Goal: Task Accomplishment & Management: Manage account settings

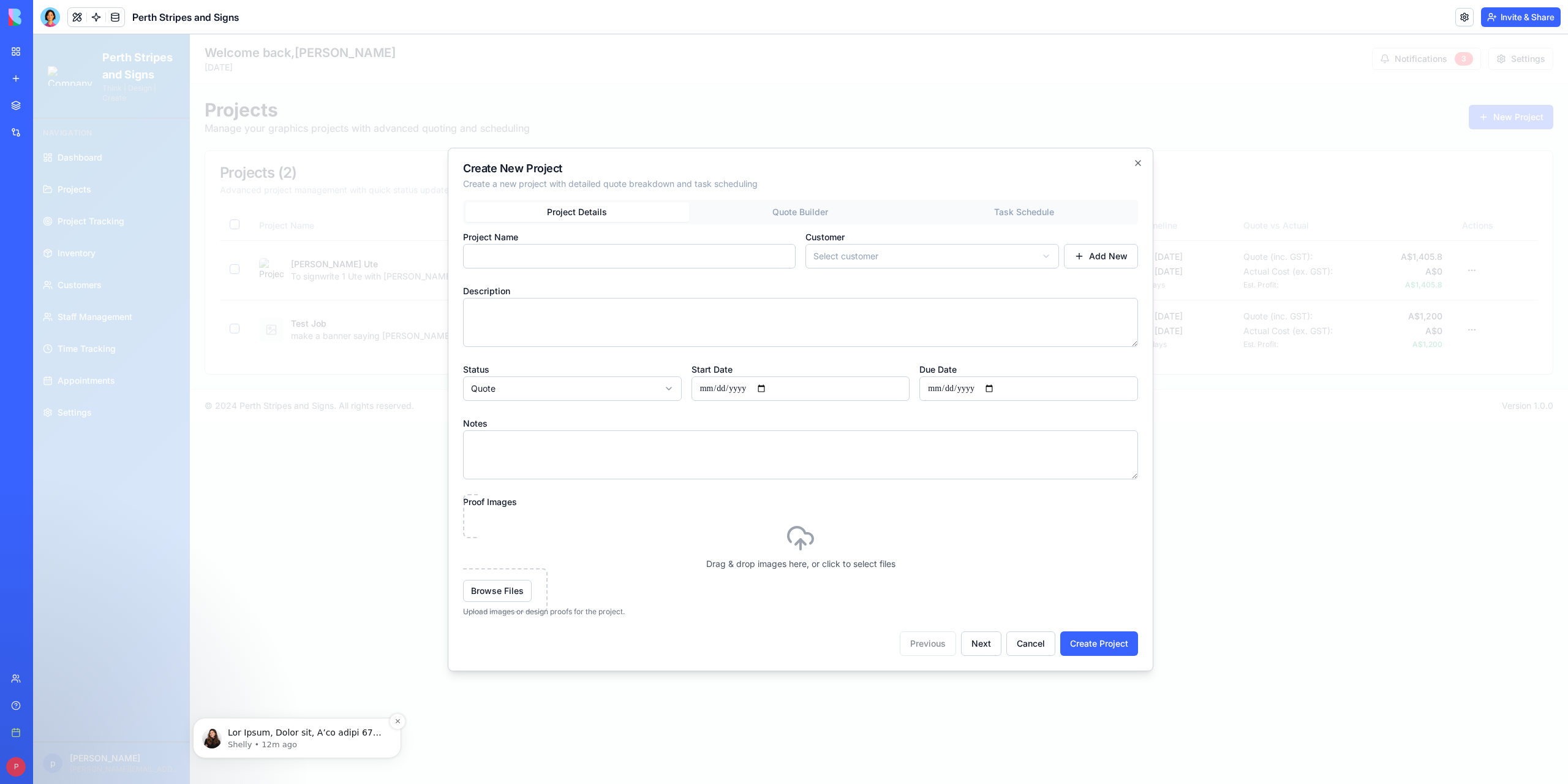
scroll to position [2081, 0]
click at [251, 733] on p "message notification from Shelly, 12m ago. Hey Peter, First off, I’ve added 15 …" at bounding box center [307, 732] width 158 height 12
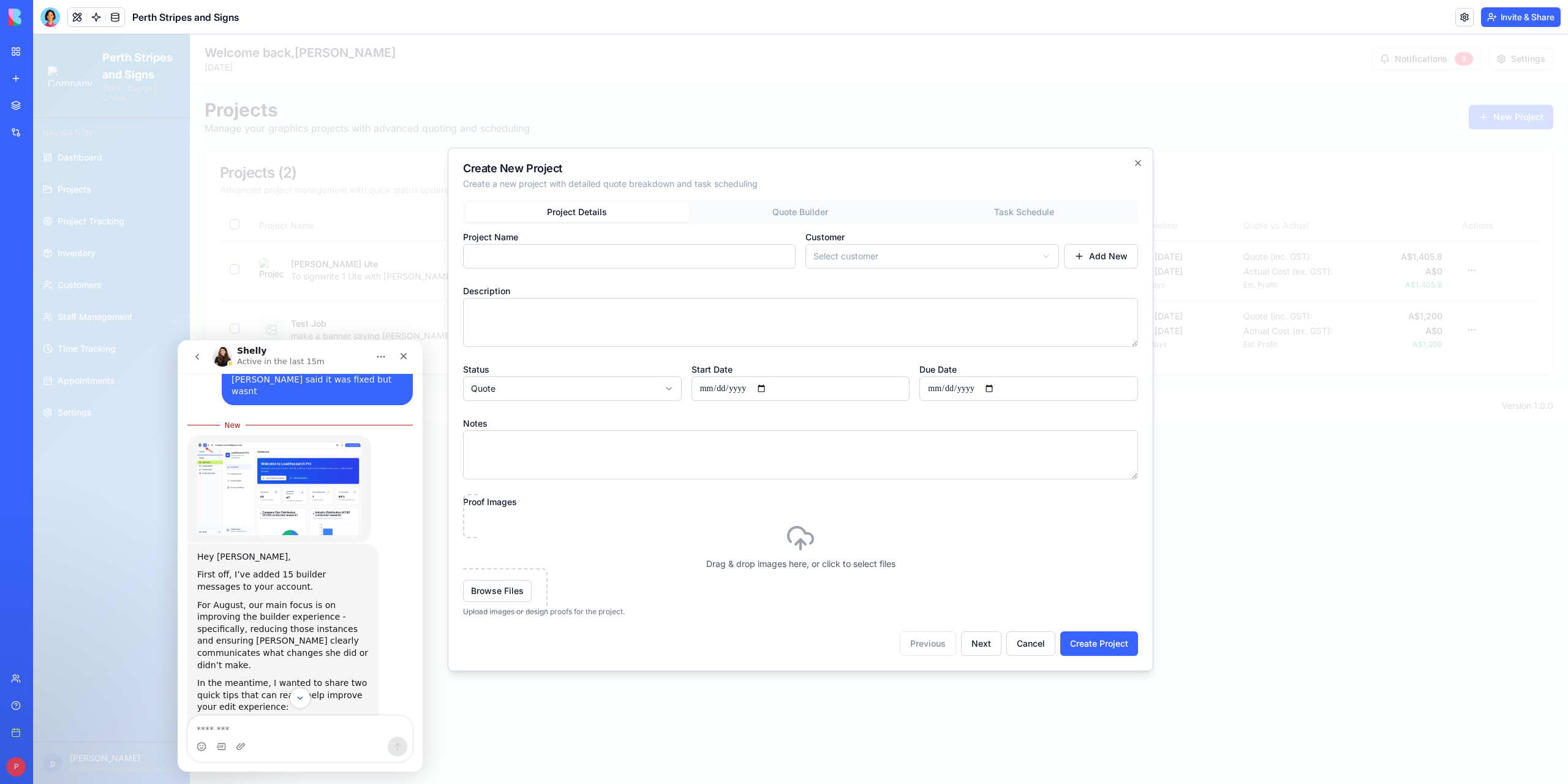
scroll to position [2100, 0]
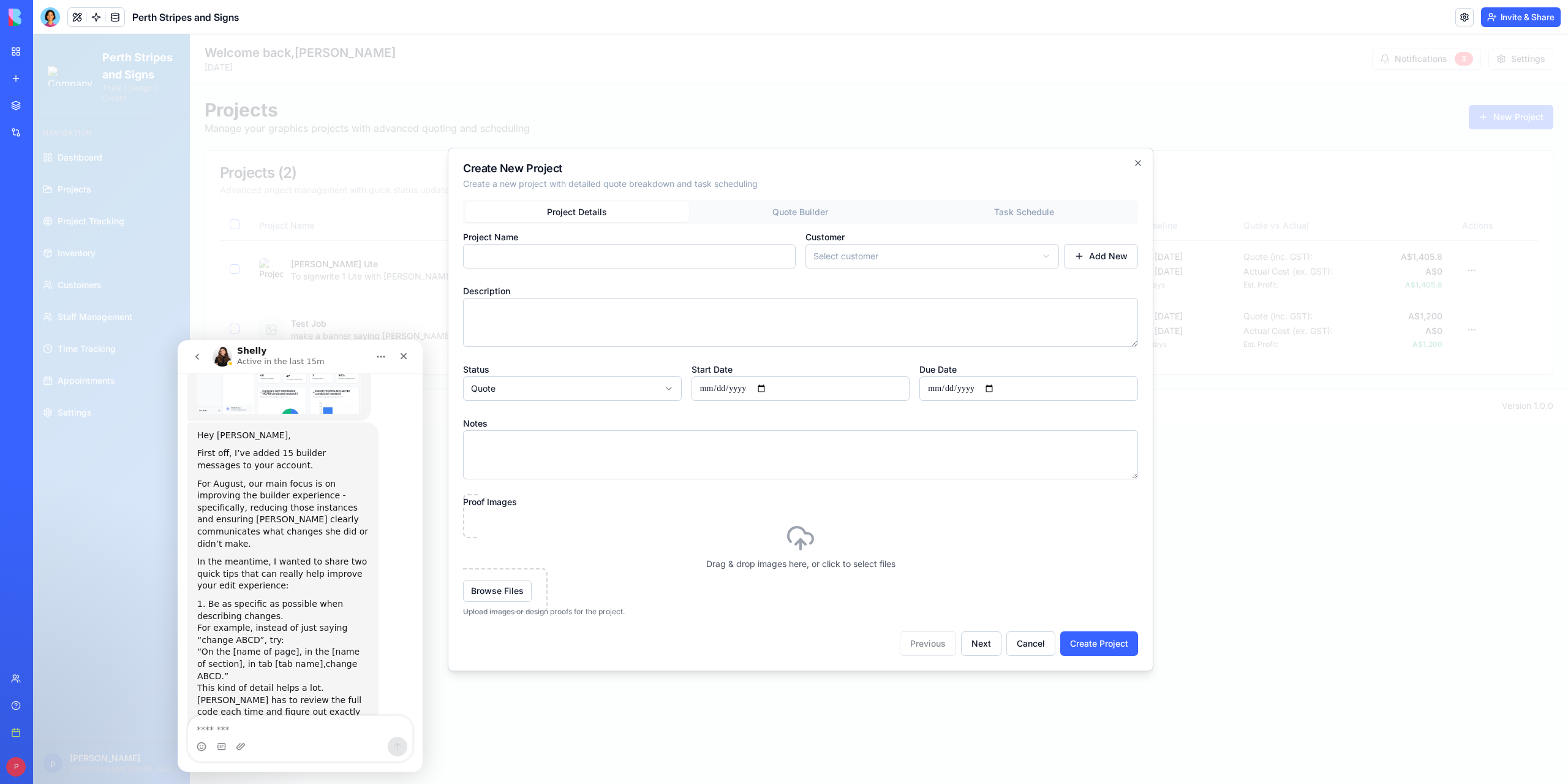
click at [225, 724] on textarea "Message…" at bounding box center [300, 725] width 225 height 21
type textarea "**********"
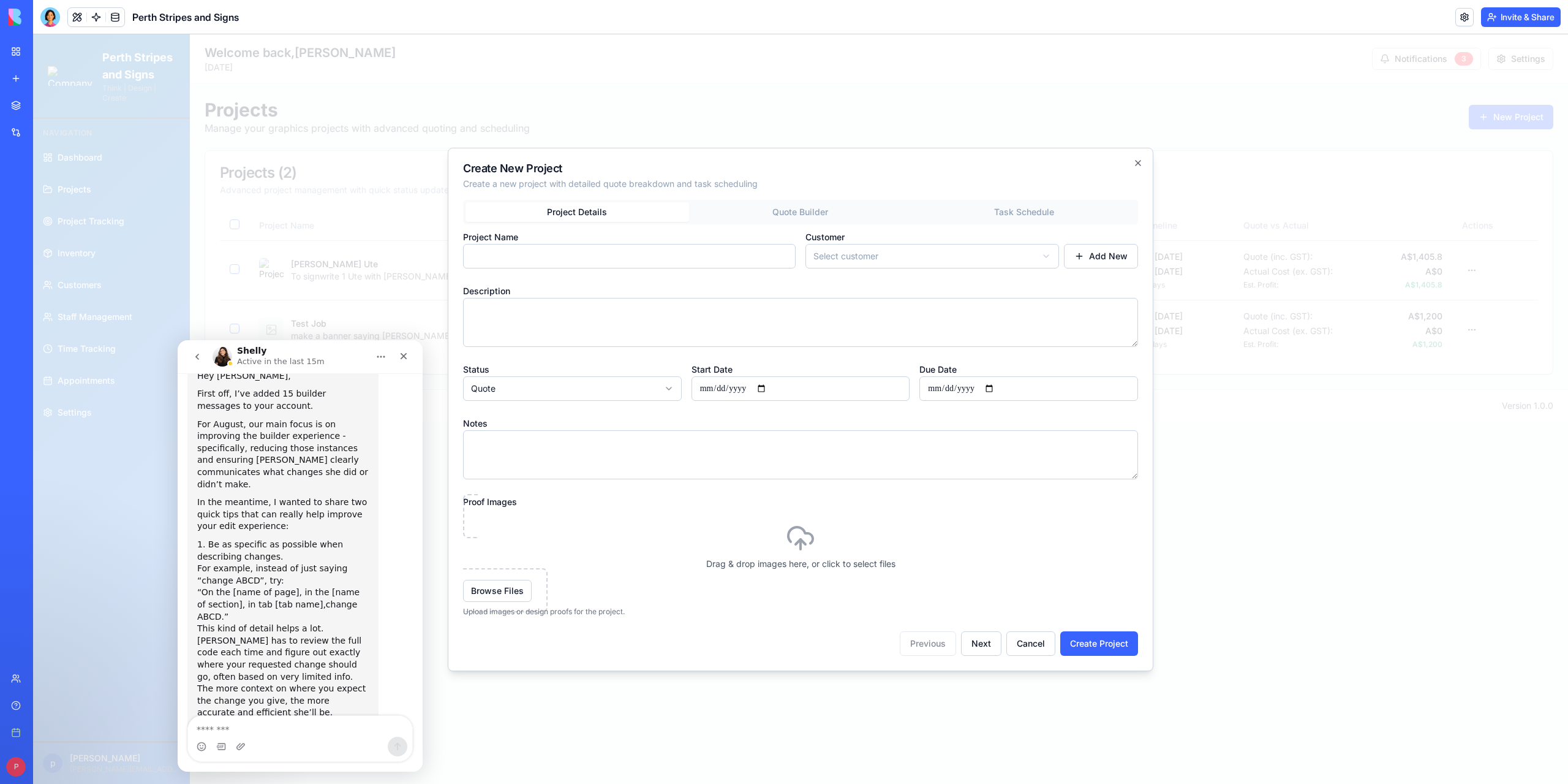
scroll to position [2141, 0]
click at [1028, 642] on button "Cancel" at bounding box center [1031, 643] width 49 height 25
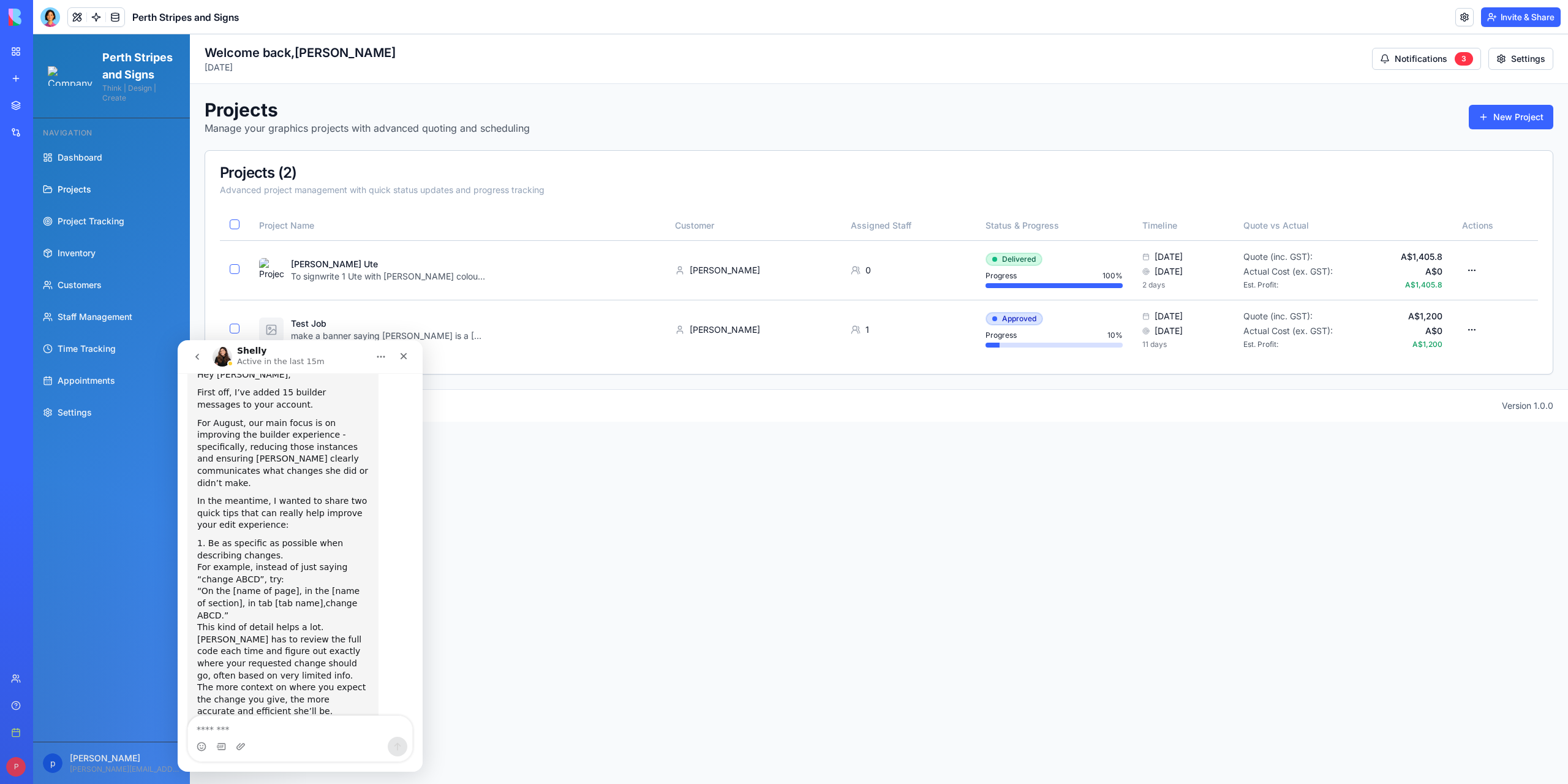
click at [579, 418] on footer "© 2024 Perth Stripes and Signs. All rights reserved. Version 1.0.0" at bounding box center [878, 404] width 1378 height 32
click at [402, 354] on icon "Close" at bounding box center [403, 356] width 6 height 6
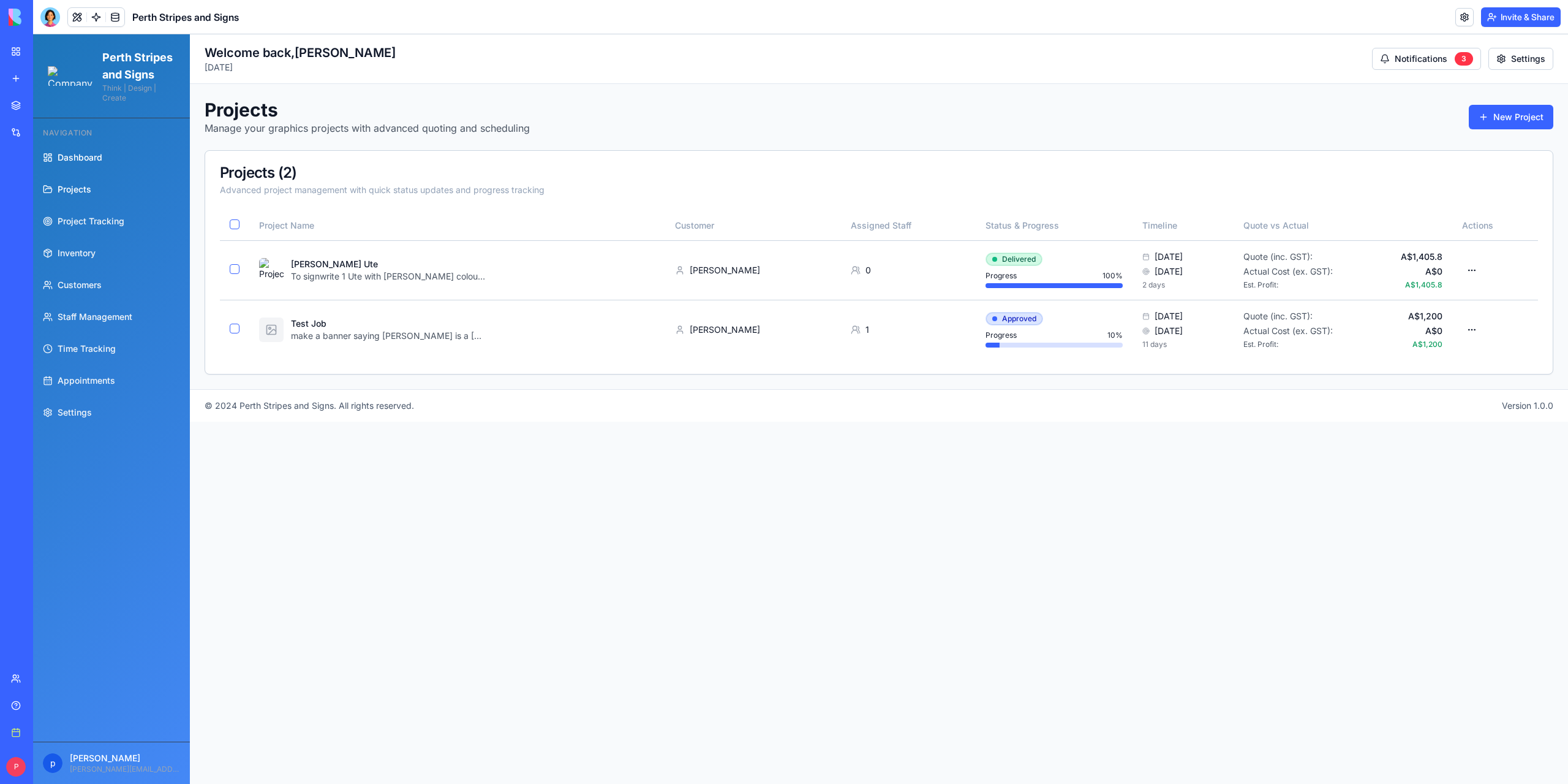
click at [73, 163] on span "Dashboard" at bounding box center [80, 157] width 45 height 12
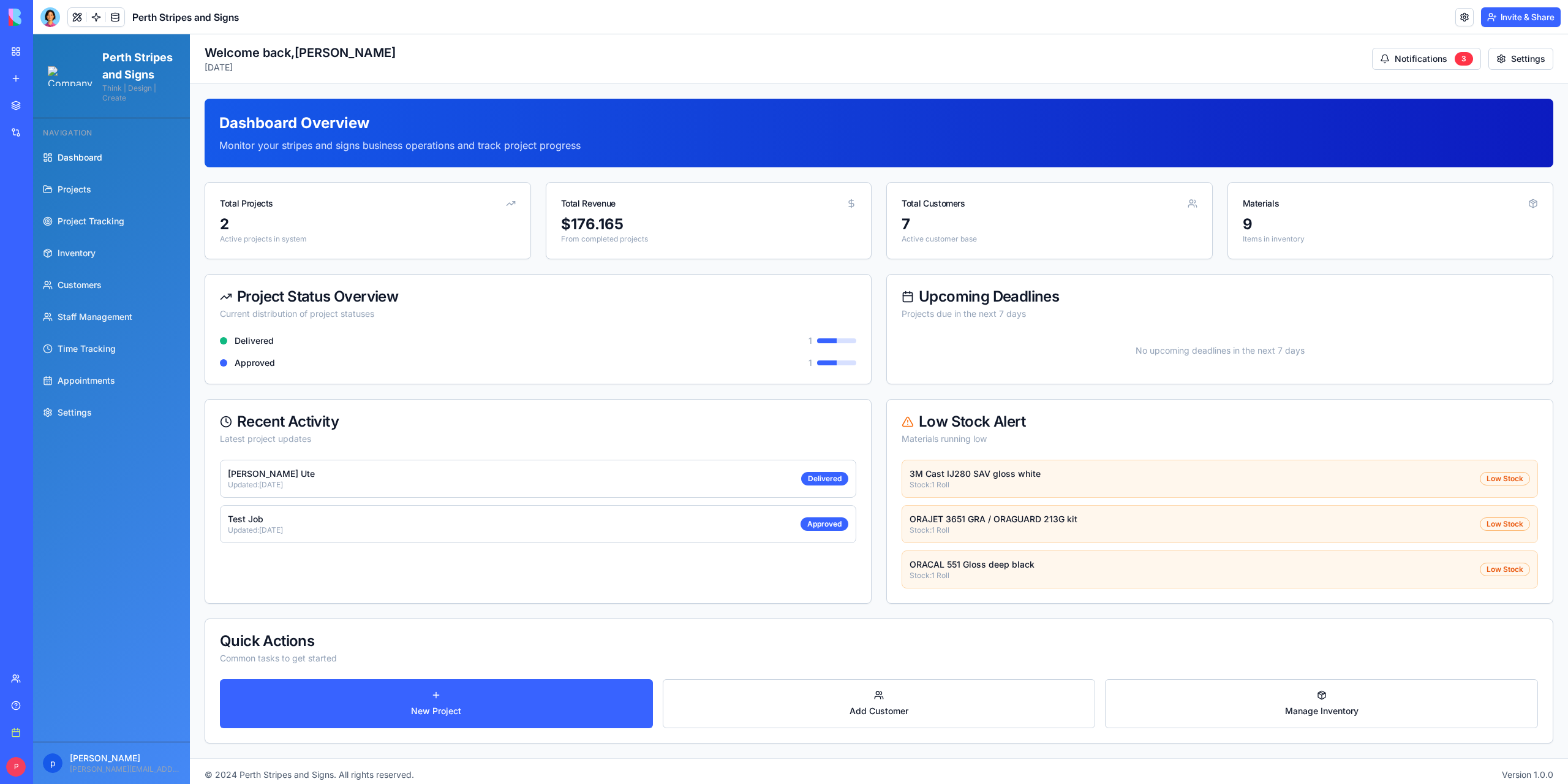
click at [737, 225] on div "$ 176.165" at bounding box center [709, 224] width 296 height 19
click at [79, 163] on span "Dashboard" at bounding box center [80, 157] width 45 height 12
click at [579, 235] on p "From completed projects" at bounding box center [709, 238] width 296 height 10
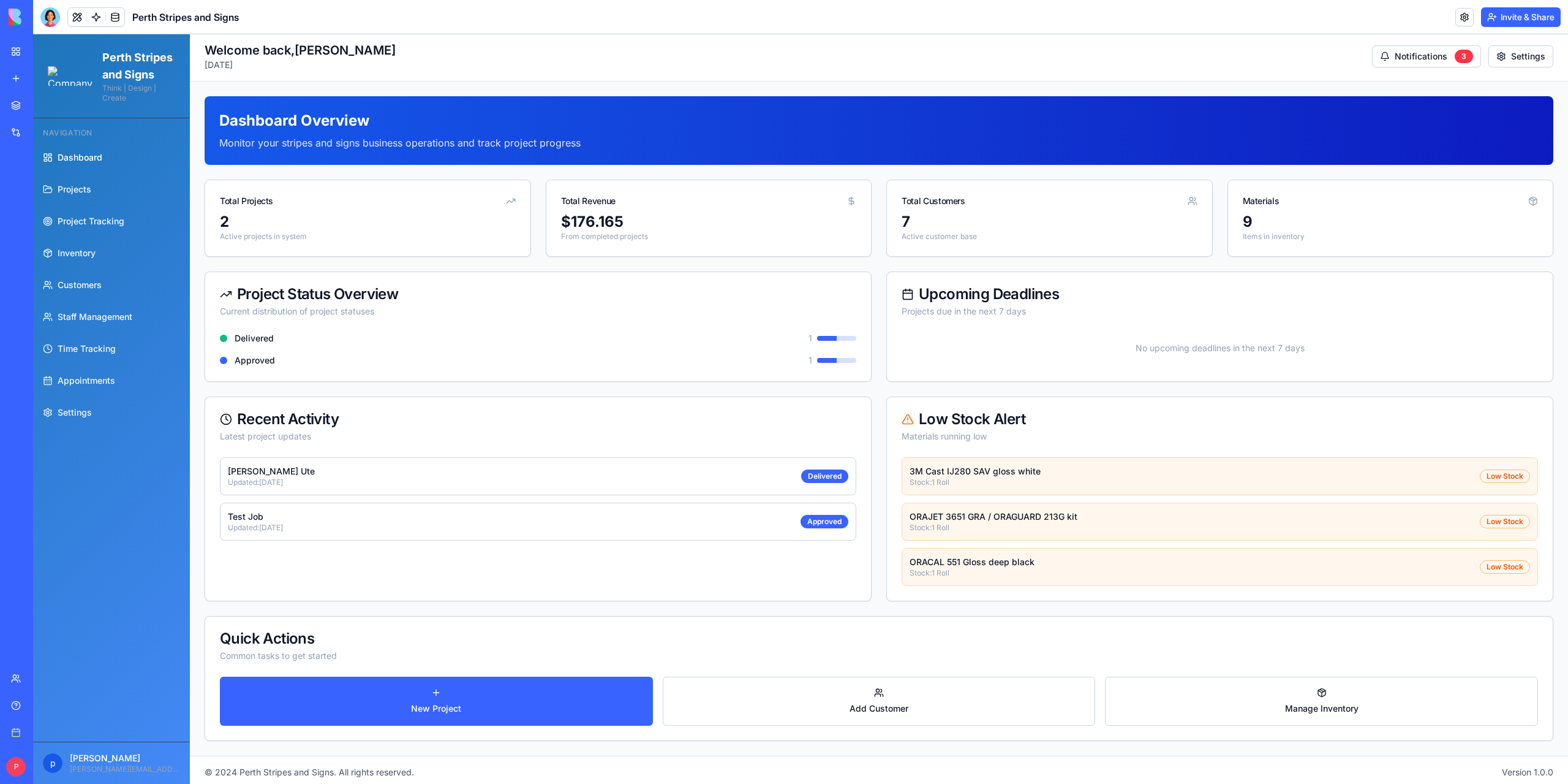
scroll to position [3, 0]
click at [1290, 697] on link "Manage Inventory" at bounding box center [1321, 700] width 433 height 49
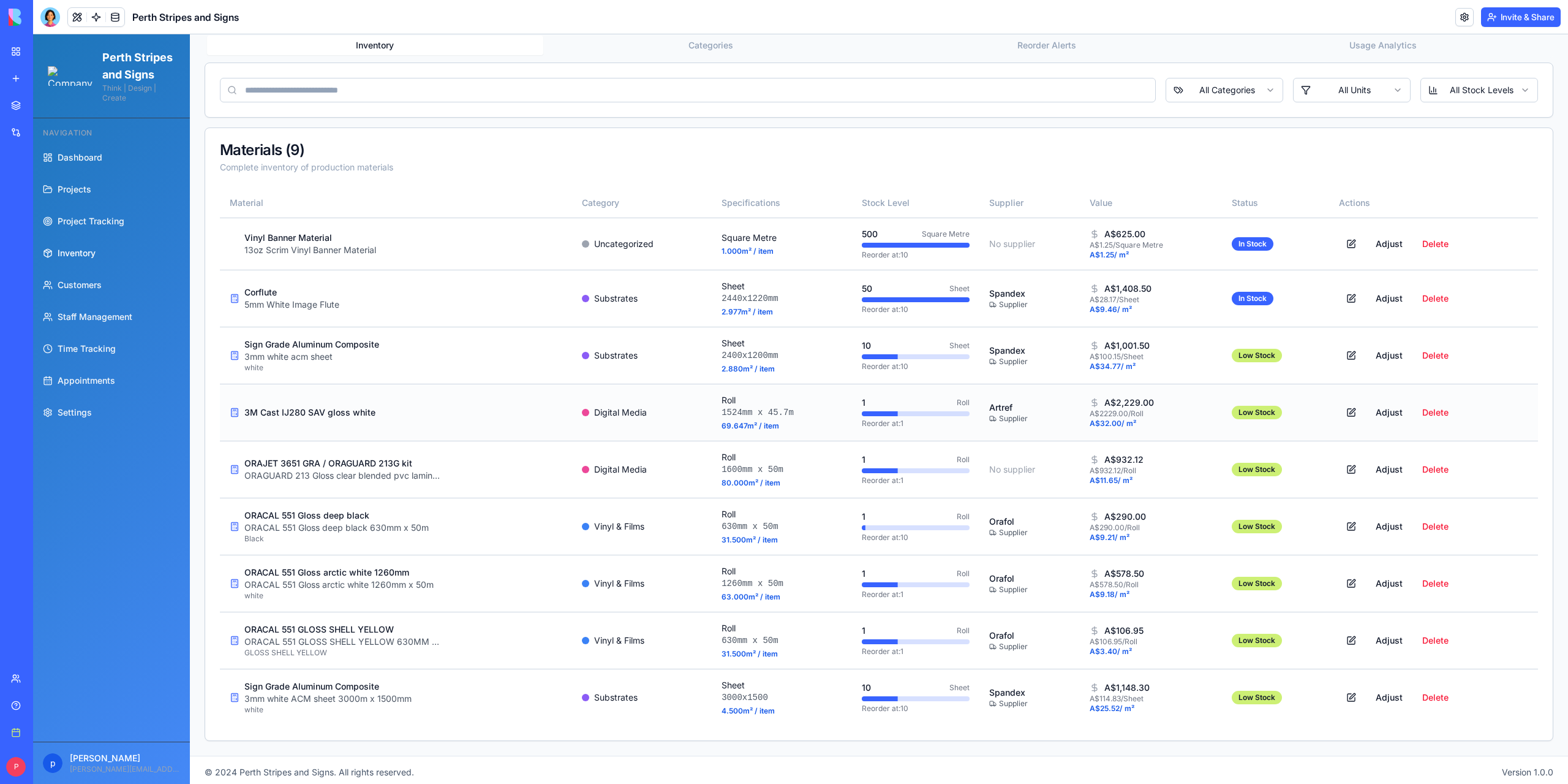
scroll to position [210, 0]
drag, startPoint x: 1075, startPoint y: 536, endPoint x: 1147, endPoint y: 536, distance: 72.0
click at [1147, 536] on td "A$ 290.00 A$ 290.00 / Roll A$ 9.21 / m²" at bounding box center [1152, 525] width 143 height 57
click at [1342, 525] on button at bounding box center [1352, 525] width 25 height 22
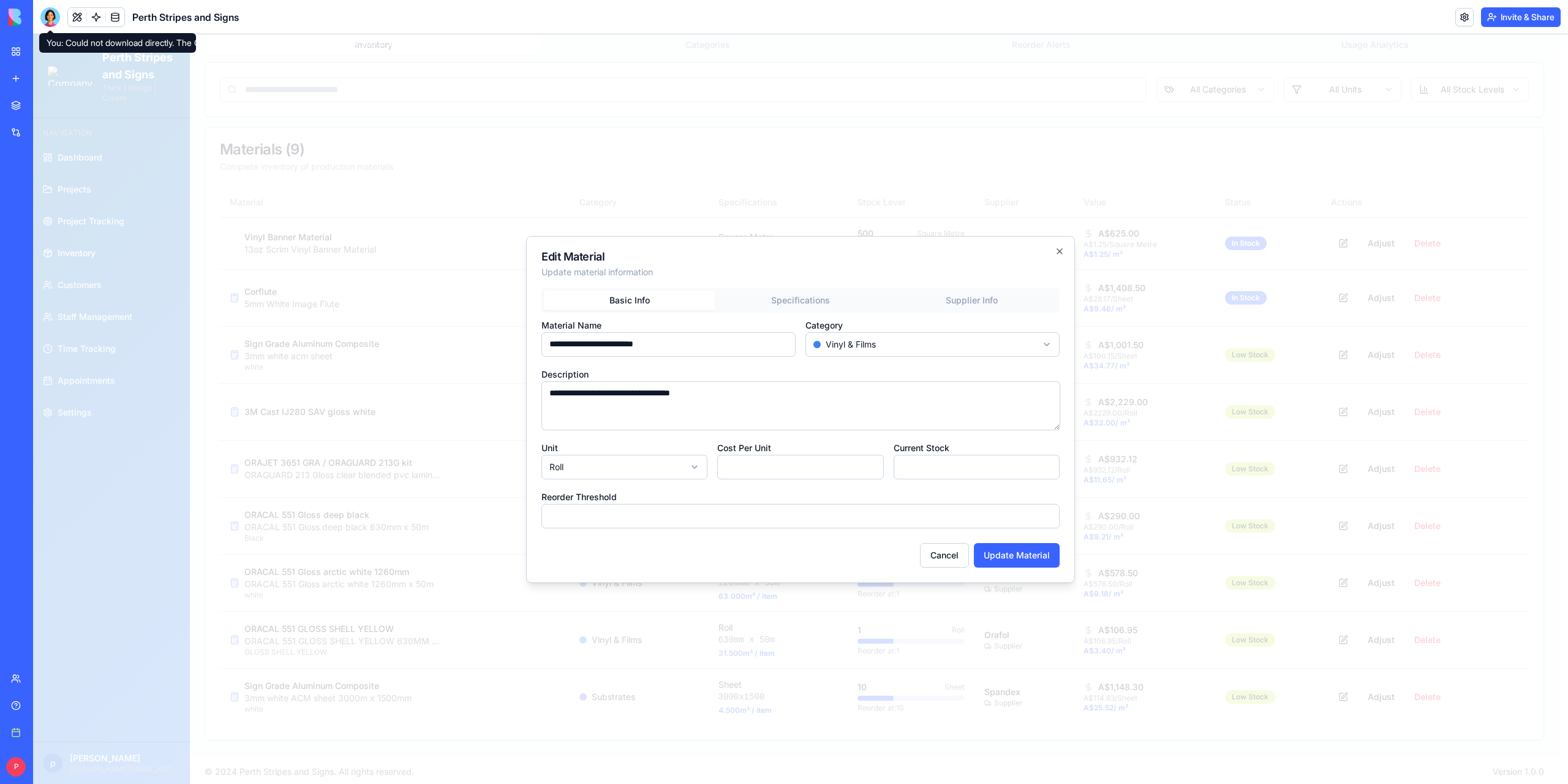
drag, startPoint x: 579, startPoint y: 520, endPoint x: 484, endPoint y: 518, distance: 95.0
click at [484, 521] on body "Perth Stripes and Signs Think | Design | Create Navigation Dashboard Projects P…" at bounding box center [796, 306] width 1526 height 963
type input "*"
click at [861, 347] on body "Perth Stripes and Signs Think | Design | Create Navigation Dashboard Projects P…" at bounding box center [796, 306] width 1526 height 963
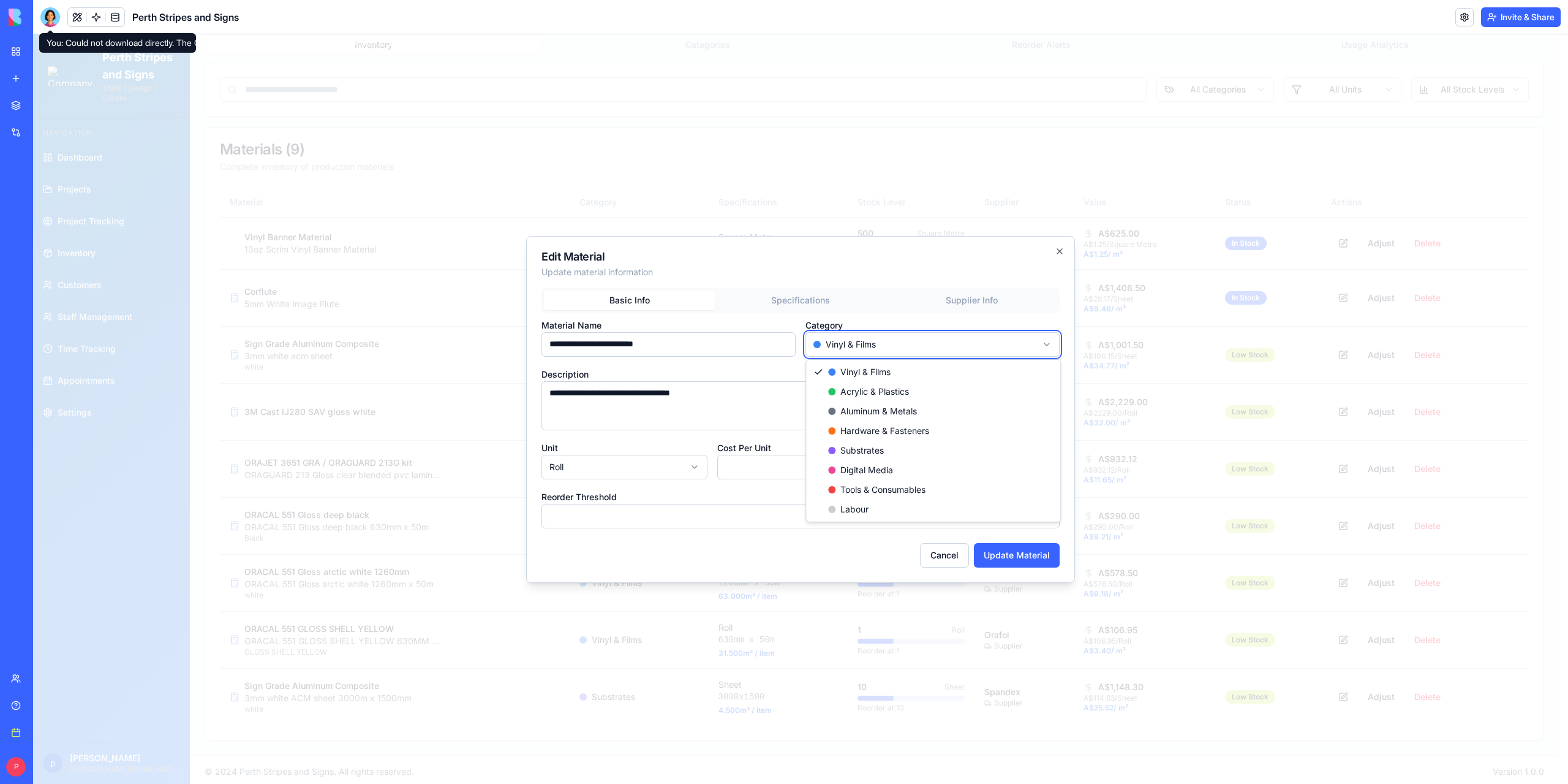
drag, startPoint x: 757, startPoint y: 255, endPoint x: 775, endPoint y: 298, distance: 46.6
click at [756, 257] on body "Perth Stripes and Signs Think | Design | Create Navigation Dashboard Projects P…" at bounding box center [796, 306] width 1526 height 963
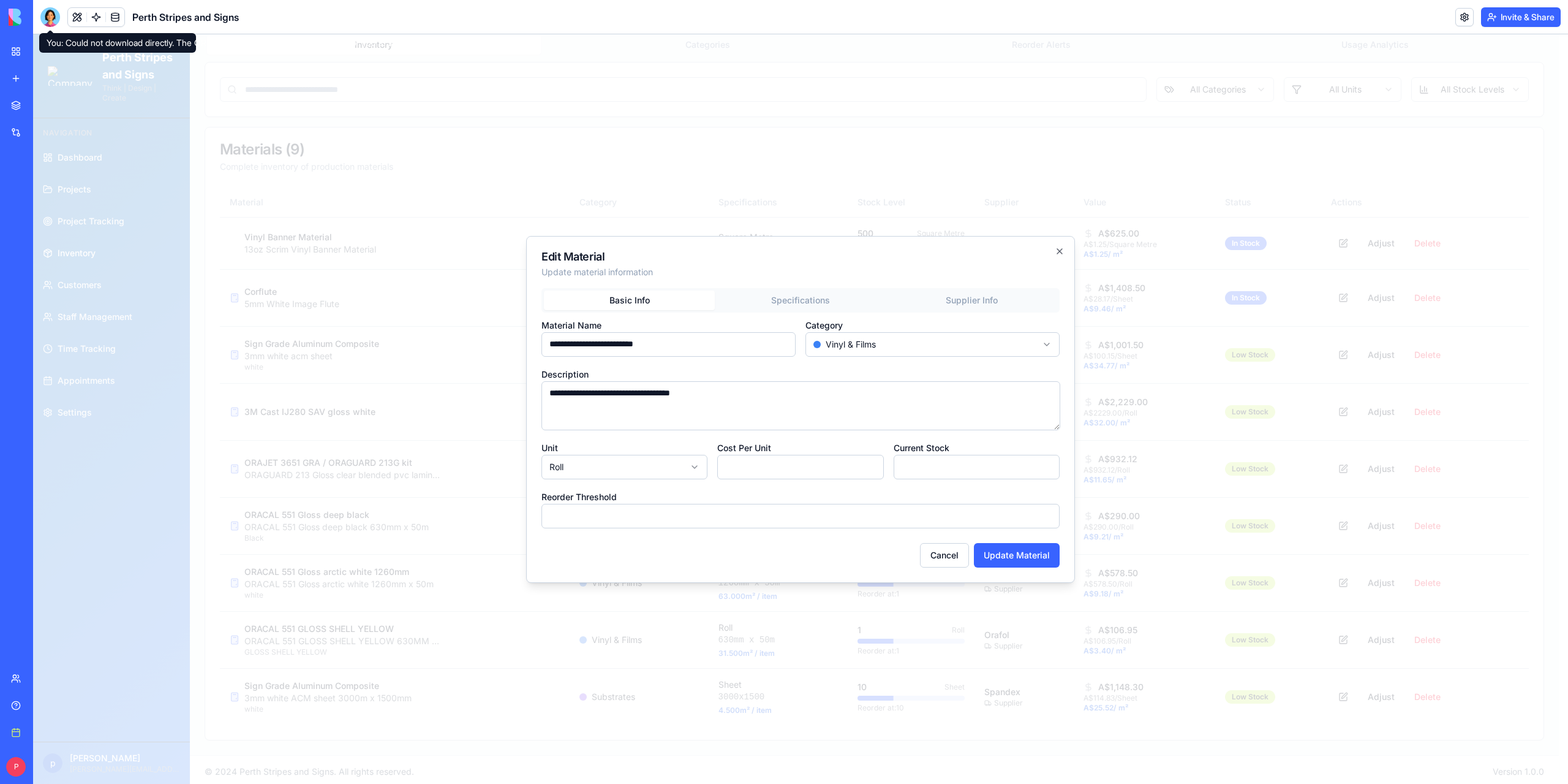
click at [778, 304] on div "**********" at bounding box center [801, 408] width 518 height 240
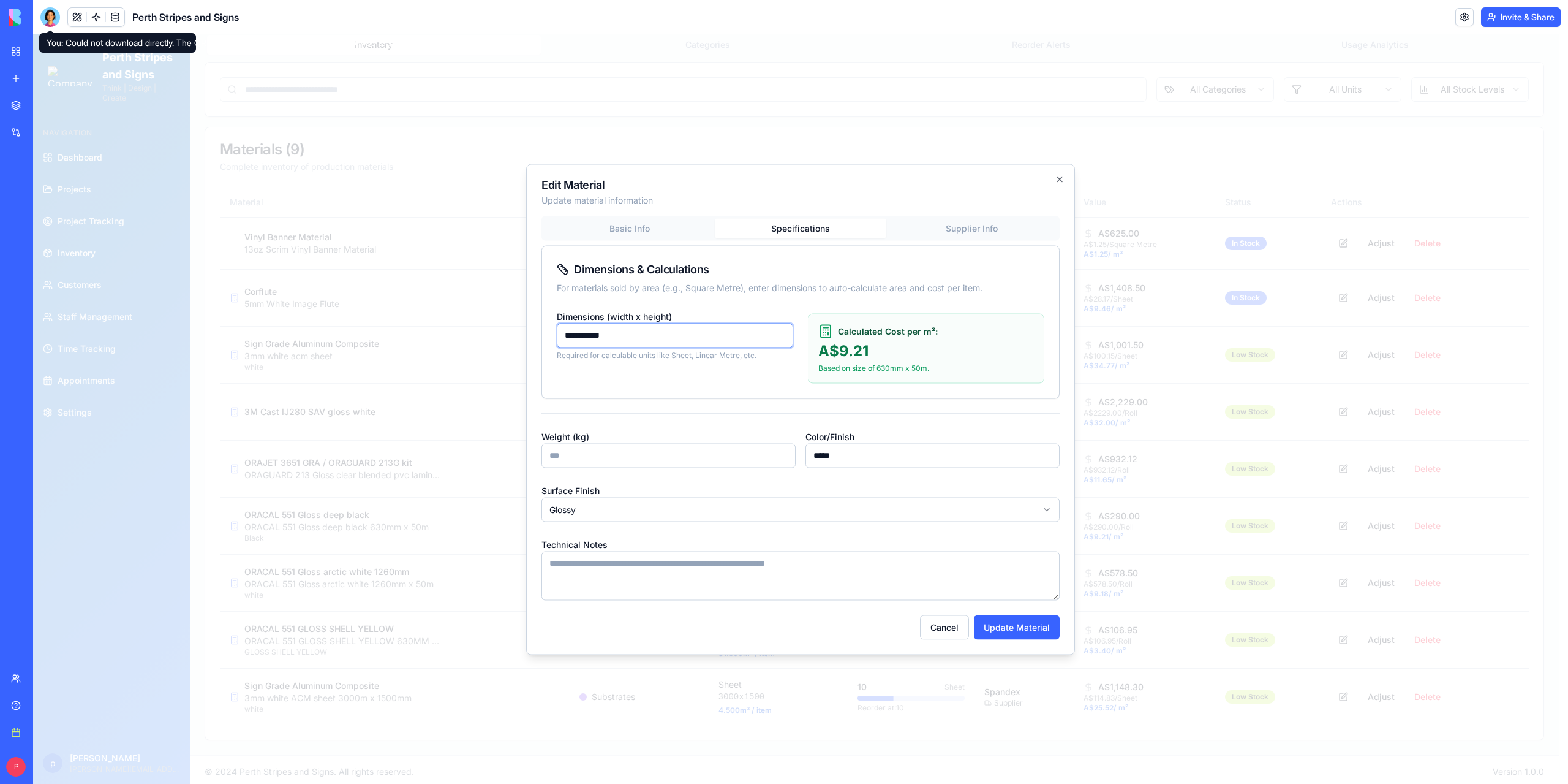
click at [953, 232] on body "Perth Stripes and Signs Think | Design | Create Navigation Dashboard Projects P…" at bounding box center [796, 306] width 1526 height 963
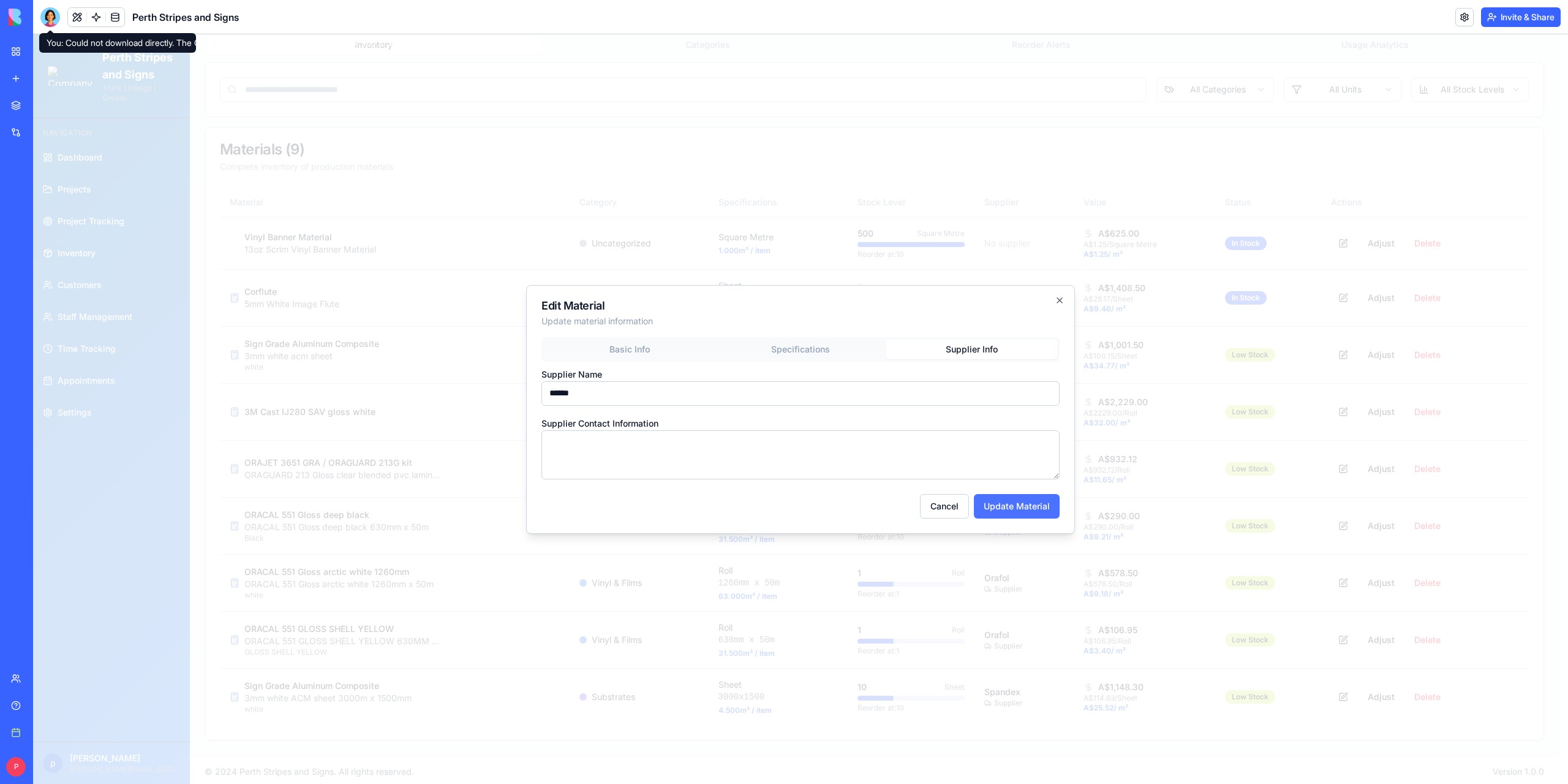
click at [1003, 506] on button "Update Material" at bounding box center [1017, 506] width 86 height 25
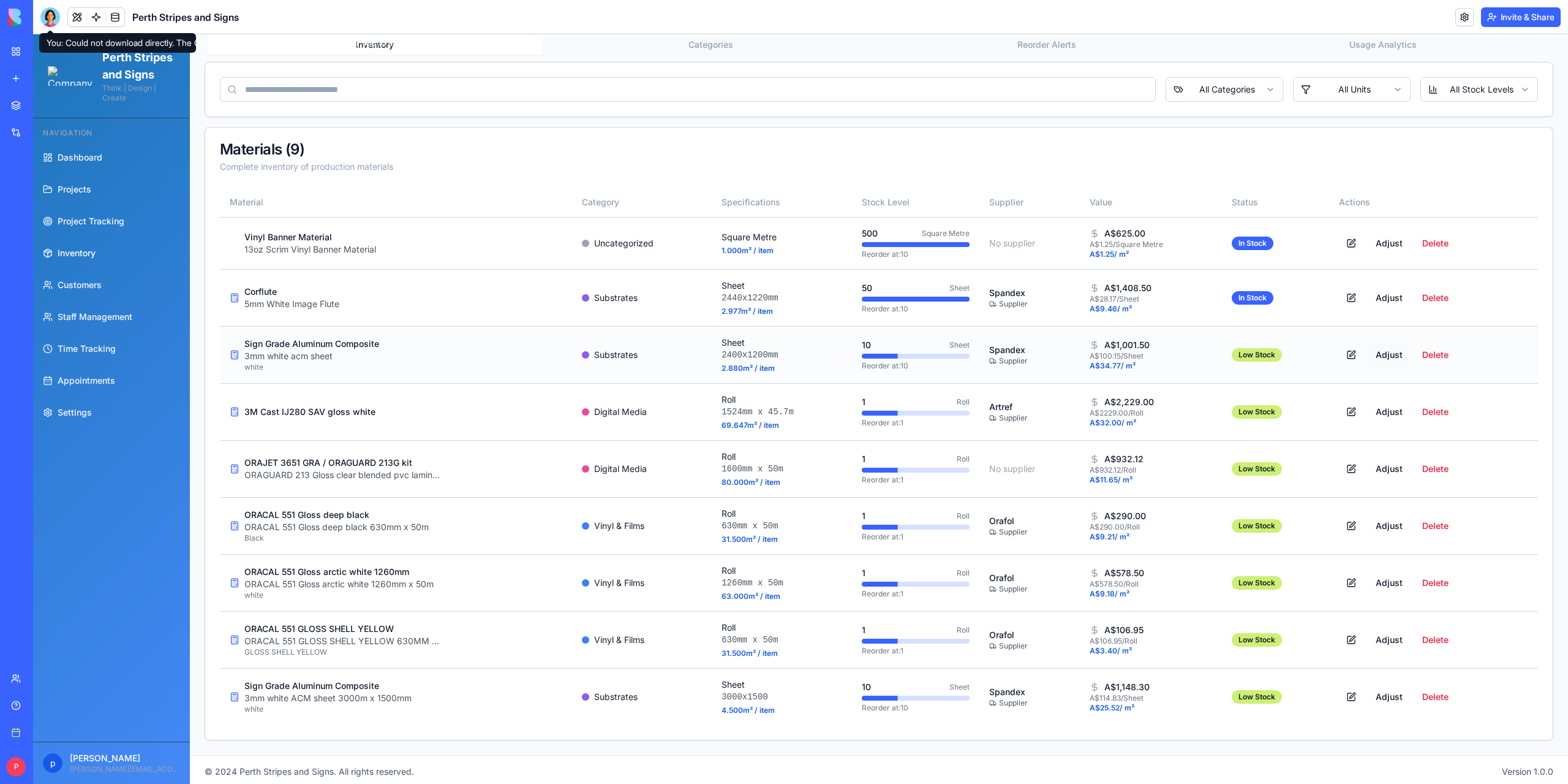
click at [1386, 356] on button "Adjust" at bounding box center [1389, 355] width 41 height 22
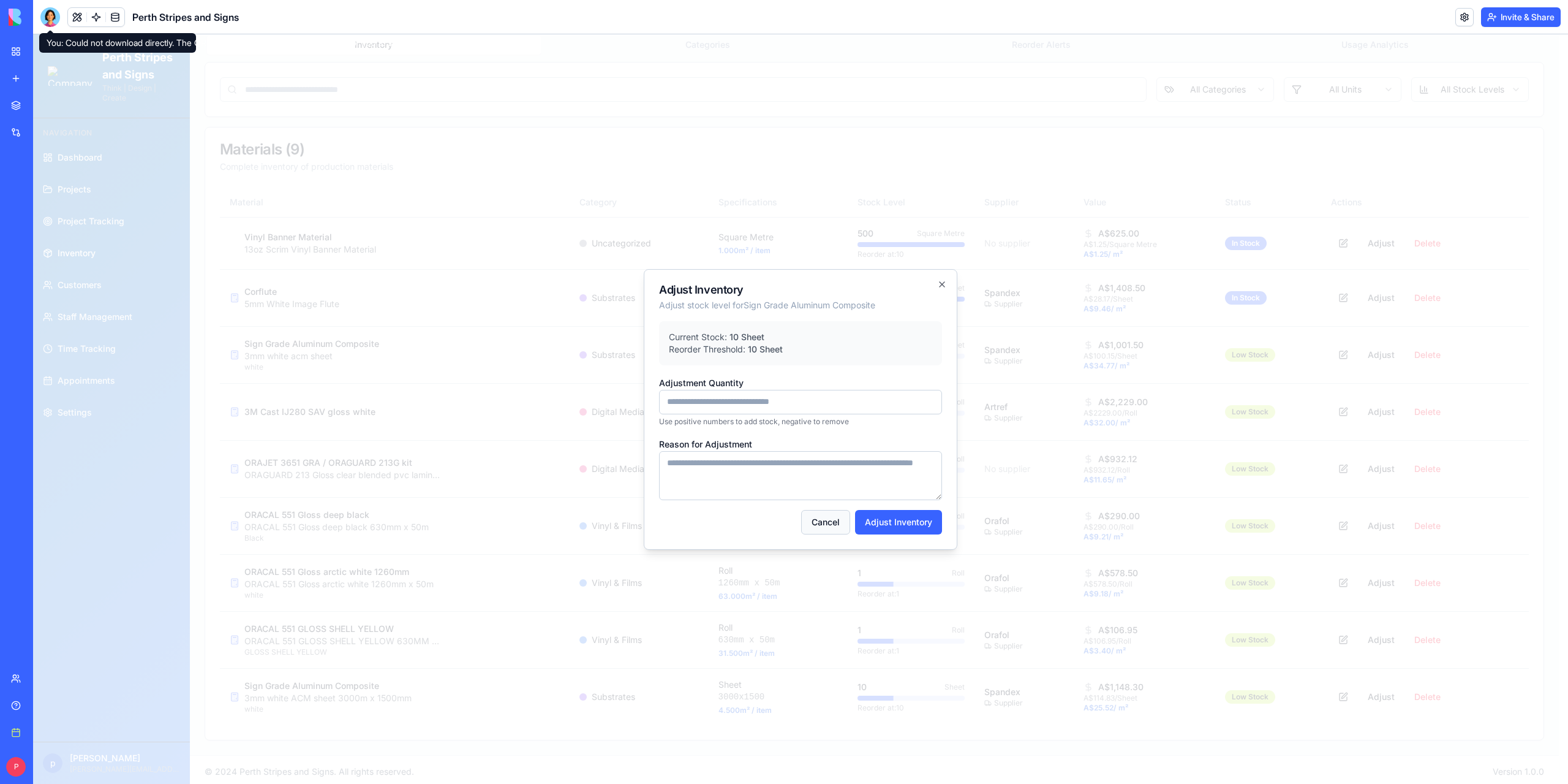
click at [815, 521] on button "Cancel" at bounding box center [825, 522] width 49 height 25
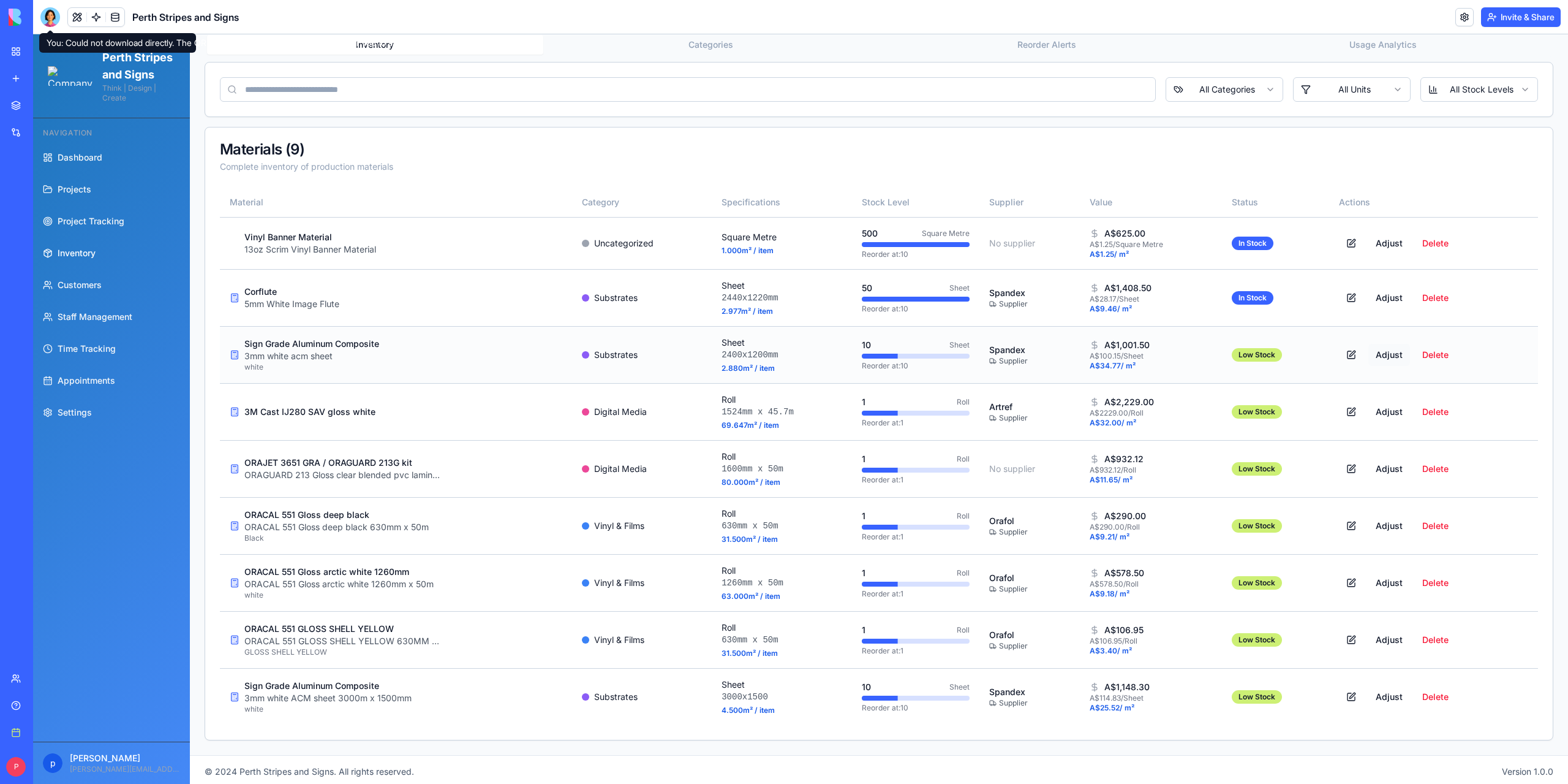
click at [1378, 351] on button "Adjust" at bounding box center [1389, 355] width 41 height 22
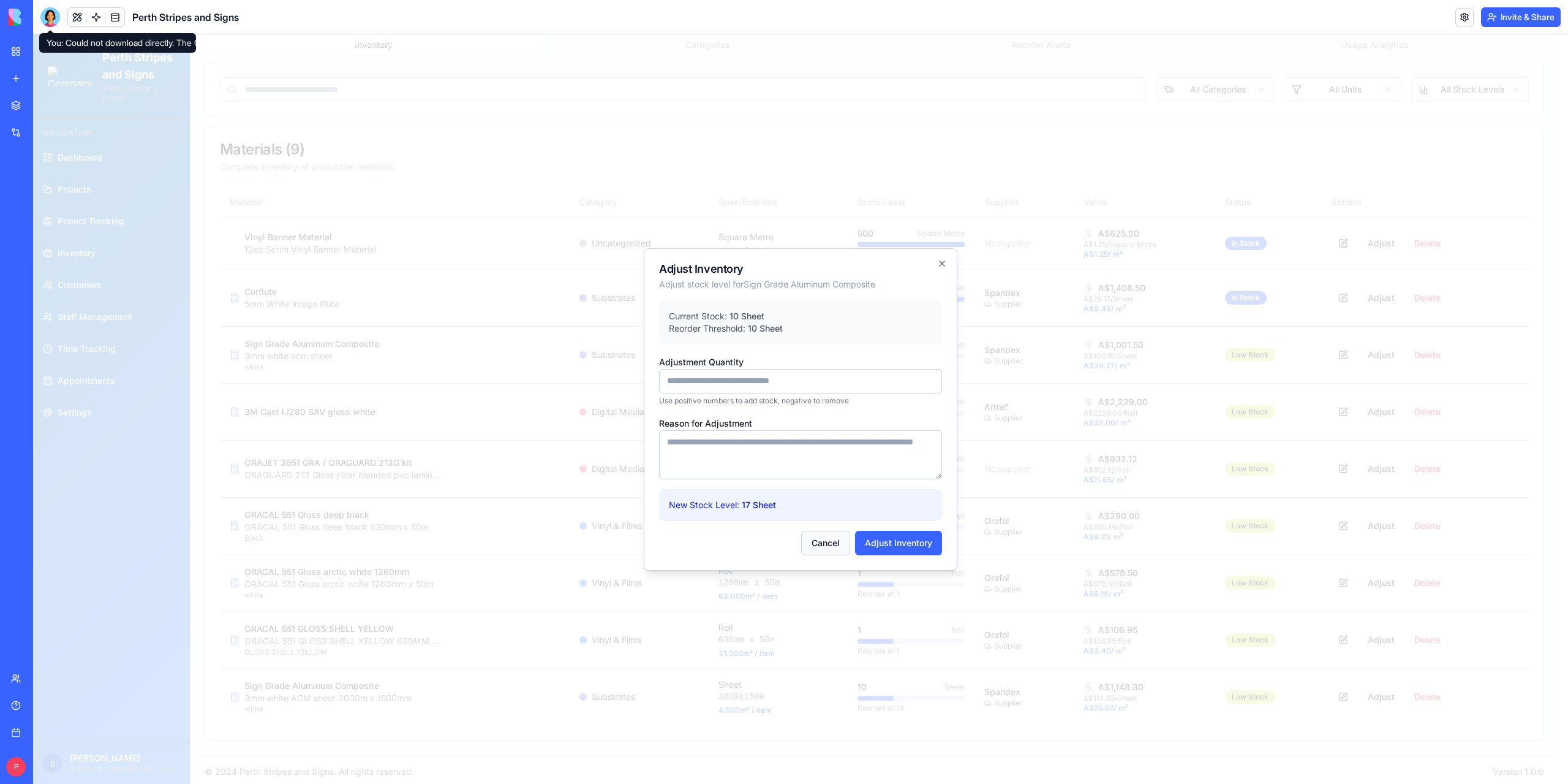
type input "*"
click at [834, 541] on button "Cancel" at bounding box center [825, 543] width 49 height 25
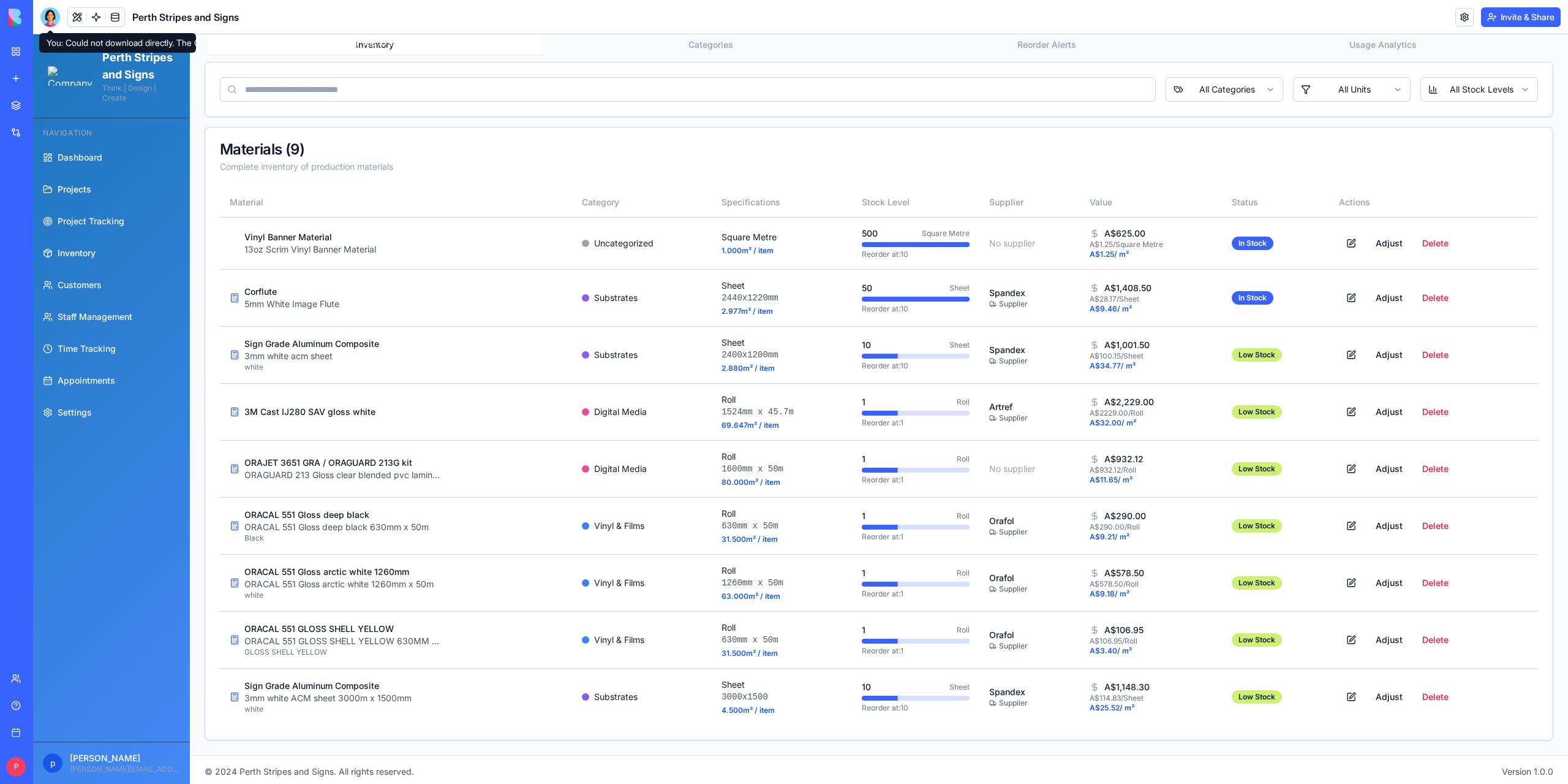
click at [83, 195] on span "Projects" at bounding box center [74, 189] width 34 height 12
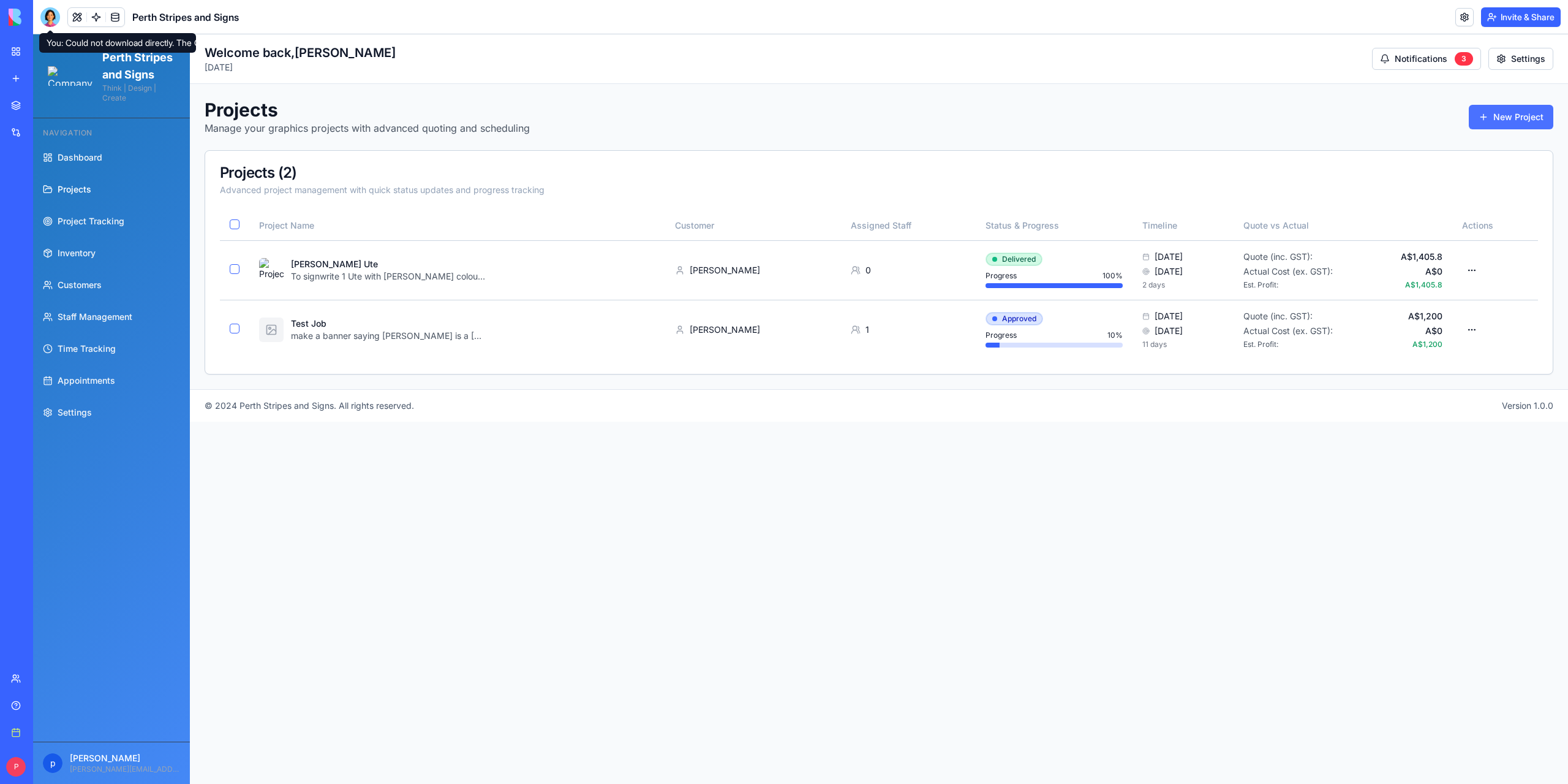
click at [1493, 120] on button "New Project" at bounding box center [1511, 116] width 84 height 25
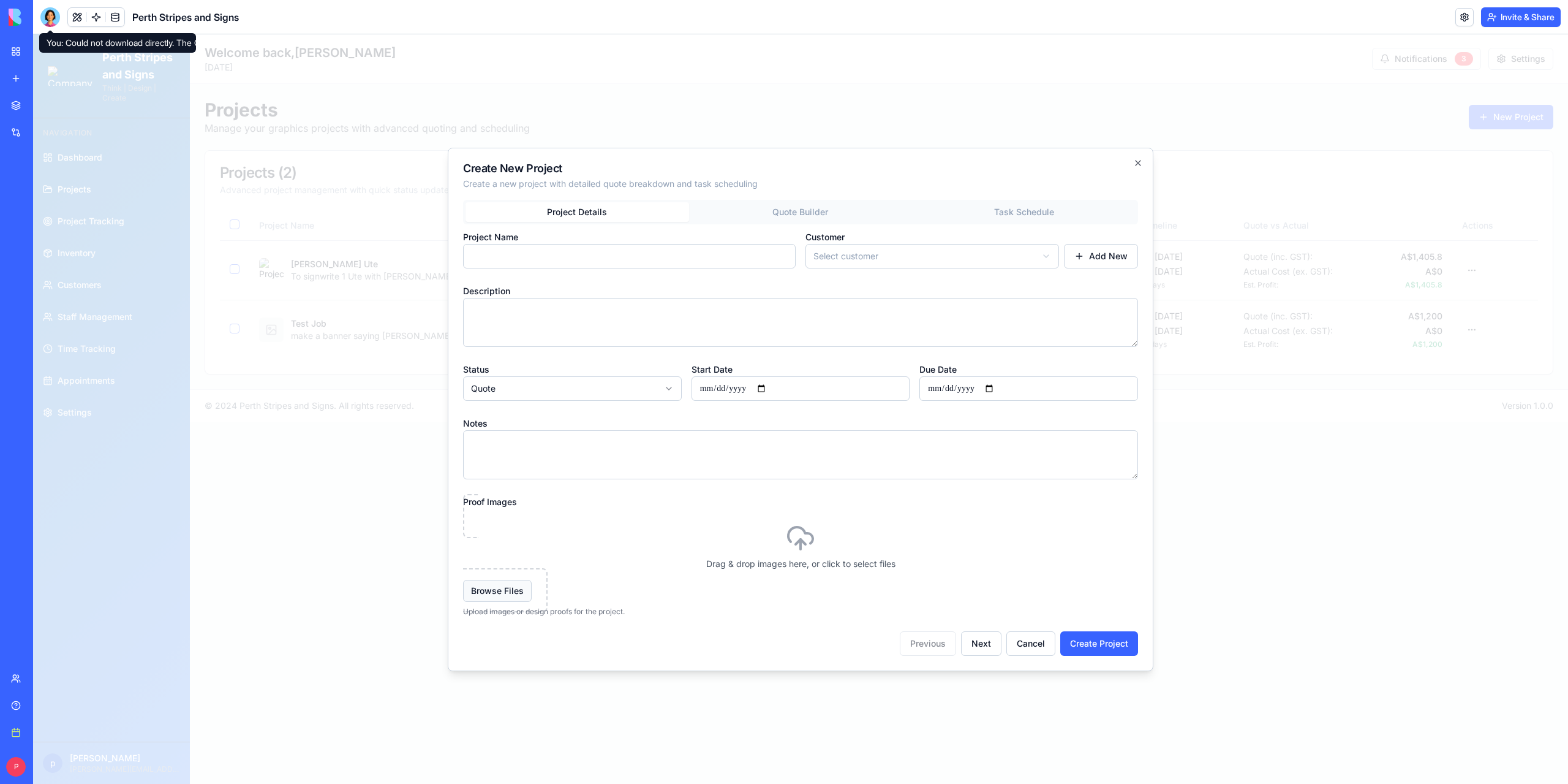
click at [518, 593] on button "Browse Files" at bounding box center [497, 591] width 69 height 22
click at [503, 592] on button "Browse Files" at bounding box center [497, 591] width 69 height 22
click at [569, 252] on input "Project Name" at bounding box center [629, 256] width 333 height 25
drag, startPoint x: 1021, startPoint y: 637, endPoint x: 1025, endPoint y: 624, distance: 13.6
click at [1021, 637] on button "Cancel" at bounding box center [1031, 643] width 49 height 25
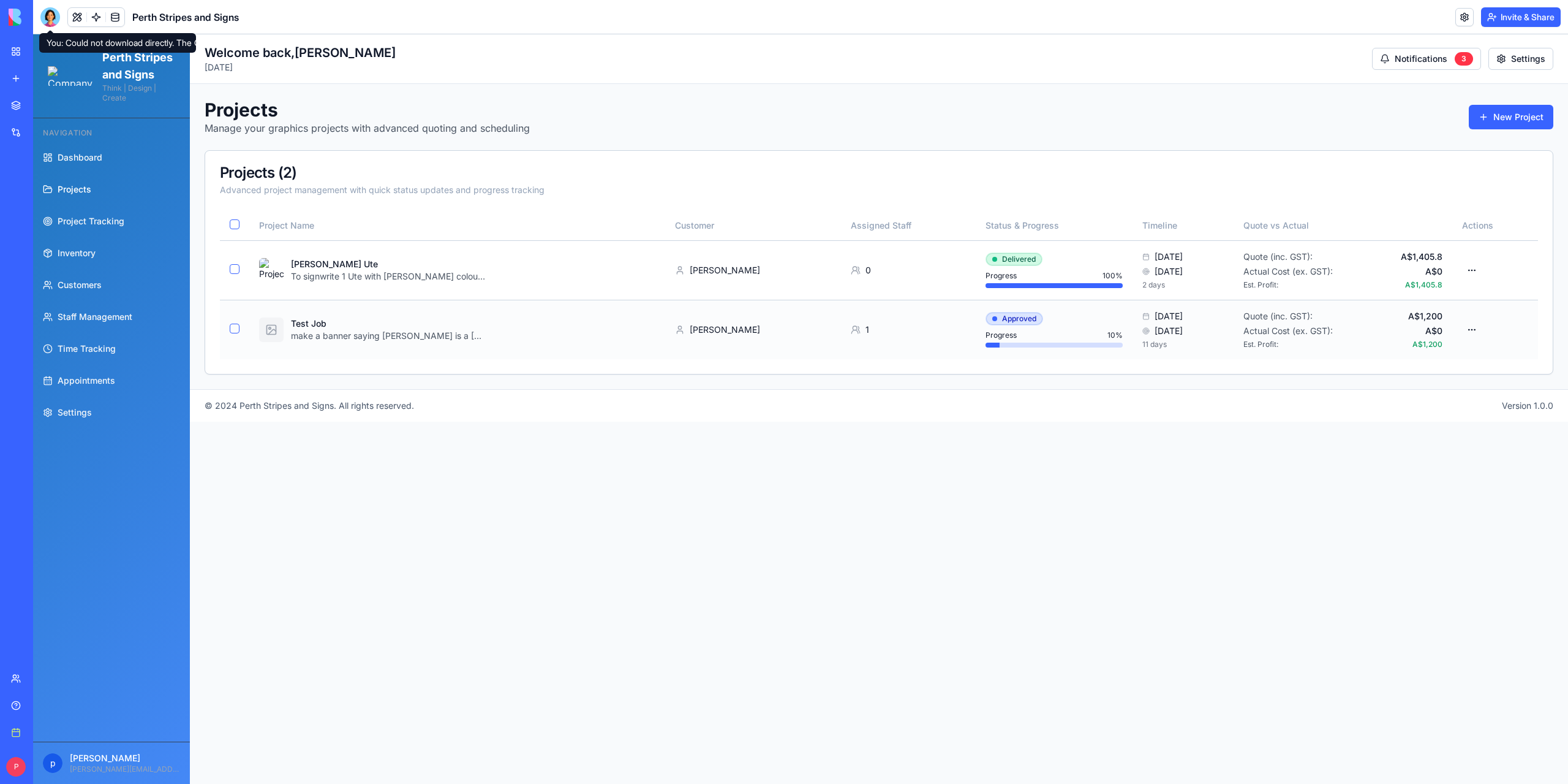
click at [456, 340] on div "Test Job make a banner saying [PERSON_NAME] is a [DEMOGRAPHIC_DATA]" at bounding box center [458, 329] width 396 height 25
click at [1472, 331] on html "Perth Stripes and Signs Think | Design | Create Navigation Dashboard Projects P…" at bounding box center [801, 408] width 1535 height 749
click at [1419, 388] on div "Edit Project" at bounding box center [1424, 392] width 116 height 19
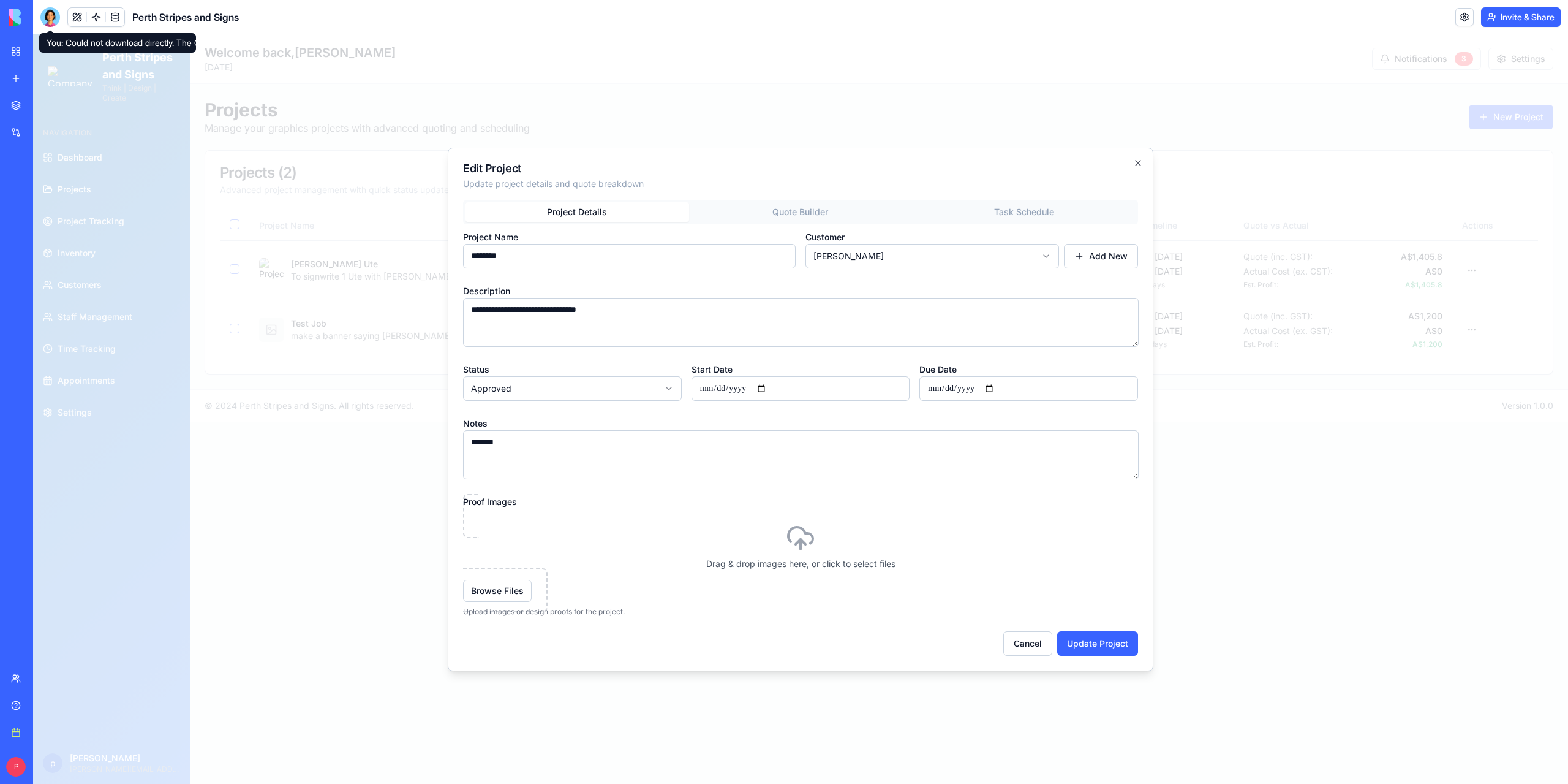
click at [644, 391] on body "Perth Stripes and Signs Think | Design | Create Navigation Dashboard Projects P…" at bounding box center [801, 408] width 1535 height 749
select select "*****"
click at [509, 587] on button "Browse Files" at bounding box center [497, 591] width 69 height 22
click at [787, 525] on icon at bounding box center [801, 538] width 29 height 29
click at [33, 34] on input "Drag & drop images here, or click to select files Browse Files" at bounding box center [33, 34] width 0 height 0
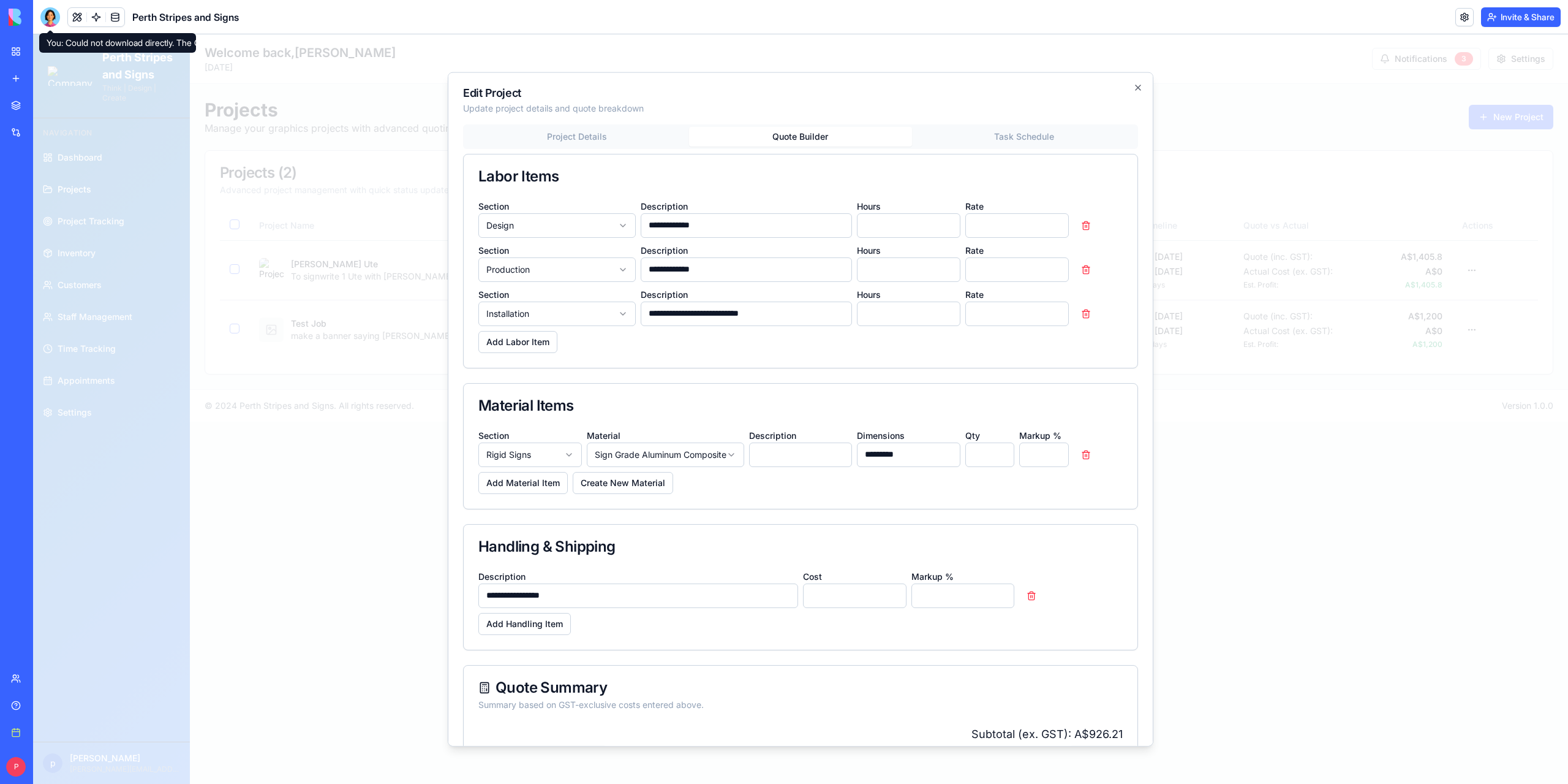
click at [762, 213] on div "**********" at bounding box center [801, 525] width 675 height 803
click at [889, 225] on input "*" at bounding box center [909, 225] width 104 height 25
drag, startPoint x: 889, startPoint y: 225, endPoint x: 772, endPoint y: 224, distance: 117.0
click at [772, 224] on div "**********" at bounding box center [801, 217] width 645 height 39
type input "*"
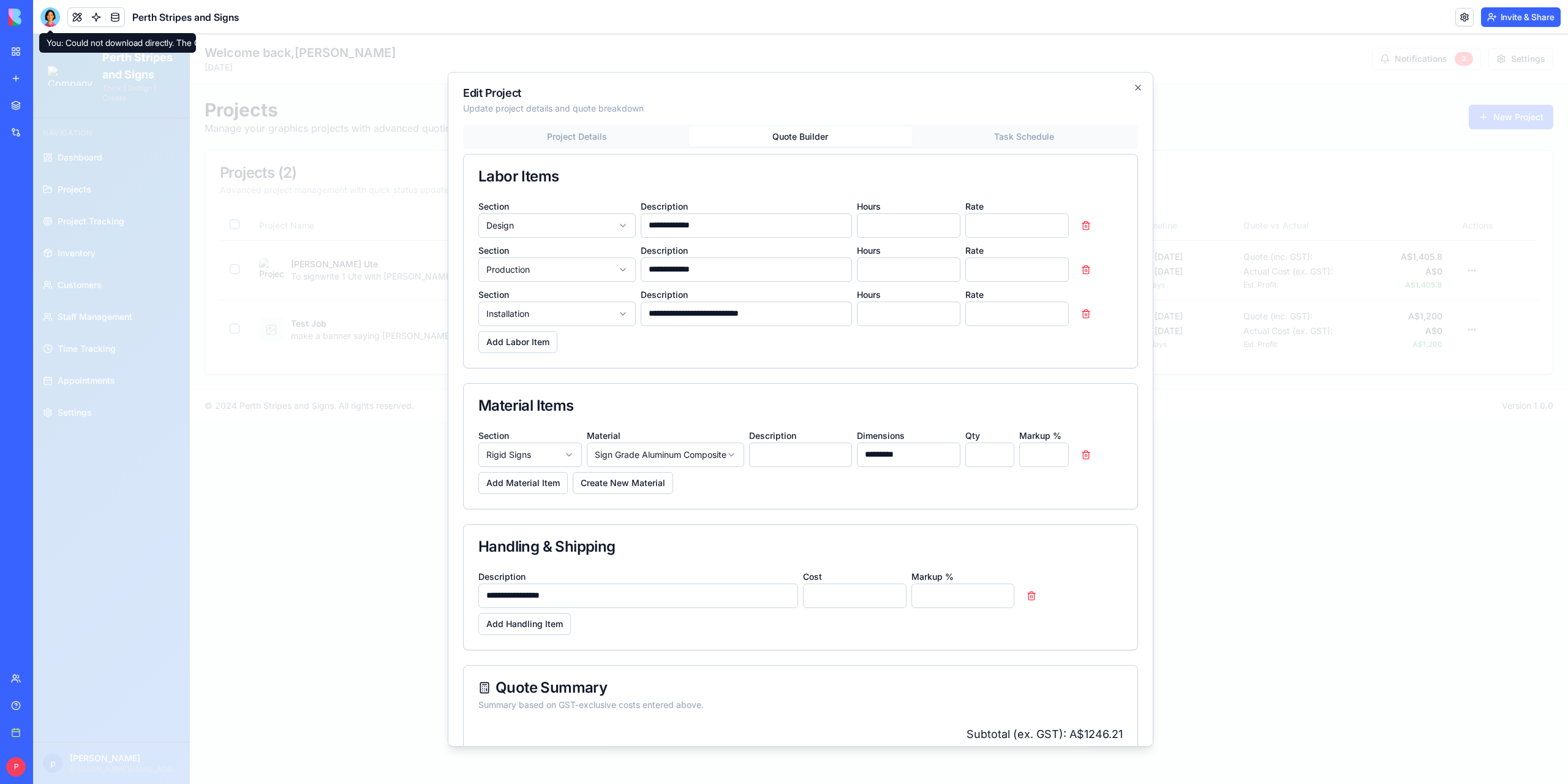
drag, startPoint x: 919, startPoint y: 452, endPoint x: 786, endPoint y: 454, distance: 133.0
click at [786, 454] on div "**********" at bounding box center [801, 447] width 645 height 39
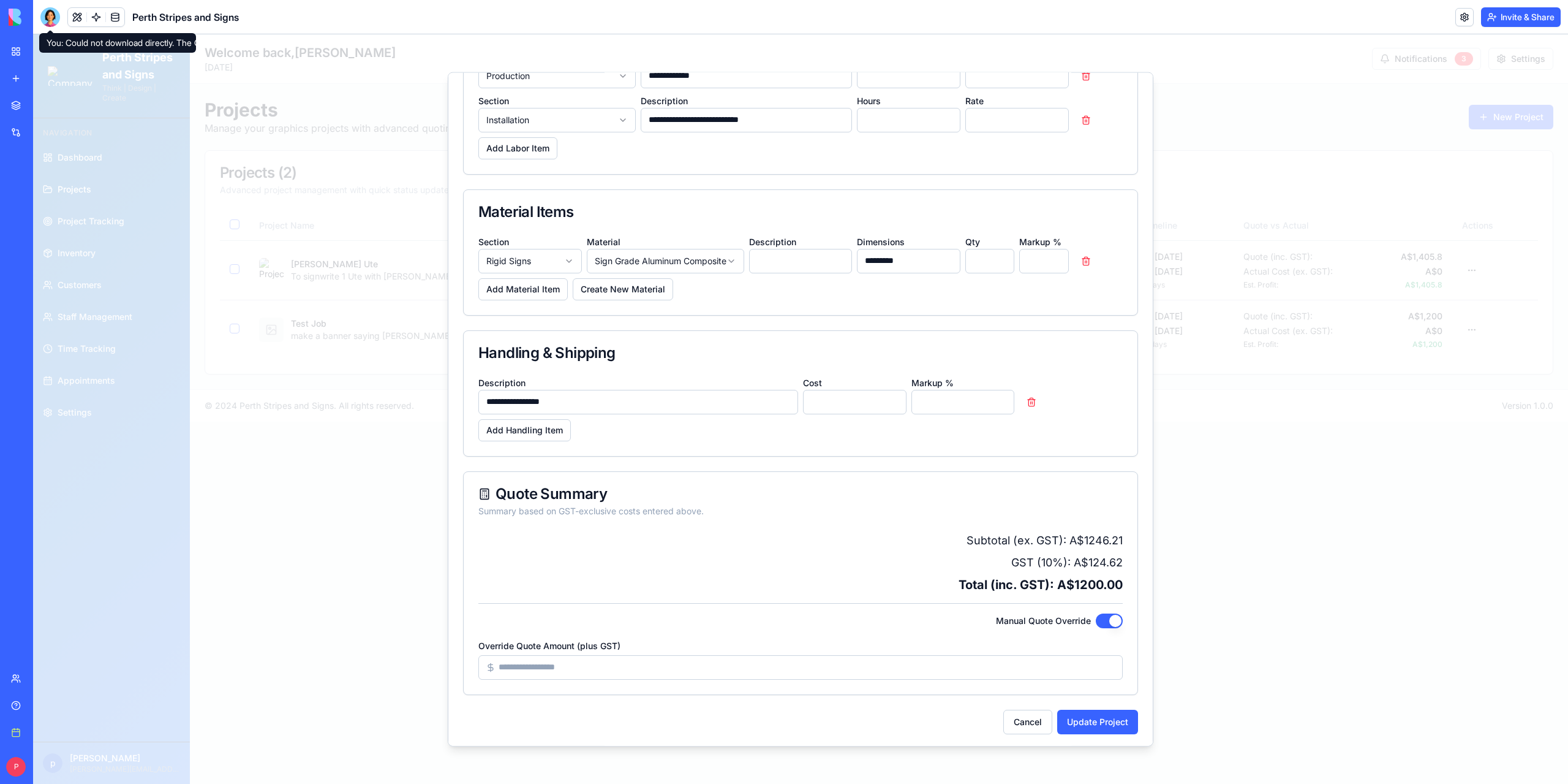
drag, startPoint x: 530, startPoint y: 664, endPoint x: 431, endPoint y: 668, distance: 99.1
click at [431, 668] on body "Perth Stripes and Signs Think | Design | Create Navigation Dashboard Projects P…" at bounding box center [801, 408] width 1535 height 749
click at [1096, 618] on button "Manual Quote Override" at bounding box center [1109, 620] width 27 height 15
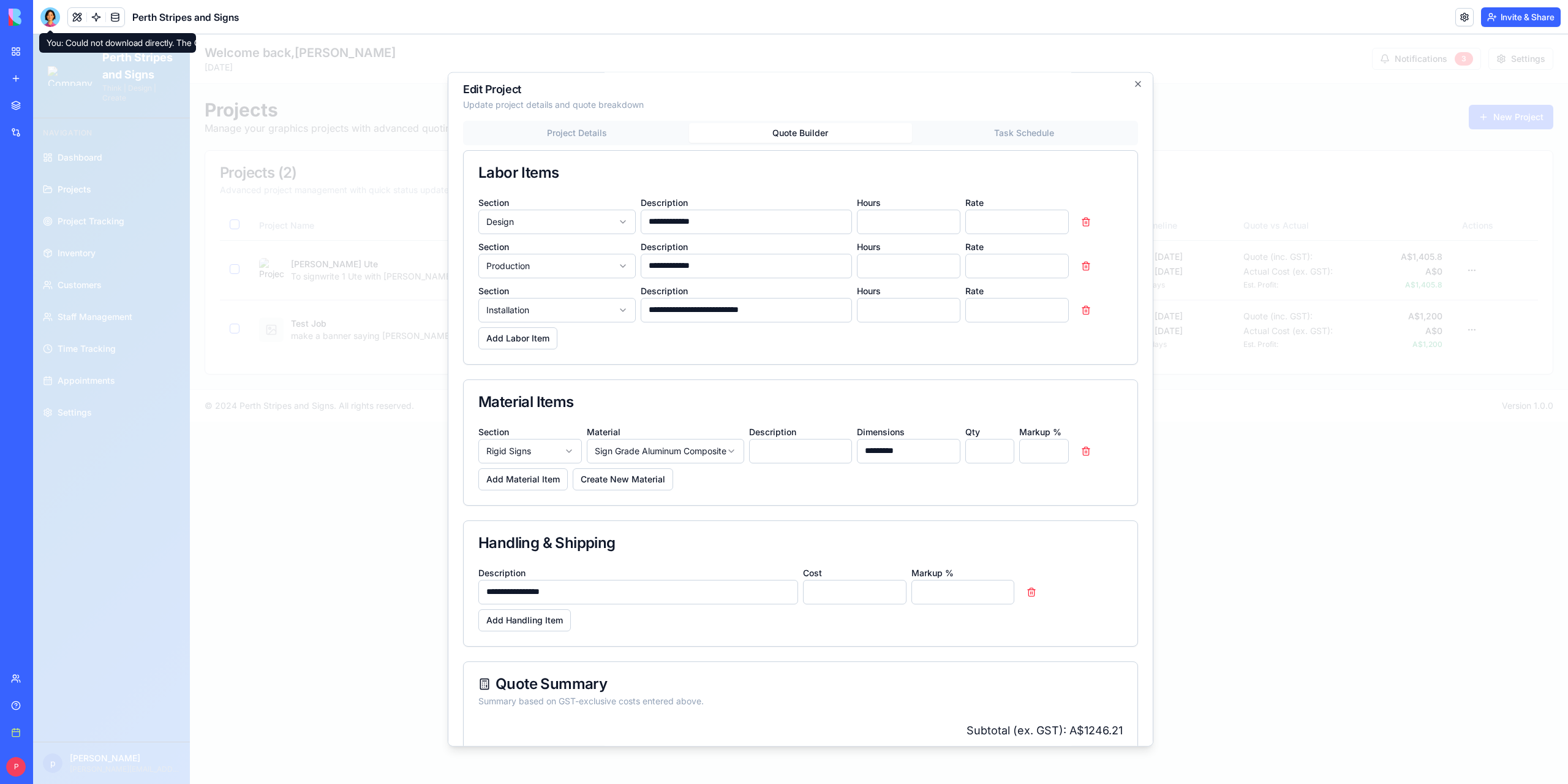
scroll to position [0, 0]
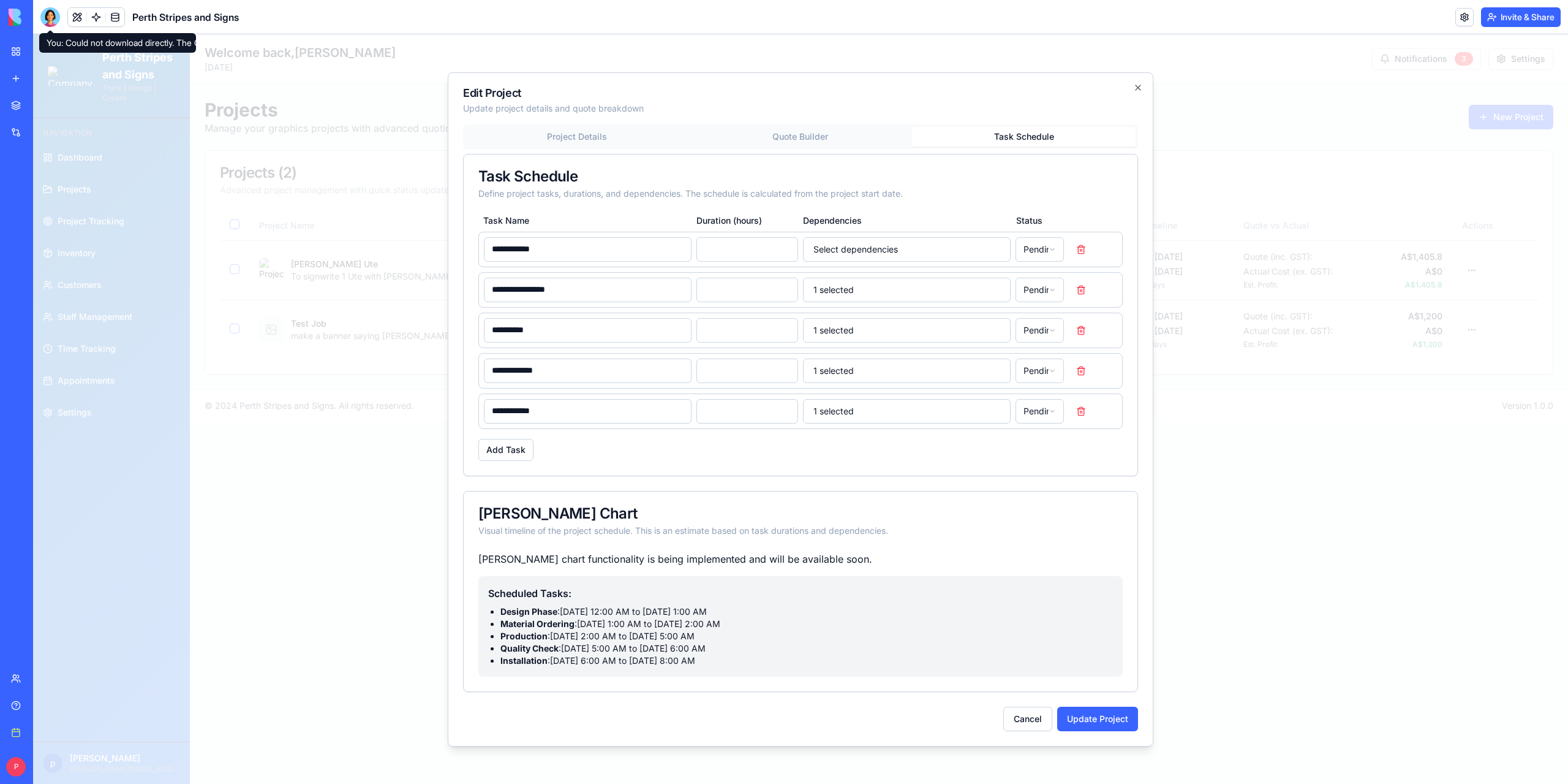
click at [999, 138] on button "Task Schedule" at bounding box center [1024, 136] width 224 height 19
click at [849, 290] on button "1 selected" at bounding box center [907, 290] width 208 height 25
click at [846, 456] on div "**********" at bounding box center [801, 345] width 674 height 261
click at [841, 326] on button "1 selected" at bounding box center [907, 330] width 208 height 25
click at [913, 436] on div "**********" at bounding box center [801, 345] width 674 height 261
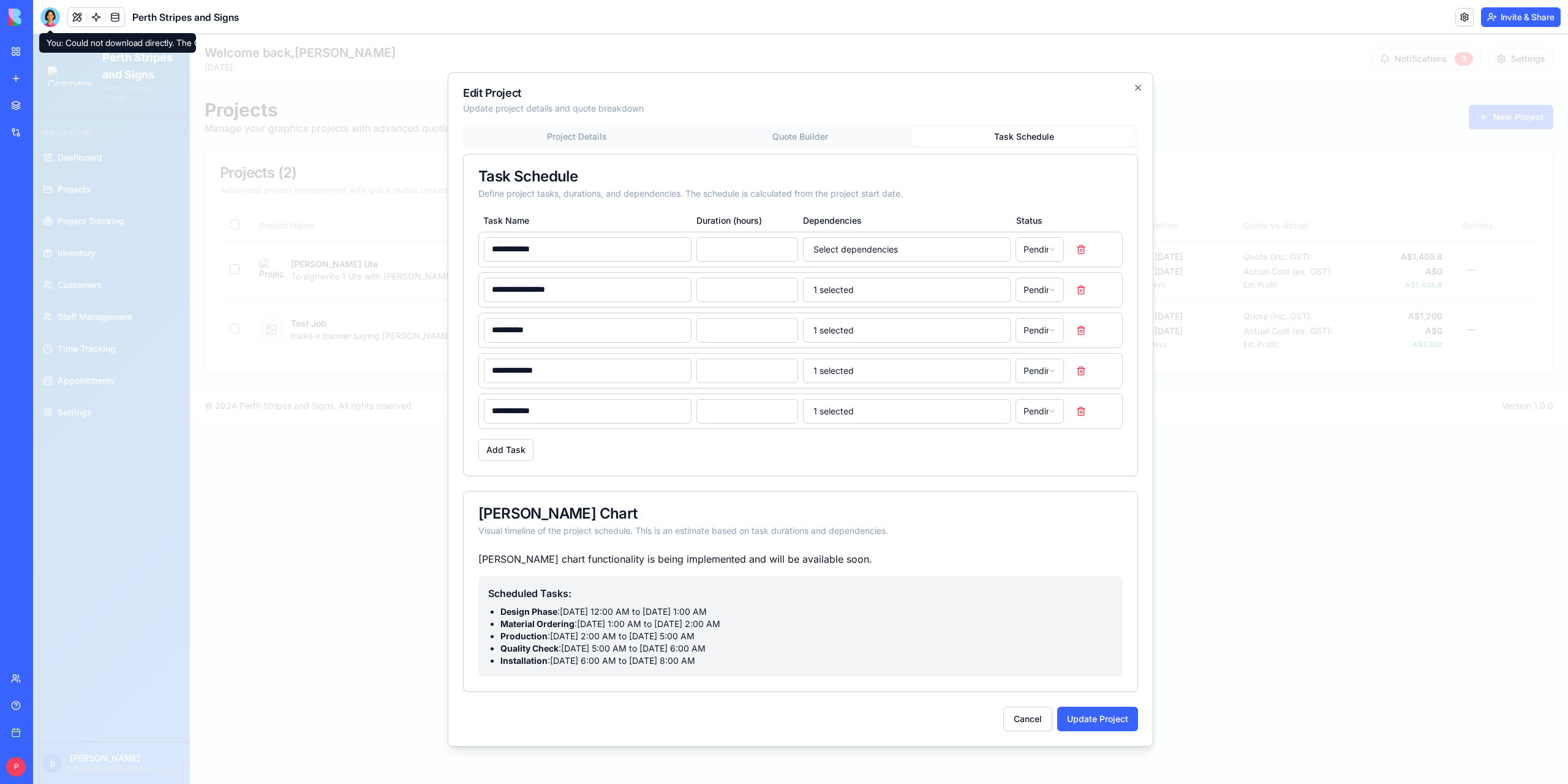
click at [1047, 247] on body "Perth Stripes and Signs Think | Design | Create Navigation Dashboard Projects P…" at bounding box center [801, 408] width 1535 height 749
click at [879, 458] on body "Perth Stripes and Signs Think | Design | Create Navigation Dashboard Projects P…" at bounding box center [801, 408] width 1535 height 749
drag, startPoint x: 568, startPoint y: 611, endPoint x: 747, endPoint y: 658, distance: 185.1
click at [747, 658] on ul "Design Phase : [DATE] 12:00 AM to [DATE] 1:00 AM Material Ordering : [DATE] 1:0…" at bounding box center [801, 635] width 625 height 61
click at [622, 634] on li "Production : [DATE] 2:00 AM to [DATE] 5:00 AM" at bounding box center [807, 635] width 613 height 12
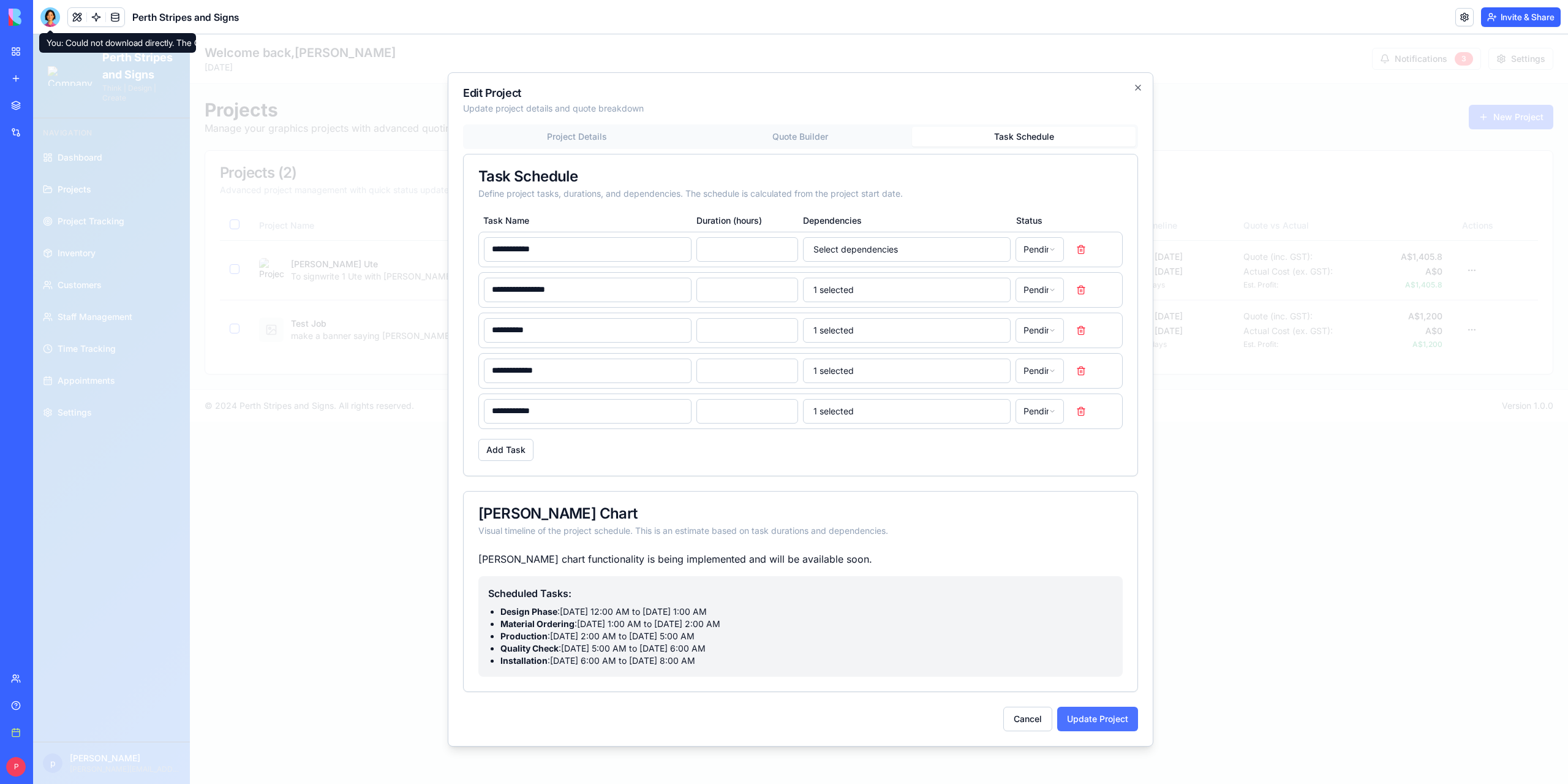
click at [1099, 723] on button "Update Project" at bounding box center [1098, 718] width 81 height 25
type input "**"
type input "*"
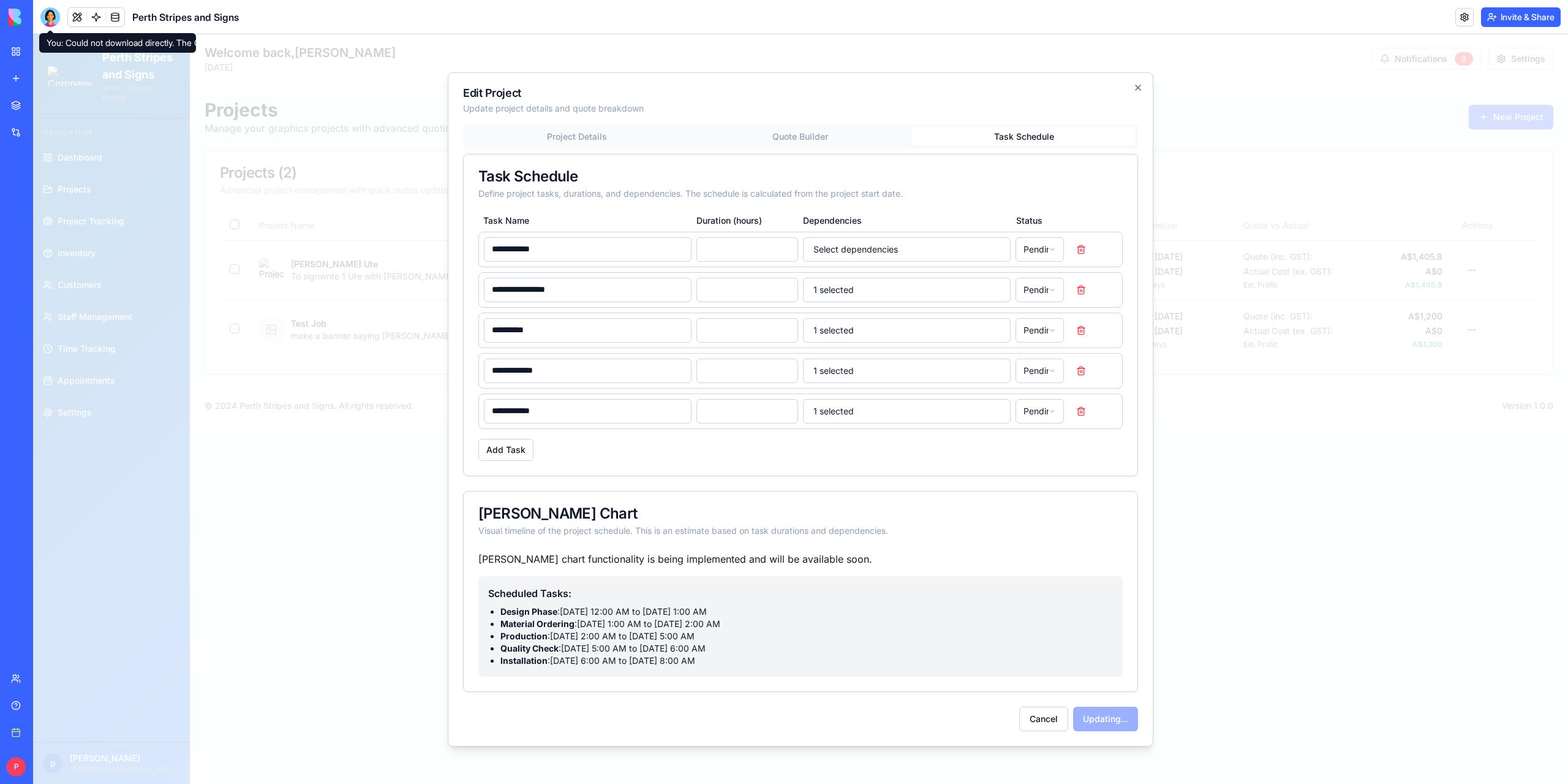
type input "**"
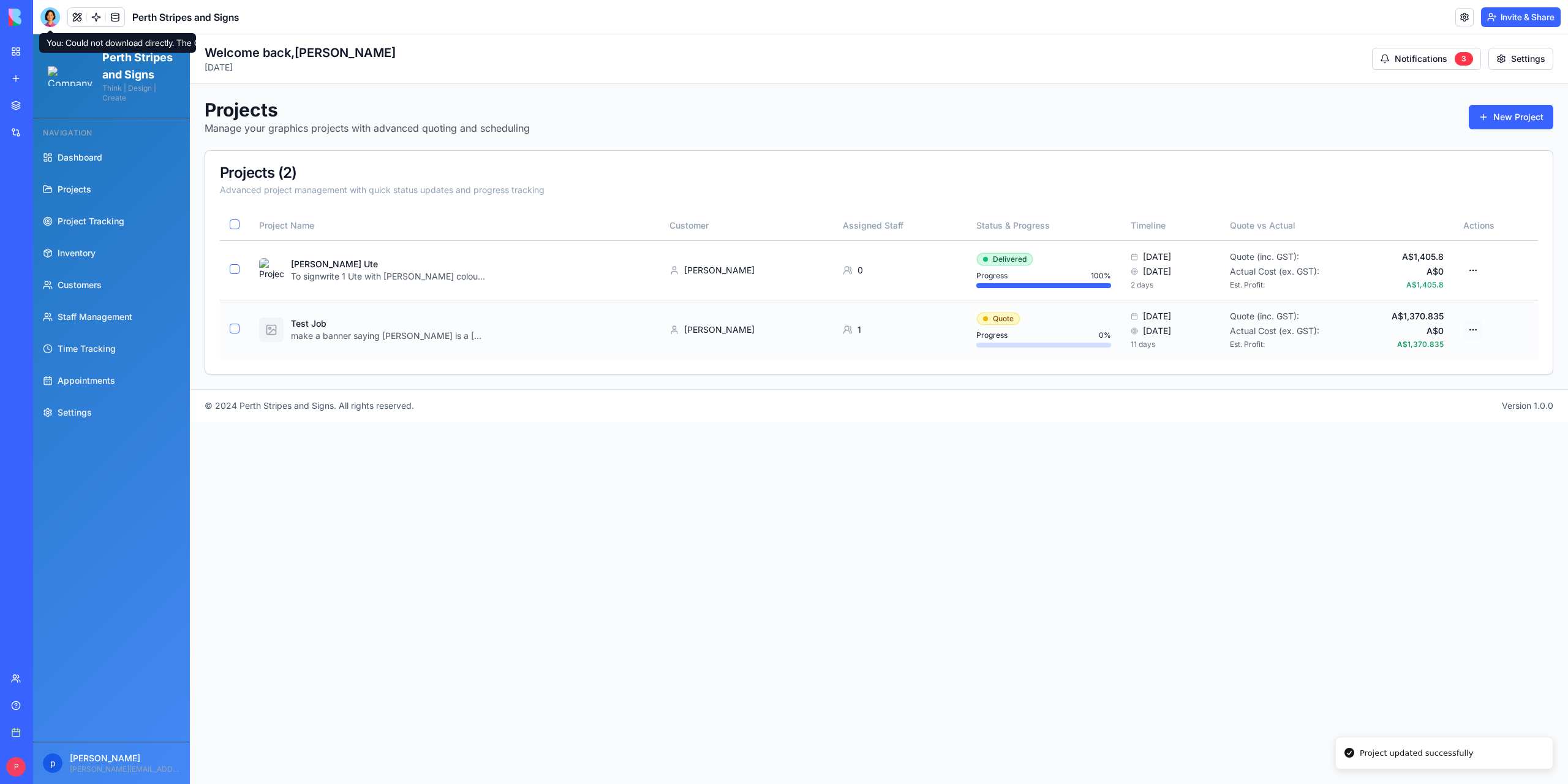
click at [1480, 326] on html "Perth Stripes and Signs Think | Design | Create Navigation Dashboard Projects P…" at bounding box center [801, 408] width 1535 height 749
click at [1407, 370] on div "View Details" at bounding box center [1425, 373] width 116 height 19
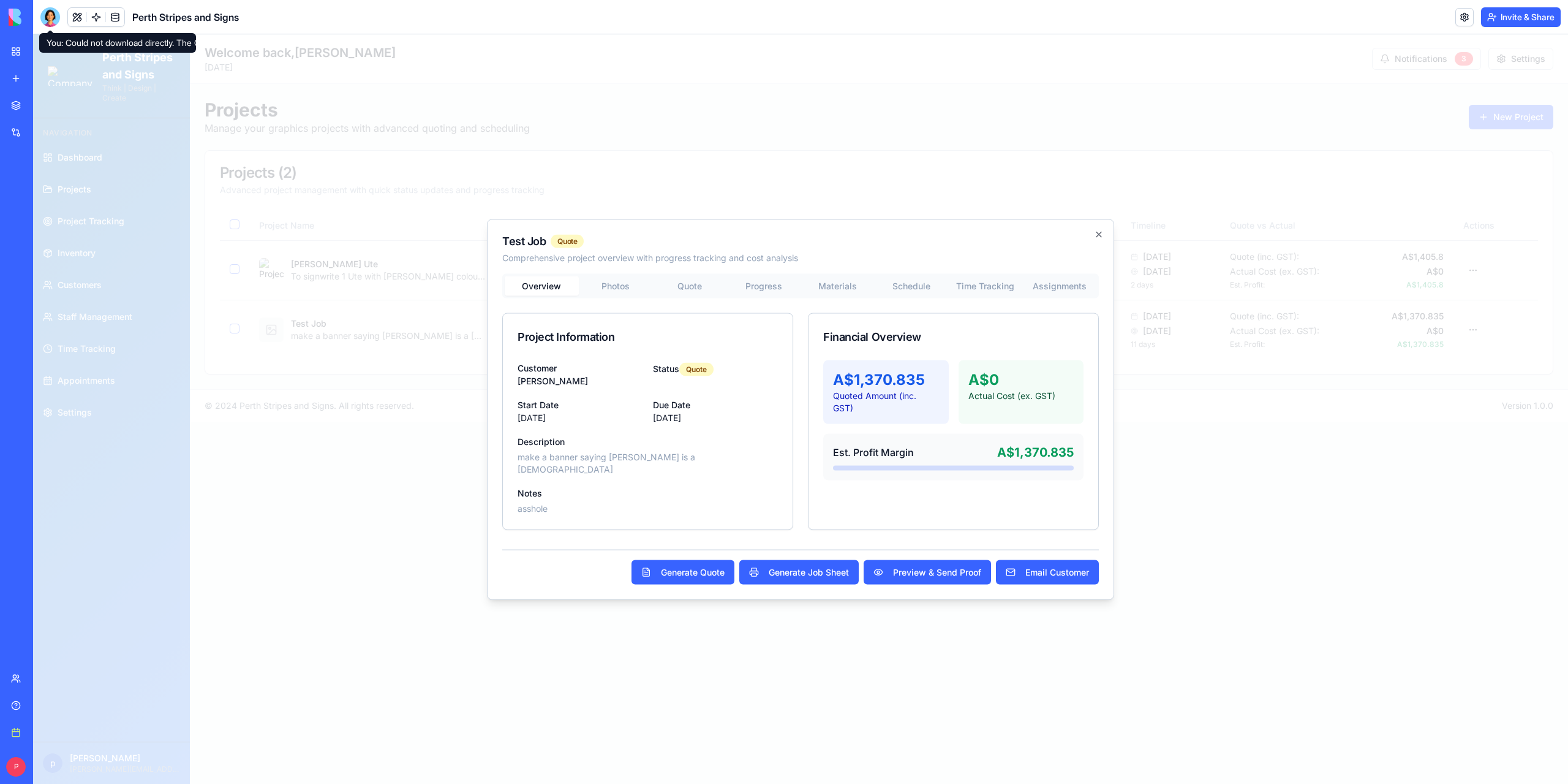
click at [627, 296] on div "Test Job Quote Comprehensive project overview with progress tracking and cost a…" at bounding box center [801, 409] width 627 height 381
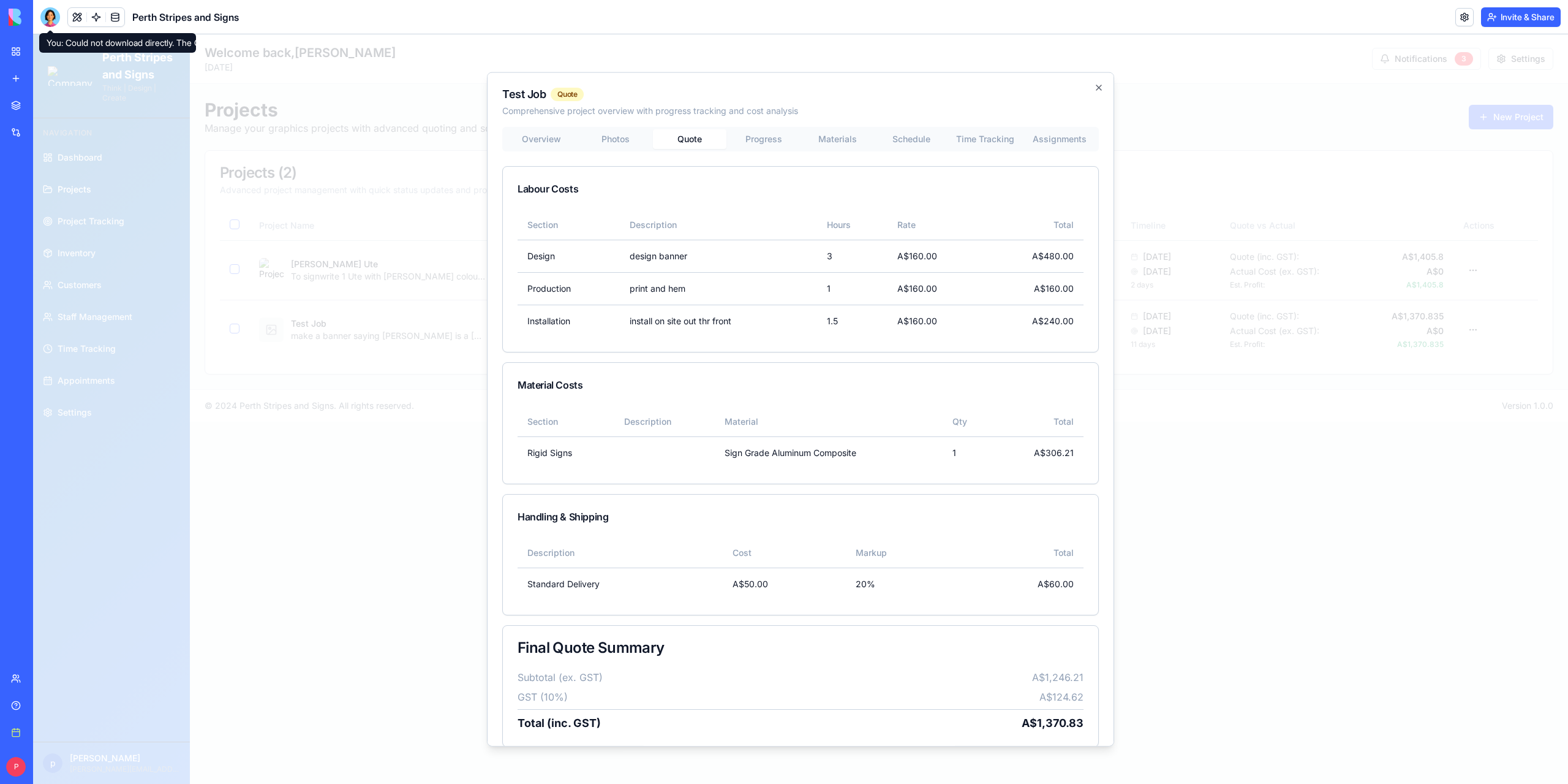
click at [688, 322] on div "Overview Photos Quote Progress Materials Schedule Time Tracking Assignments Lab…" at bounding box center [801, 436] width 597 height 621
click at [749, 148] on body "Perth Stripes and Signs Think | Design | Create Navigation Dashboard Projects P…" at bounding box center [801, 408] width 1535 height 749
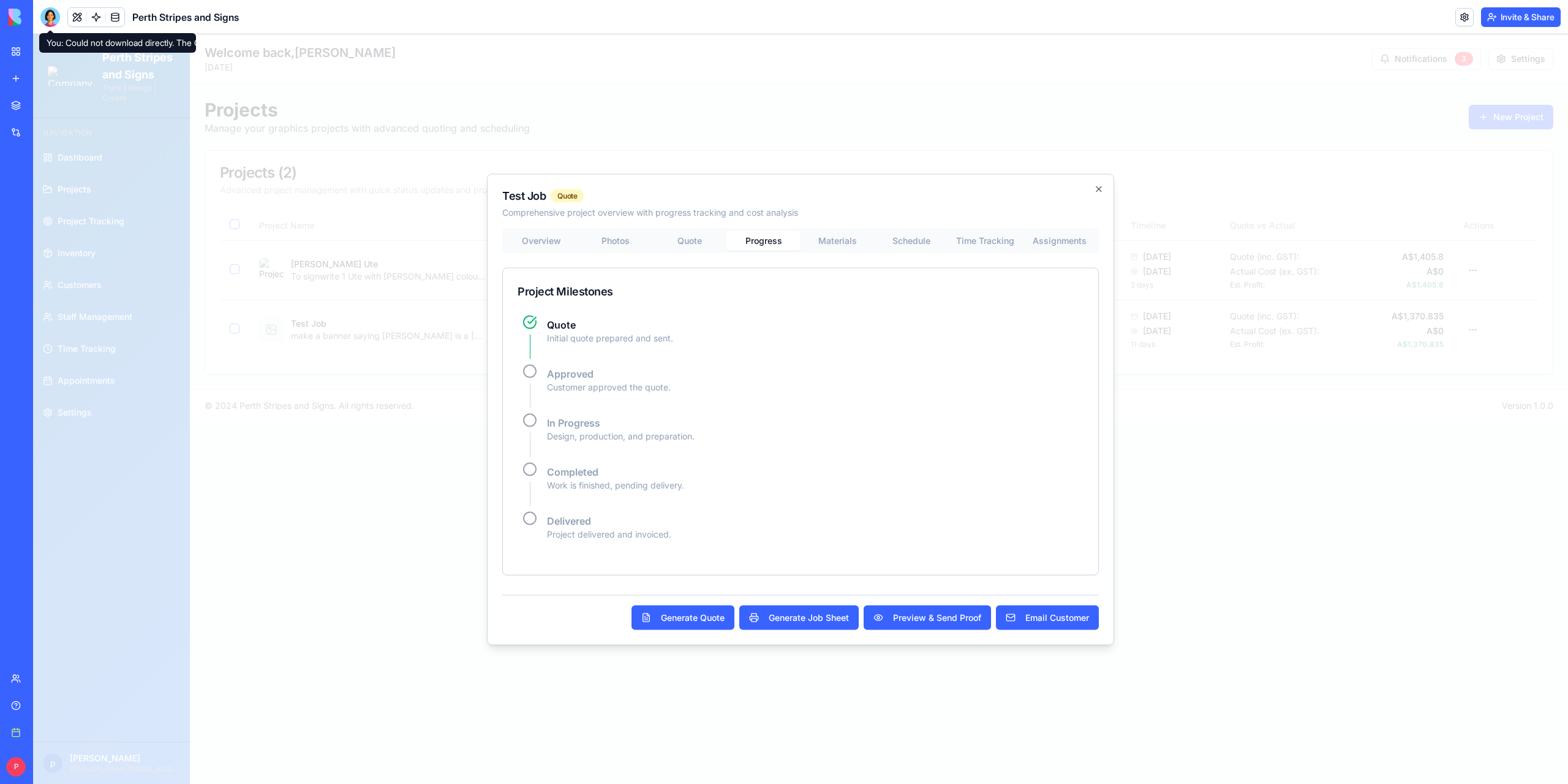
click at [816, 239] on div "Test Job Quote Comprehensive project overview with progress tracking and cost a…" at bounding box center [801, 409] width 627 height 471
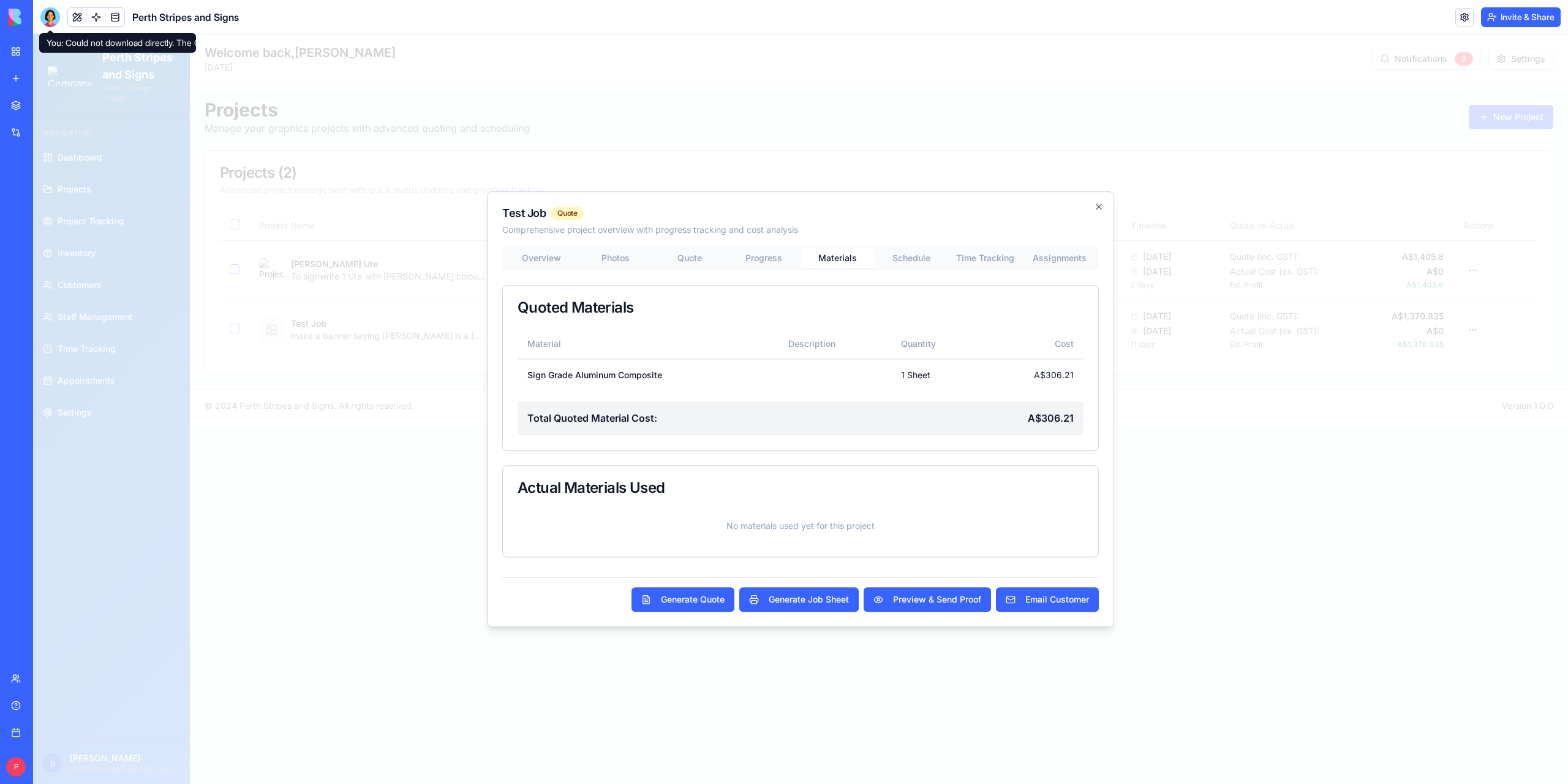
click at [906, 256] on div "Overview Photos Quote Progress Materials Schedule Time Tracking Assignments" at bounding box center [801, 258] width 597 height 25
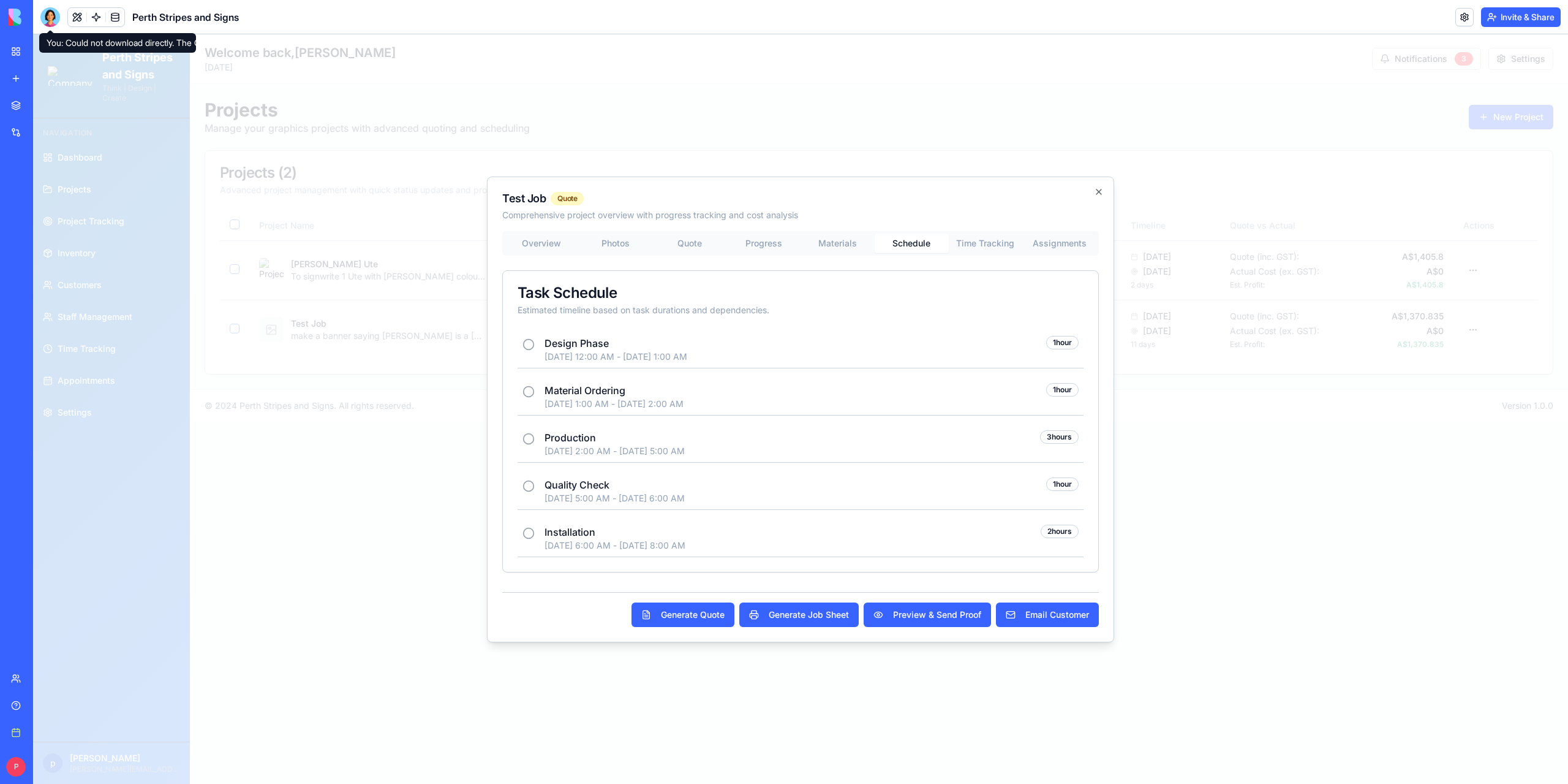
click at [529, 345] on icon at bounding box center [528, 344] width 12 height 12
click at [979, 244] on body "Perth Stripes and Signs Think | Design | Create Navigation Dashboard Projects P…" at bounding box center [801, 408] width 1535 height 749
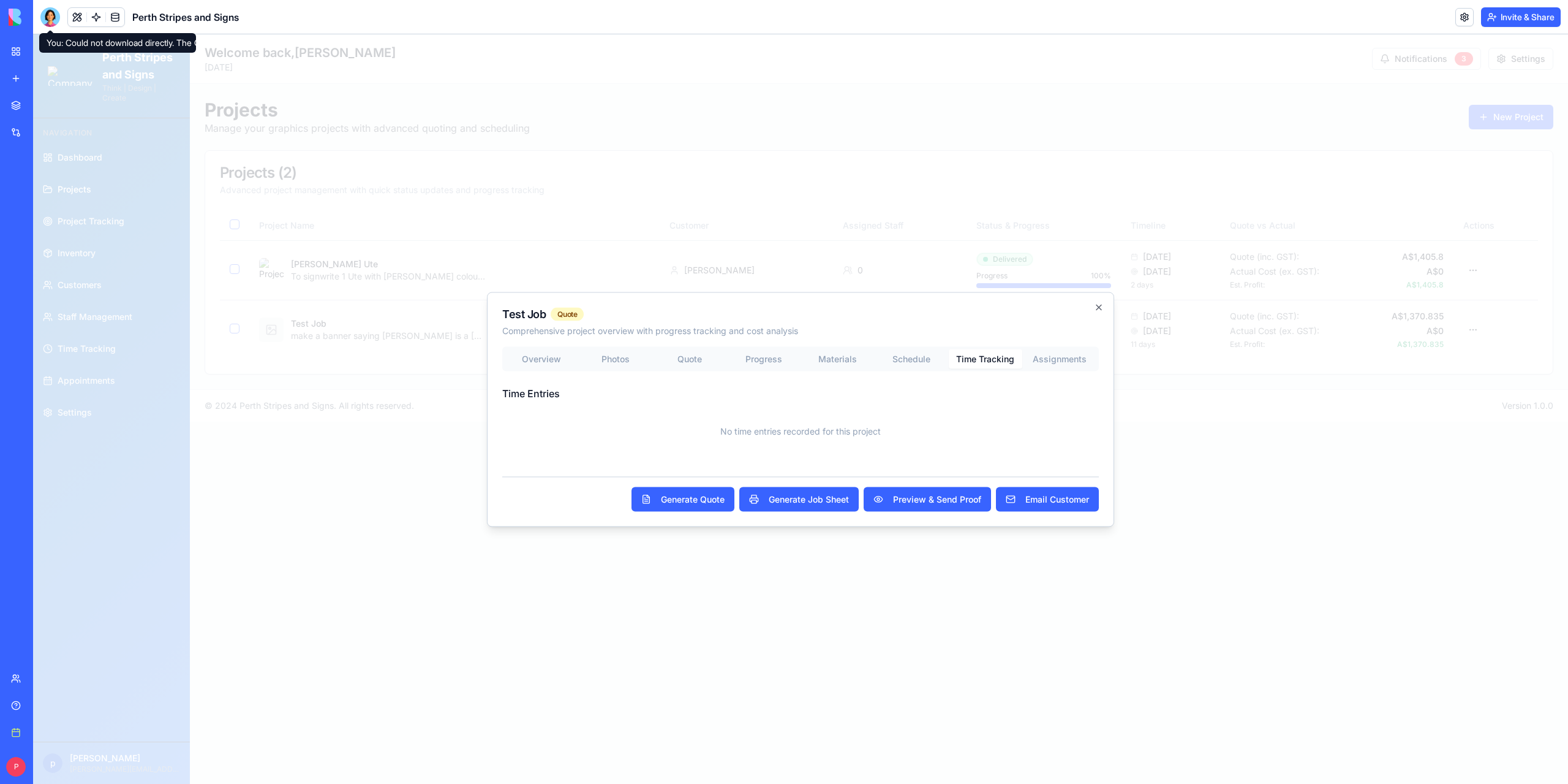
click at [1054, 359] on div "Overview Photos Quote Progress Materials Schedule Time Tracking Assignments Tim…" at bounding box center [801, 402] width 597 height 110
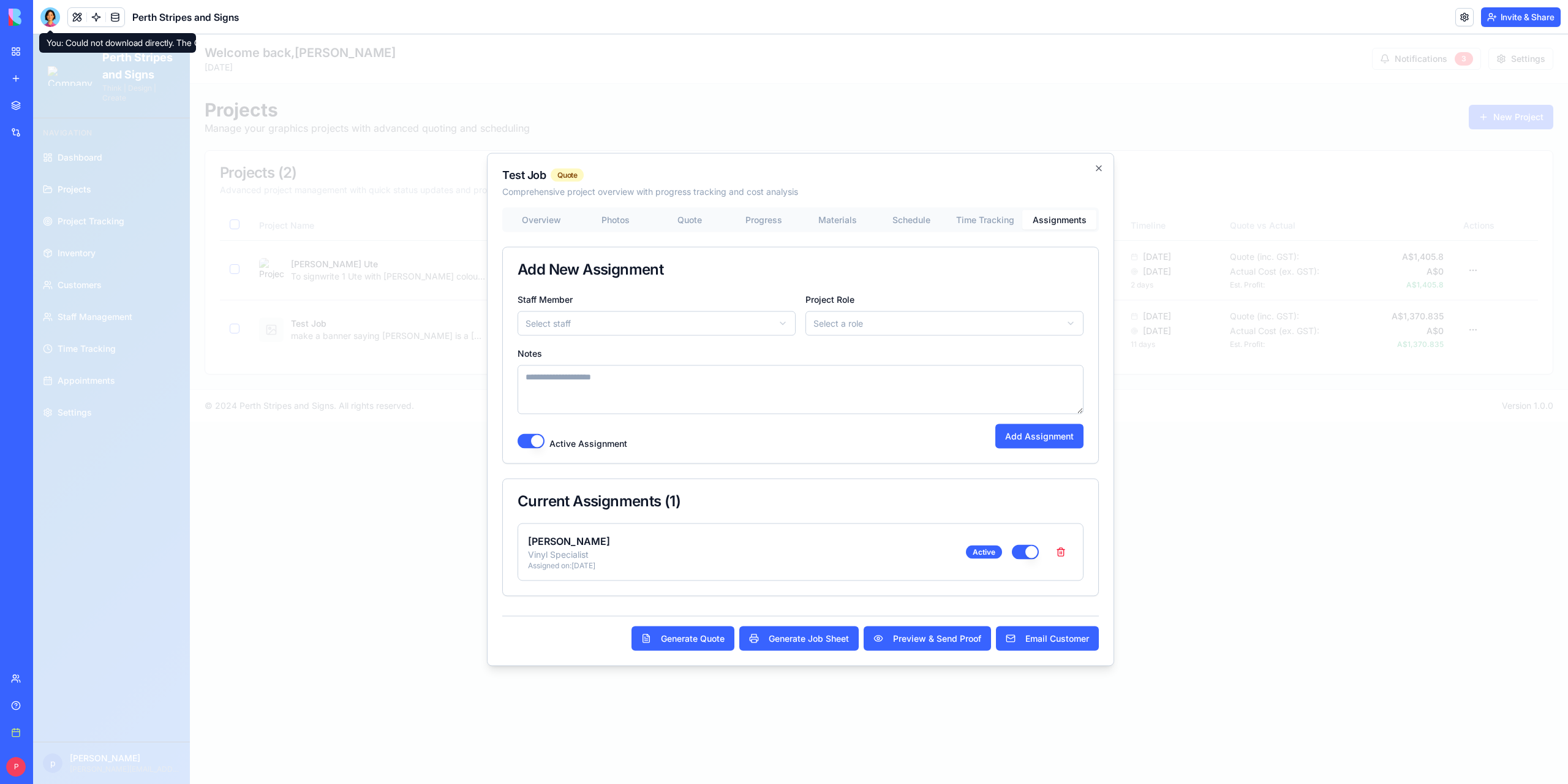
click at [757, 315] on body "Perth Stripes and Signs Think | Design | Create Navigation Dashboard Projects P…" at bounding box center [801, 408] width 1535 height 749
select select "*****"
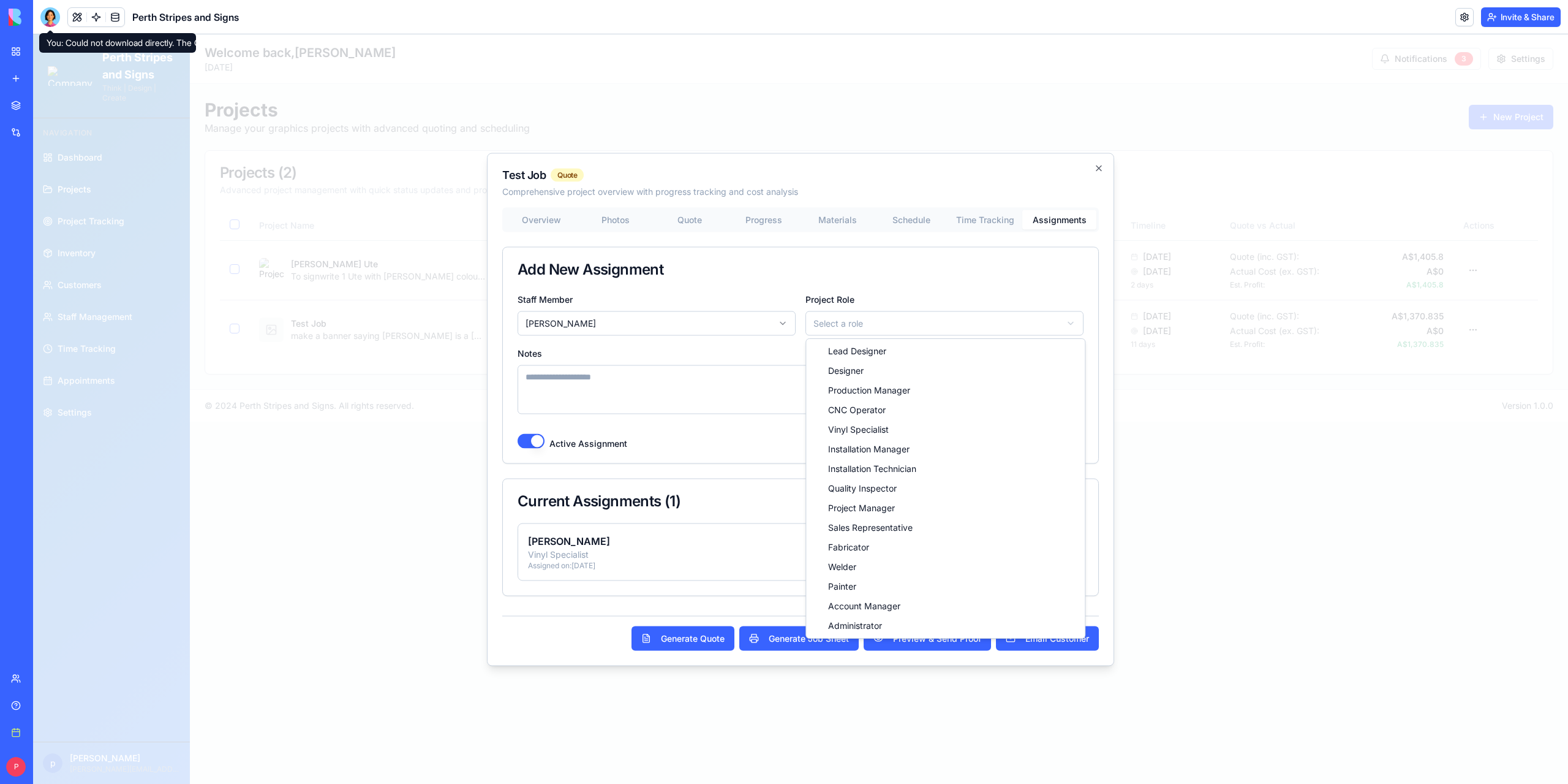
click at [880, 326] on body "Perth Stripes and Signs Think | Design | Create Navigation Dashboard Projects P…" at bounding box center [801, 408] width 1535 height 749
select select "**********"
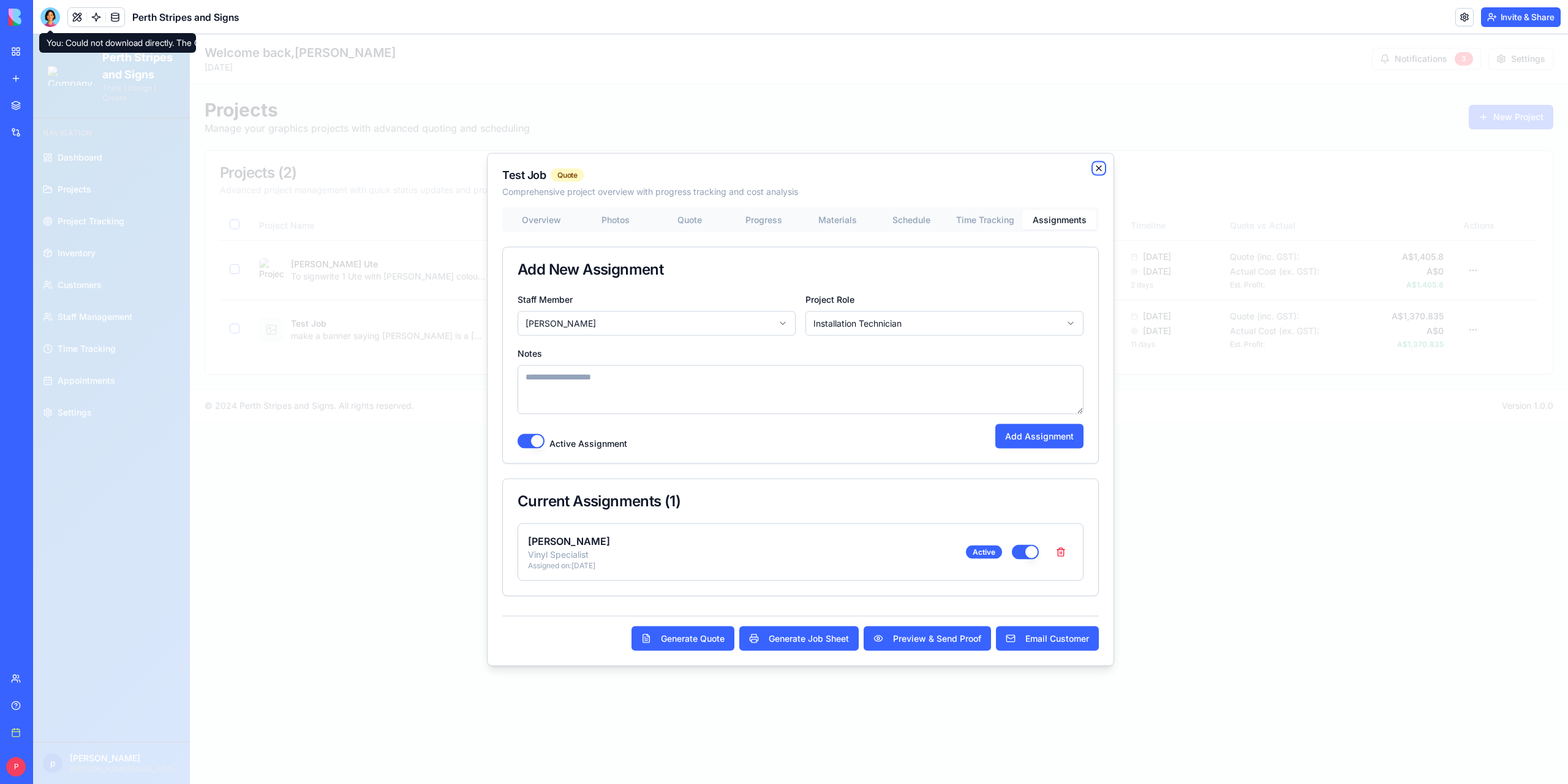
click at [1099, 167] on icon "button" at bounding box center [1099, 168] width 10 height 10
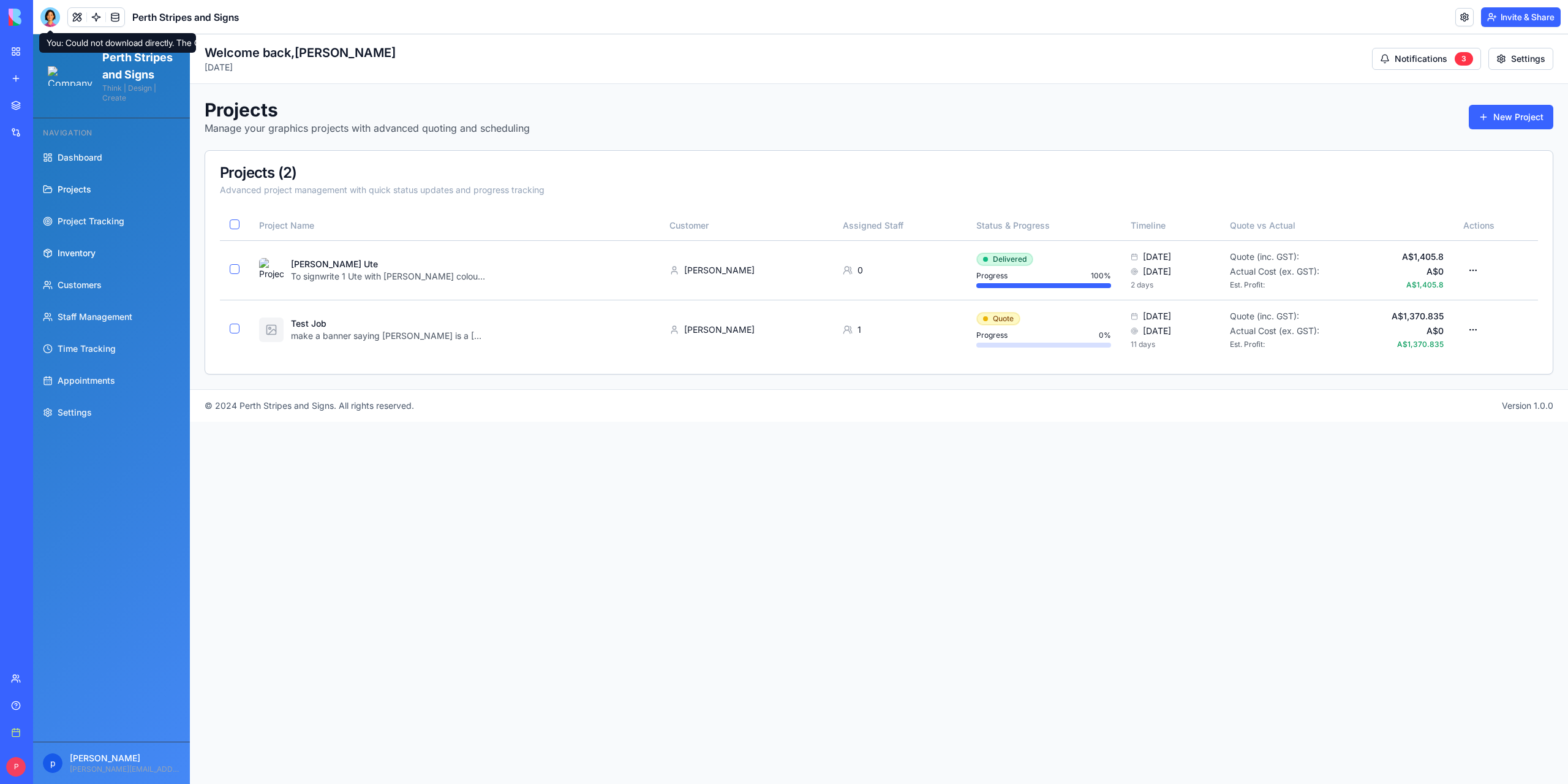
click at [76, 259] on span "Inventory" at bounding box center [76, 252] width 38 height 12
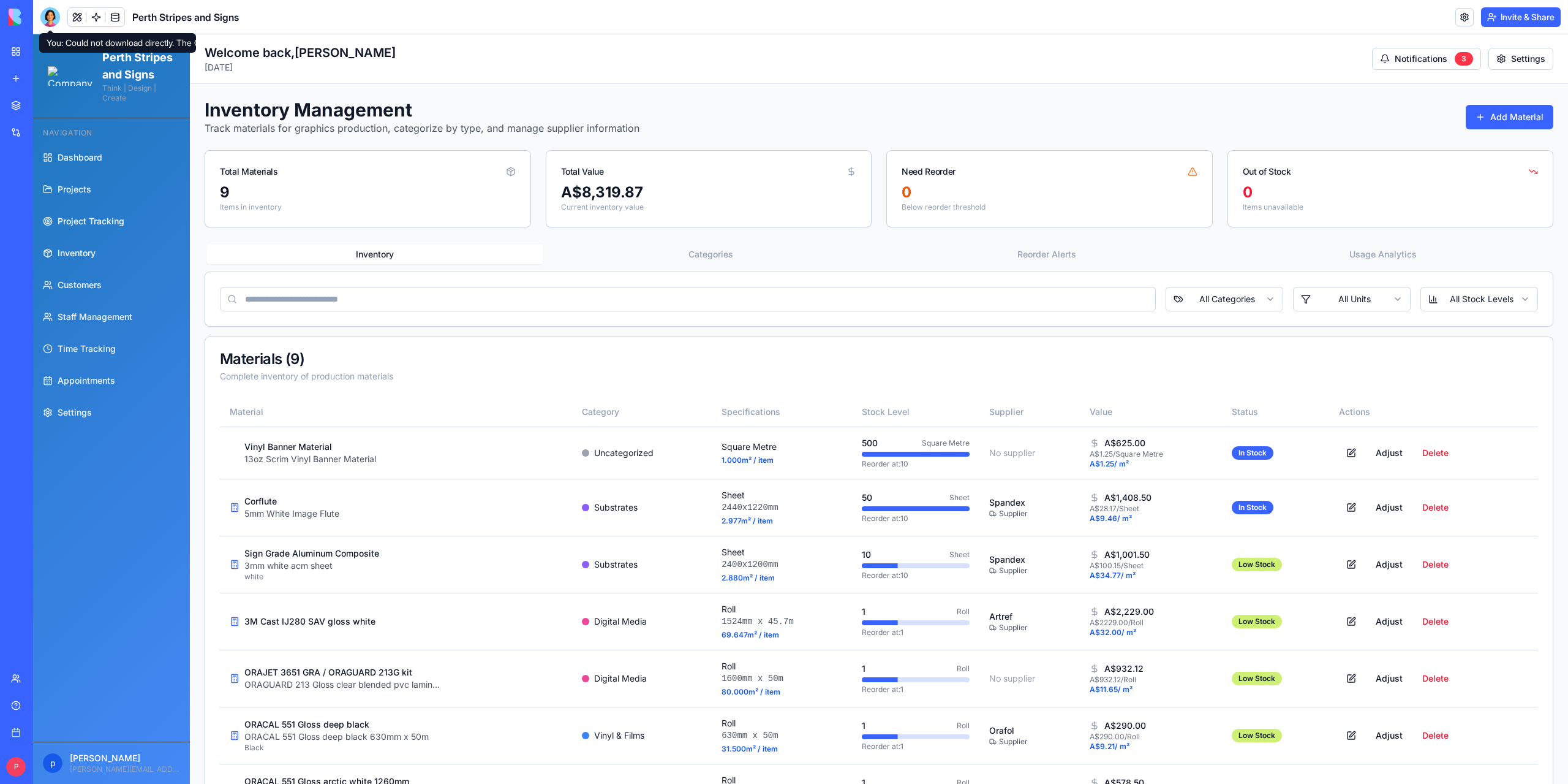
click at [81, 227] on span "Project Tracking" at bounding box center [91, 221] width 67 height 12
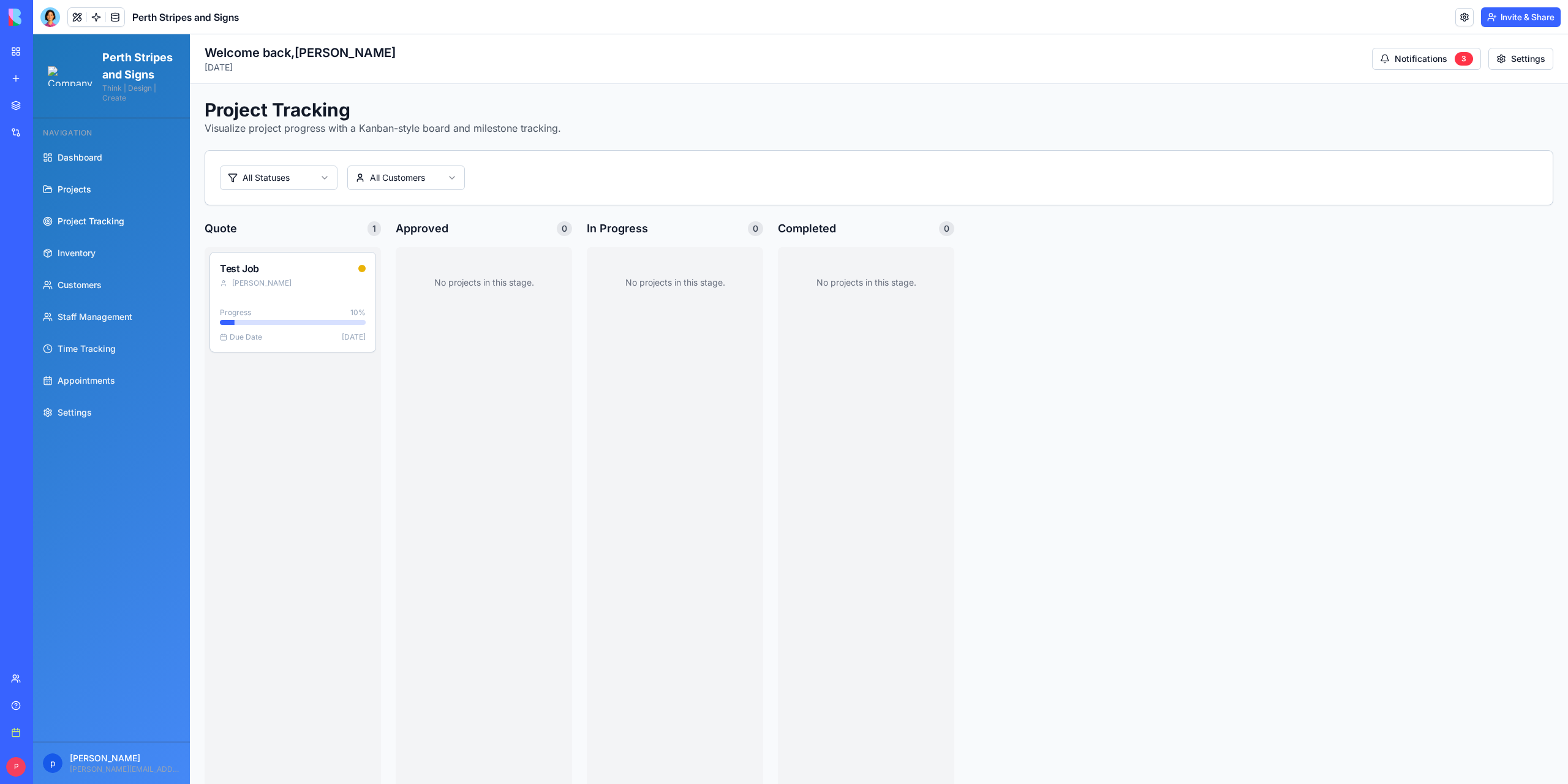
click at [85, 195] on span "Projects" at bounding box center [74, 189] width 34 height 12
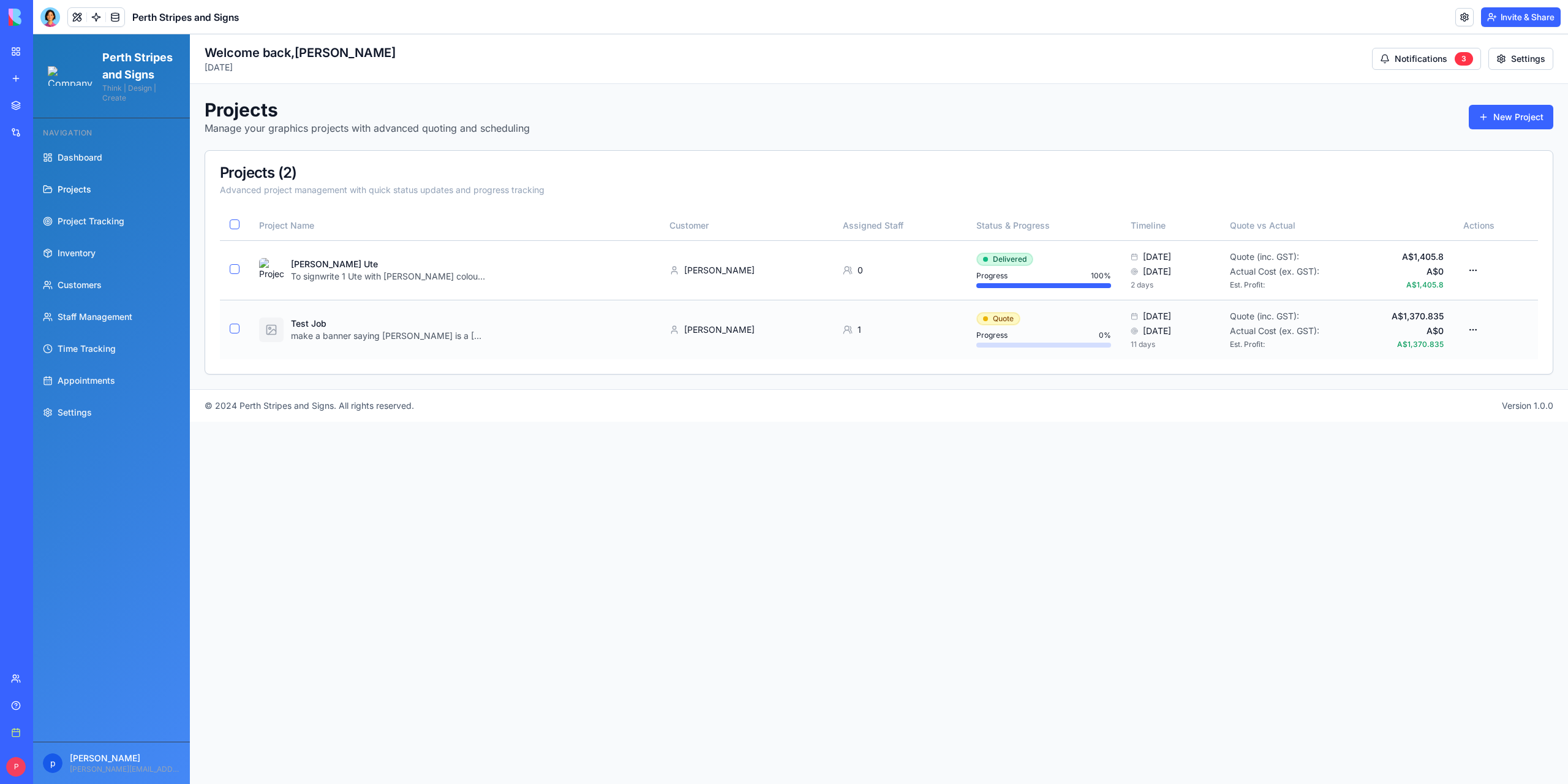
click at [994, 319] on html "Perth Stripes and Signs Think | Design | Create Navigation Dashboard Projects P…" at bounding box center [801, 408] width 1535 height 749
click at [998, 381] on div "Approved" at bounding box center [1003, 383] width 72 height 19
click at [73, 227] on span "Project Tracking" at bounding box center [91, 221] width 67 height 12
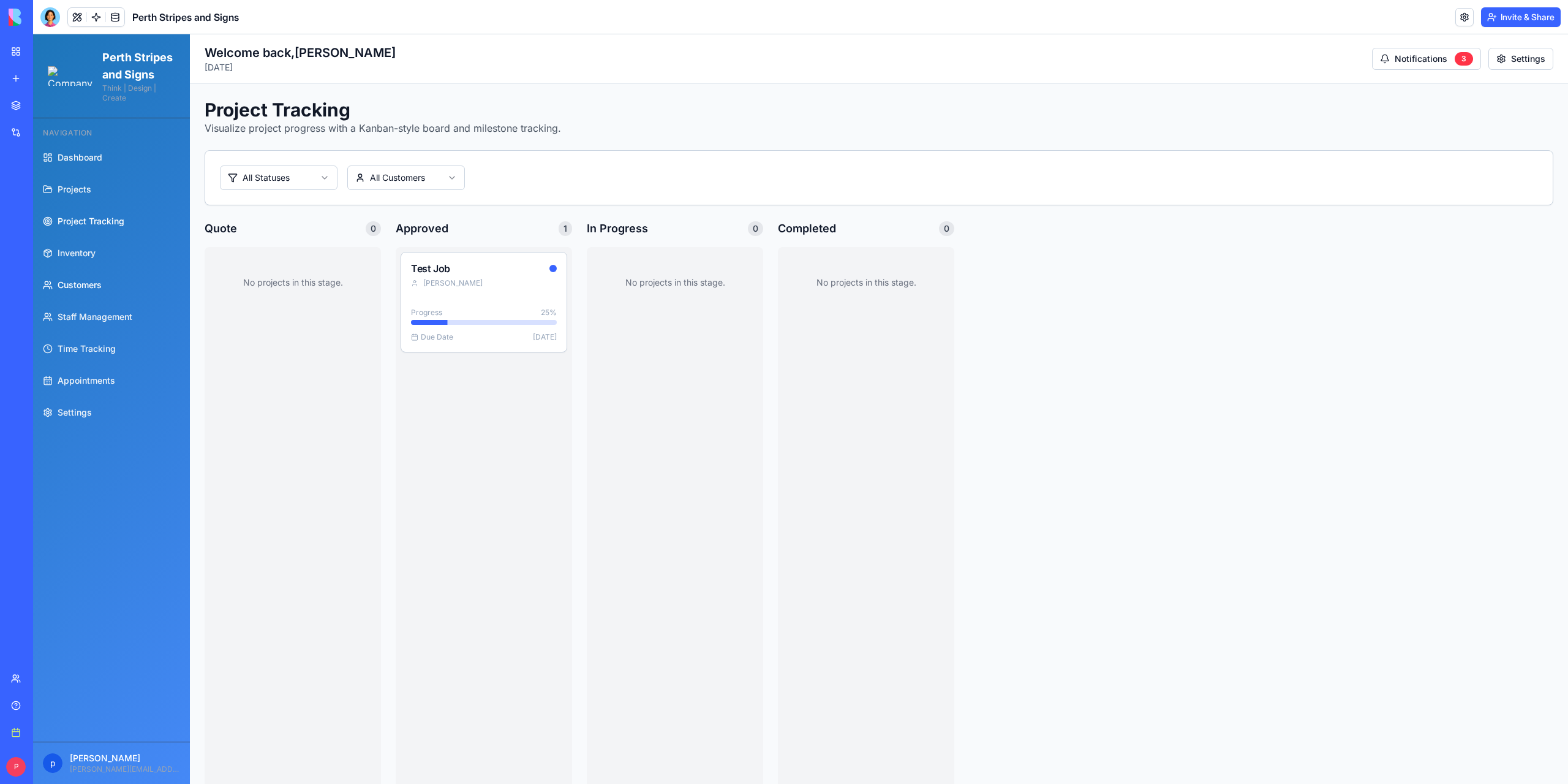
click at [83, 291] on span "Customers" at bounding box center [80, 284] width 44 height 12
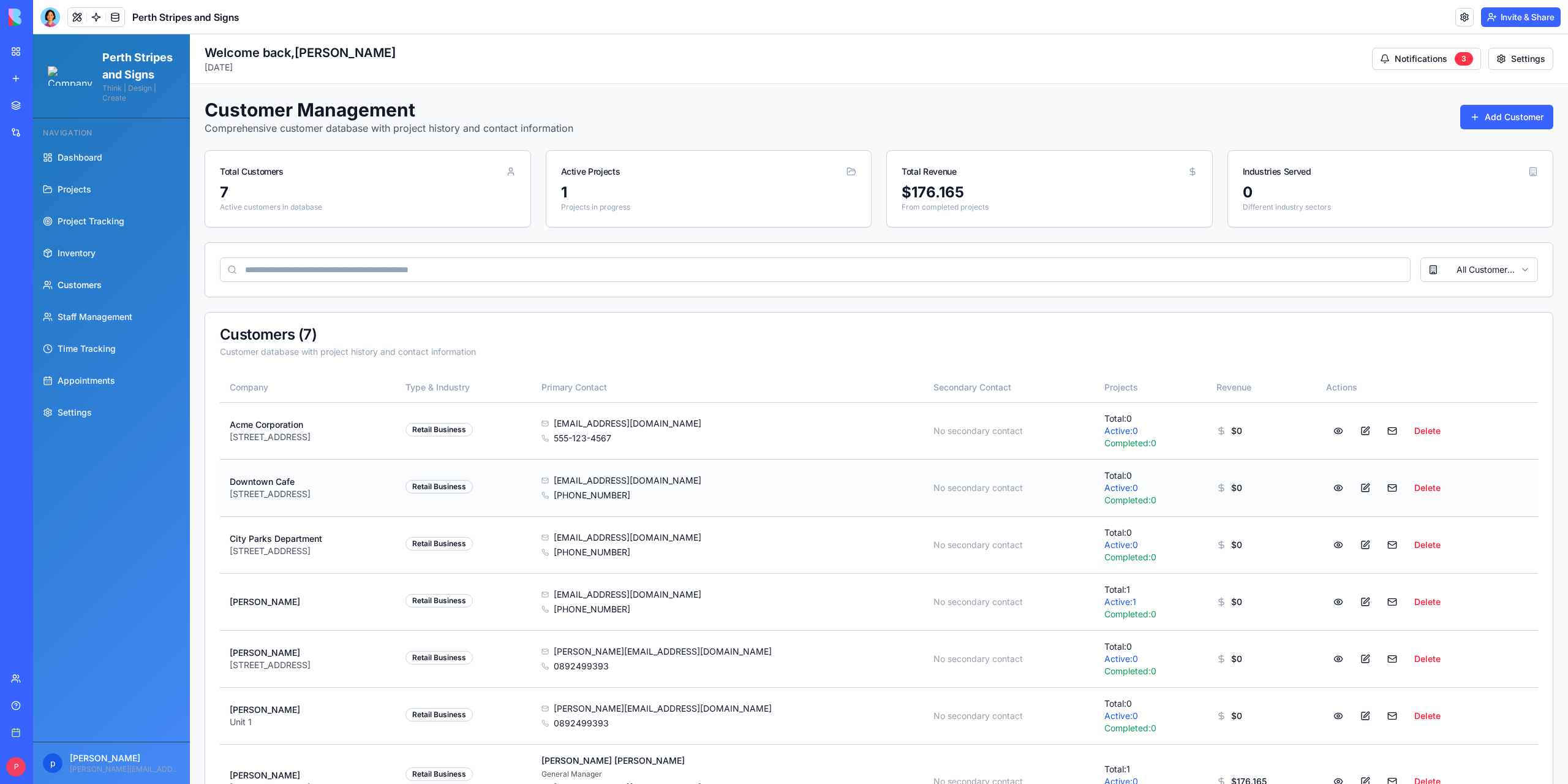
scroll to position [94, 0]
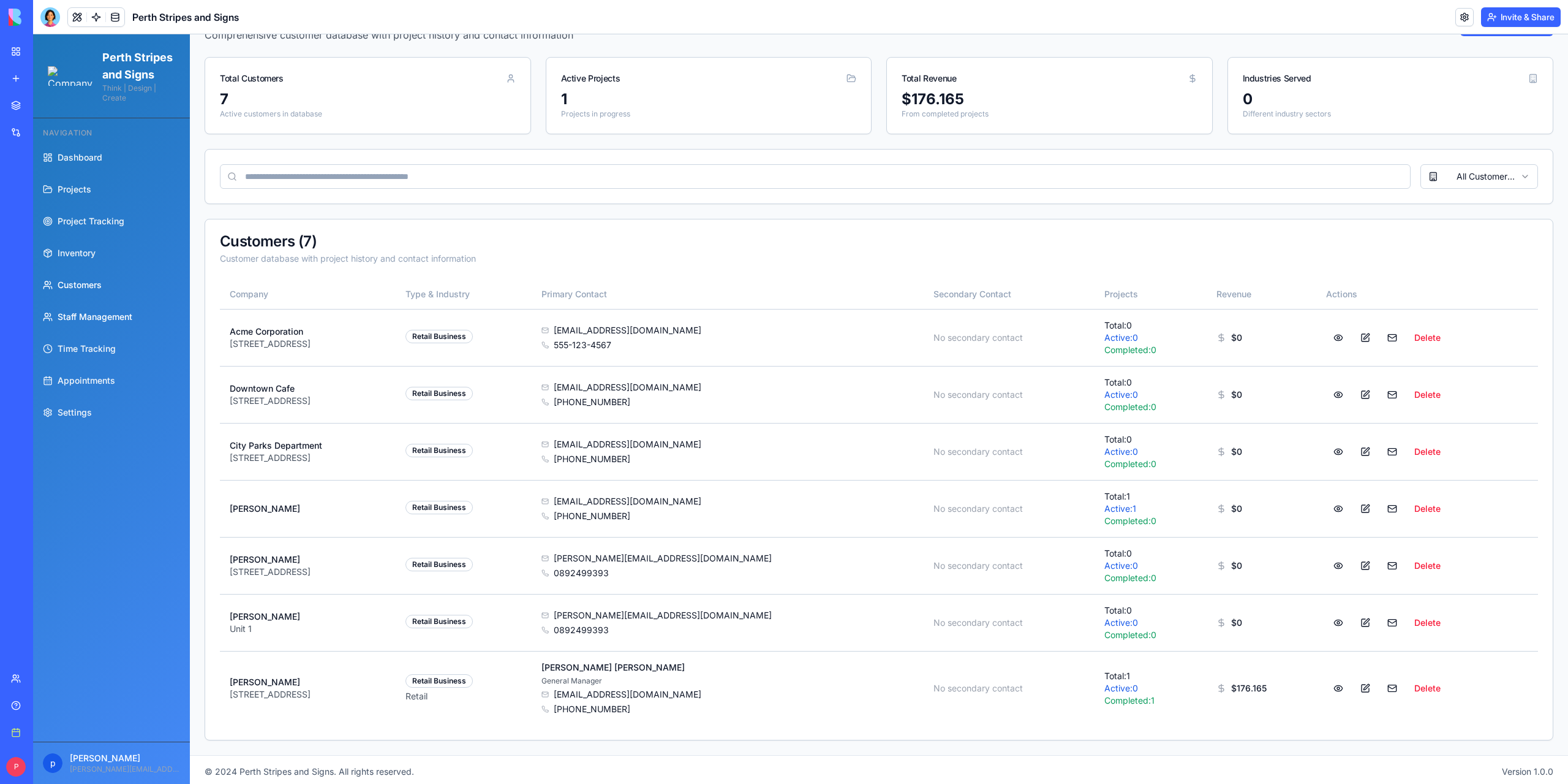
click at [97, 323] on span "Staff Management" at bounding box center [95, 316] width 75 height 12
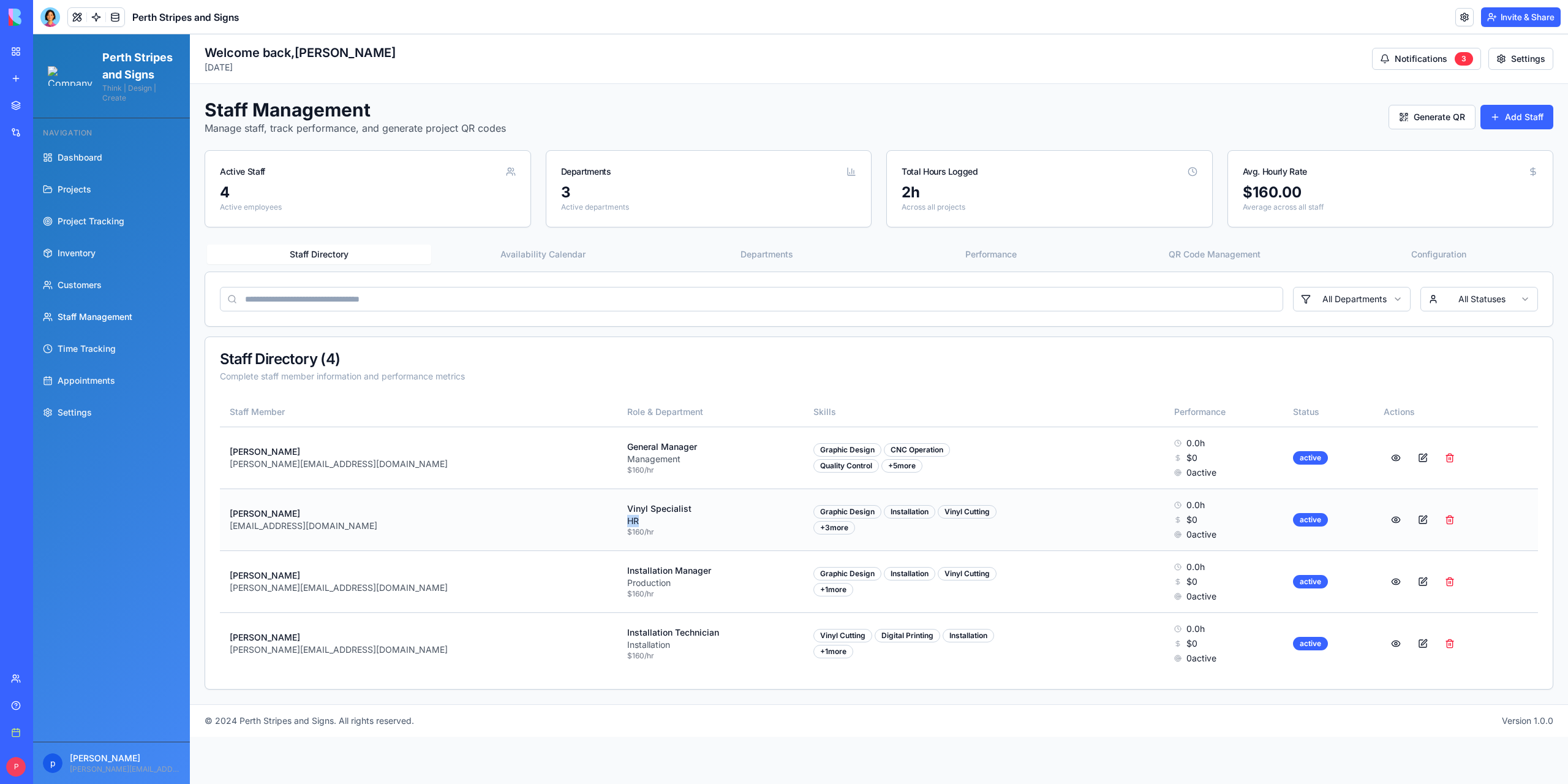
drag, startPoint x: 544, startPoint y: 519, endPoint x: 576, endPoint y: 518, distance: 32.0
click at [627, 518] on div "HR" at bounding box center [711, 520] width 167 height 12
click at [1385, 519] on button at bounding box center [1396, 520] width 25 height 22
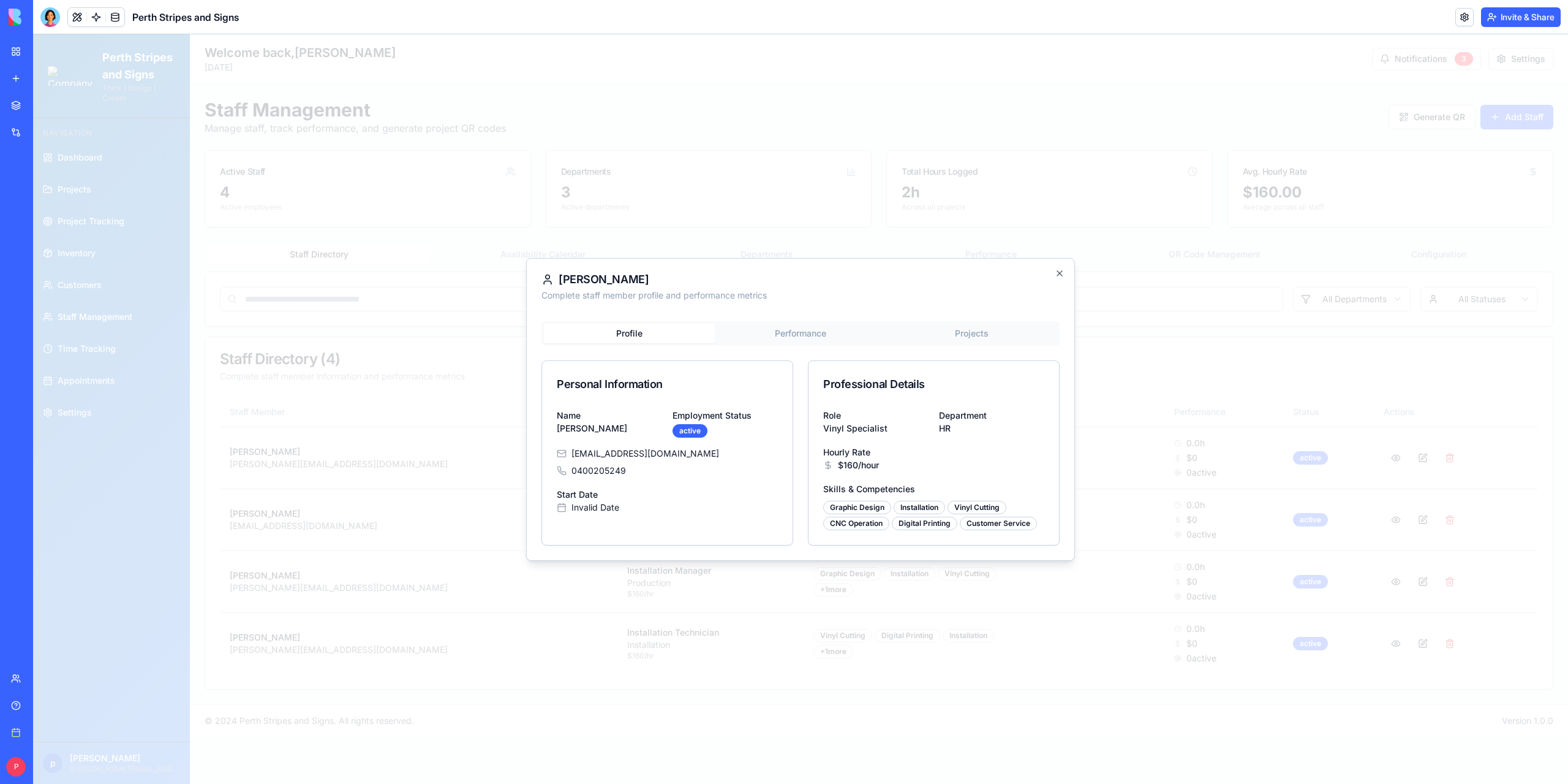
click at [832, 335] on button "Performance" at bounding box center [801, 333] width 171 height 19
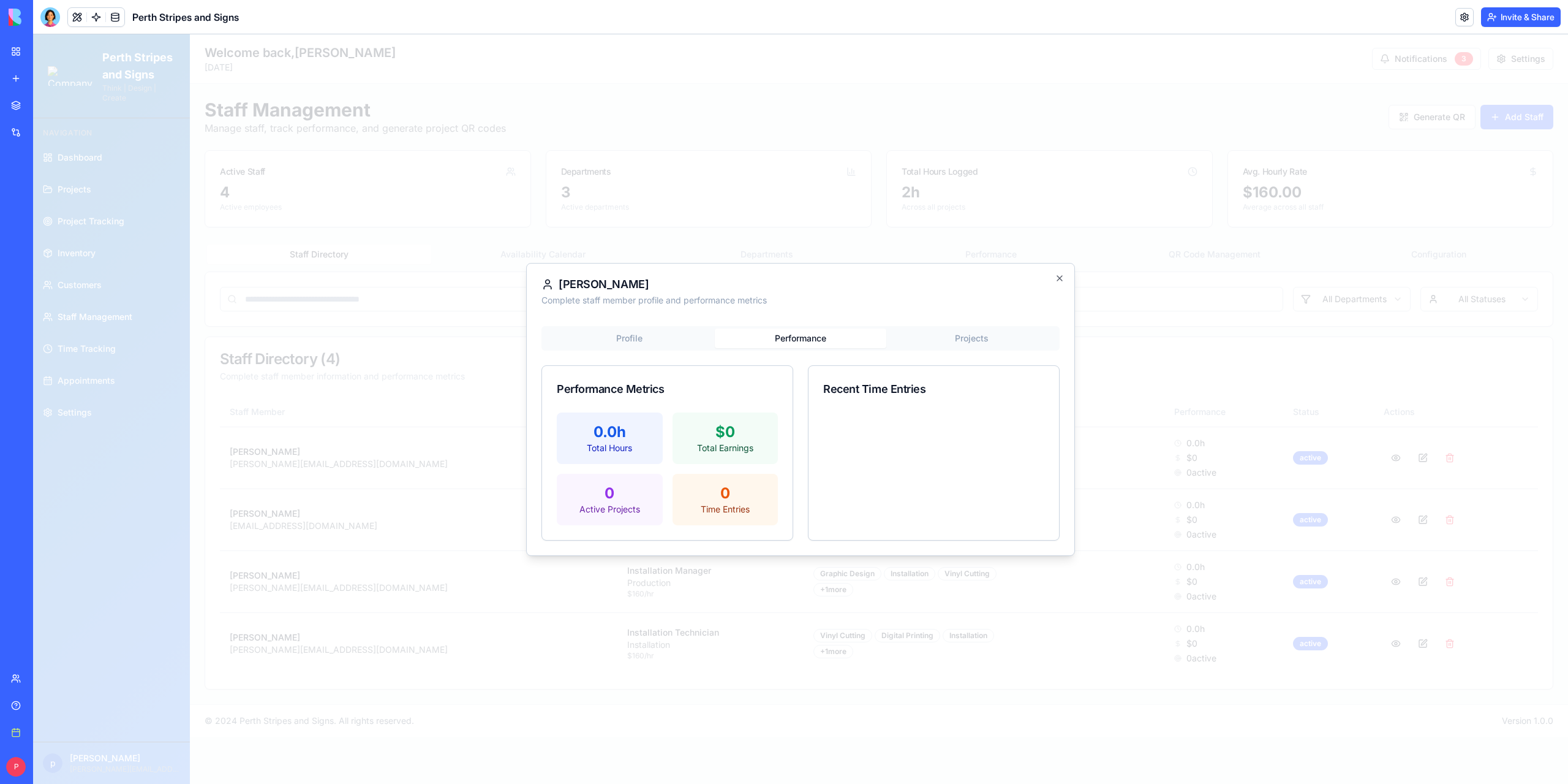
click at [956, 335] on div "[PERSON_NAME] Complete staff member profile and performance metrics Profile Per…" at bounding box center [801, 409] width 549 height 293
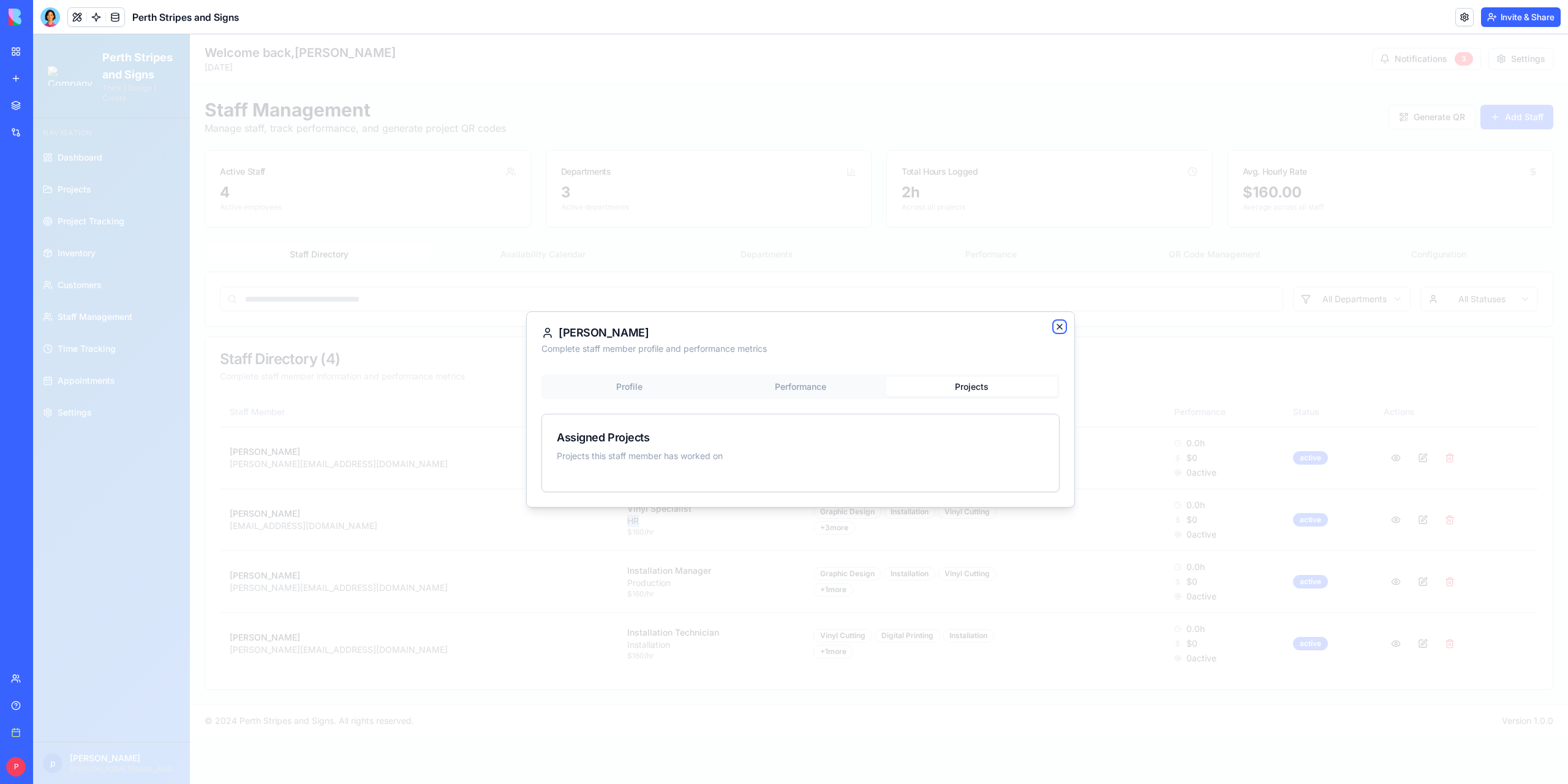
click at [1063, 326] on icon "button" at bounding box center [1060, 326] width 10 height 10
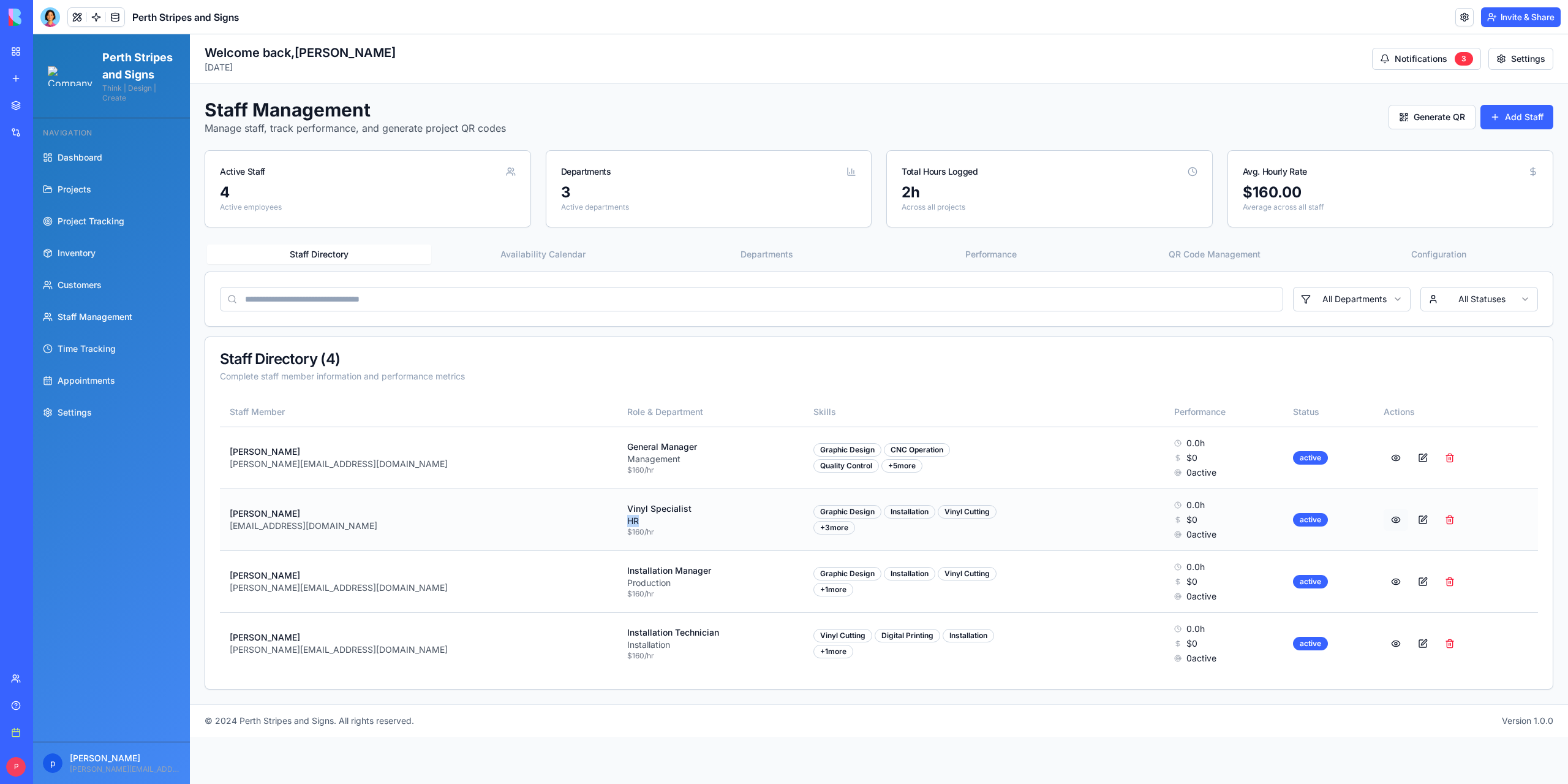
click at [1384, 519] on button at bounding box center [1396, 520] width 25 height 22
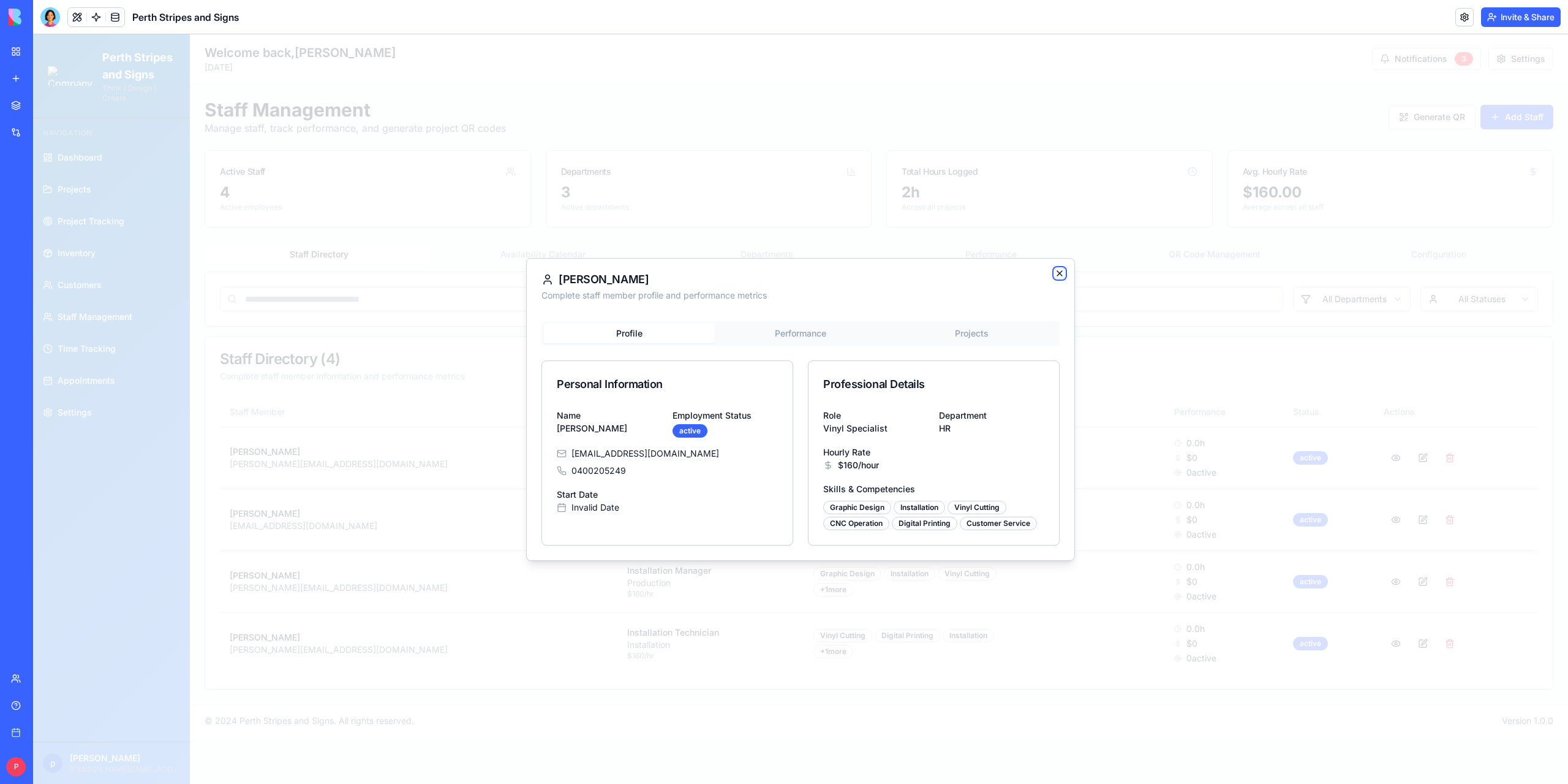
click at [1057, 272] on icon "button" at bounding box center [1060, 273] width 10 height 10
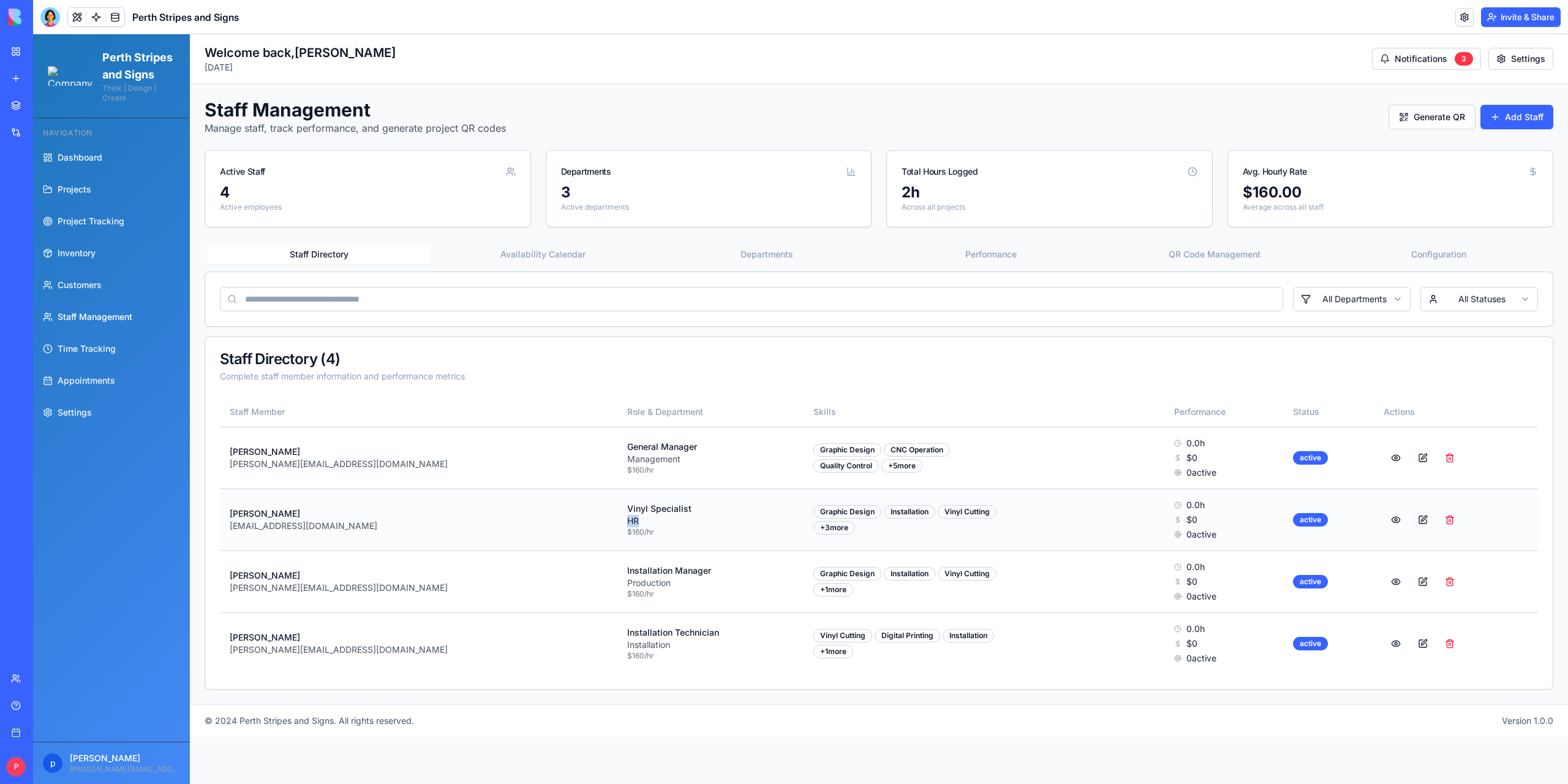
click at [1411, 519] on button at bounding box center [1423, 520] width 25 height 22
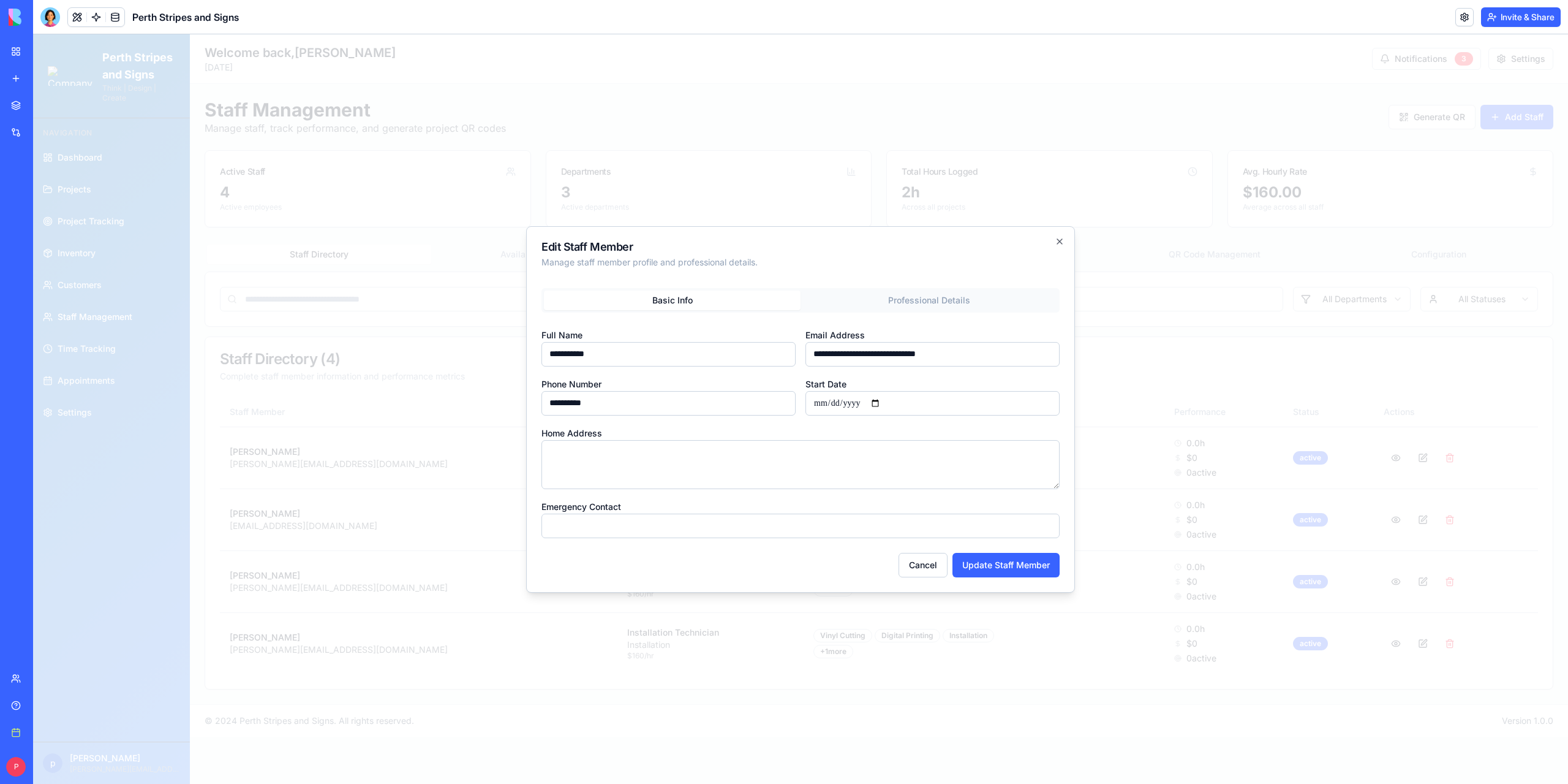
click at [906, 297] on div "**********" at bounding box center [801, 413] width 518 height 250
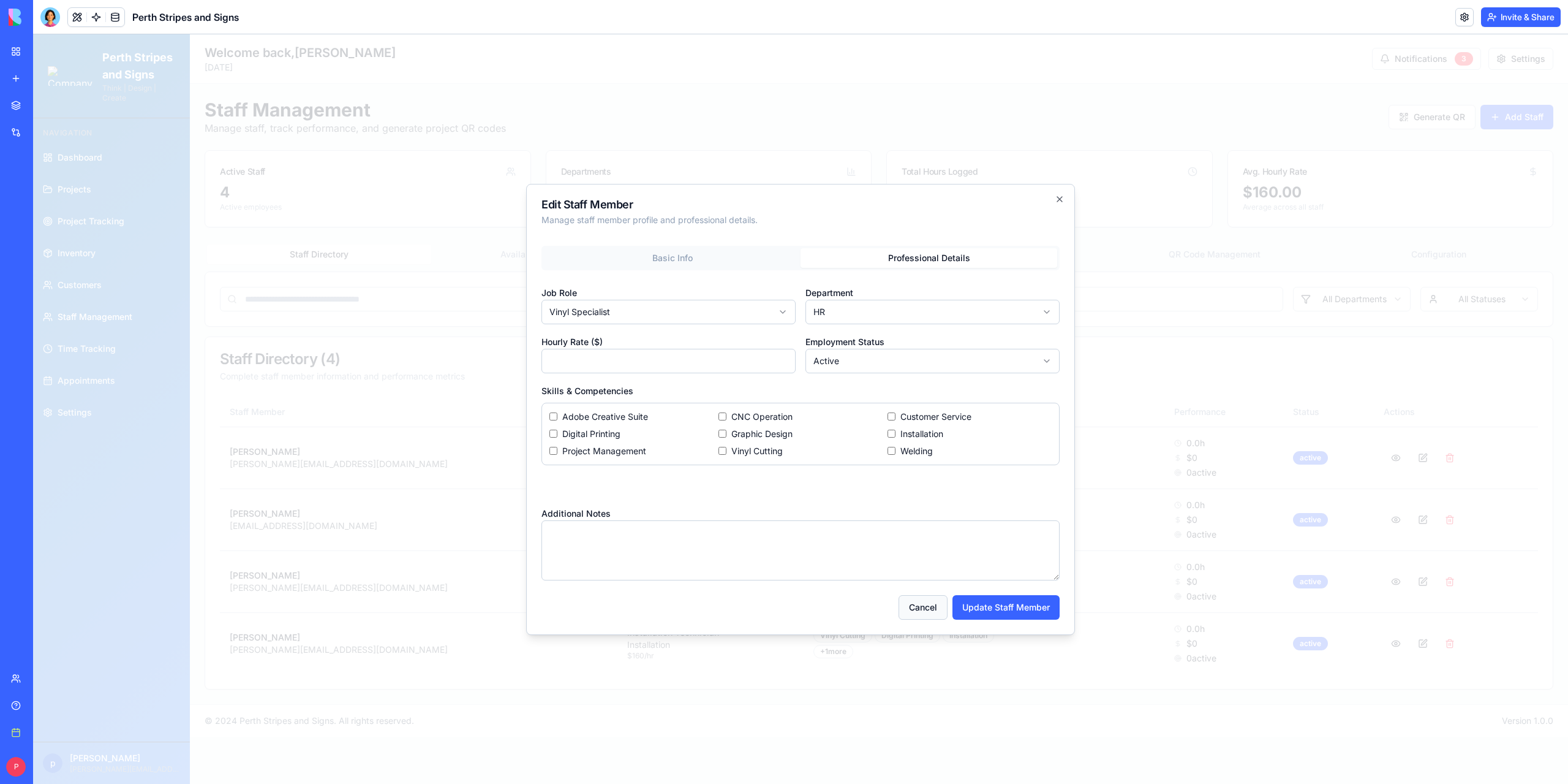
click at [911, 603] on button "Cancel" at bounding box center [922, 607] width 49 height 25
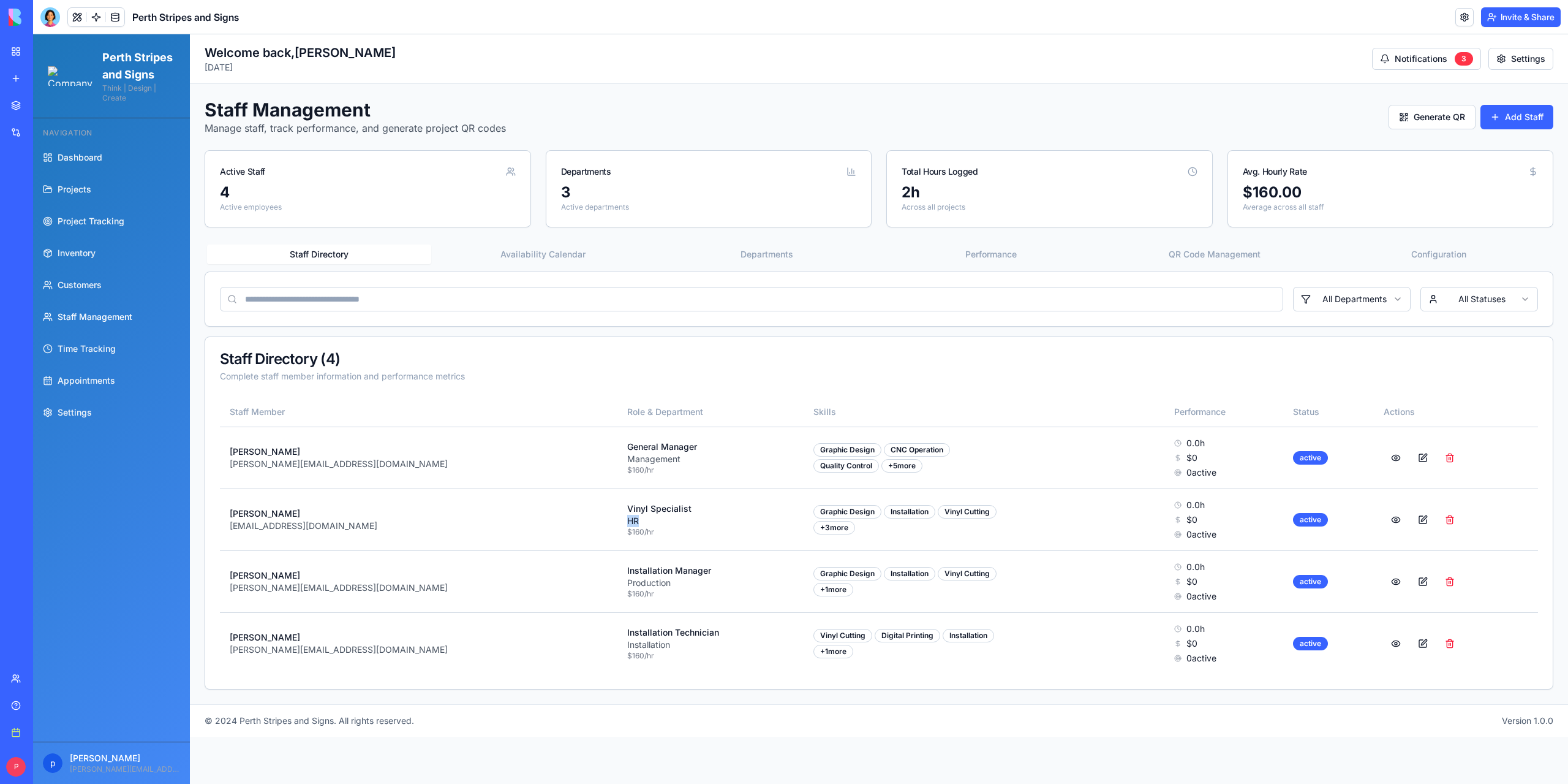
click at [550, 256] on button "Availability Calendar" at bounding box center [543, 254] width 225 height 19
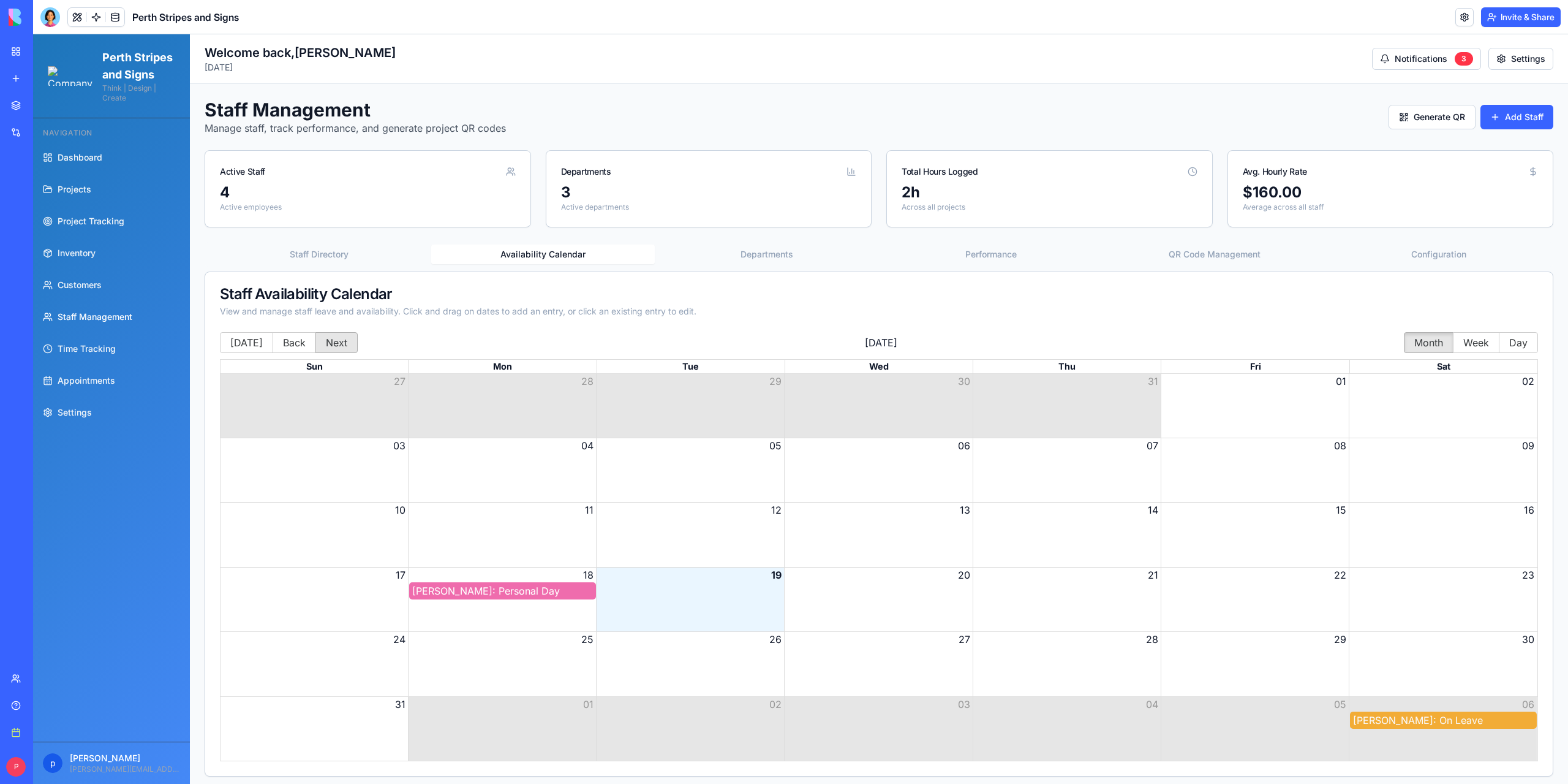
click at [341, 340] on button "Next" at bounding box center [337, 342] width 42 height 21
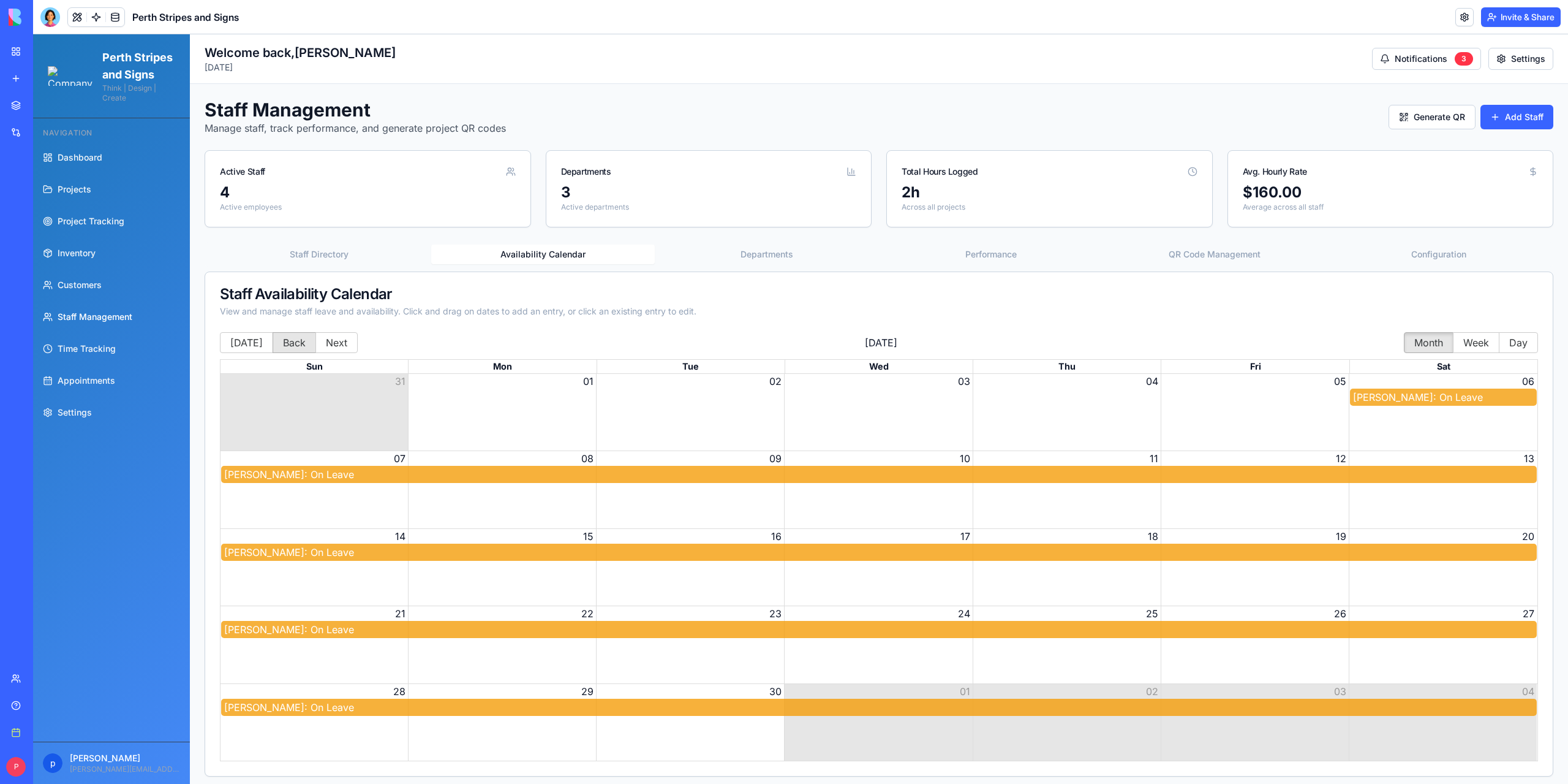
click at [296, 347] on button "Back" at bounding box center [293, 342] width 43 height 21
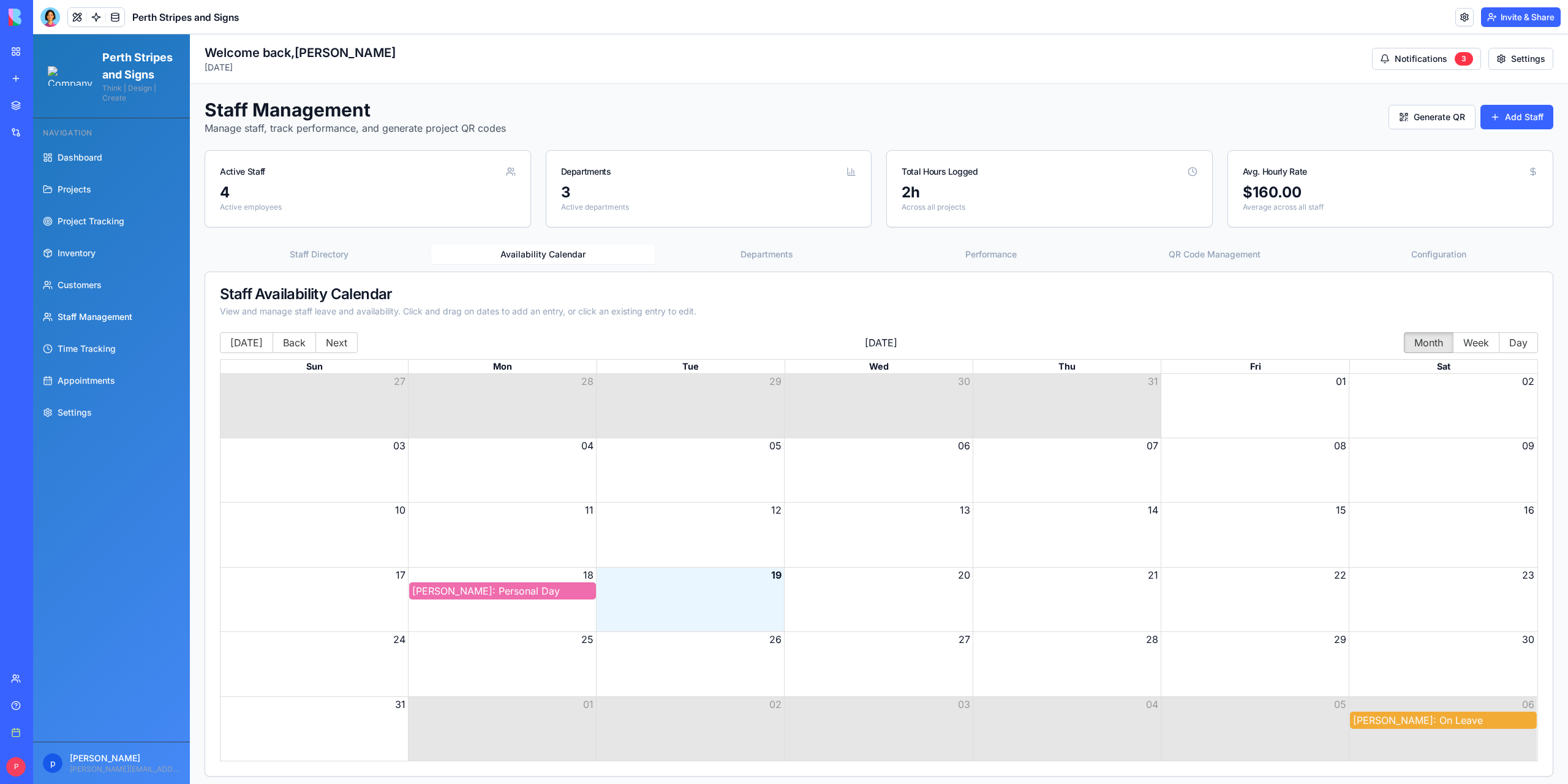
click at [481, 591] on div "[PERSON_NAME]: Personal Day" at bounding box center [502, 591] width 181 height 15
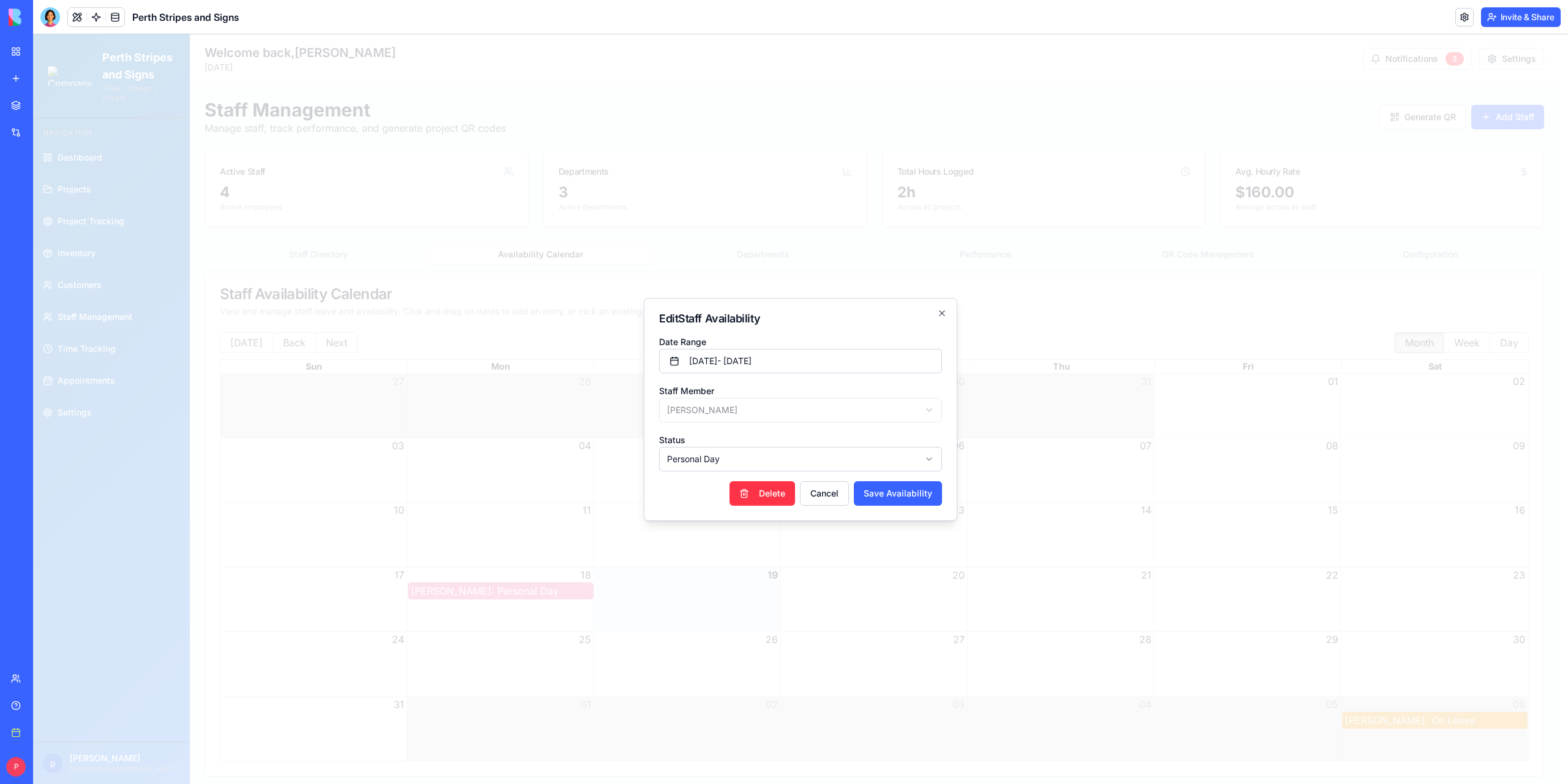
click at [693, 464] on body "Perth Stripes and Signs Think | Design | Create Navigation Dashboard Projects P…" at bounding box center [796, 428] width 1526 height 790
click at [674, 302] on body "Perth Stripes and Signs Think | Design | Create Navigation Dashboard Projects P…" at bounding box center [796, 428] width 1526 height 790
click at [826, 493] on button "Cancel" at bounding box center [824, 493] width 49 height 25
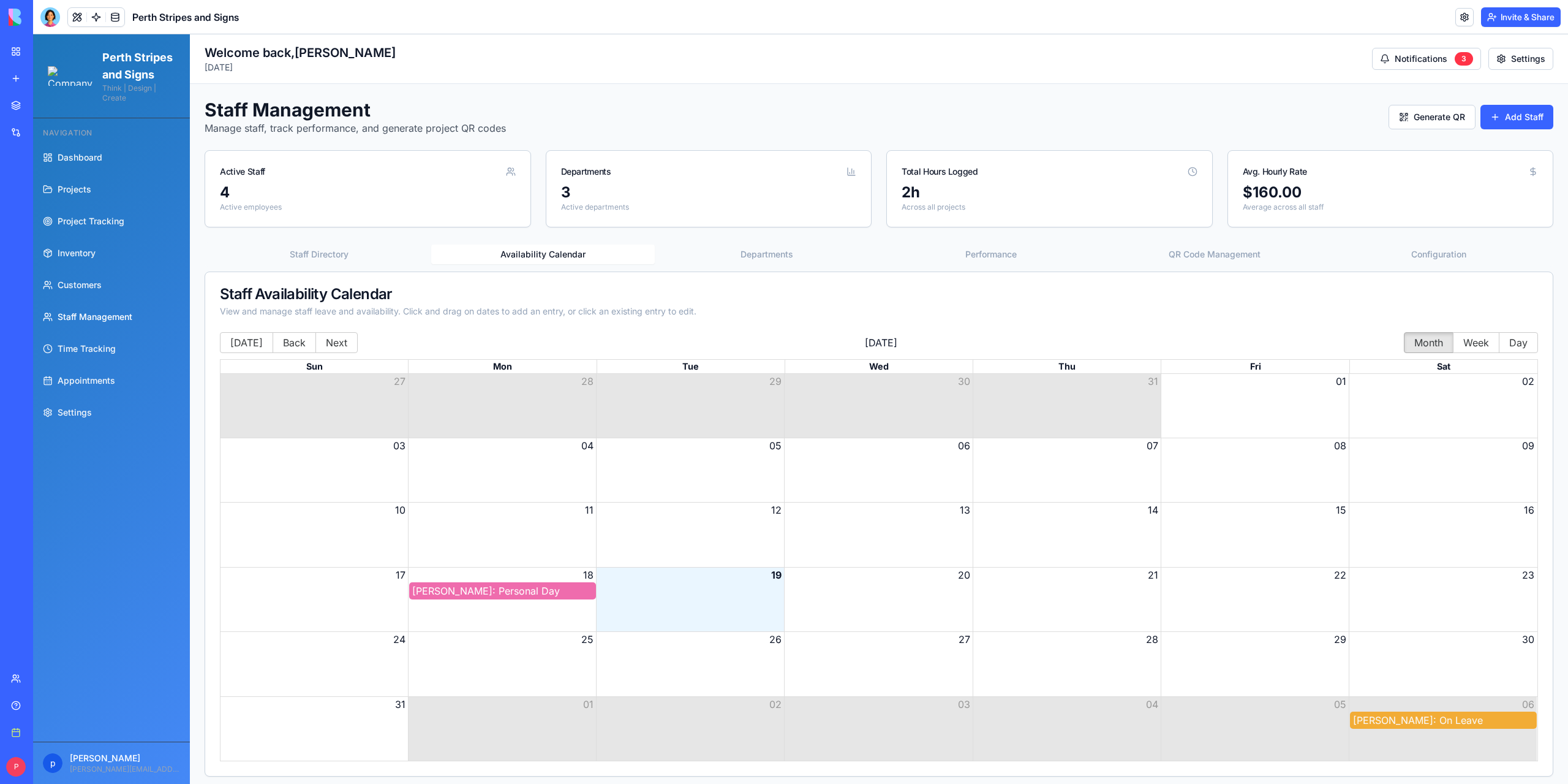
click at [756, 248] on button "Departments" at bounding box center [767, 254] width 225 height 19
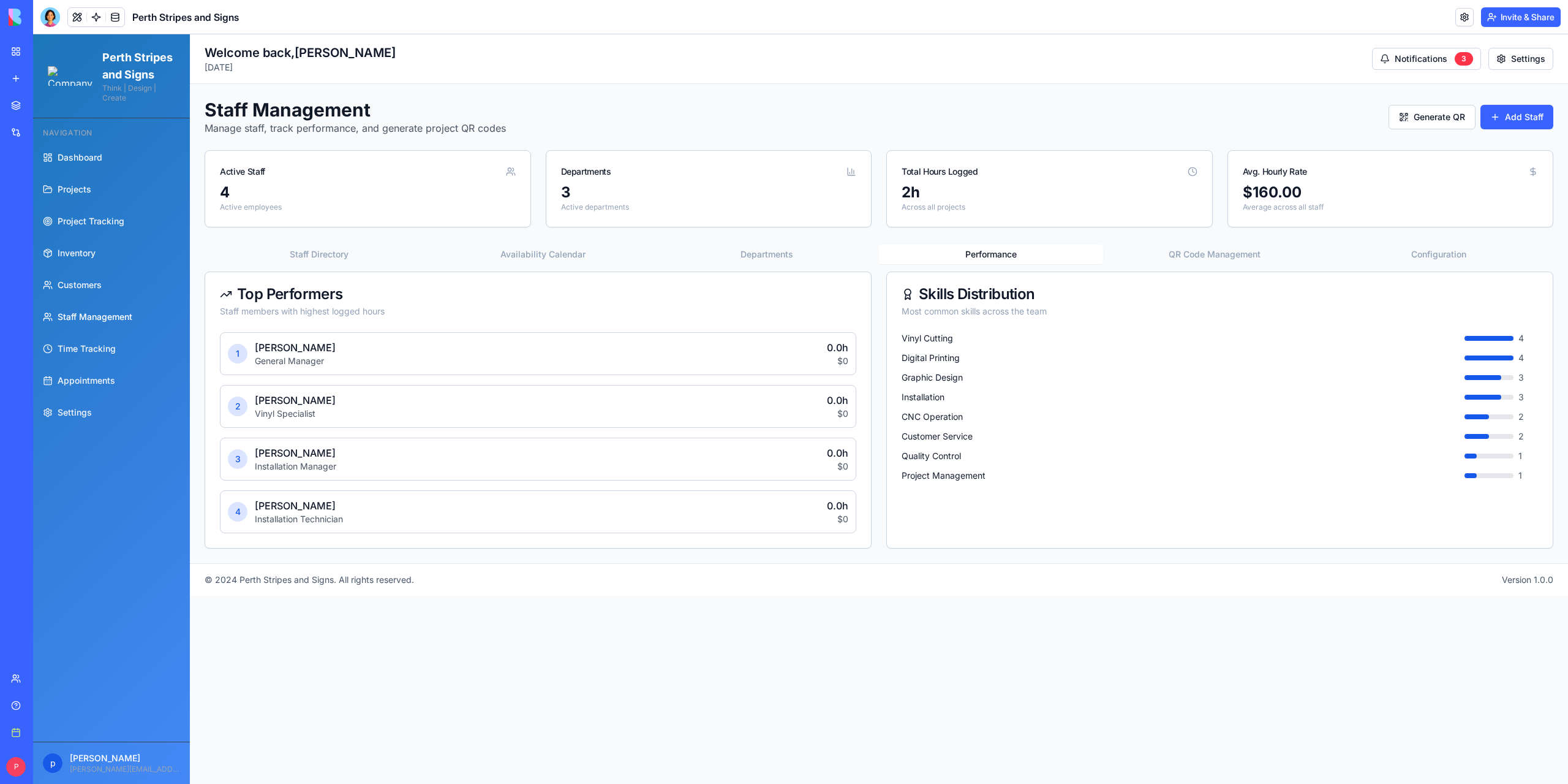
click at [987, 251] on button "Performance" at bounding box center [991, 254] width 225 height 19
click at [1220, 252] on button "QR Code Management" at bounding box center [1215, 254] width 225 height 19
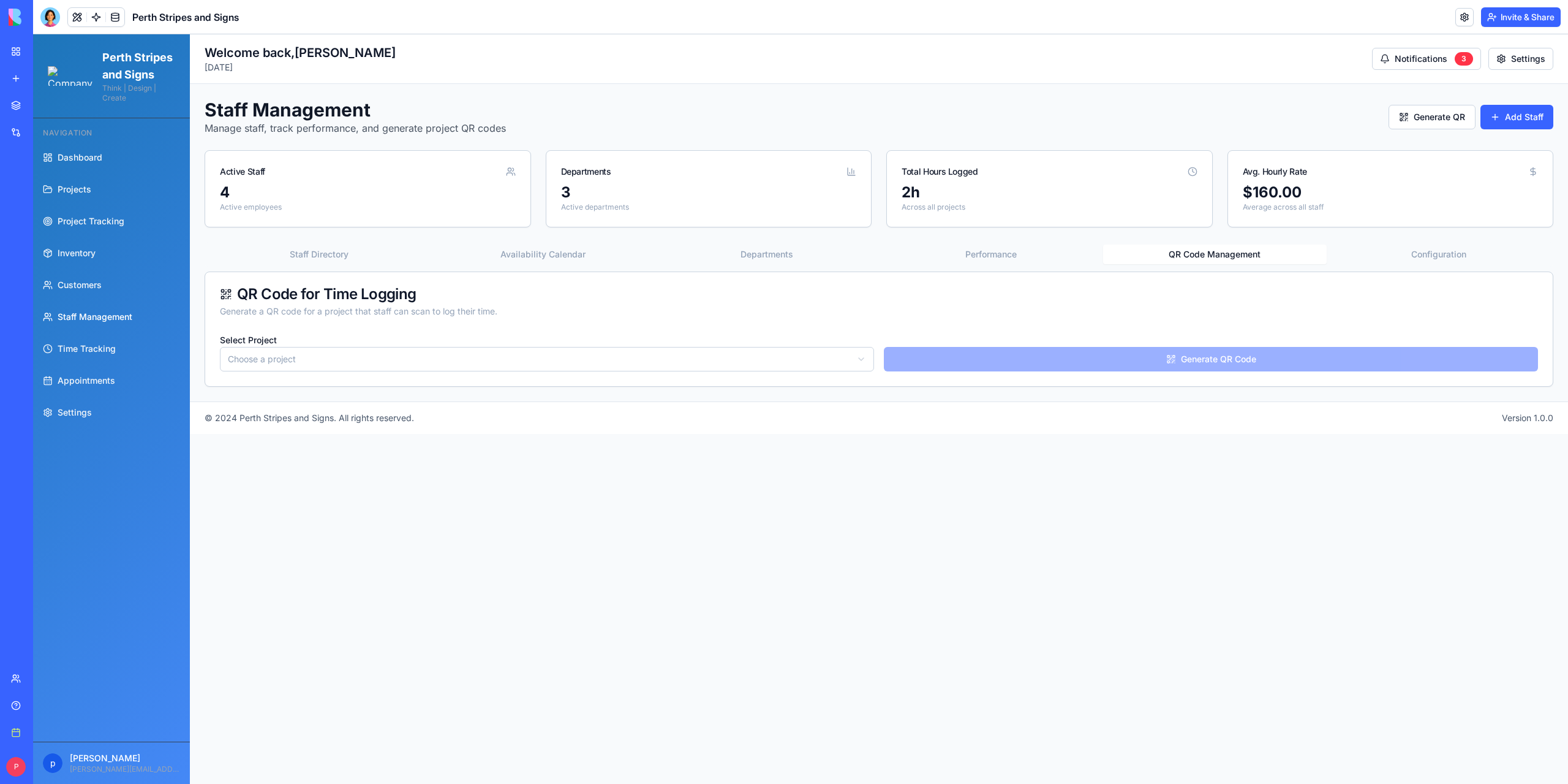
click at [798, 352] on html "Perth Stripes and Signs Think | Design | Create Navigation Dashboard Projects P…" at bounding box center [801, 408] width 1535 height 749
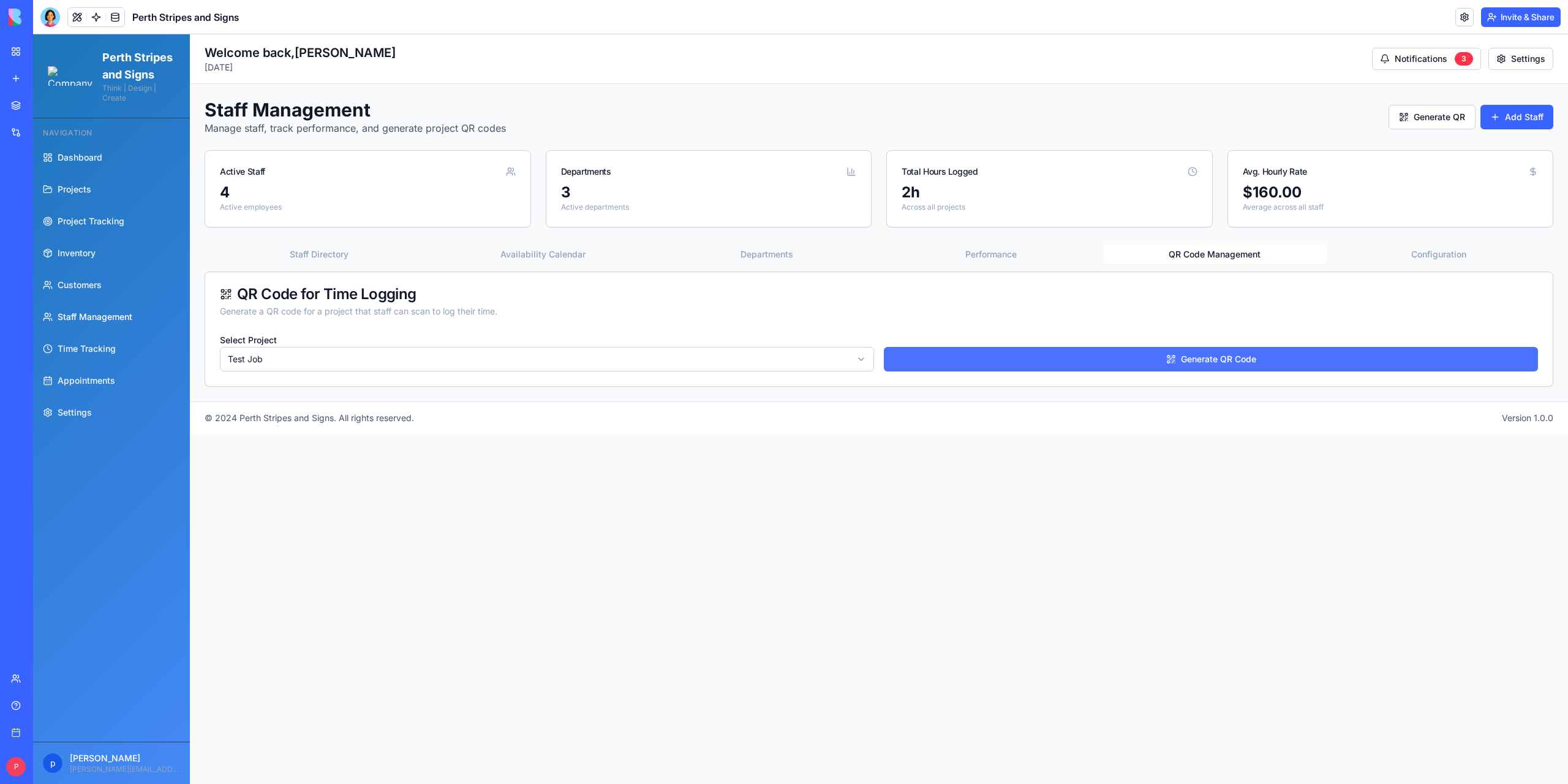
click at [1176, 361] on button "Generate QR Code" at bounding box center [1211, 359] width 655 height 25
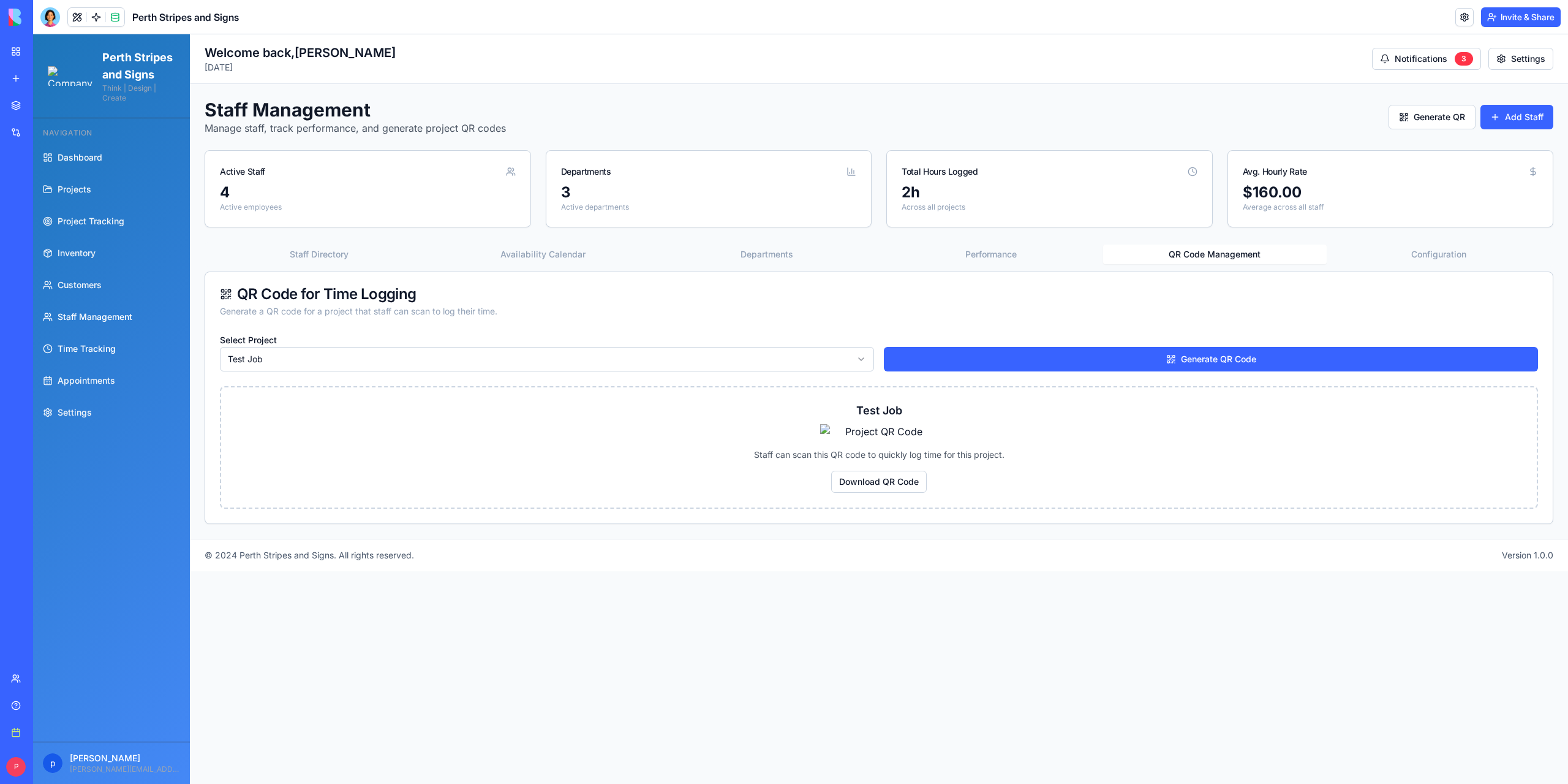
click at [99, 355] on span "Time Tracking" at bounding box center [86, 348] width 58 height 12
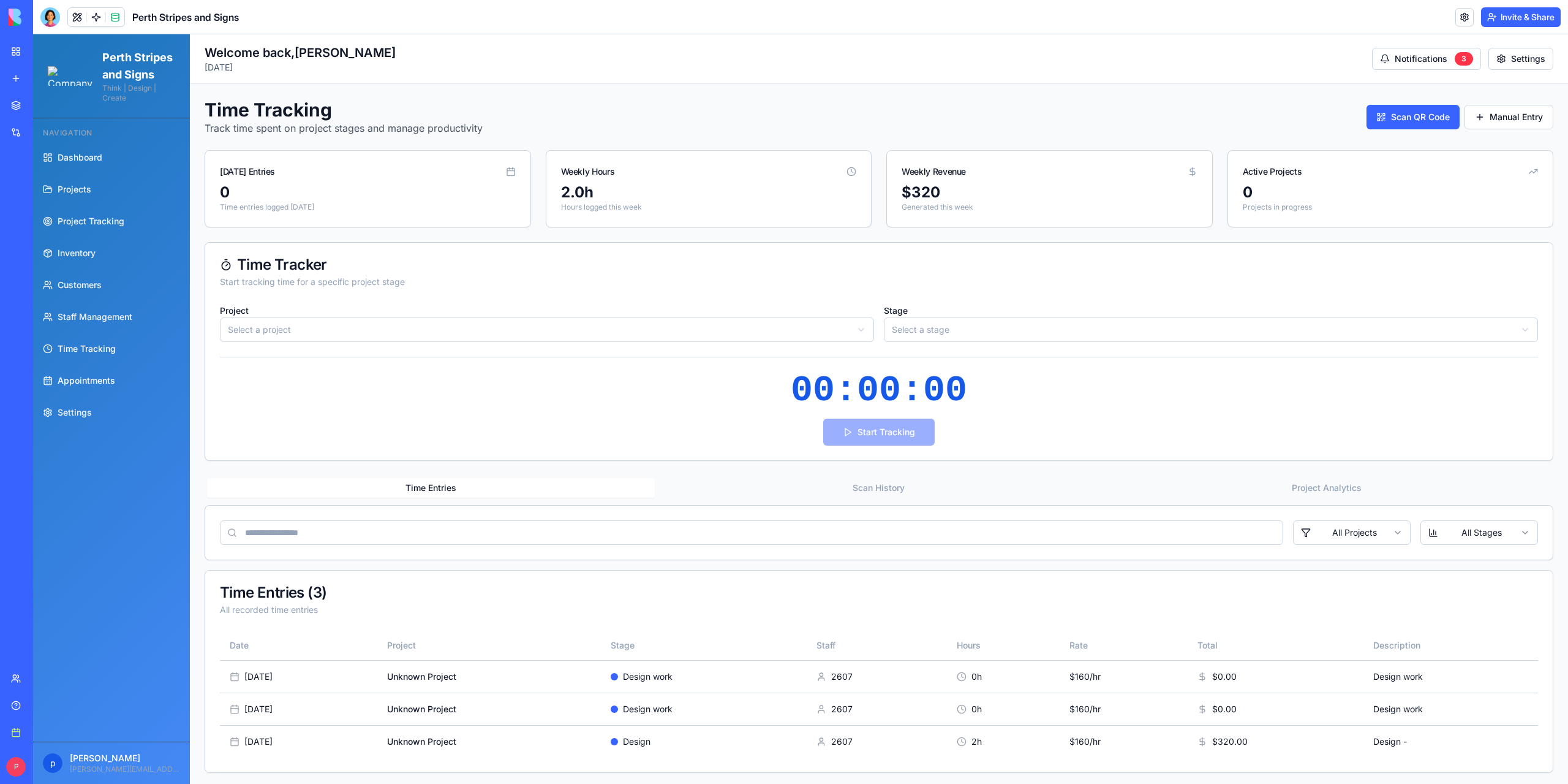
click at [101, 387] on span "Appointments" at bounding box center [86, 380] width 58 height 12
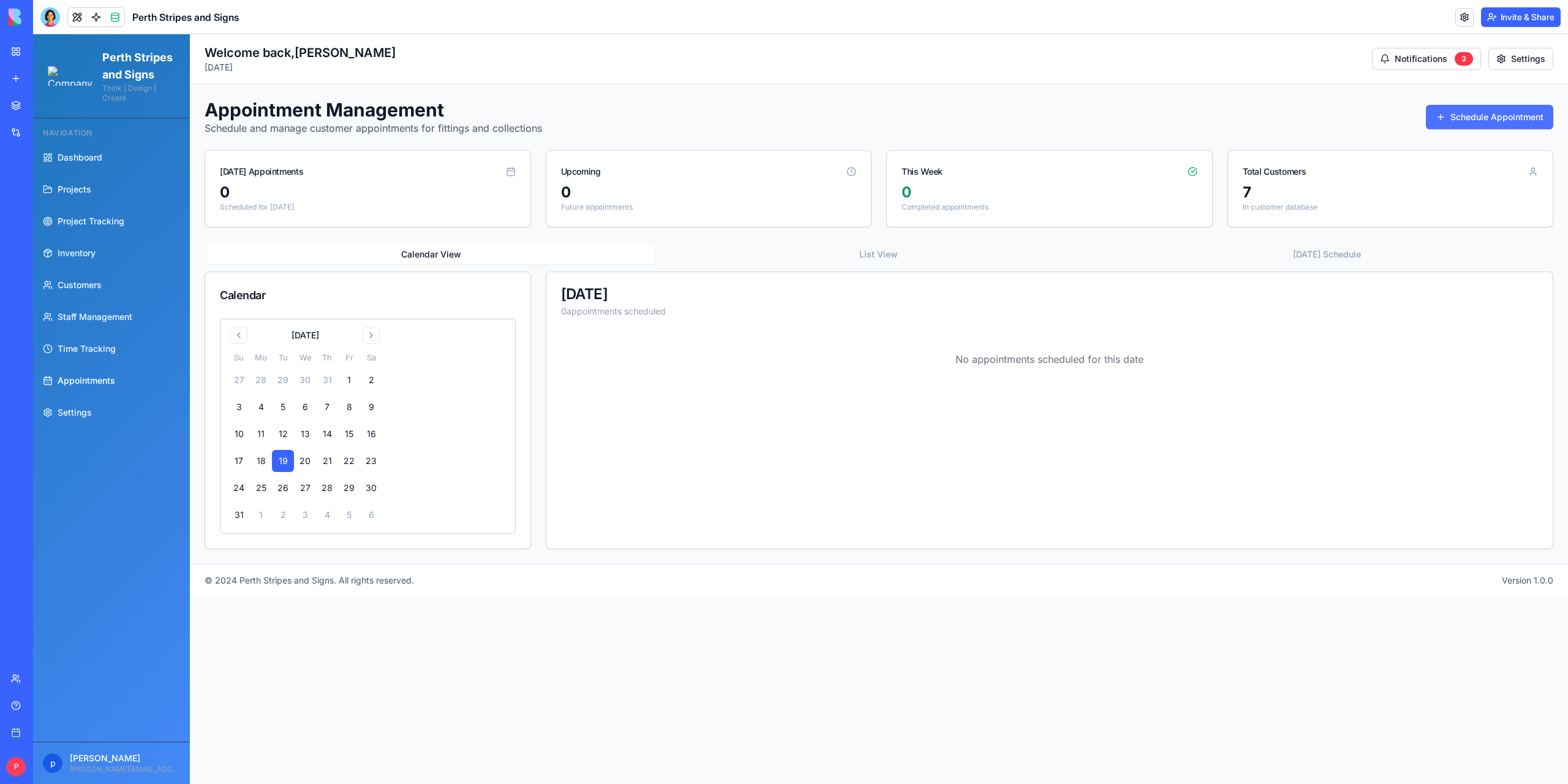
click at [1496, 111] on button "Schedule Appointment" at bounding box center [1489, 116] width 127 height 25
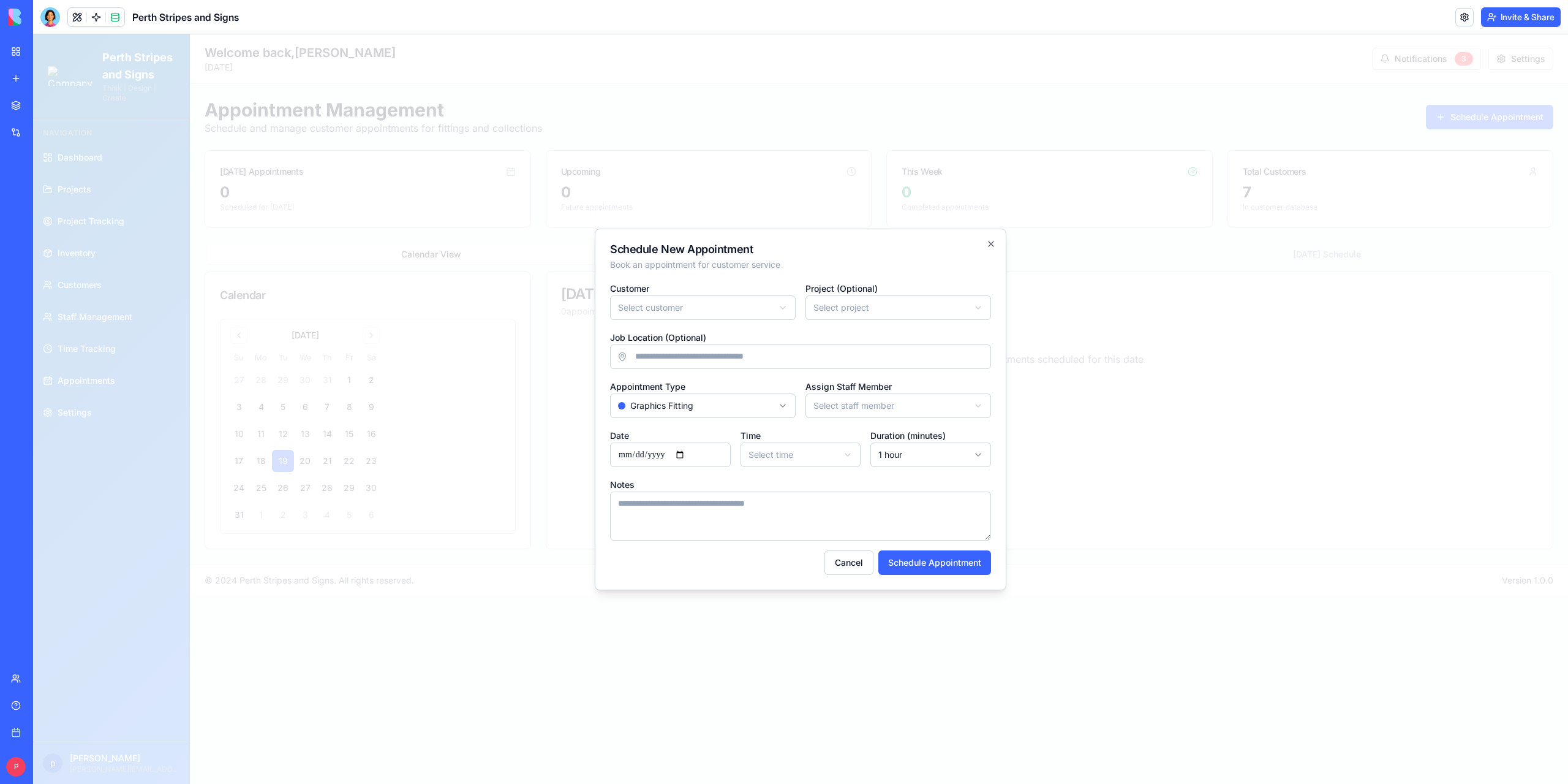
click at [741, 304] on body "Perth Stripes and Signs Think | Design | Create Navigation Dashboard Projects P…" at bounding box center [801, 408] width 1535 height 749
select select "*****"
click at [826, 313] on body "**********" at bounding box center [801, 408] width 1535 height 749
select select "*****"
click at [694, 352] on input "Job Location (Optional)" at bounding box center [801, 357] width 381 height 25
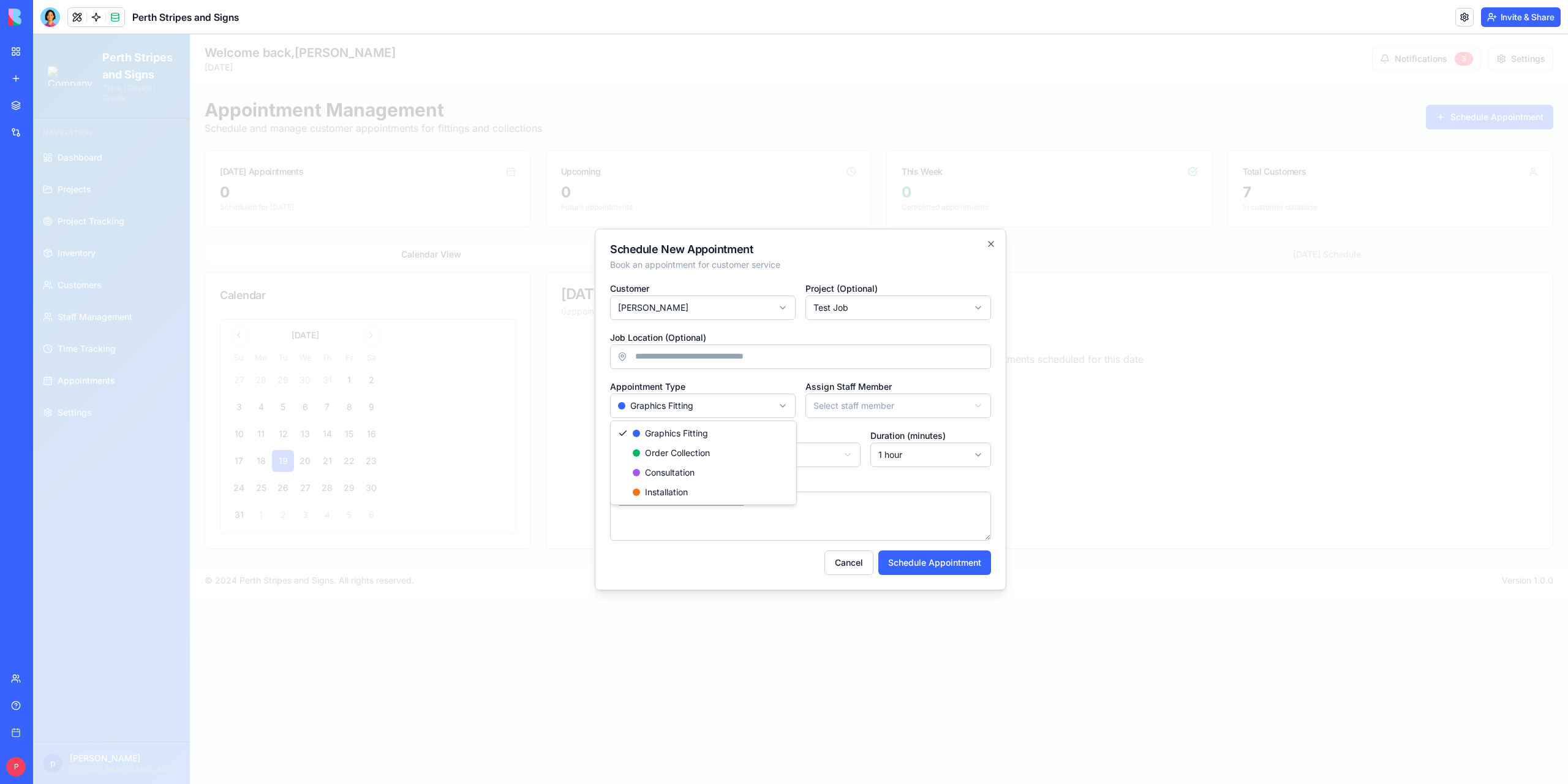
click at [699, 403] on body "**********" at bounding box center [801, 408] width 1535 height 749
click at [853, 403] on body "**********" at bounding box center [801, 408] width 1535 height 749
click at [852, 403] on body "**********" at bounding box center [801, 408] width 1535 height 749
select select "*****"
click at [688, 457] on input "Date" at bounding box center [670, 454] width 121 height 25
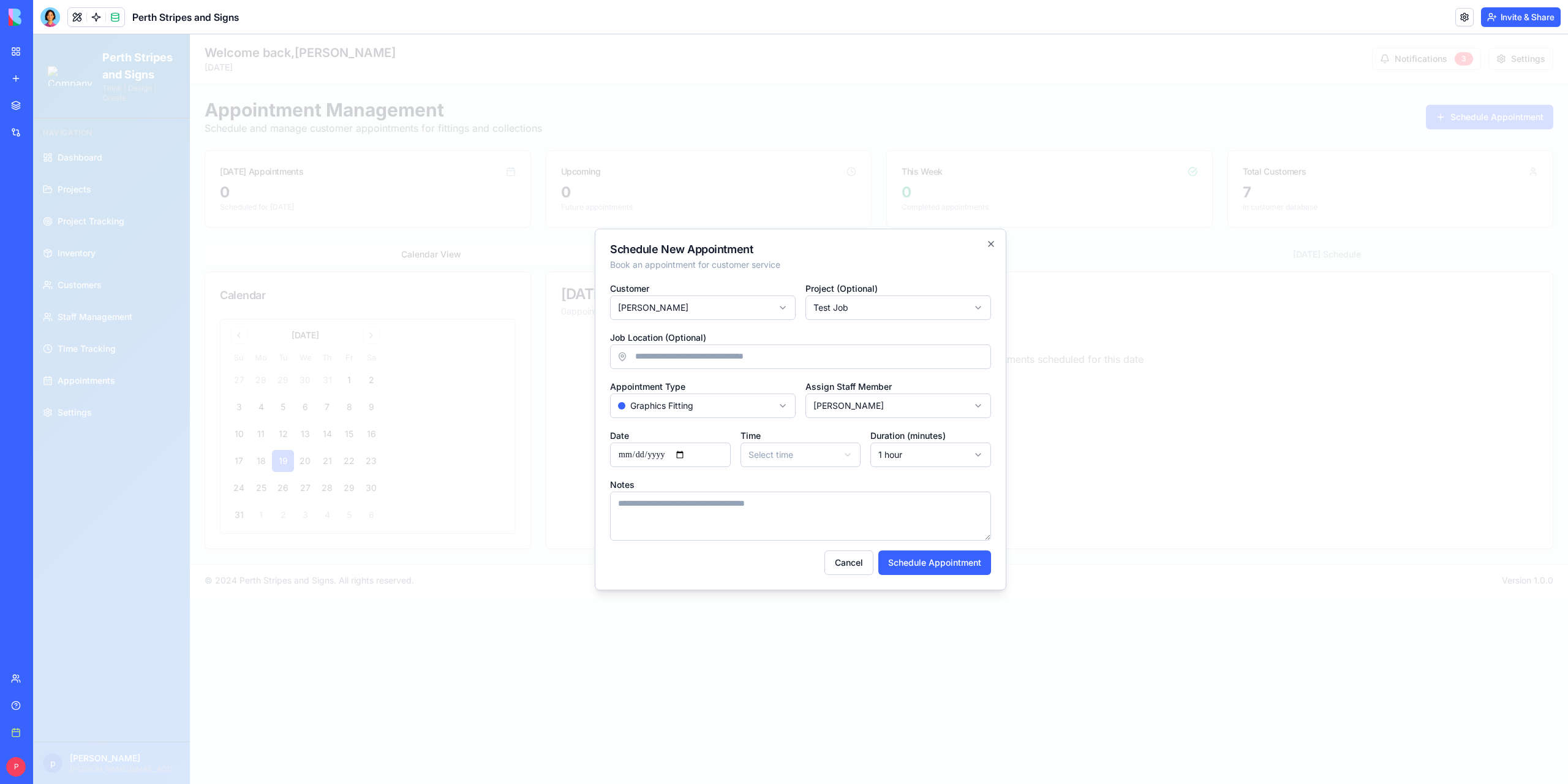
type input "**********"
click at [804, 454] on body "**********" at bounding box center [801, 408] width 1535 height 749
select select "*****"
click at [906, 450] on body "**********" at bounding box center [801, 408] width 1535 height 749
select select "***"
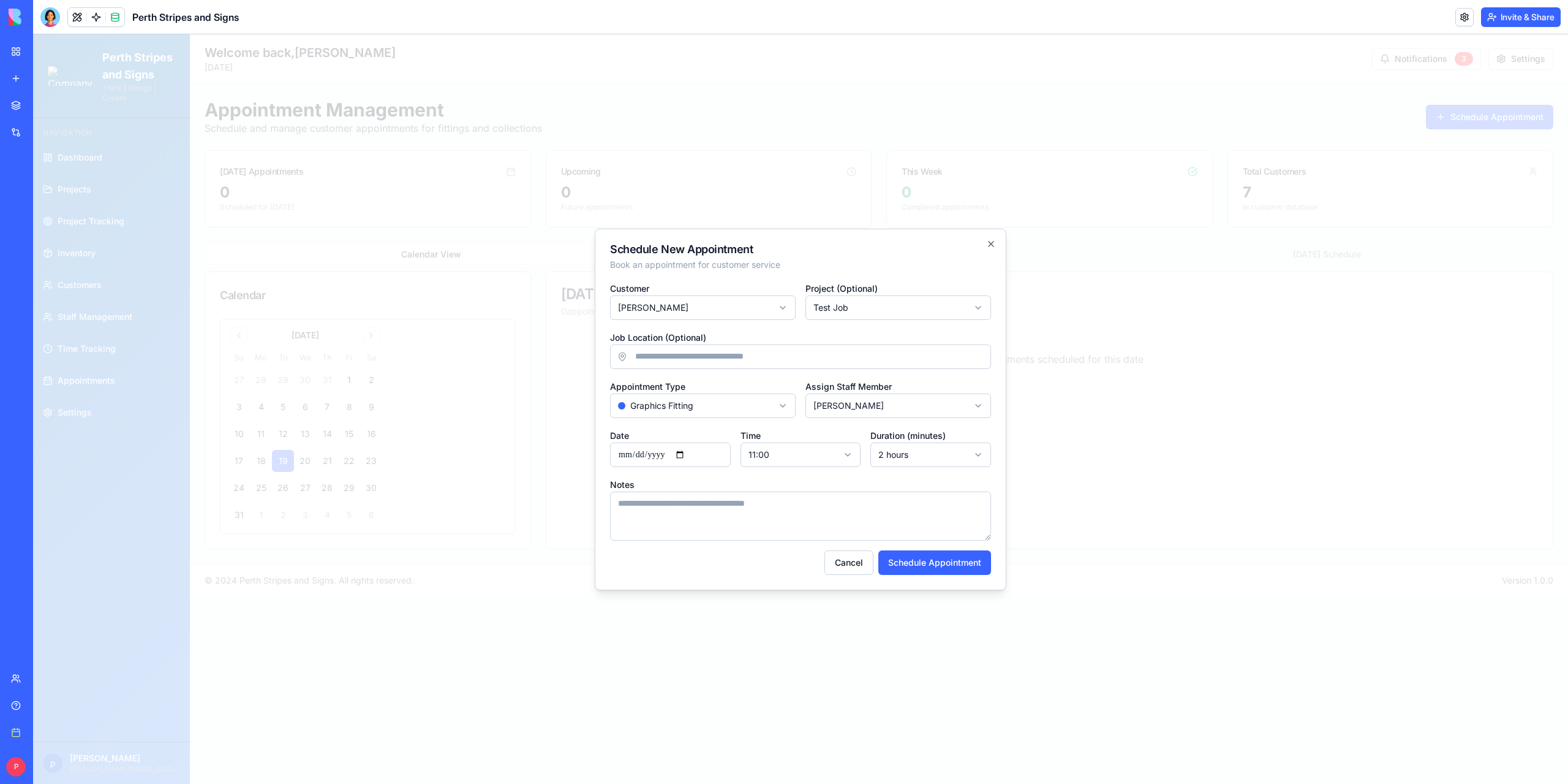
click at [690, 513] on textarea "Notes" at bounding box center [801, 515] width 381 height 49
type textarea "*"
type textarea "**********"
click at [935, 569] on button "Schedule Appointment" at bounding box center [934, 562] width 113 height 25
select select
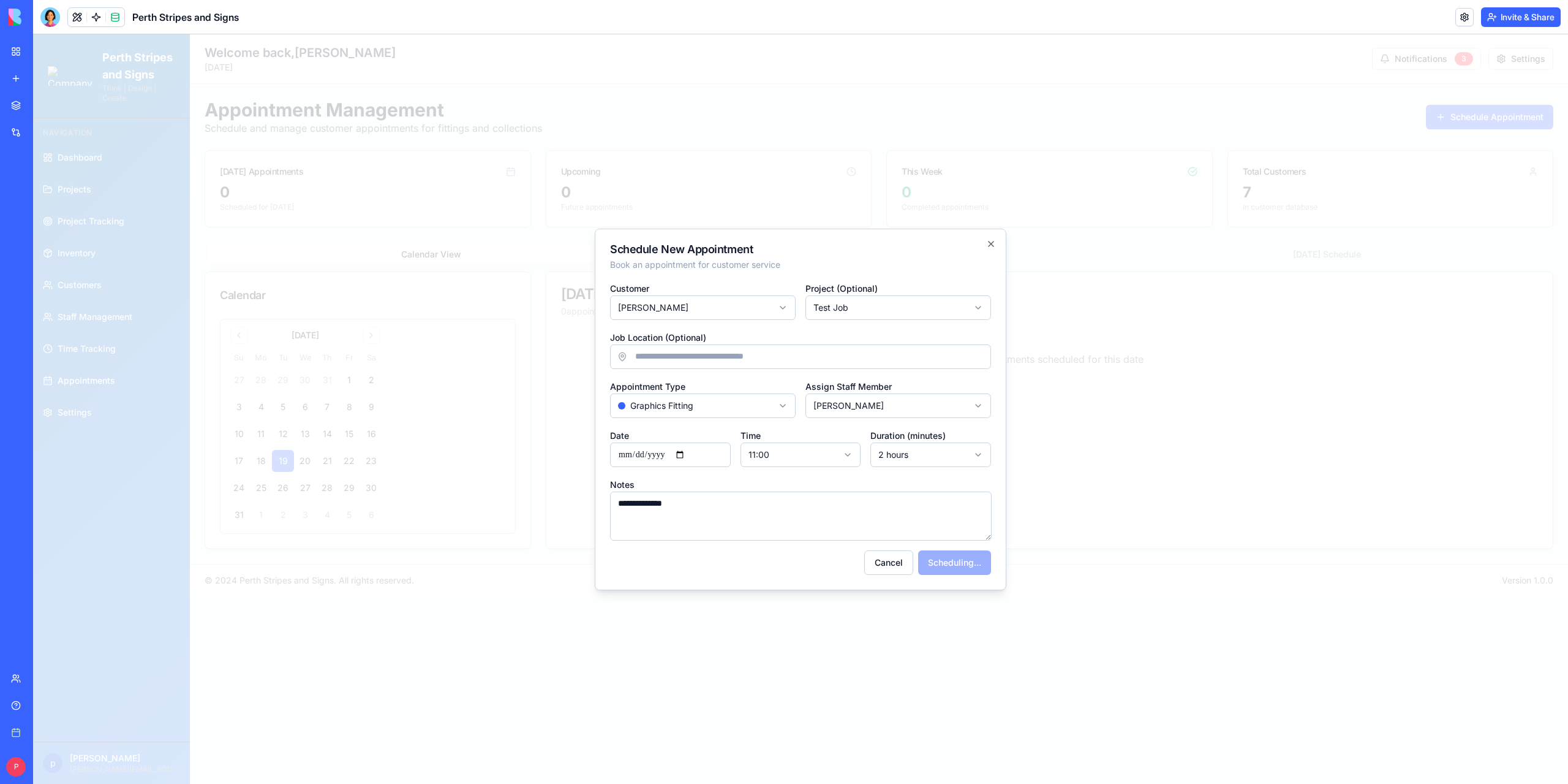
select select
select select "**"
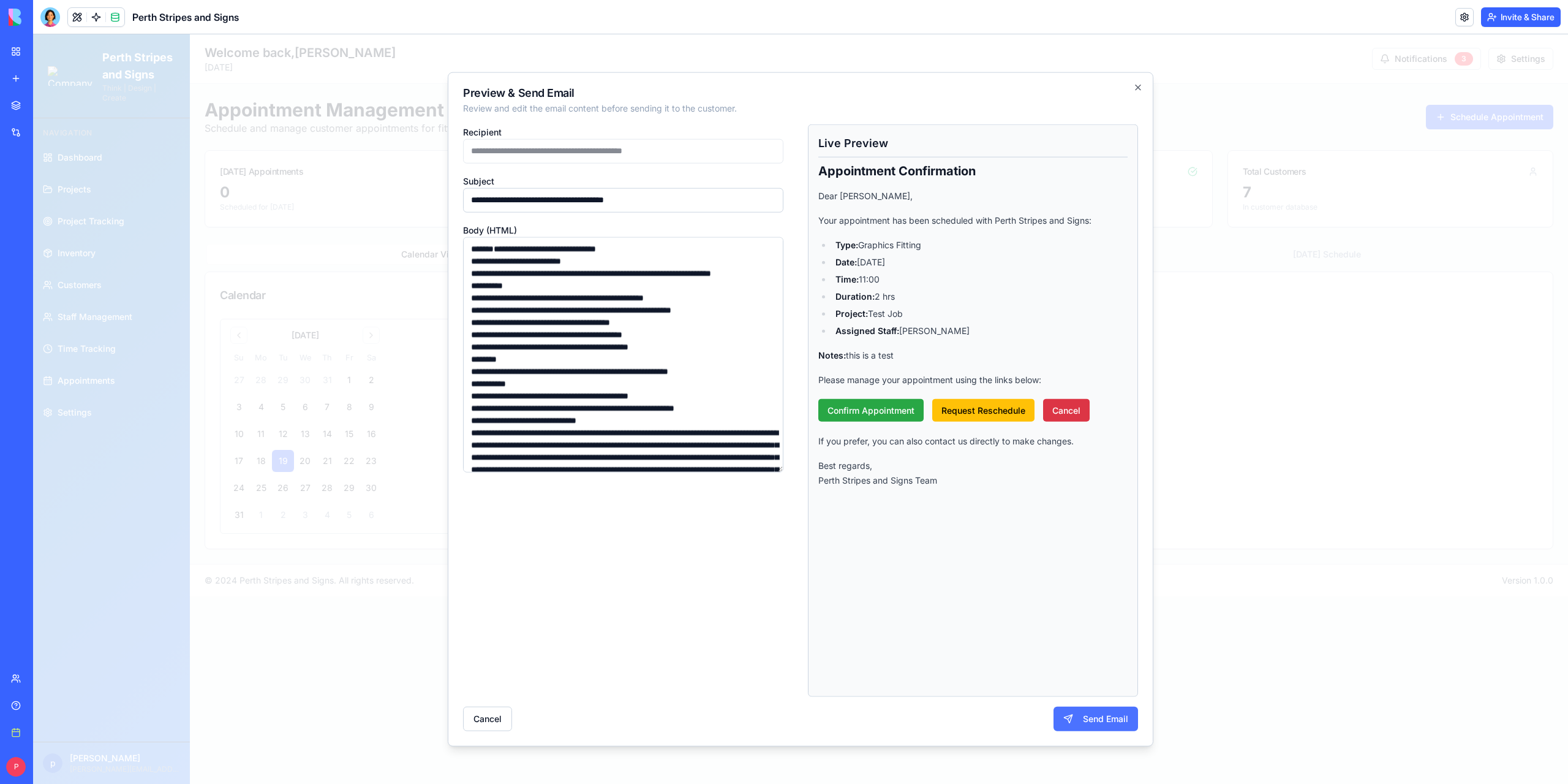
click at [1092, 717] on button "Send Email" at bounding box center [1096, 718] width 84 height 25
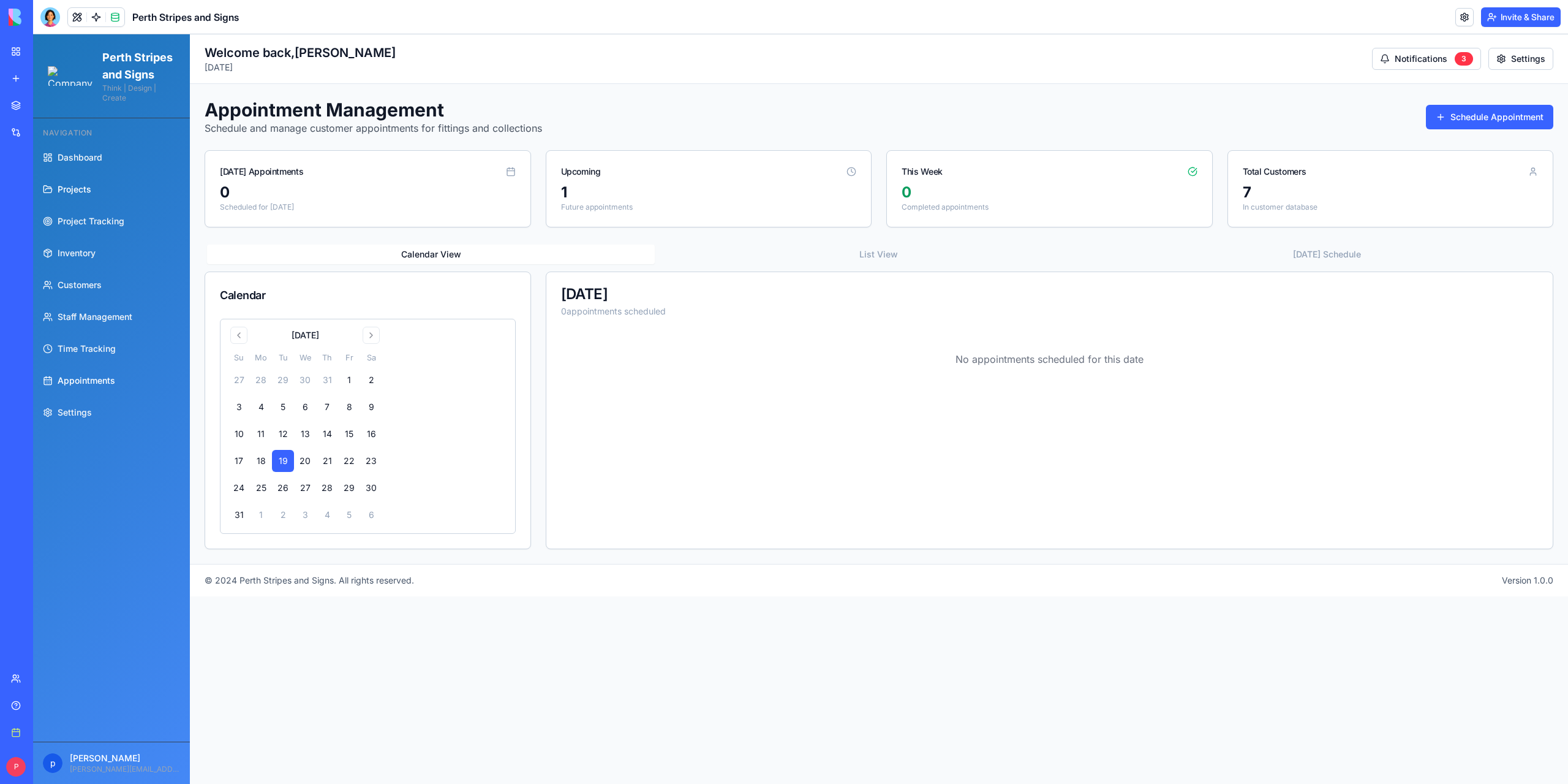
click at [72, 195] on span "Projects" at bounding box center [74, 189] width 34 height 12
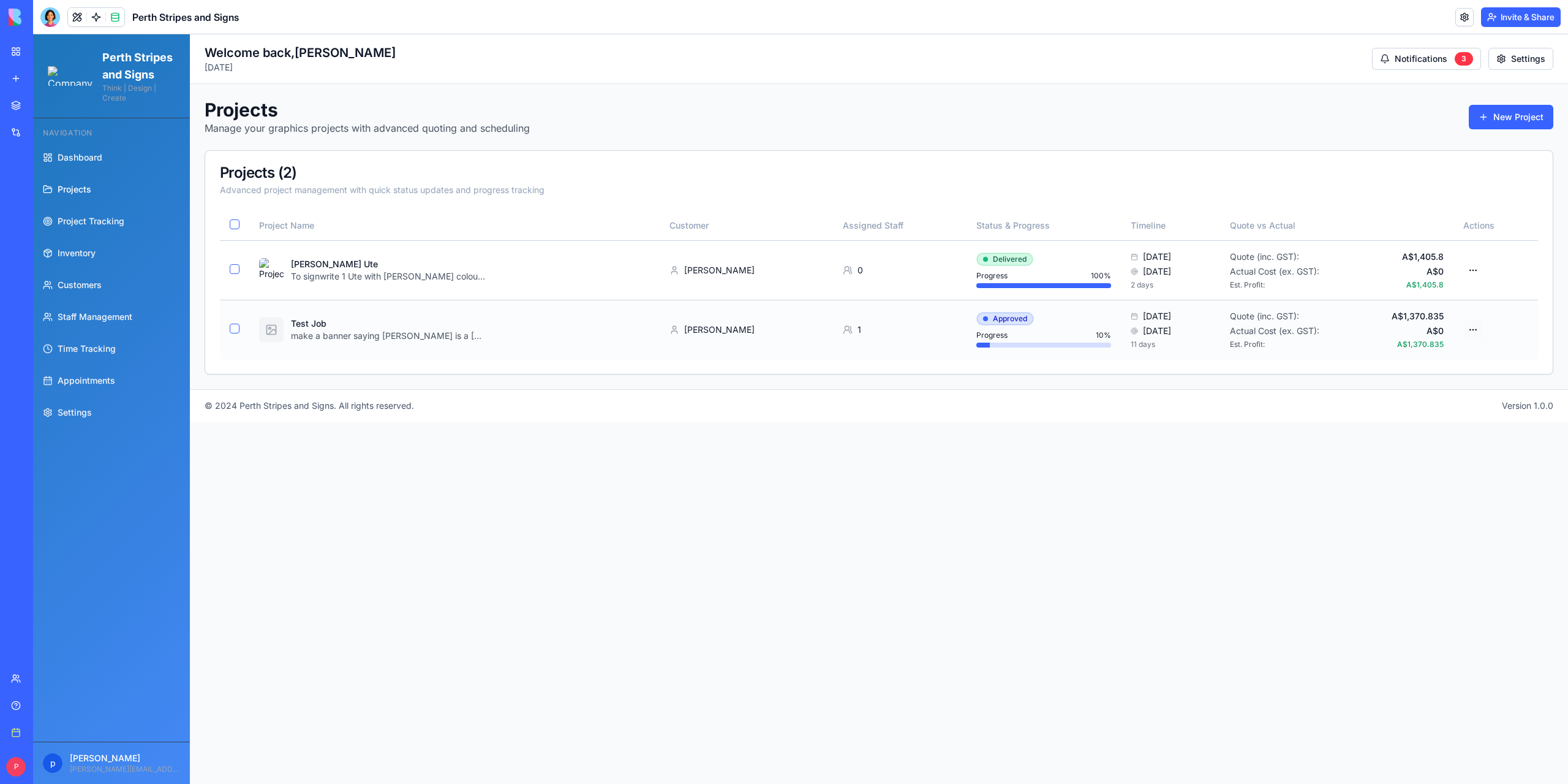
click at [1481, 330] on html "Perth Stripes and Signs Think | Design | Create Navigation Dashboard Projects P…" at bounding box center [801, 408] width 1535 height 749
click at [1418, 429] on div "Email Customer" at bounding box center [1425, 432] width 116 height 19
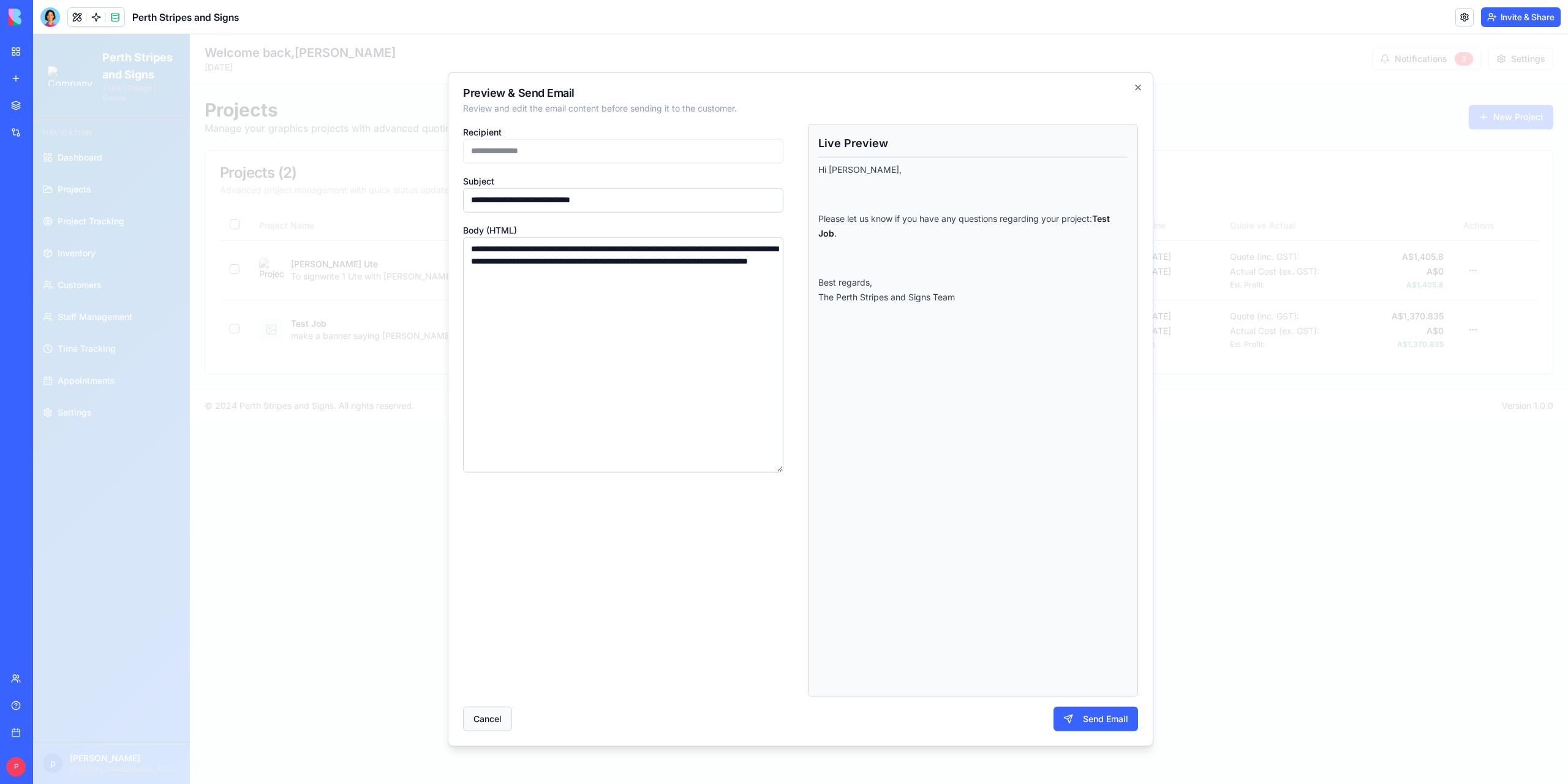
click at [486, 715] on button "Cancel" at bounding box center [487, 718] width 49 height 25
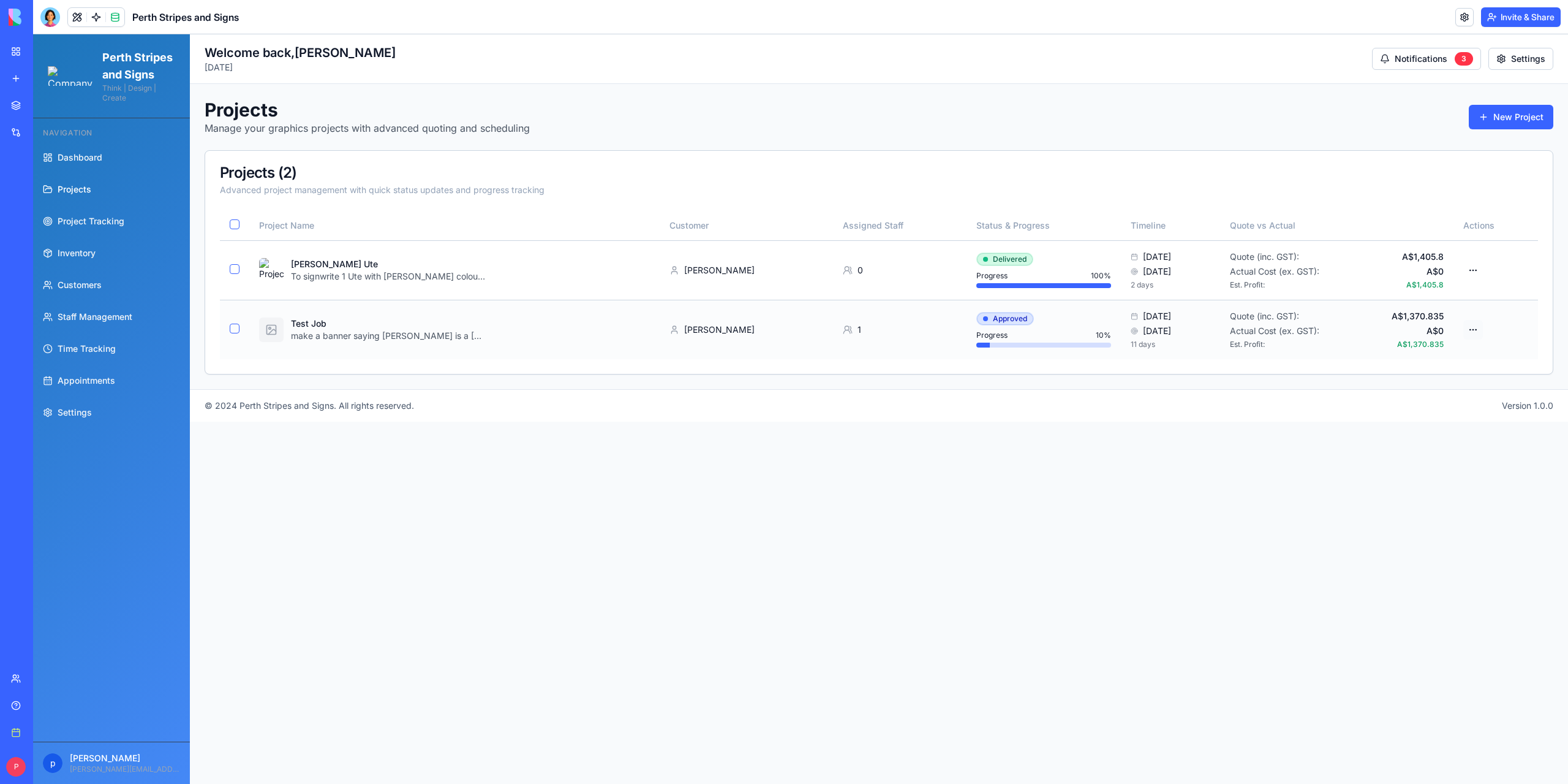
click at [1476, 332] on html "Perth Stripes and Signs Think | Design | Create Navigation Dashboard Projects P…" at bounding box center [801, 408] width 1535 height 749
click at [1405, 391] on div "Edit Project" at bounding box center [1425, 392] width 116 height 19
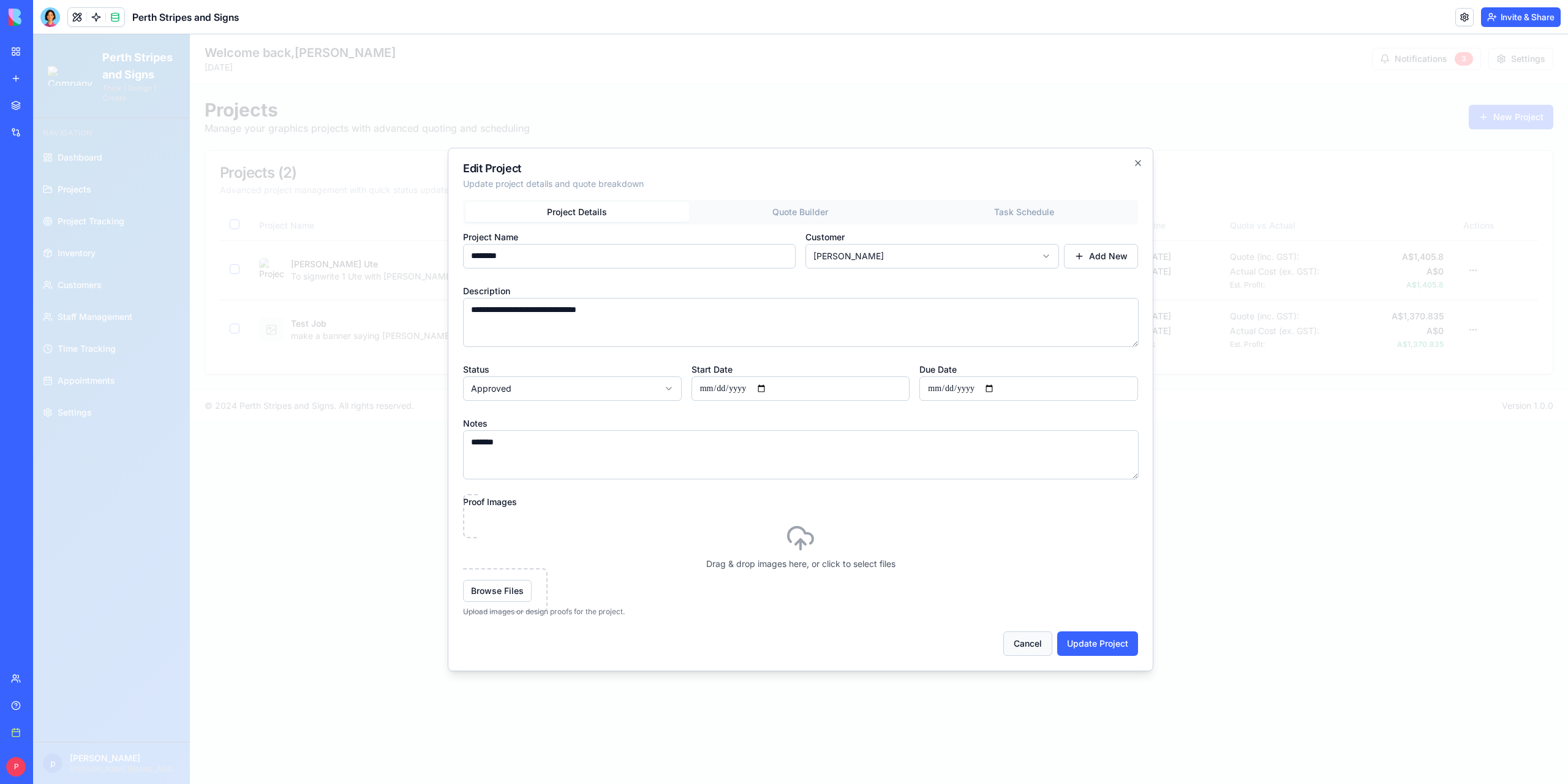
click at [1020, 638] on button "Cancel" at bounding box center [1027, 643] width 49 height 25
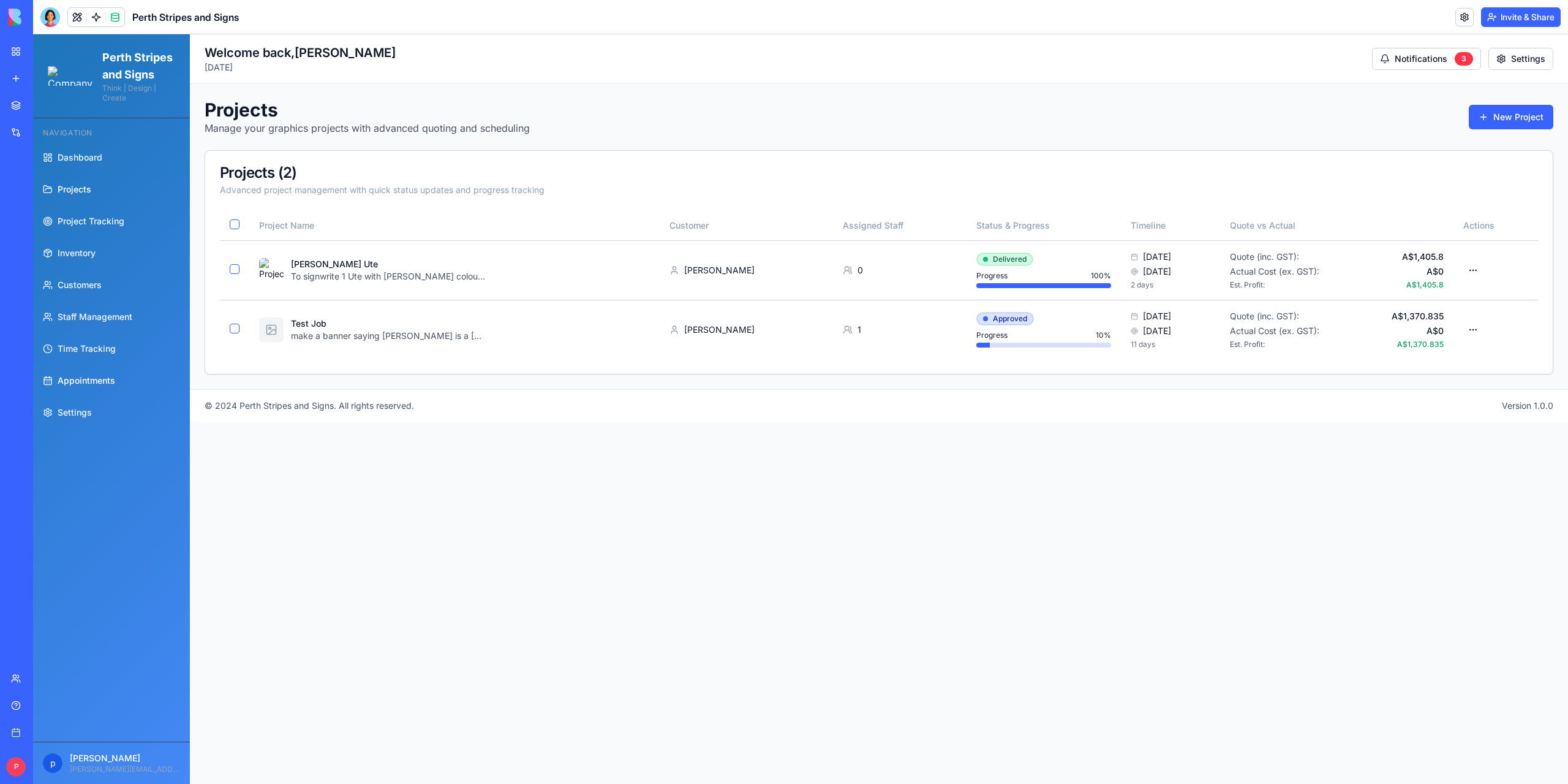
click at [70, 387] on span "Appointments" at bounding box center [86, 380] width 58 height 12
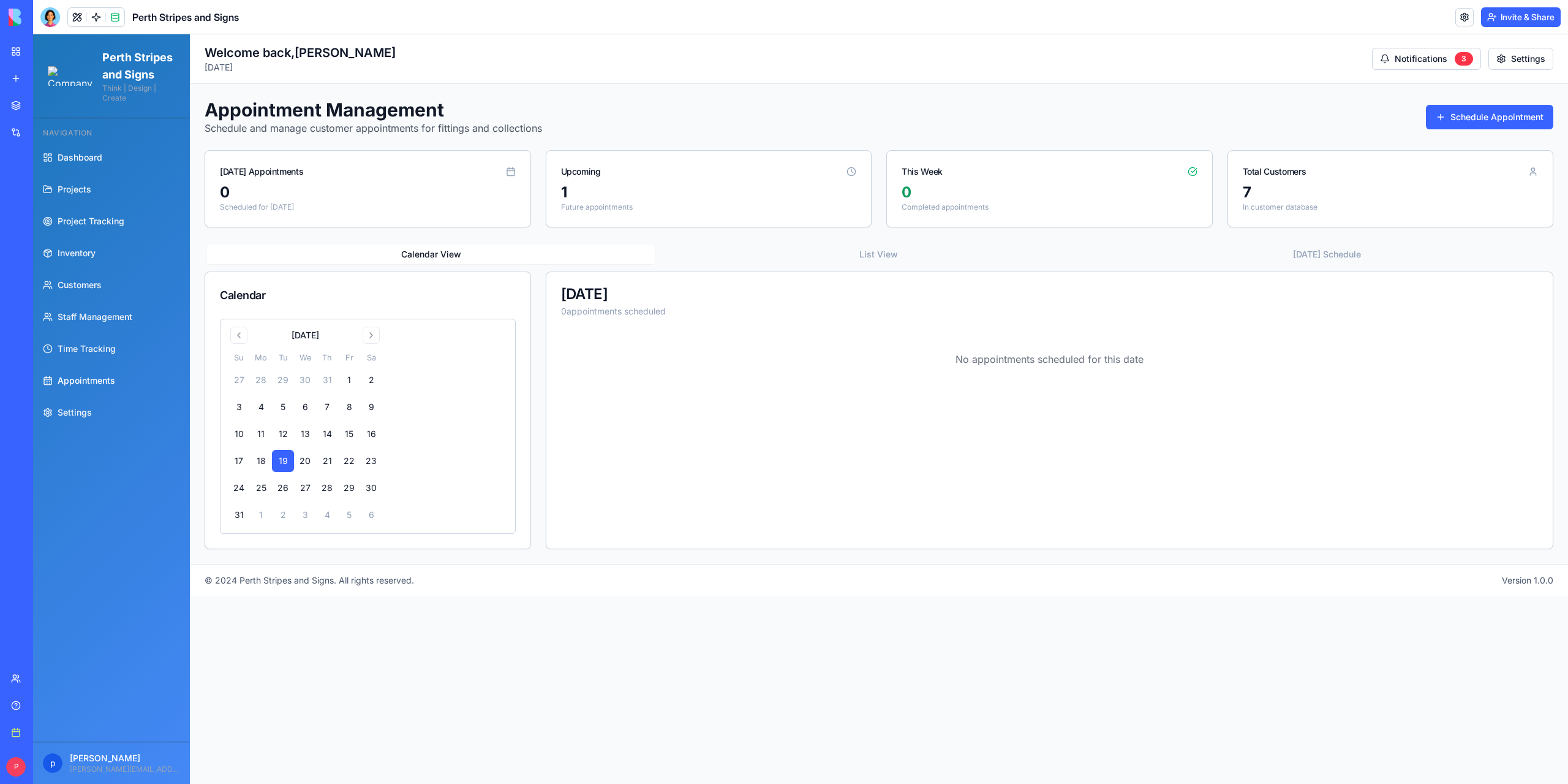
click at [853, 250] on button "List View" at bounding box center [878, 254] width 447 height 19
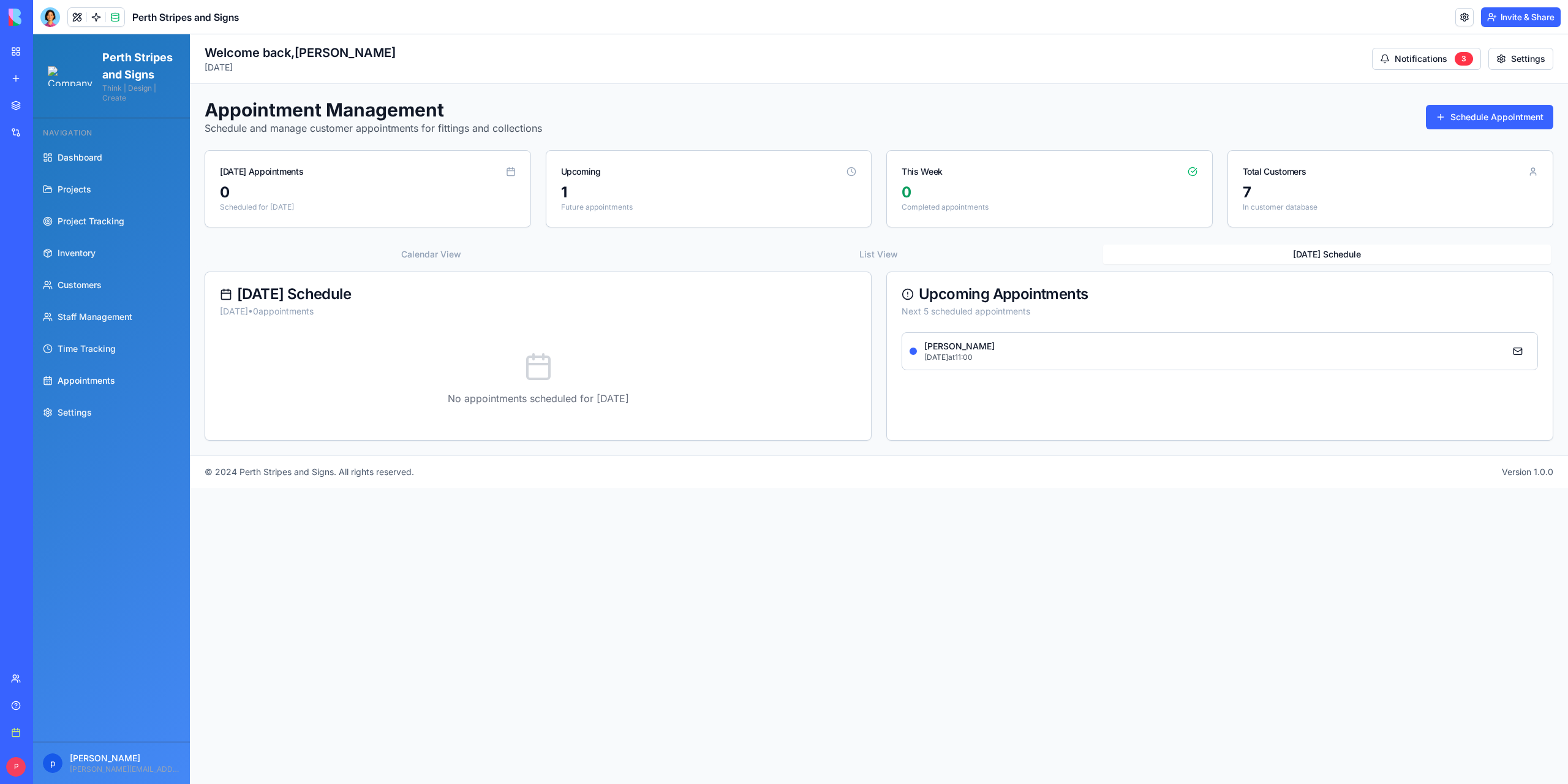
click at [1324, 252] on button "[DATE] Schedule" at bounding box center [1327, 254] width 447 height 19
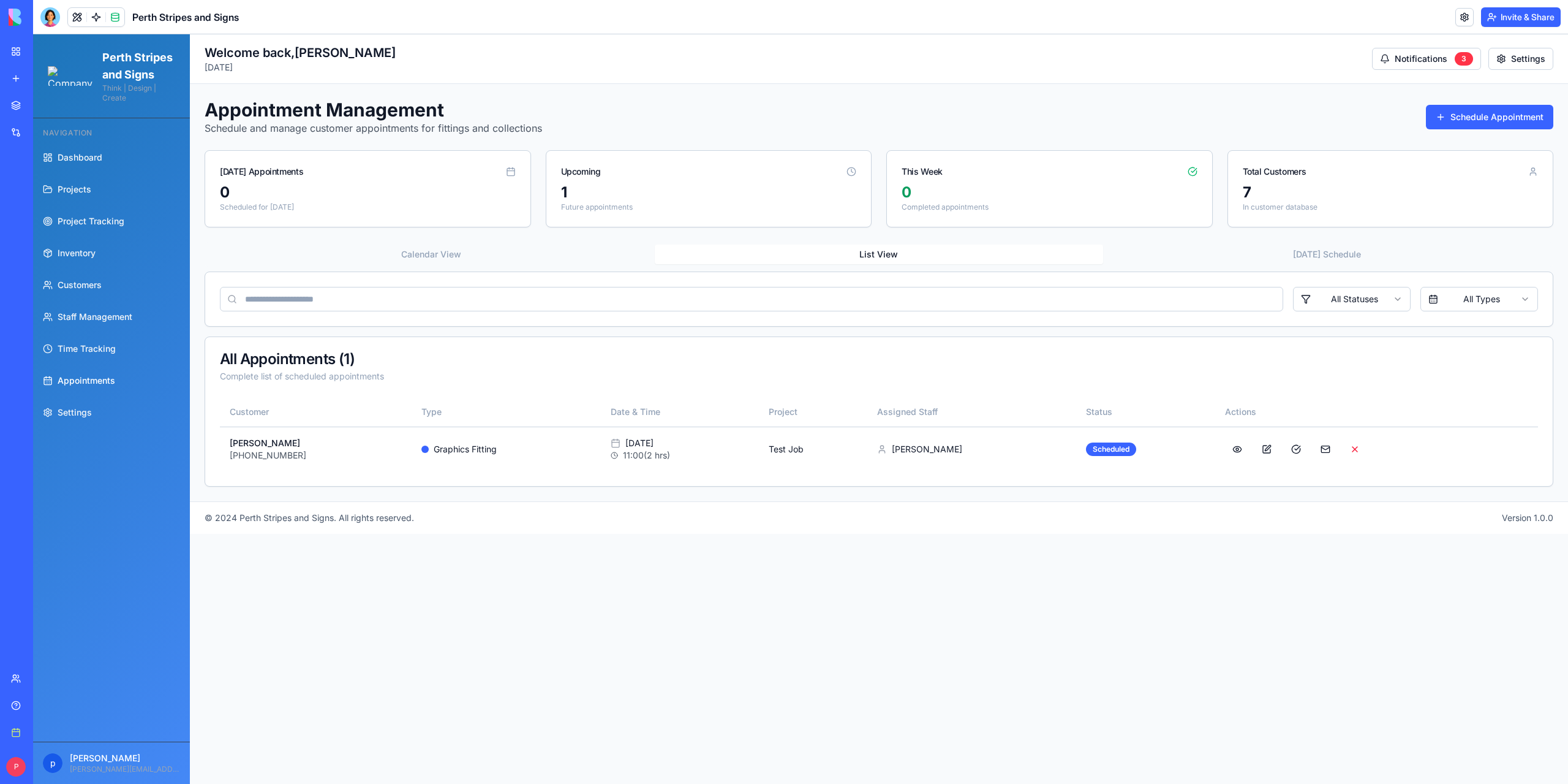
drag, startPoint x: 900, startPoint y: 252, endPoint x: 900, endPoint y: 245, distance: 7.0
click at [899, 253] on button "List View" at bounding box center [878, 254] width 447 height 19
click at [1261, 448] on button at bounding box center [1266, 449] width 25 height 22
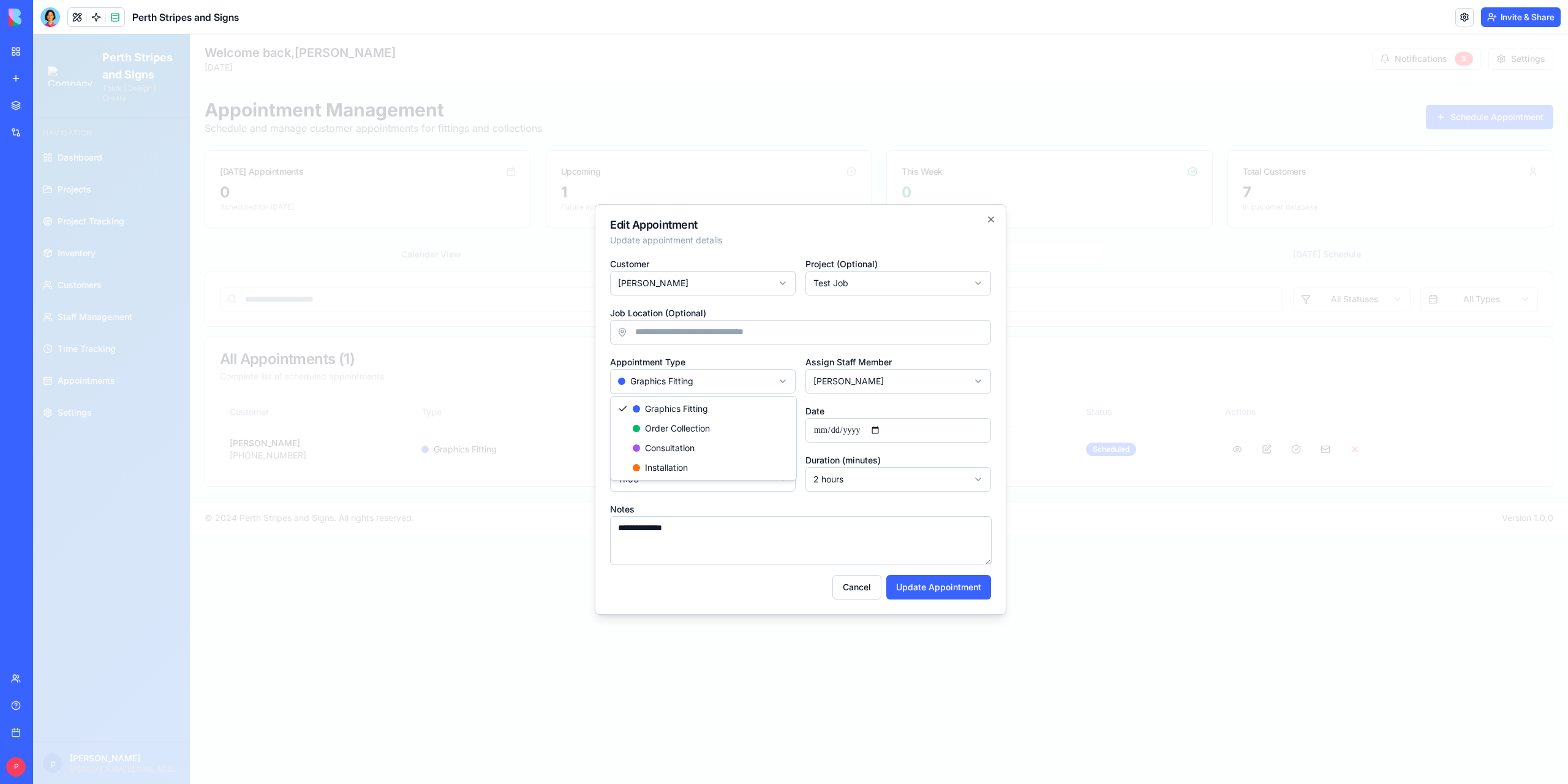
click at [746, 382] on body "**********" at bounding box center [801, 408] width 1535 height 749
click at [790, 308] on body "**********" at bounding box center [801, 408] width 1535 height 749
click at [859, 585] on button "Cancel" at bounding box center [856, 587] width 49 height 25
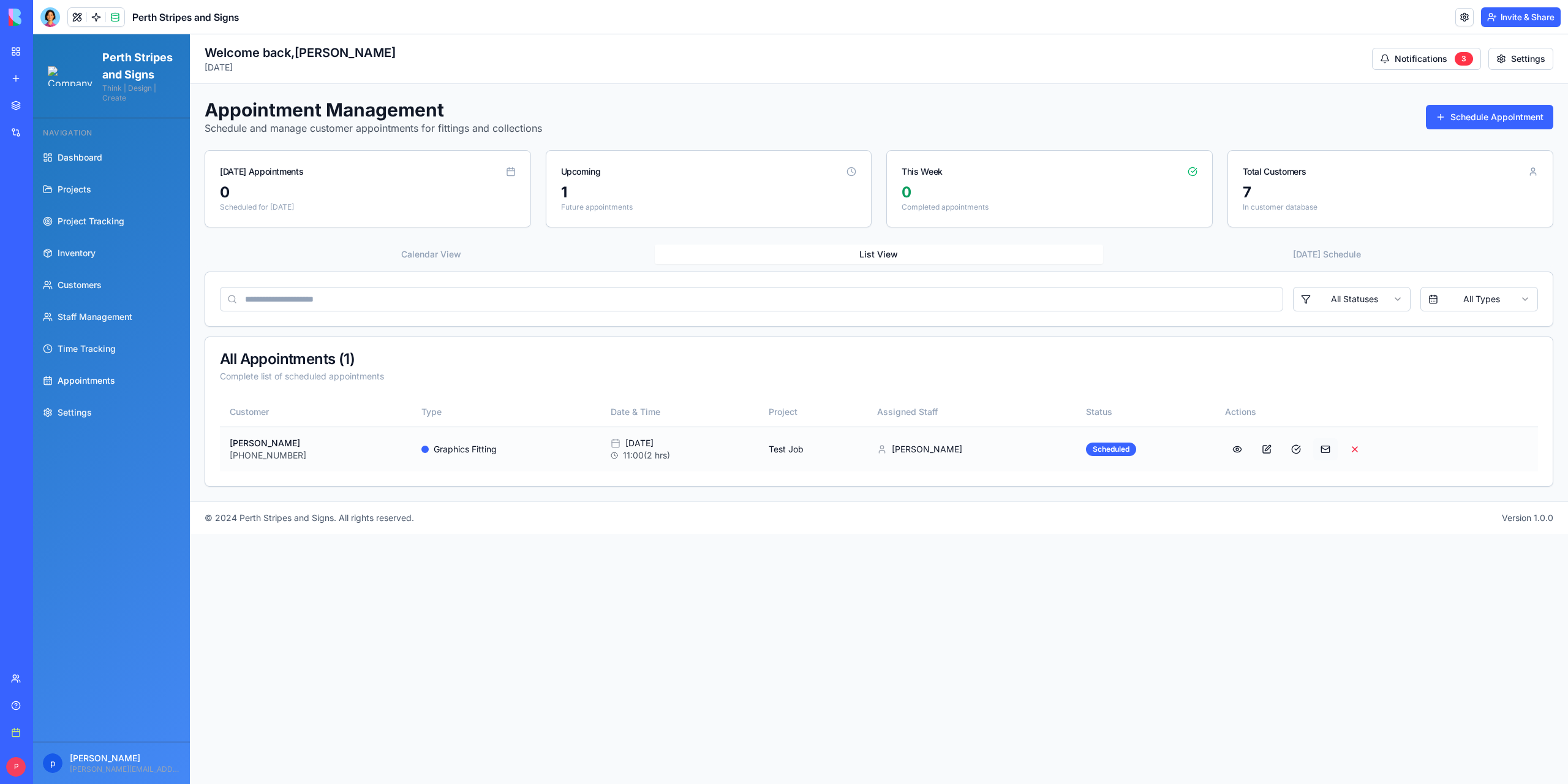
click at [1320, 447] on button at bounding box center [1326, 449] width 25 height 22
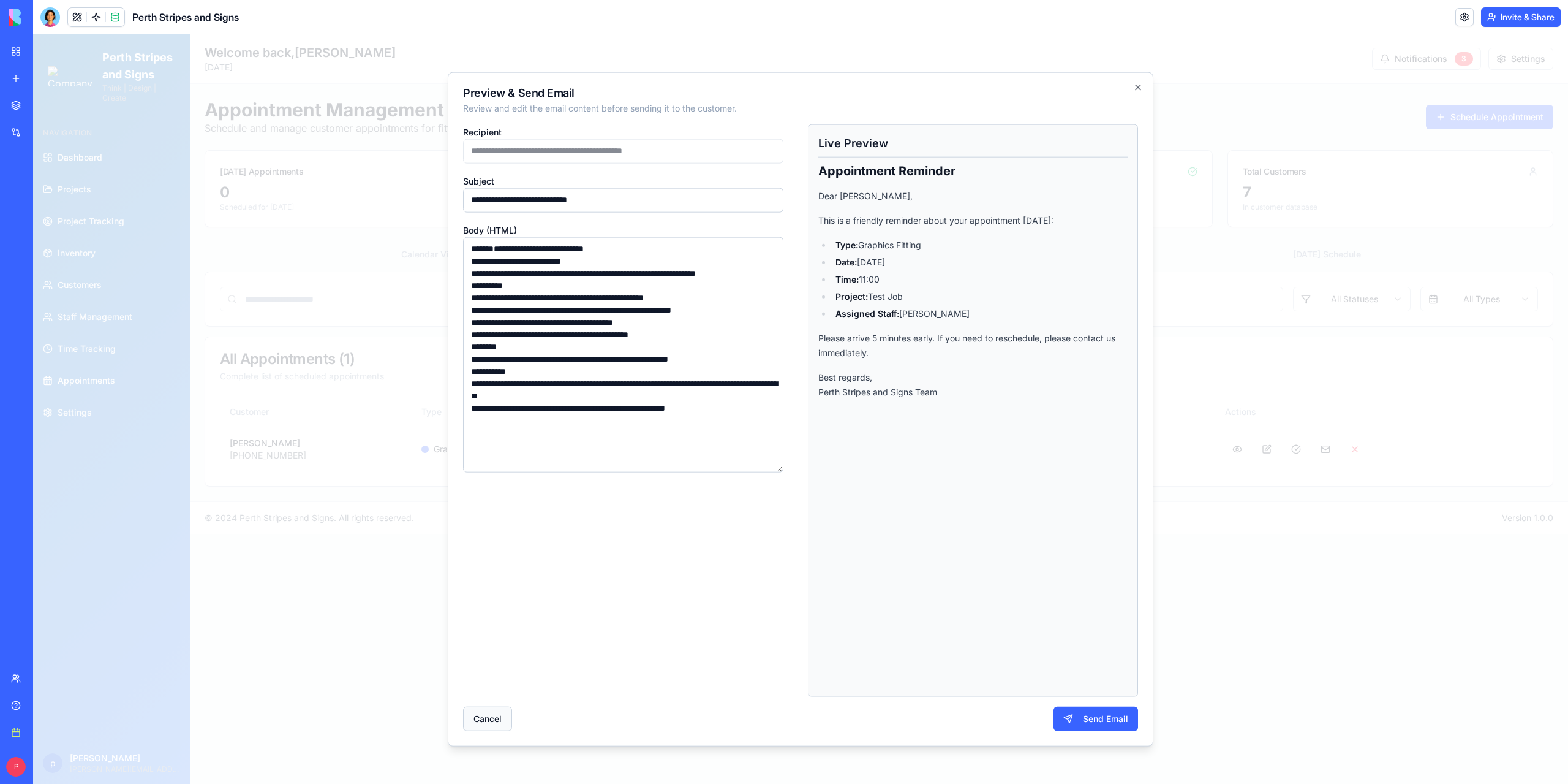
click at [494, 722] on button "Cancel" at bounding box center [487, 718] width 49 height 25
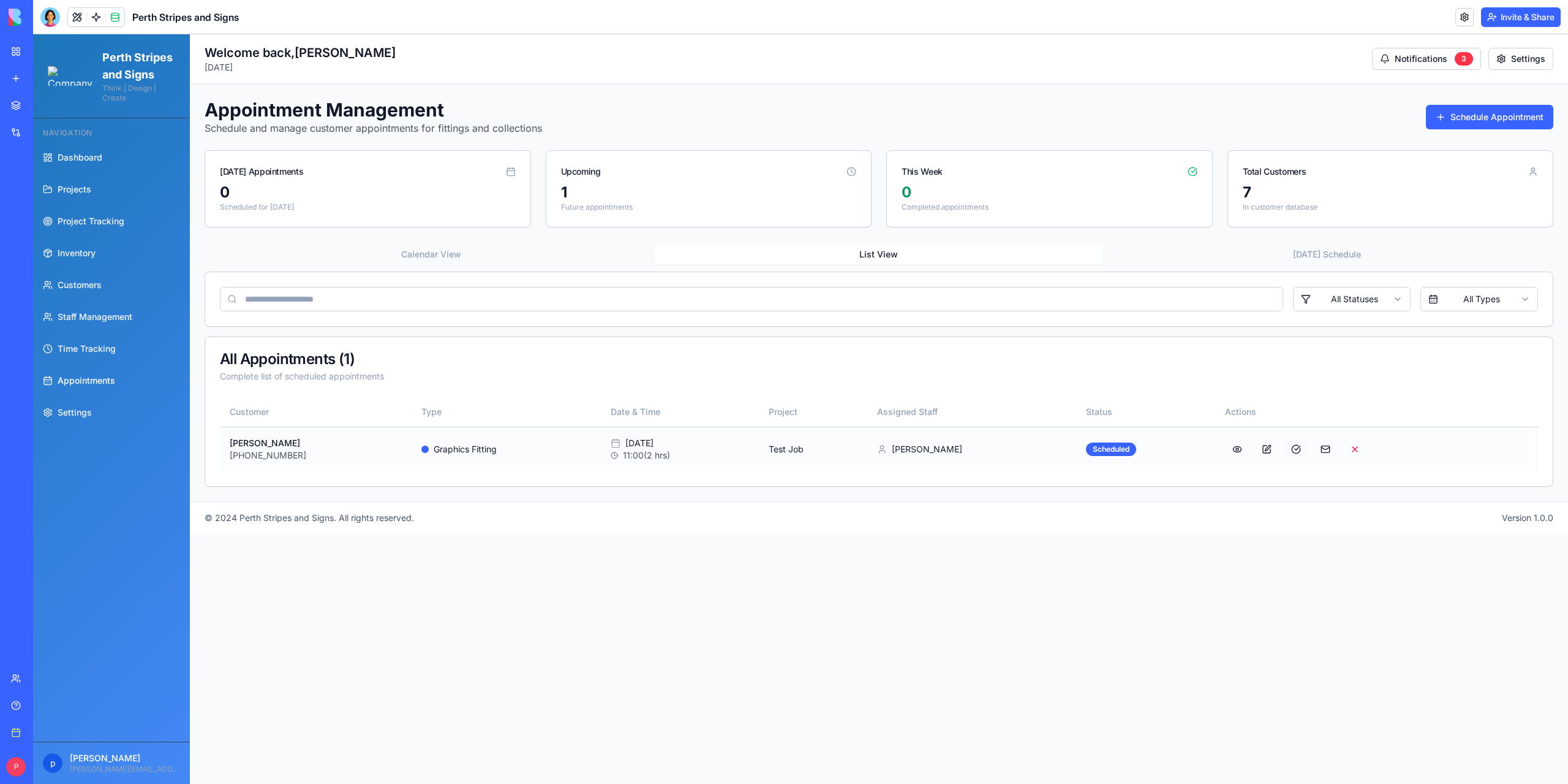
click at [1293, 447] on button at bounding box center [1296, 449] width 25 height 22
click at [70, 163] on span "Dashboard" at bounding box center [80, 157] width 45 height 12
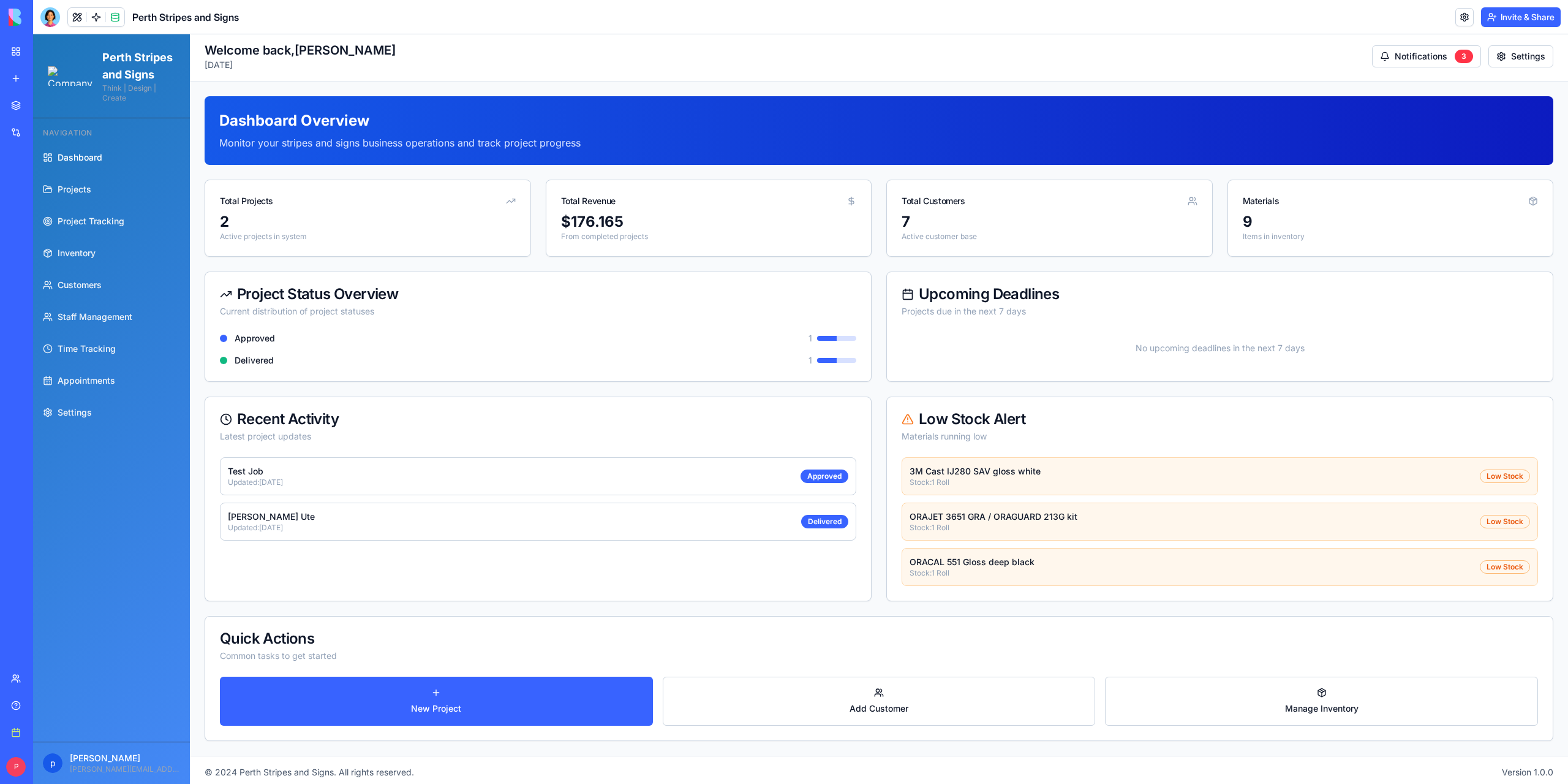
scroll to position [3, 0]
click at [60, 195] on span "Projects" at bounding box center [74, 189] width 34 height 12
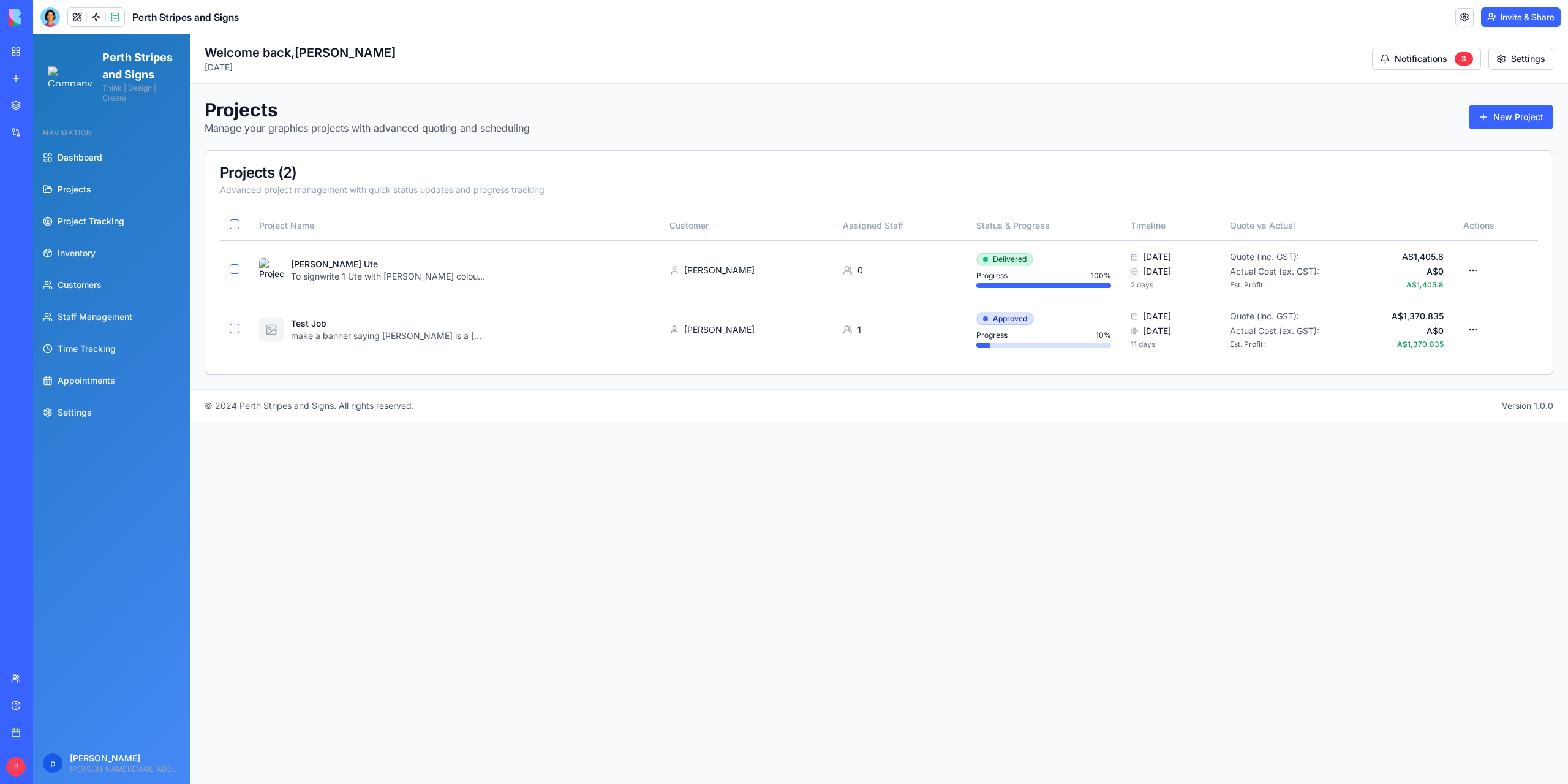
click at [77, 227] on span "Project Tracking" at bounding box center [91, 221] width 67 height 12
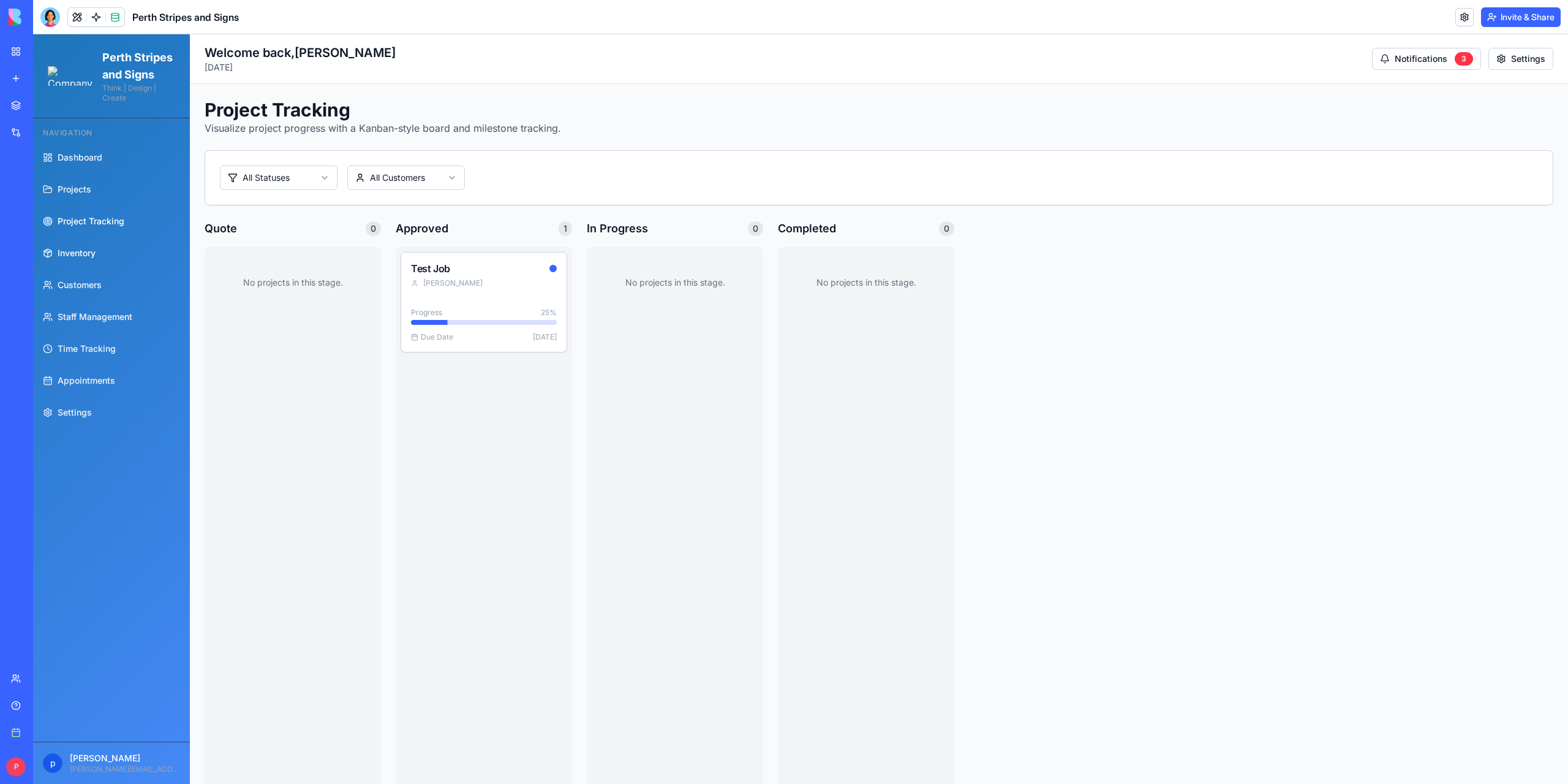
click at [81, 259] on span "Inventory" at bounding box center [76, 252] width 38 height 12
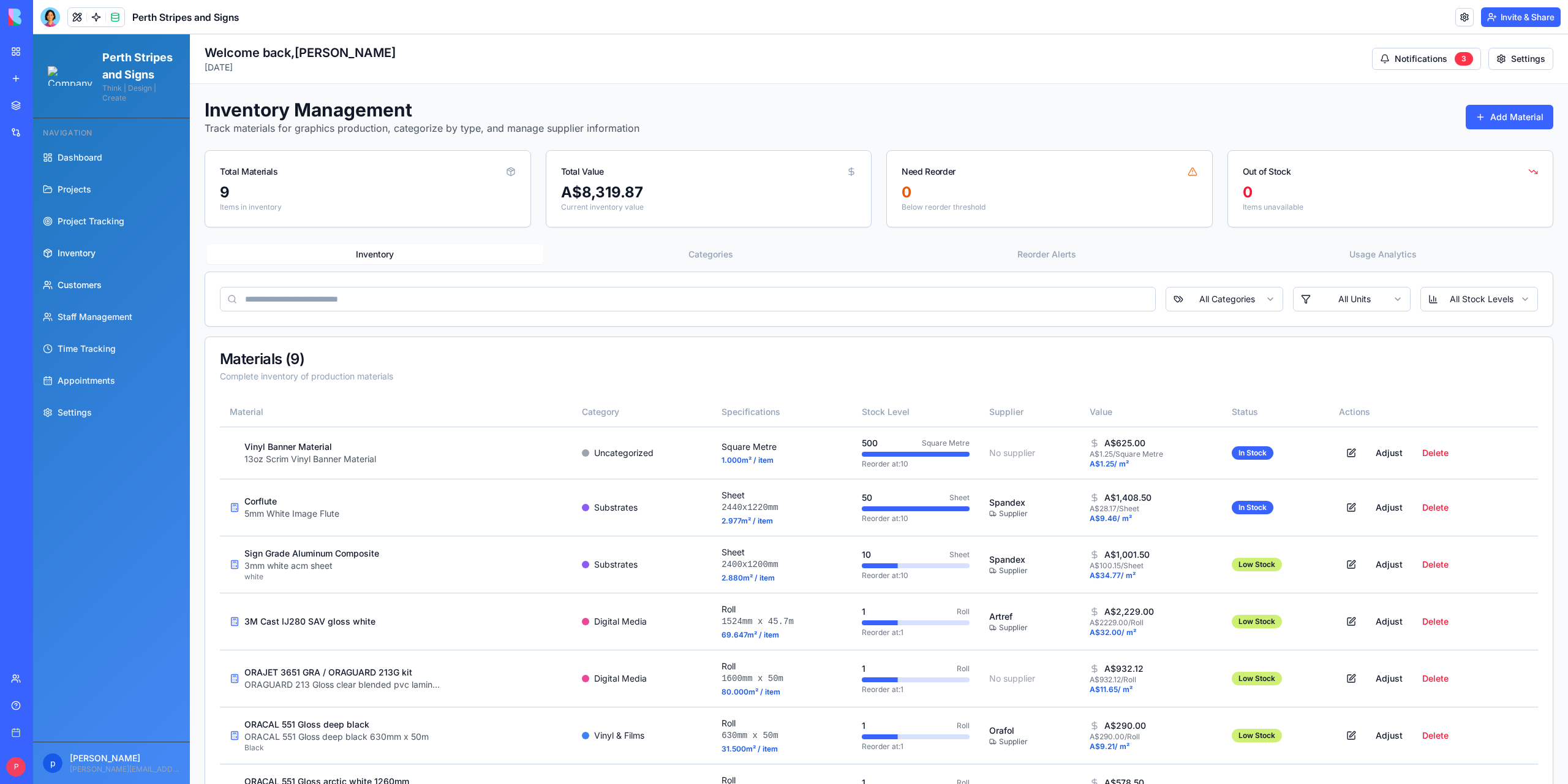
click at [75, 291] on span "Customers" at bounding box center [80, 284] width 44 height 12
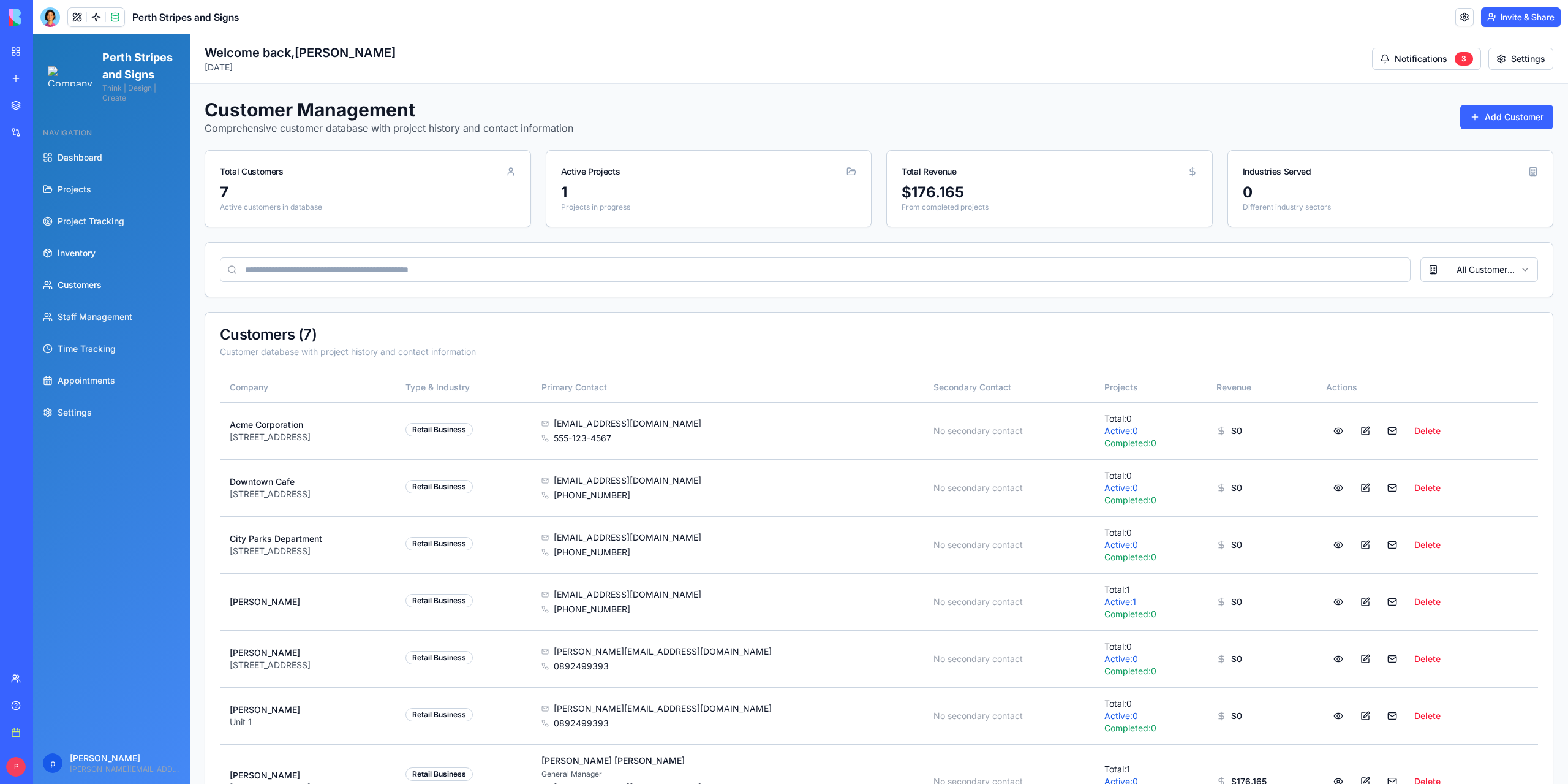
click at [74, 259] on span "Inventory" at bounding box center [76, 252] width 38 height 12
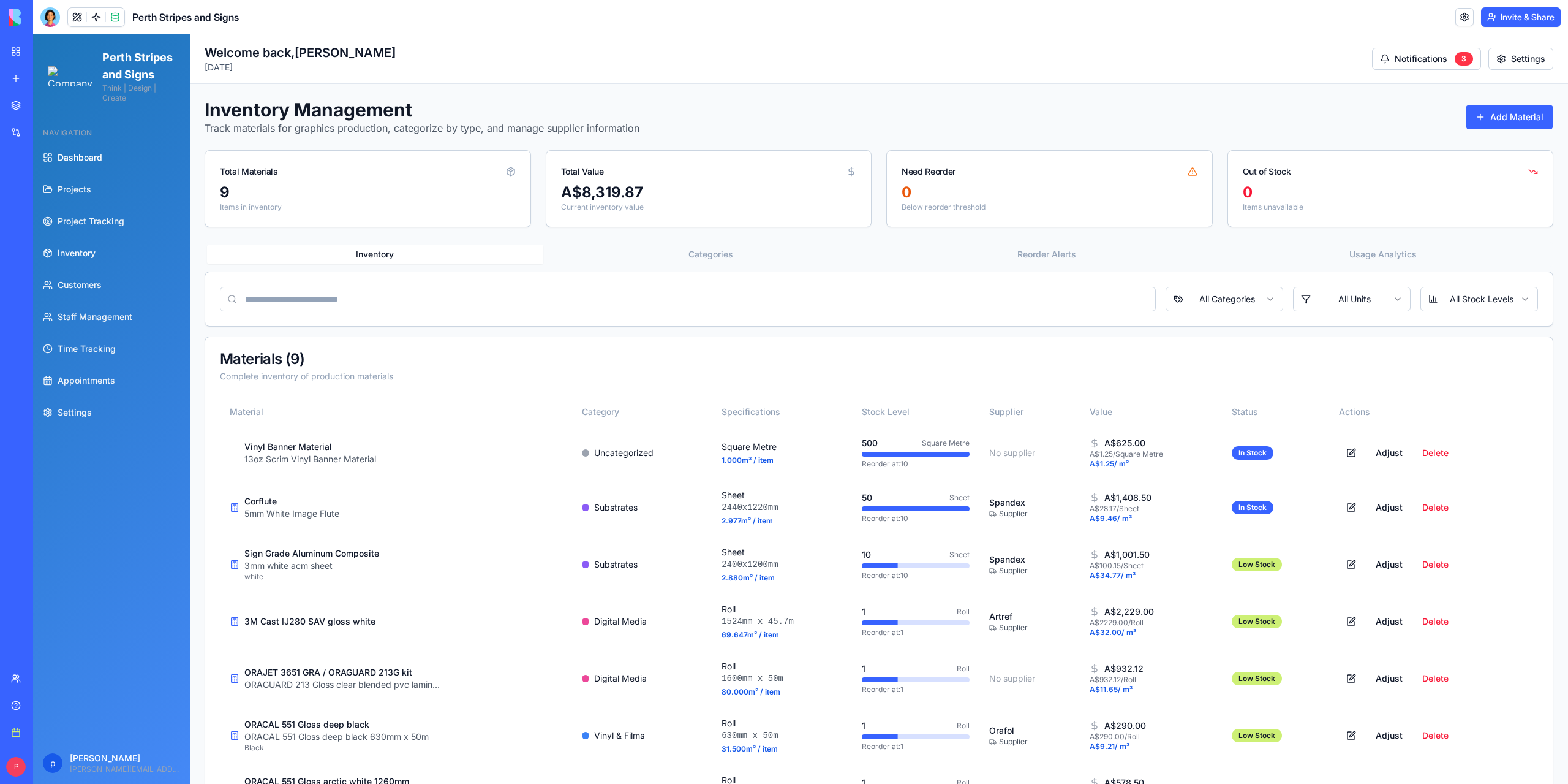
click at [98, 163] on span "Dashboard" at bounding box center [80, 157] width 45 height 12
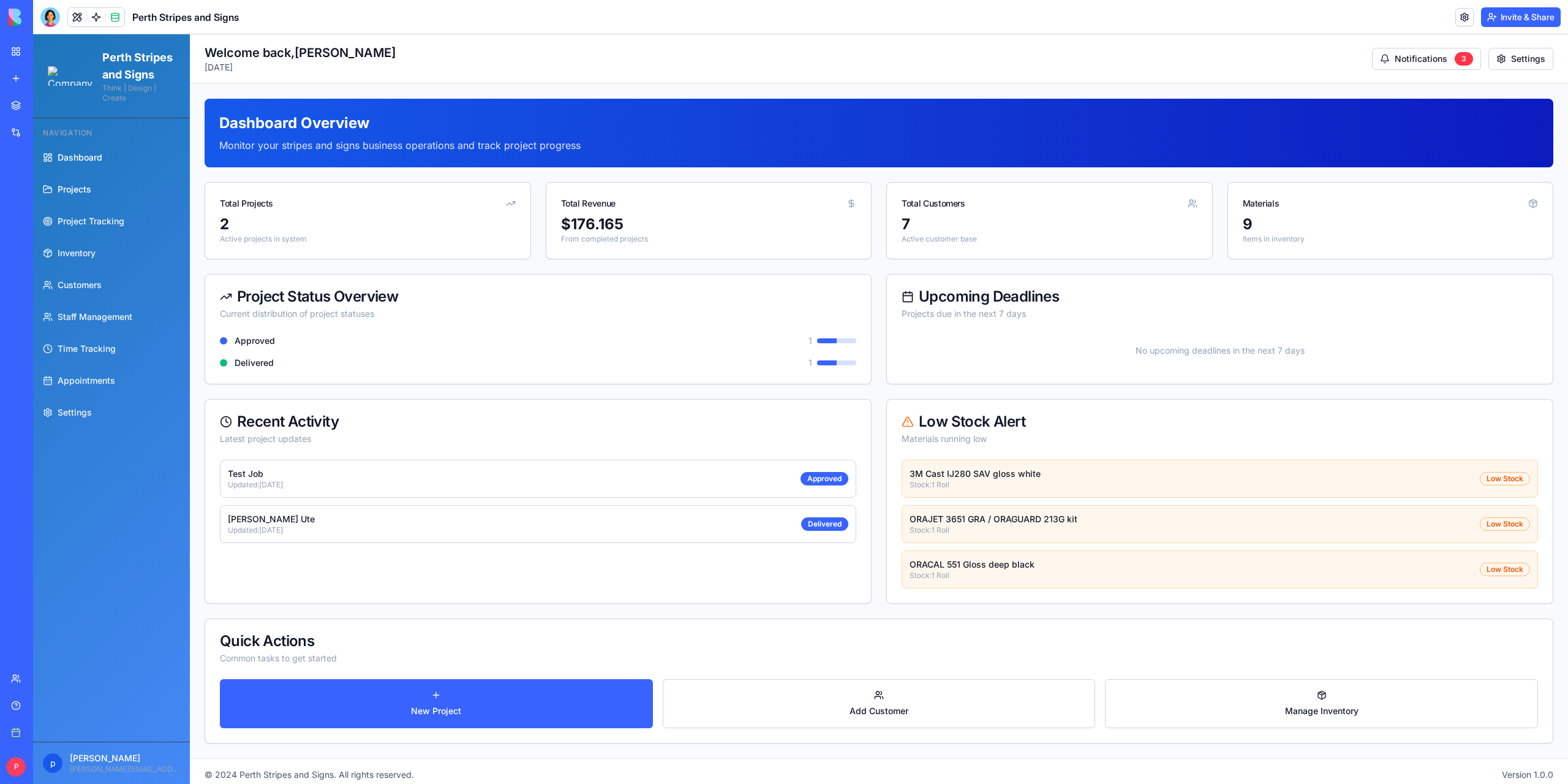
click at [87, 195] on span "Projects" at bounding box center [74, 189] width 34 height 12
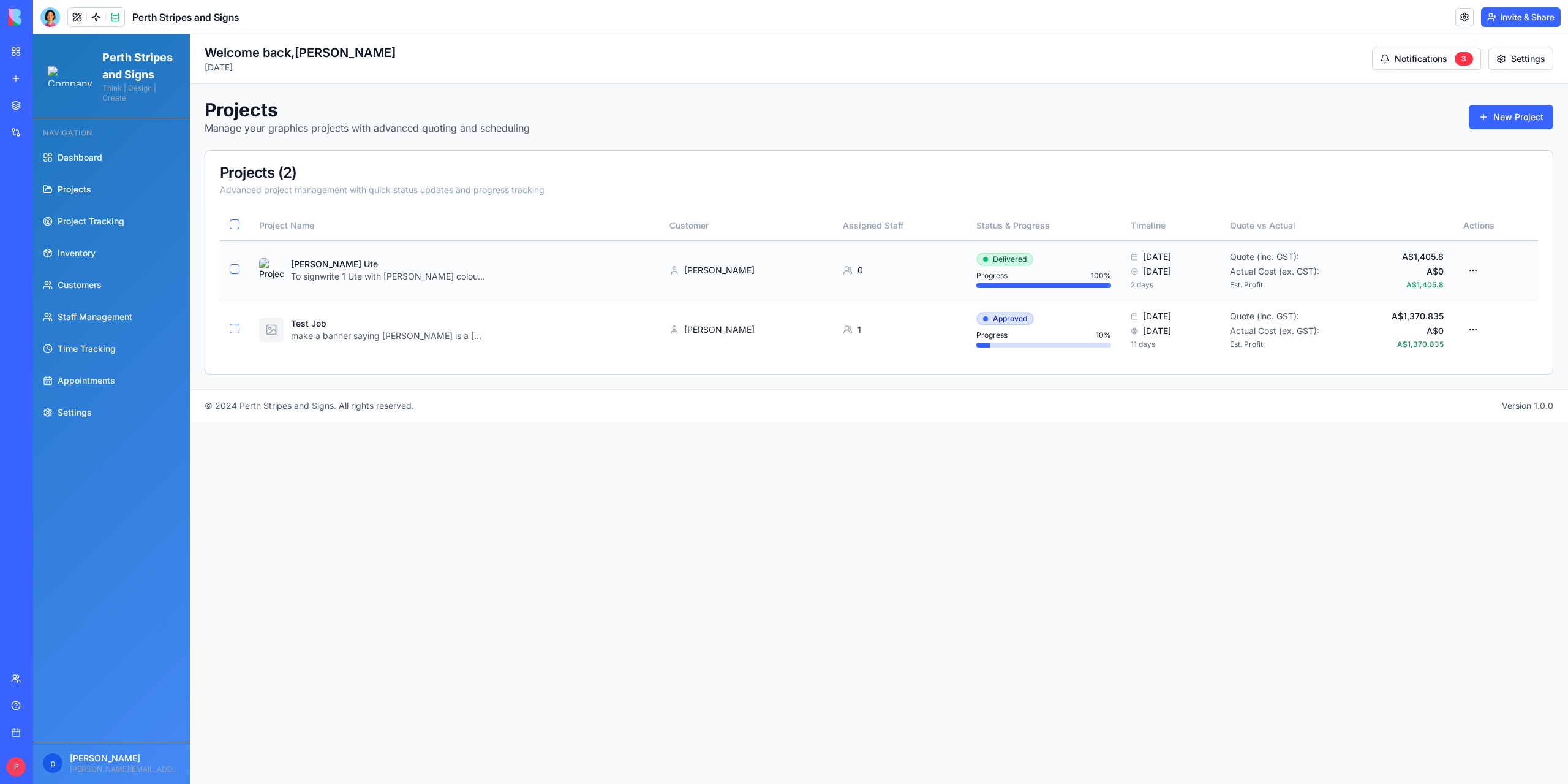
click at [988, 257] on html "Perth Stripes and Signs Think | Design | Create Navigation Dashboard Projects P…" at bounding box center [801, 408] width 1535 height 749
click at [878, 427] on html "Perth Stripes and Signs Think | Design | Create Navigation Dashboard Projects P…" at bounding box center [801, 408] width 1535 height 749
click at [980, 316] on html "Perth Stripes and Signs Think | Design | Create Navigation Dashboard Projects P…" at bounding box center [801, 408] width 1535 height 749
click at [1473, 328] on html "Perth Stripes and Signs Think | Design | Create Navigation Dashboard Projects P…" at bounding box center [801, 408] width 1535 height 749
click at [1478, 327] on html "Perth Stripes and Signs Think | Design | Create Navigation Dashboard Projects P…" at bounding box center [801, 408] width 1535 height 749
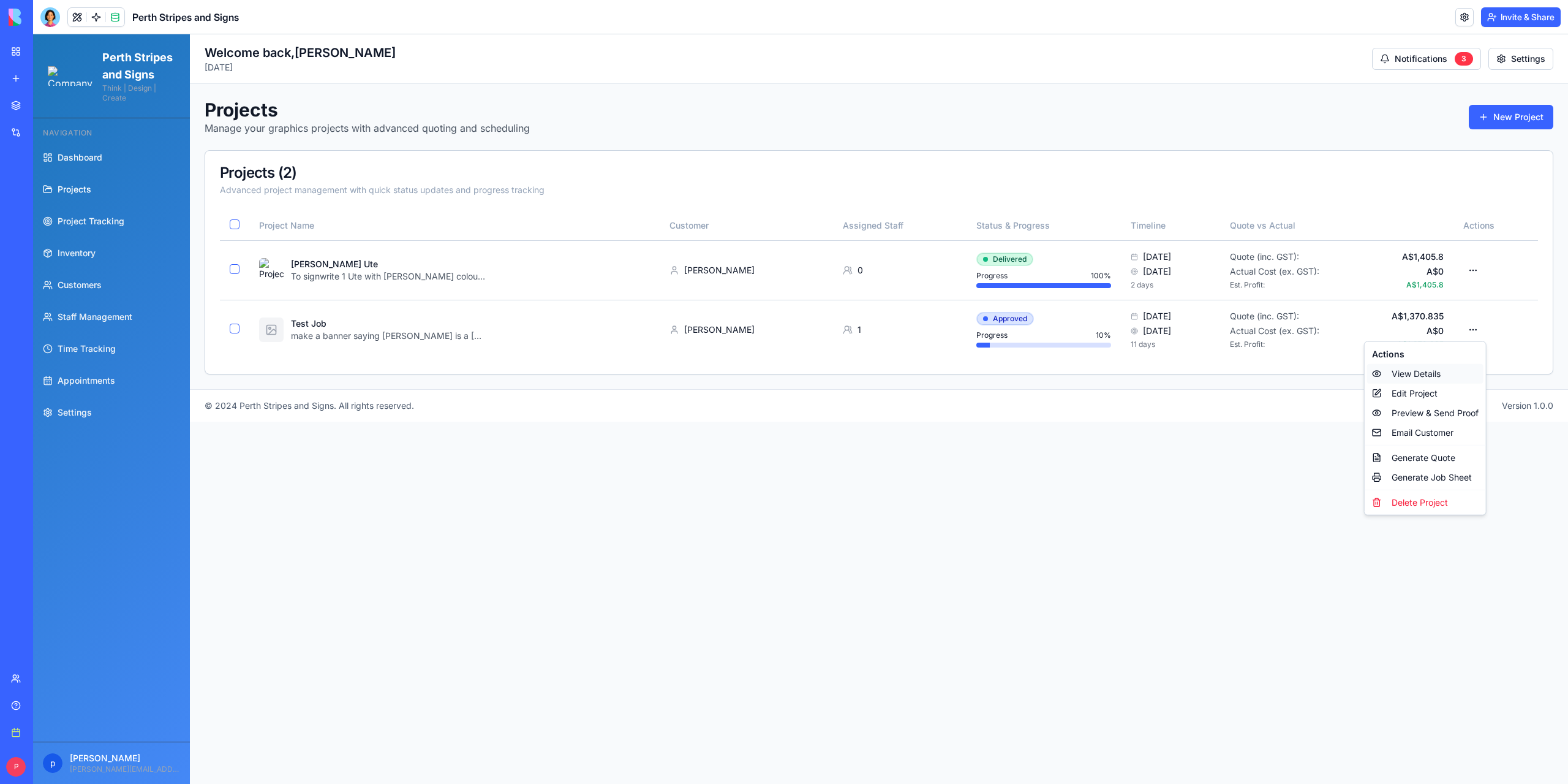
click at [1419, 374] on div "View Details" at bounding box center [1425, 373] width 116 height 19
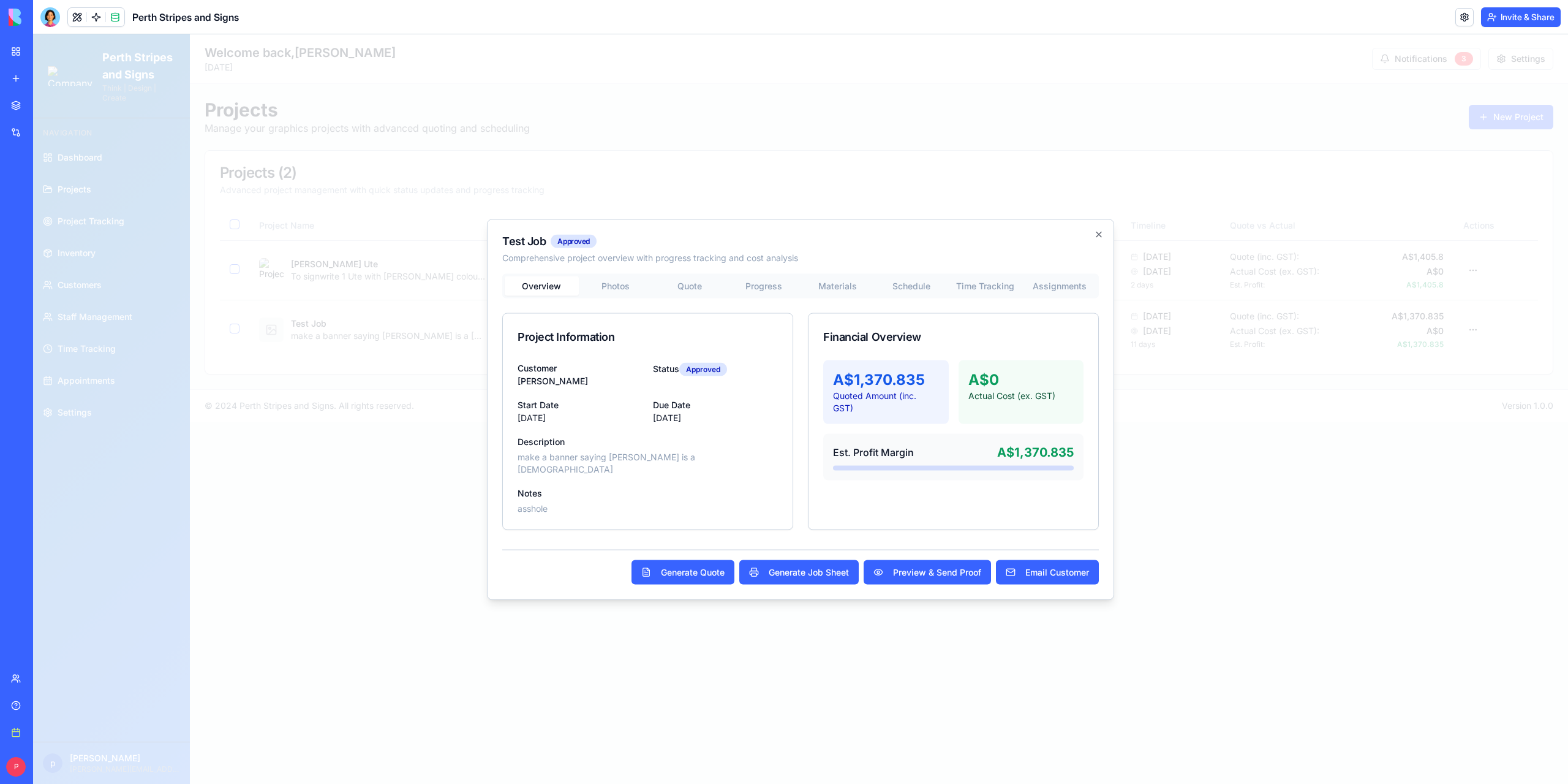
click at [627, 293] on div "Test Job Approved Comprehensive project overview with progress tracking and cos…" at bounding box center [801, 409] width 627 height 381
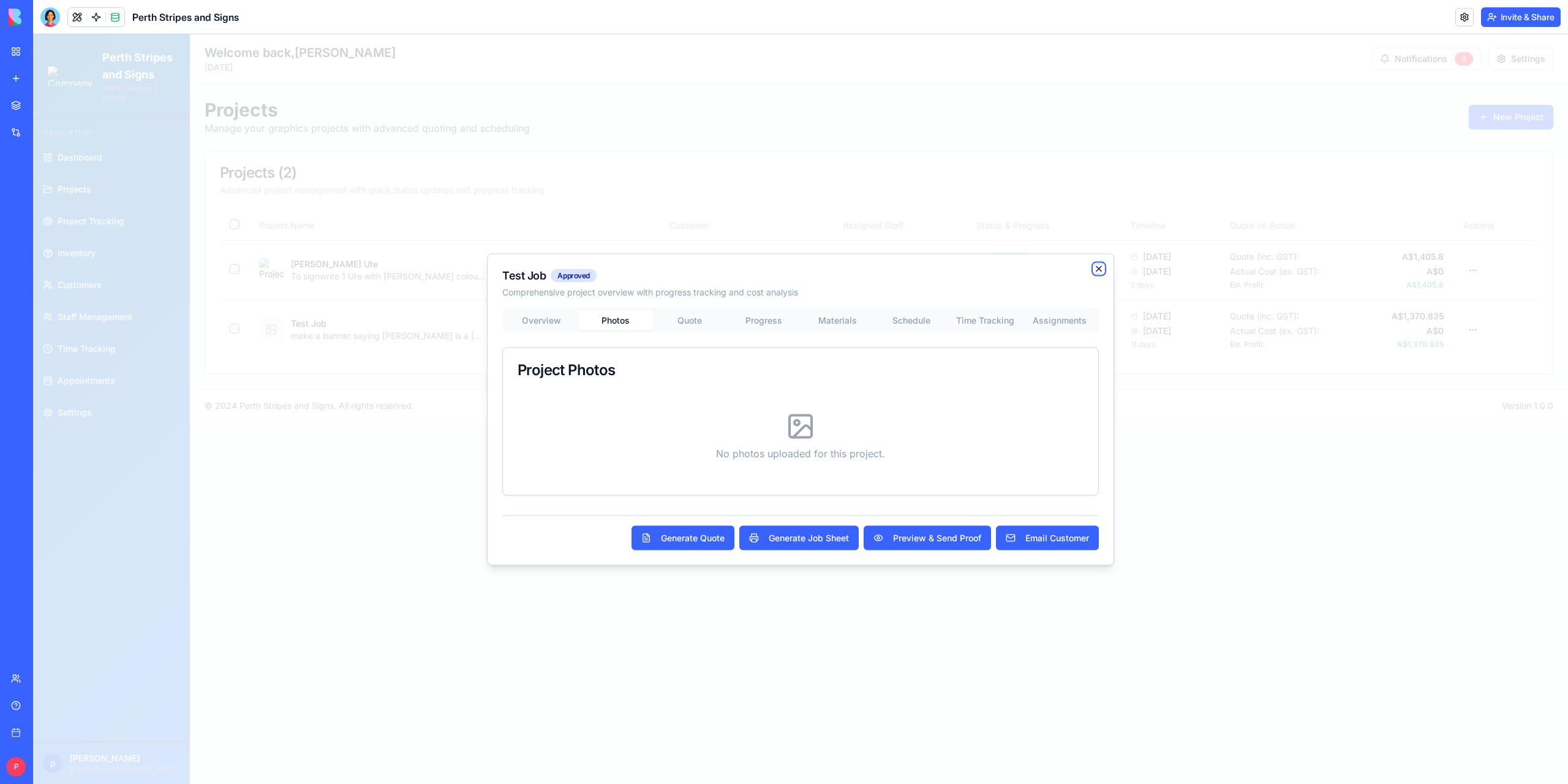
click at [1098, 272] on icon "button" at bounding box center [1099, 268] width 10 height 10
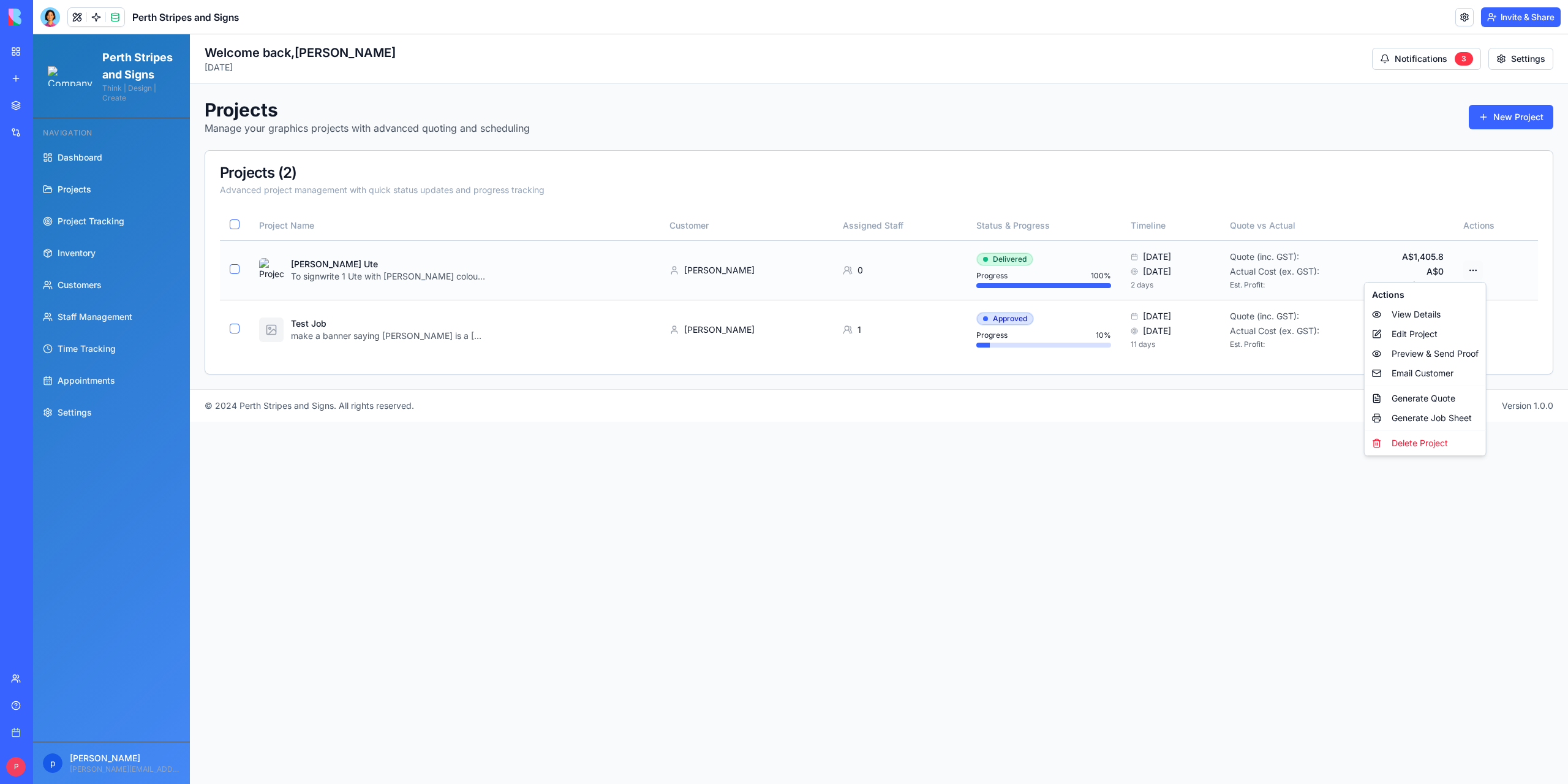
click at [1478, 271] on html "Perth Stripes and Signs Think | Design | Create Navigation Dashboard Projects P…" at bounding box center [801, 408] width 1535 height 749
click at [1415, 315] on div "View Details" at bounding box center [1425, 314] width 116 height 19
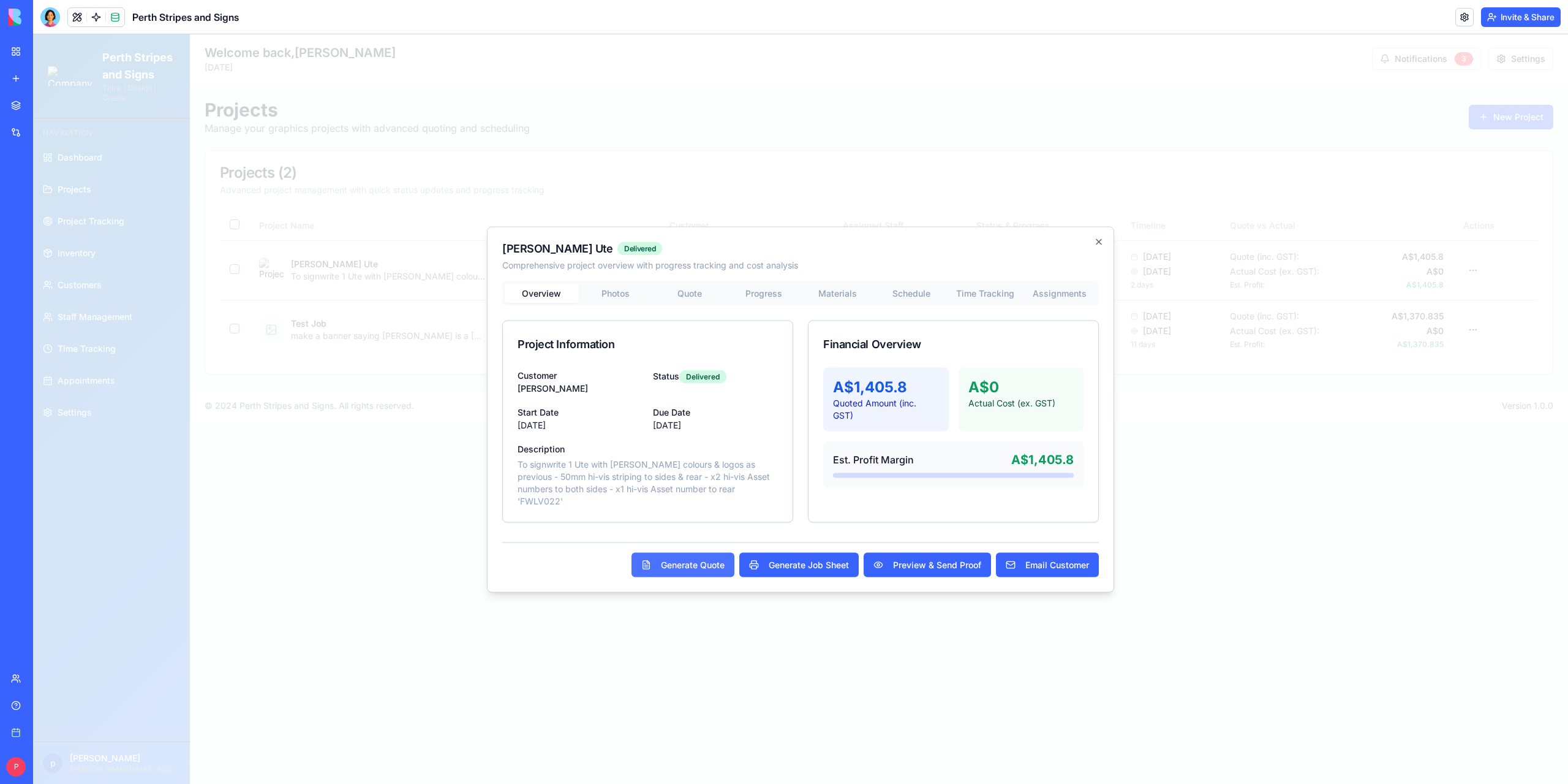
click at [684, 561] on button "Generate Quote" at bounding box center [683, 564] width 103 height 25
click at [802, 567] on button "Generate Job Sheet" at bounding box center [799, 564] width 119 height 25
click at [933, 567] on button "Preview & Send Proof" at bounding box center [927, 564] width 127 height 25
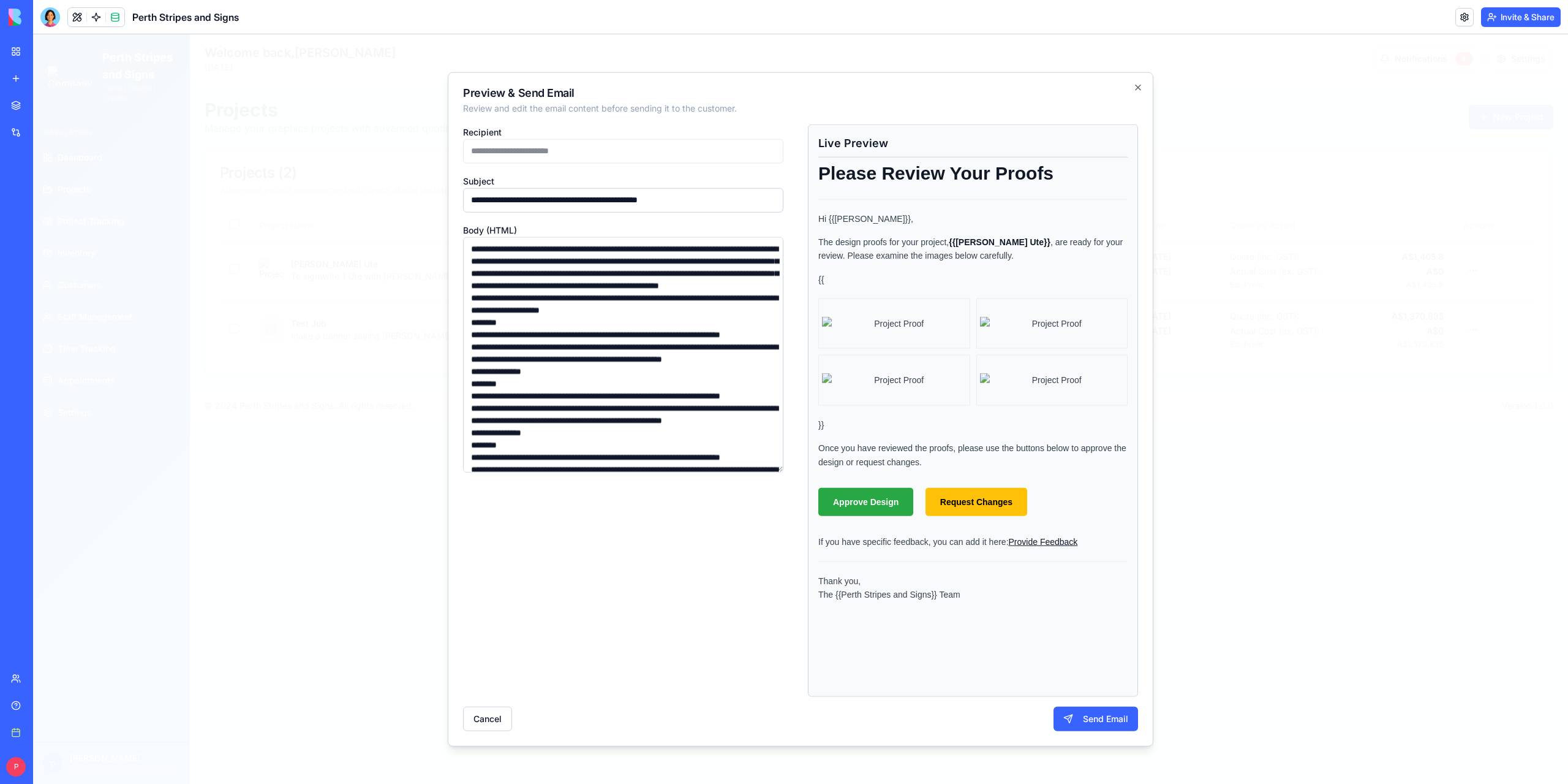
scroll to position [105, 0]
click at [496, 720] on button "Cancel" at bounding box center [487, 718] width 49 height 25
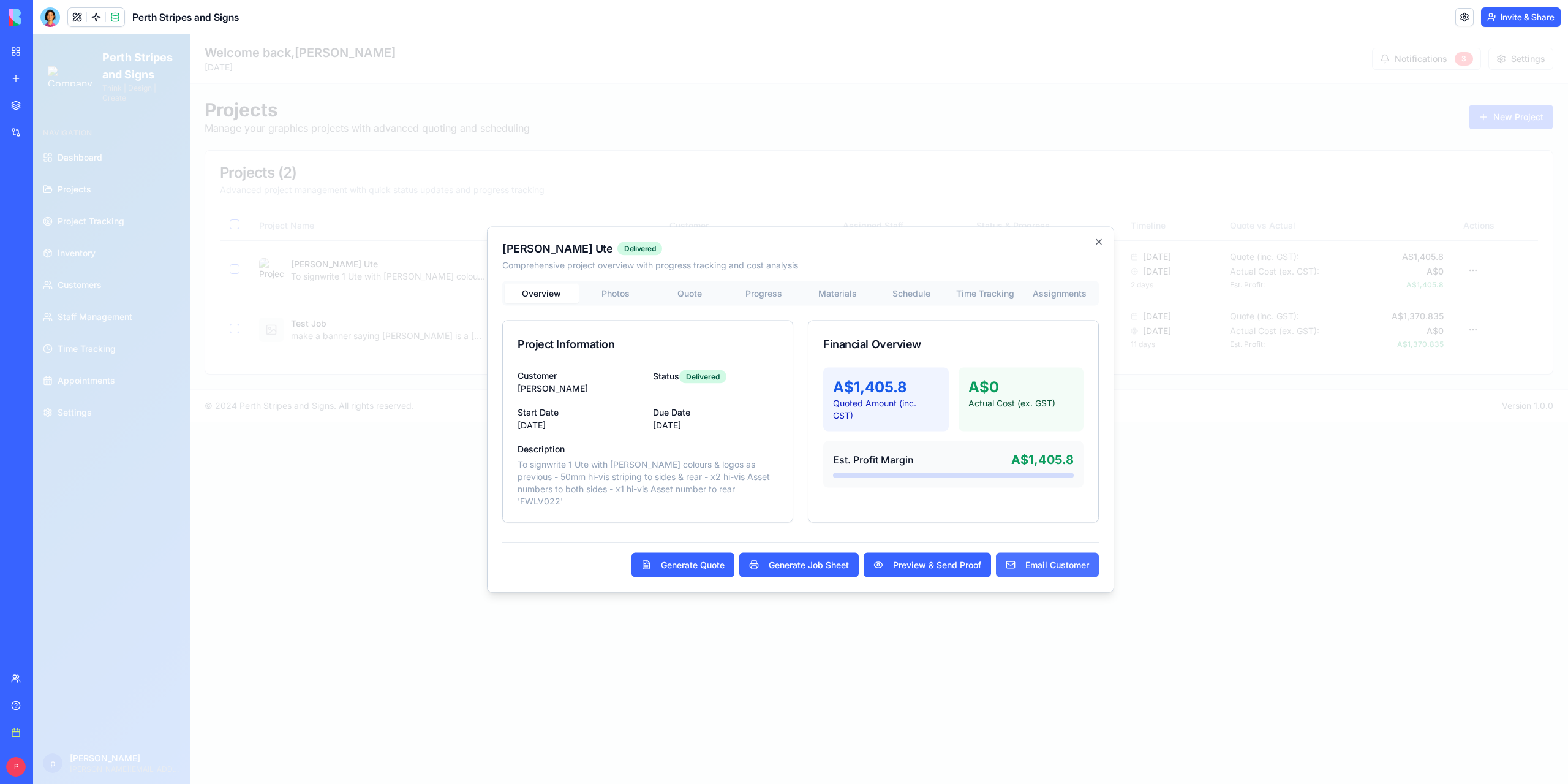
click at [1049, 566] on button "Email Customer" at bounding box center [1047, 564] width 103 height 25
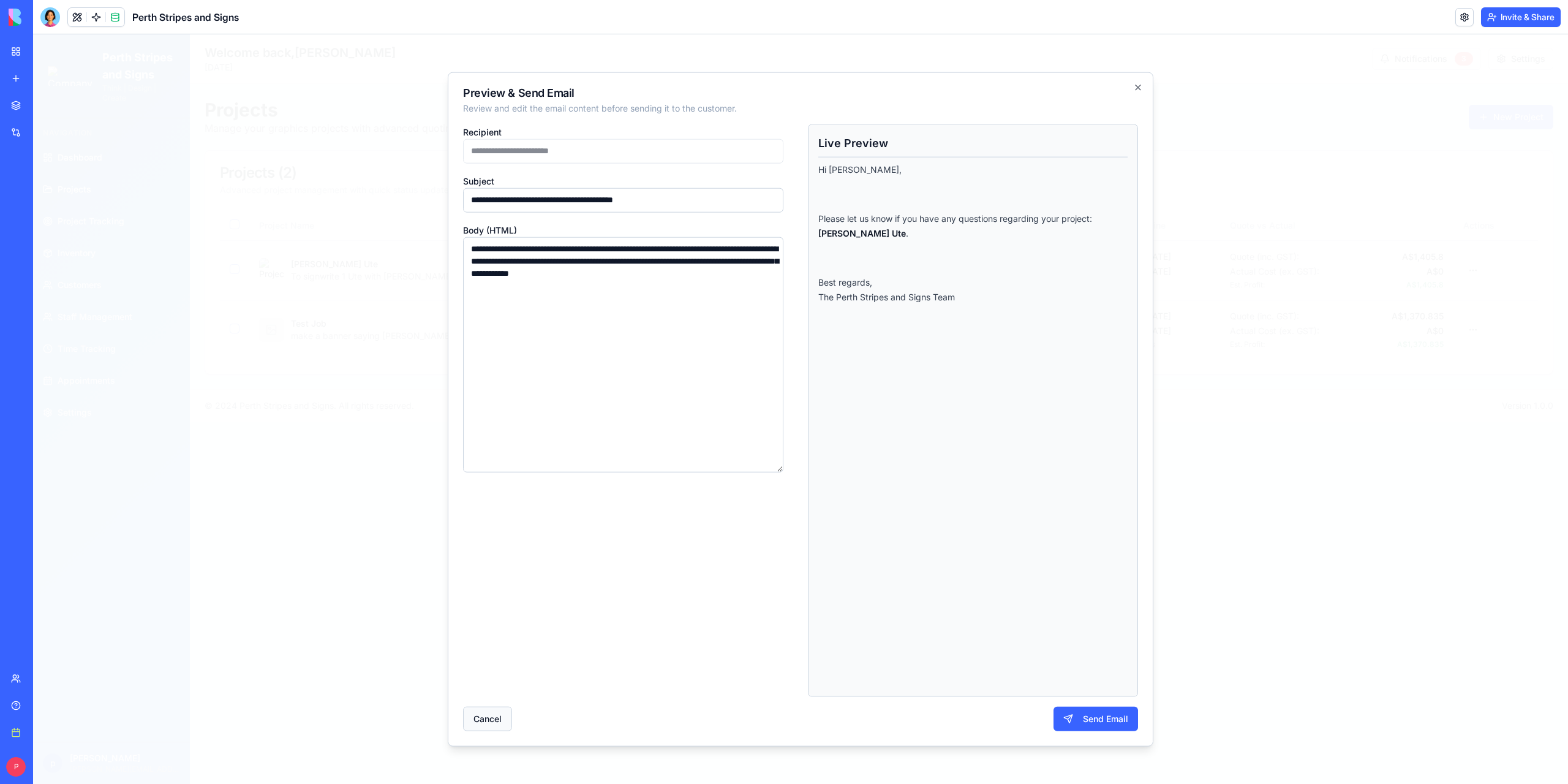
click at [481, 715] on button "Cancel" at bounding box center [487, 718] width 49 height 25
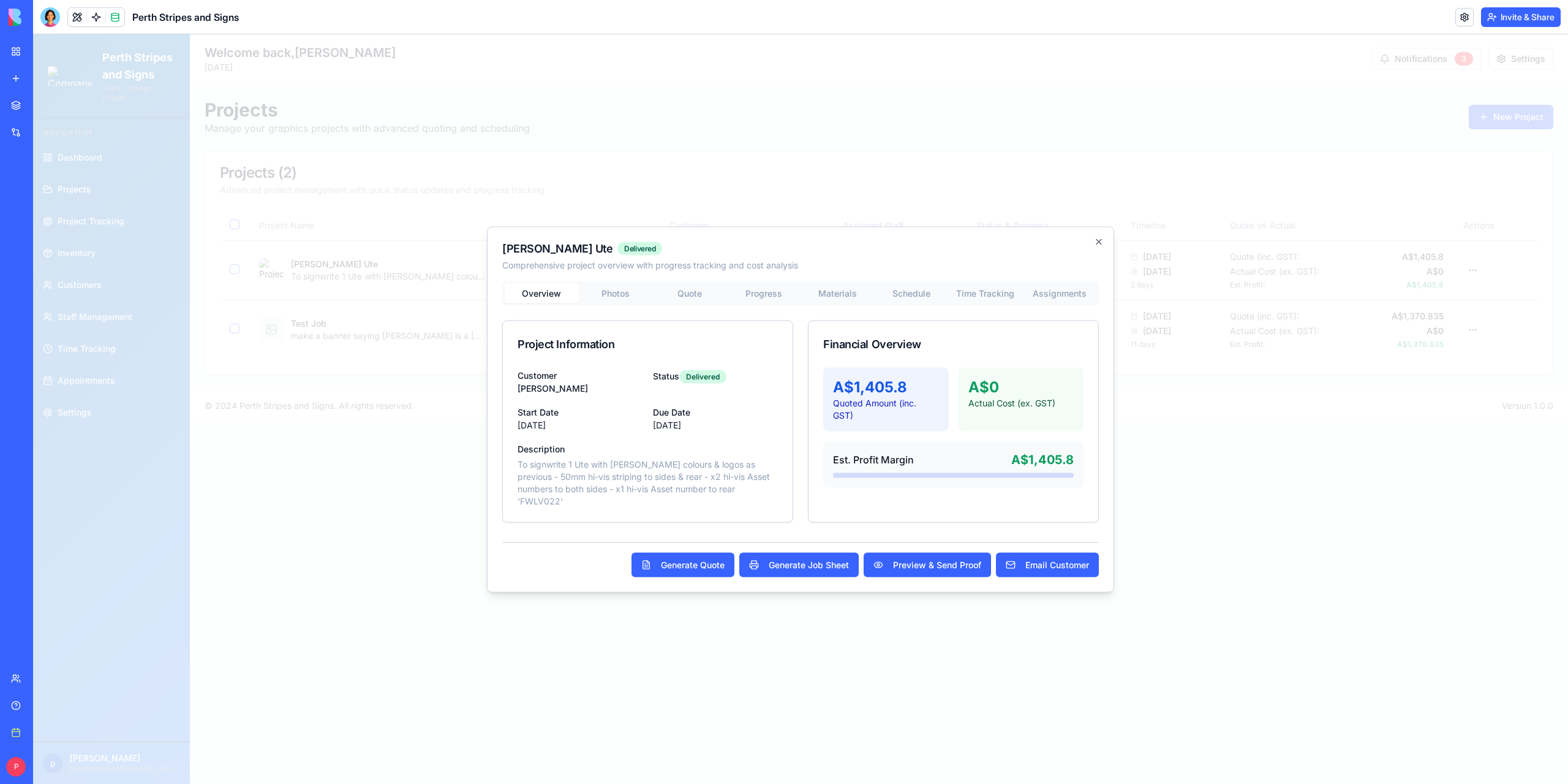
click at [624, 296] on div "Overview Photos Quote Progress Materials Schedule Time Tracking Assignments Pro…" at bounding box center [801, 401] width 597 height 241
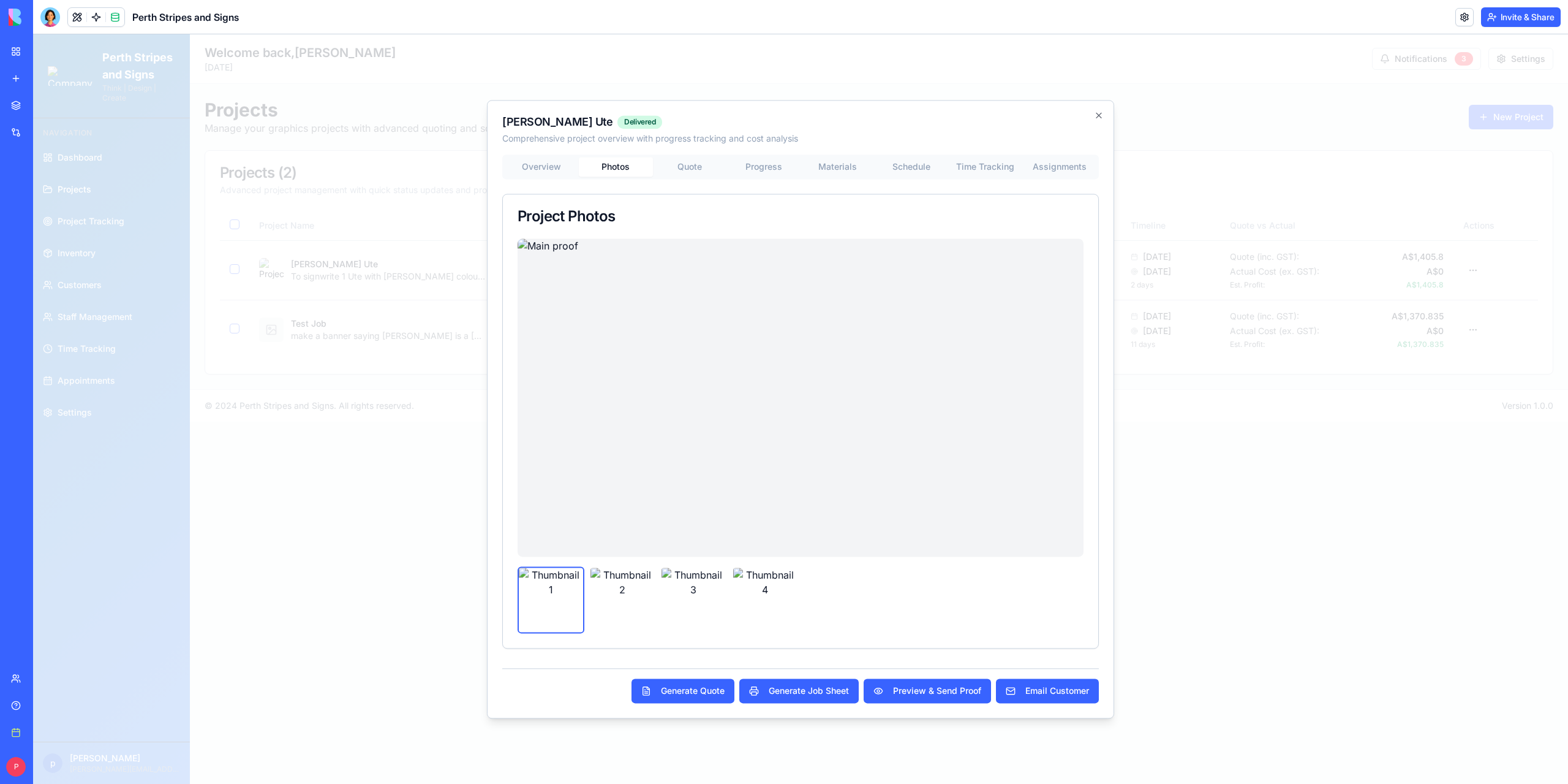
click at [696, 170] on div "Overview Photos Quote Progress Materials Schedule Time Tracking Assignments Pro…" at bounding box center [801, 401] width 597 height 494
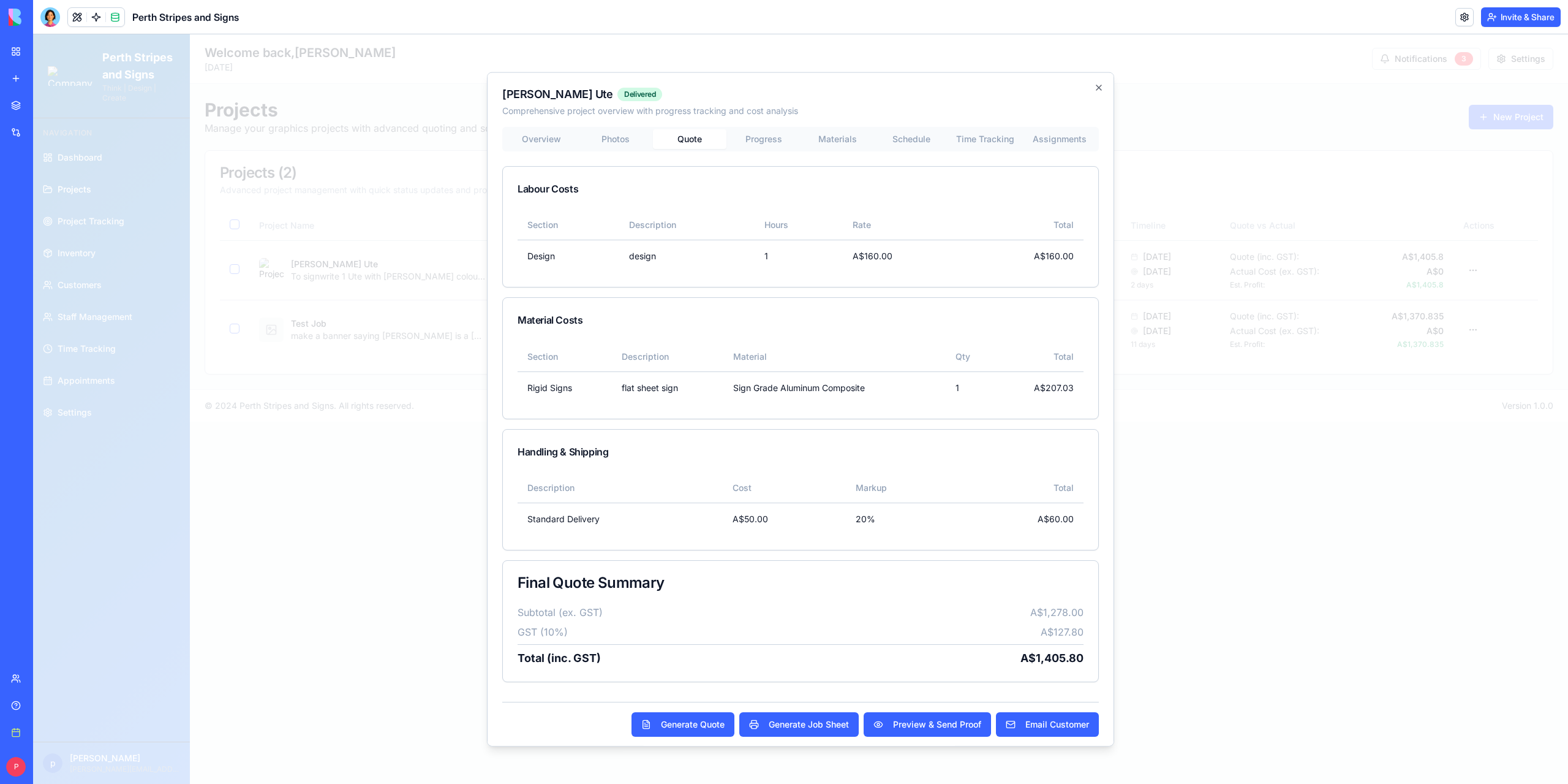
click at [759, 141] on body "Perth Stripes and Signs Think | Design | Create Navigation Dashboard Projects P…" at bounding box center [801, 408] width 1535 height 749
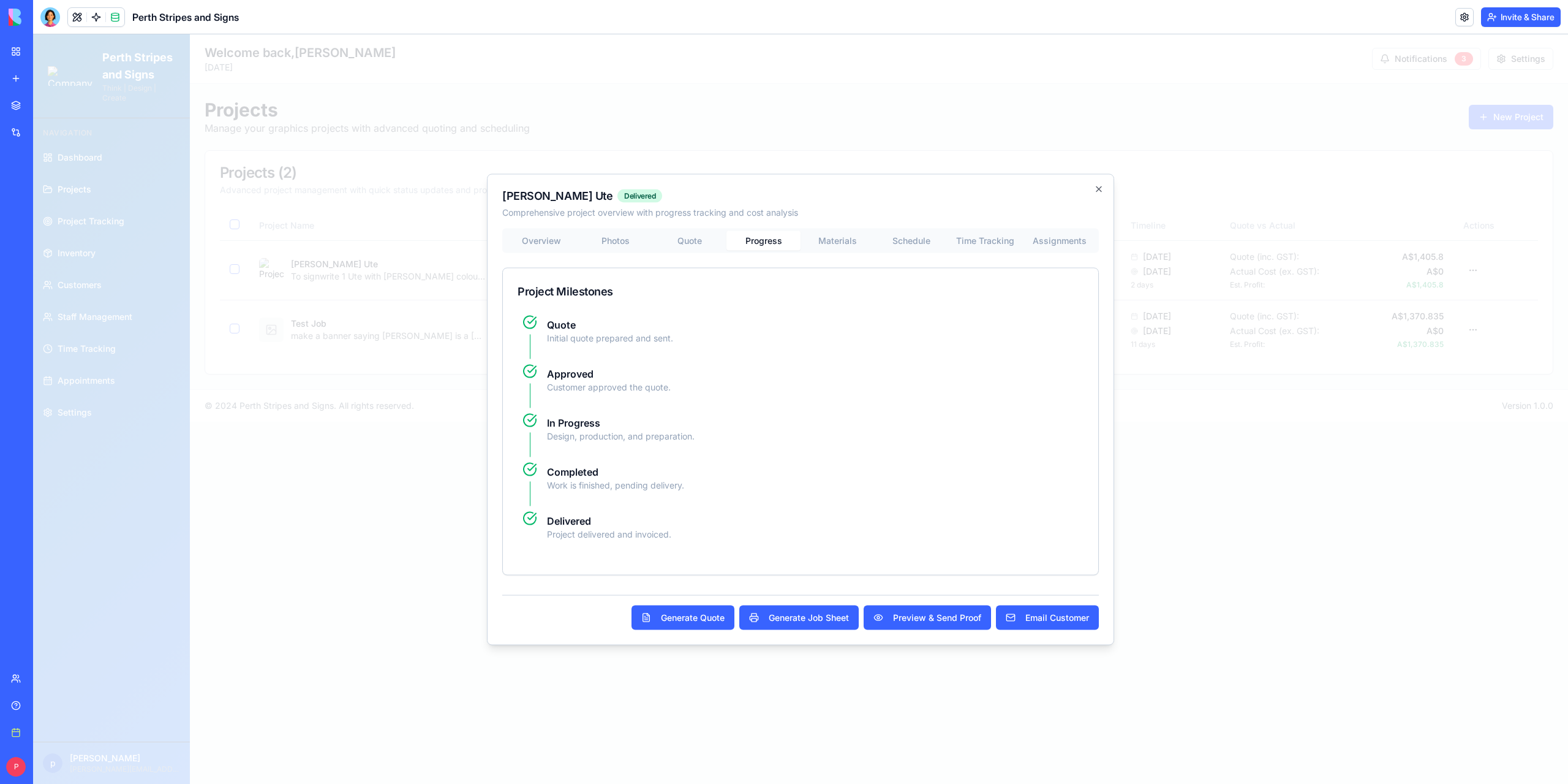
click at [841, 243] on div "[PERSON_NAME] Ute Delivered Comprehensive project overview with progress tracki…" at bounding box center [801, 409] width 627 height 471
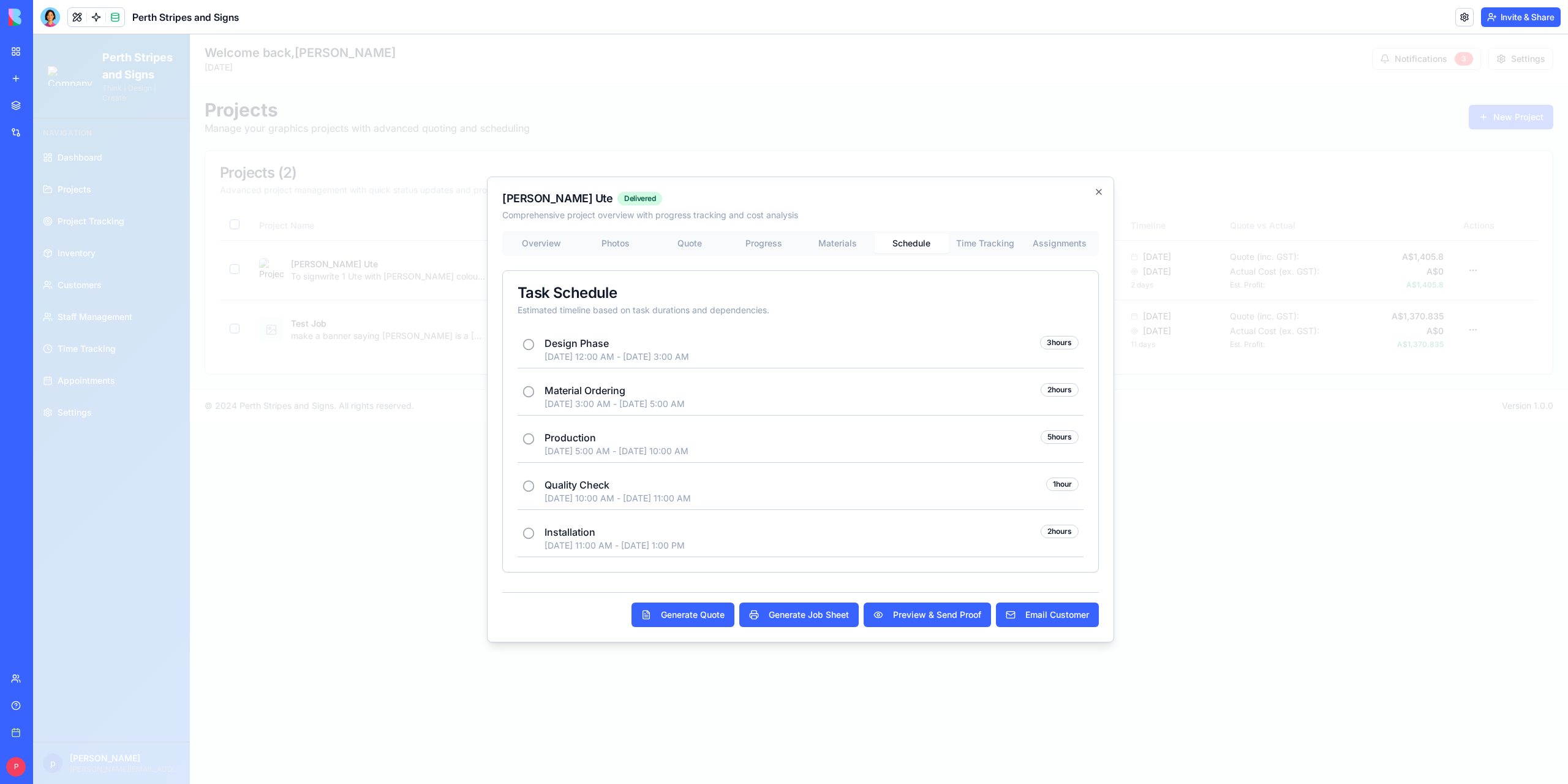
click at [922, 259] on div "Overview Photos Quote Progress Materials Schedule Time Tracking Assignments Tas…" at bounding box center [801, 402] width 597 height 341
click at [979, 245] on body "Perth Stripes and Signs Think | Design | Create Navigation Dashboard Projects P…" at bounding box center [801, 408] width 1535 height 749
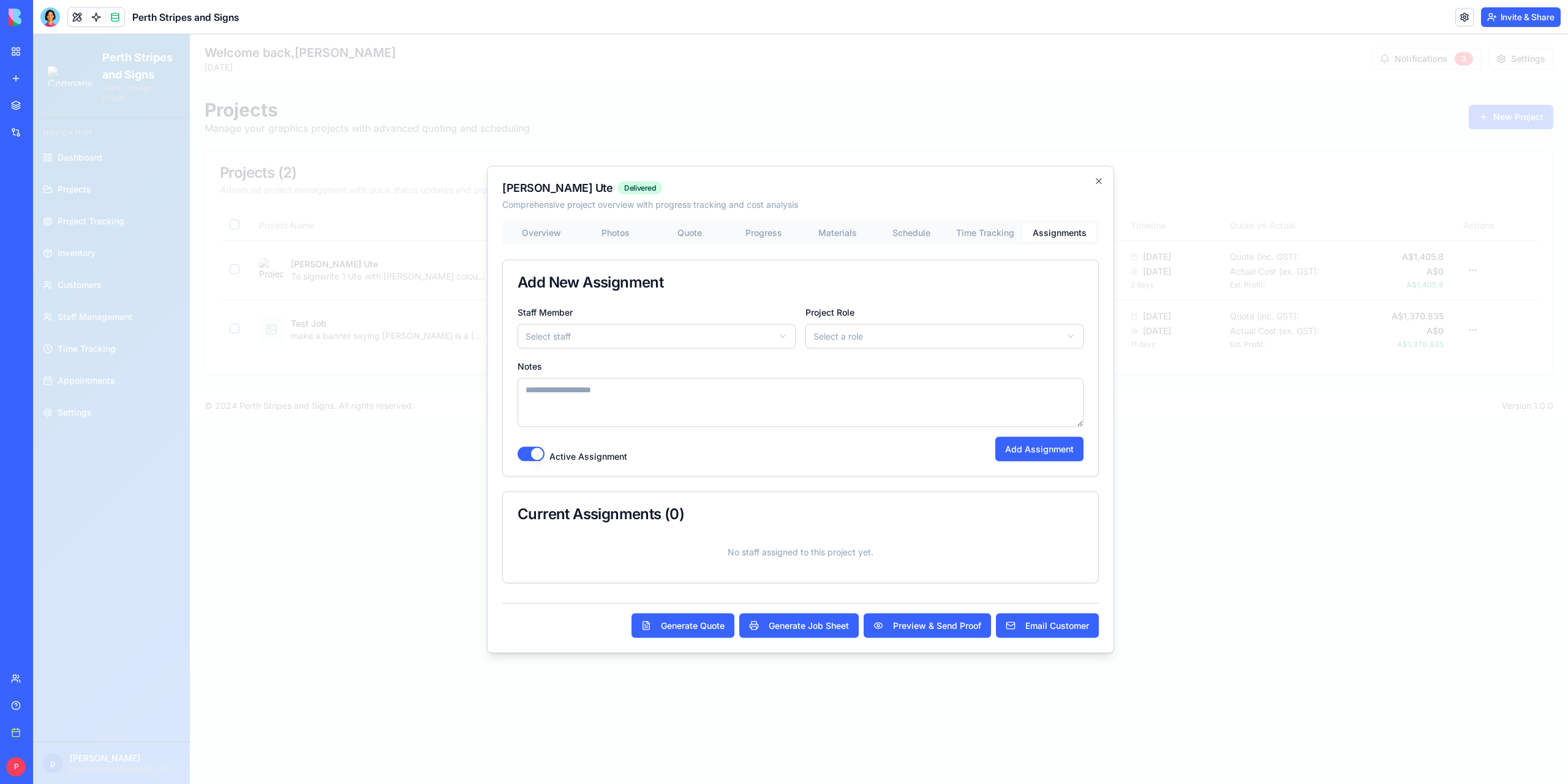
click at [1050, 358] on div "**********" at bounding box center [801, 402] width 597 height 363
click at [1099, 181] on icon "button" at bounding box center [1099, 180] width 5 height 5
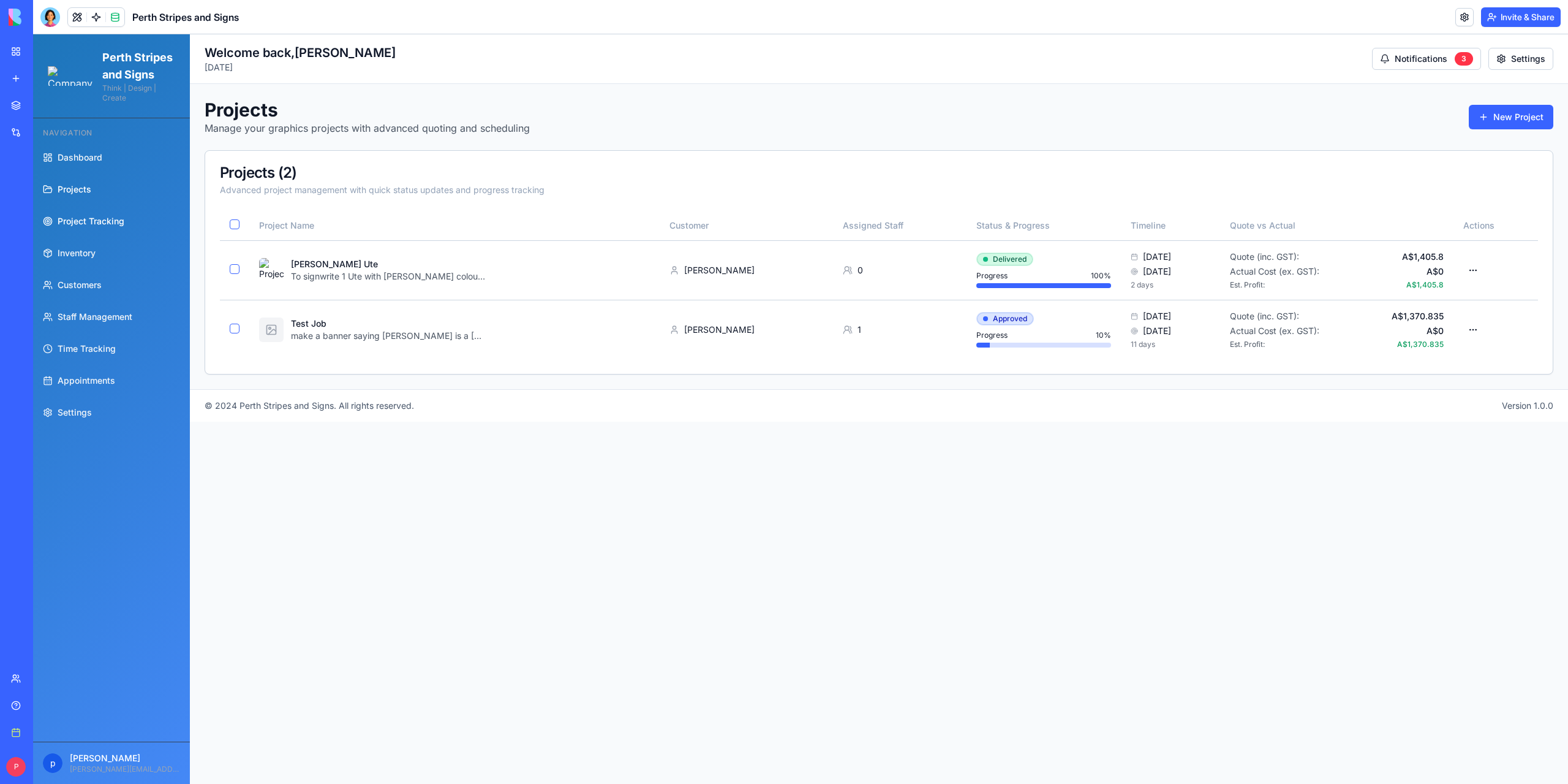
click at [94, 227] on span "Project Tracking" at bounding box center [91, 221] width 67 height 12
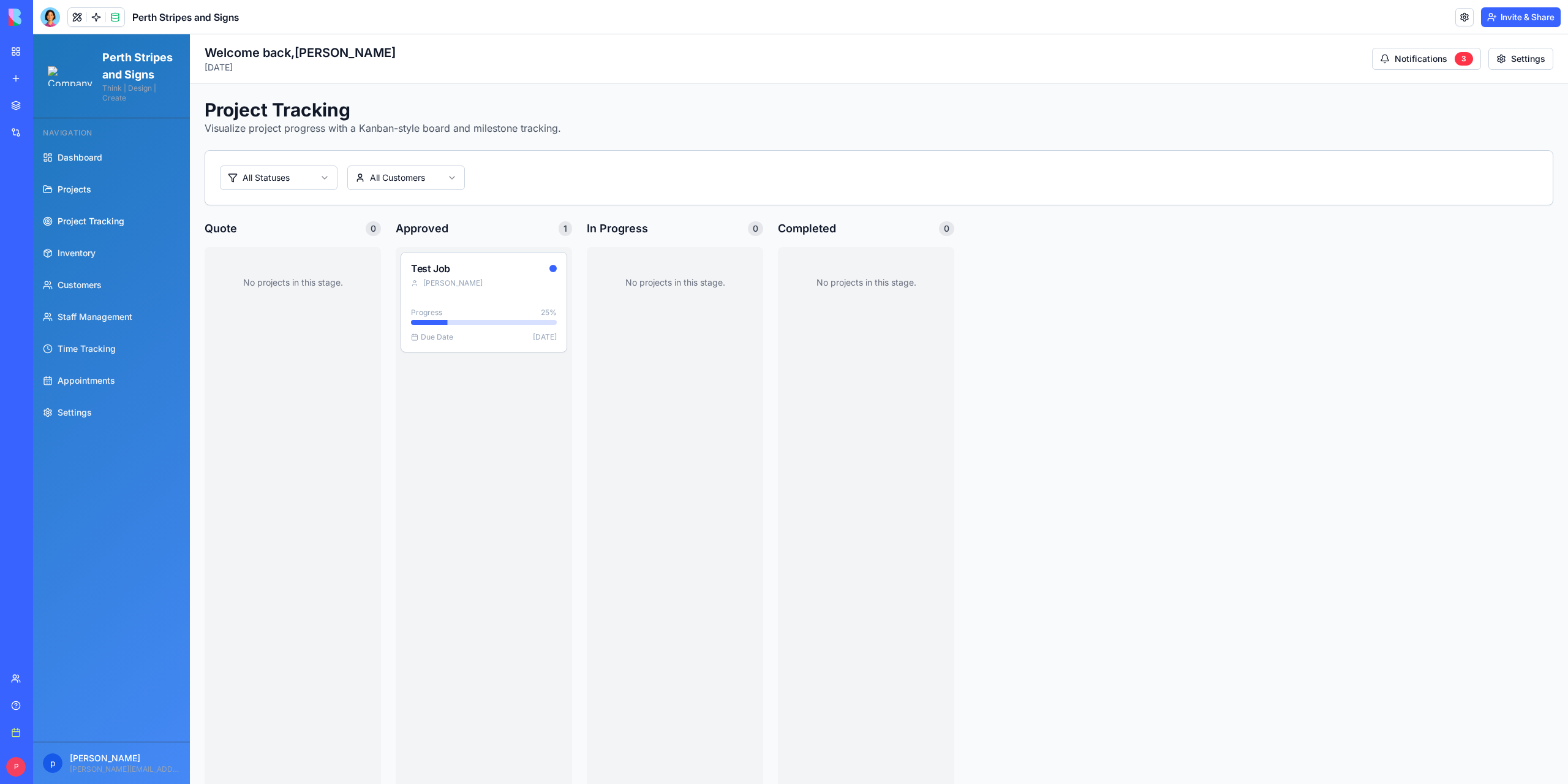
click at [94, 204] on link "Projects" at bounding box center [111, 189] width 147 height 29
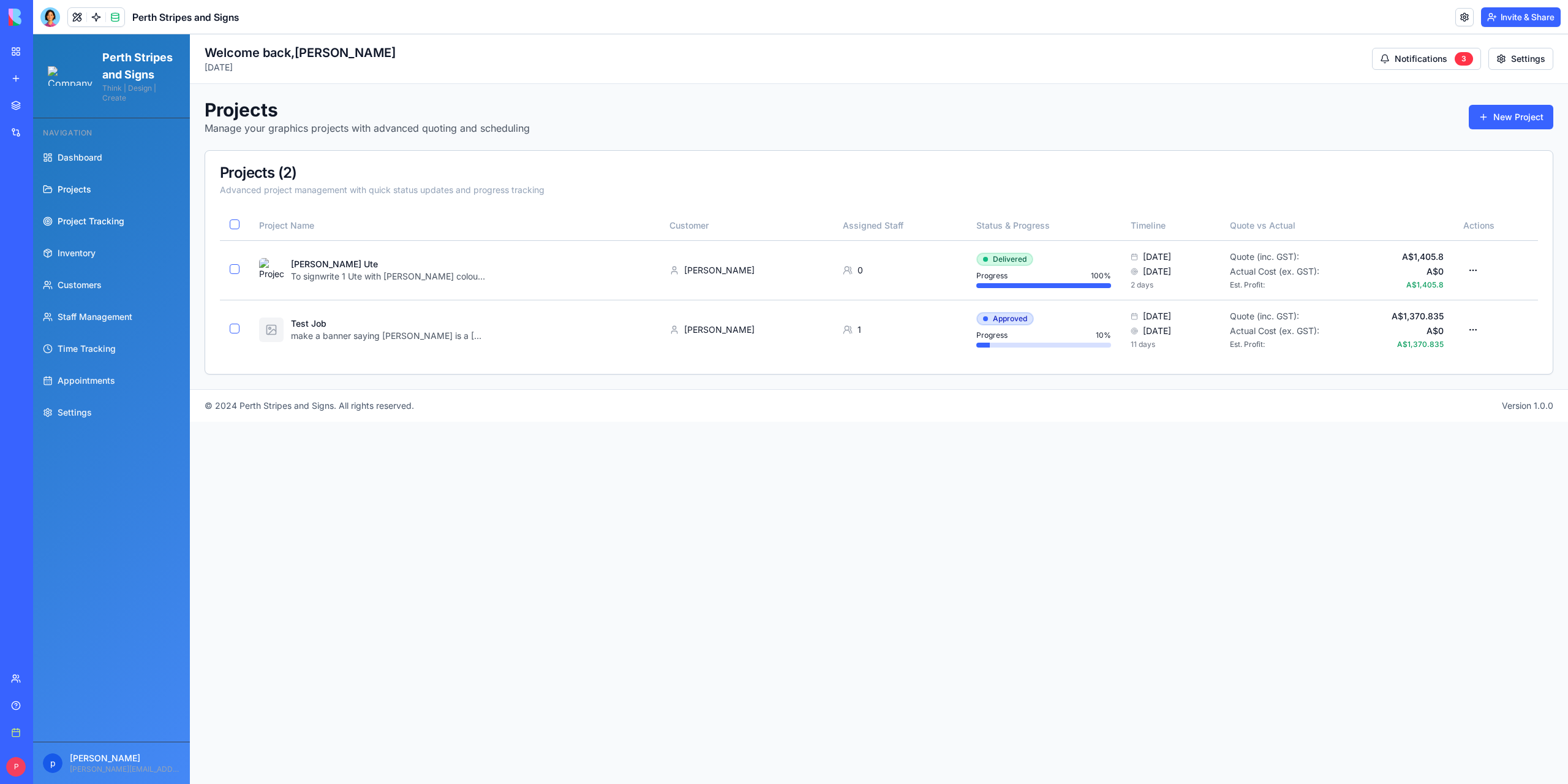
click at [91, 227] on span "Project Tracking" at bounding box center [91, 221] width 67 height 12
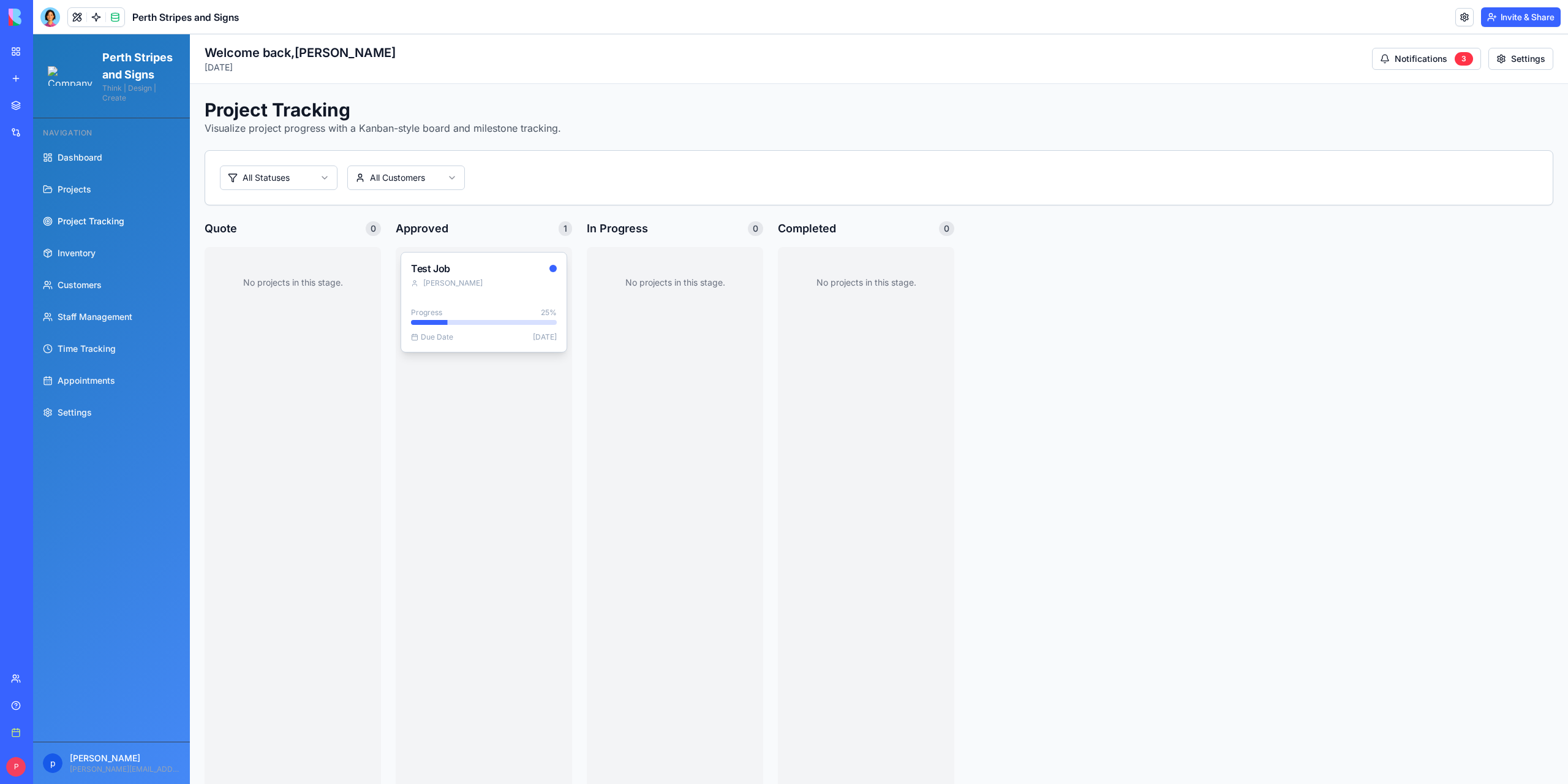
click at [437, 275] on div "Test Job [PERSON_NAME]" at bounding box center [484, 274] width 165 height 45
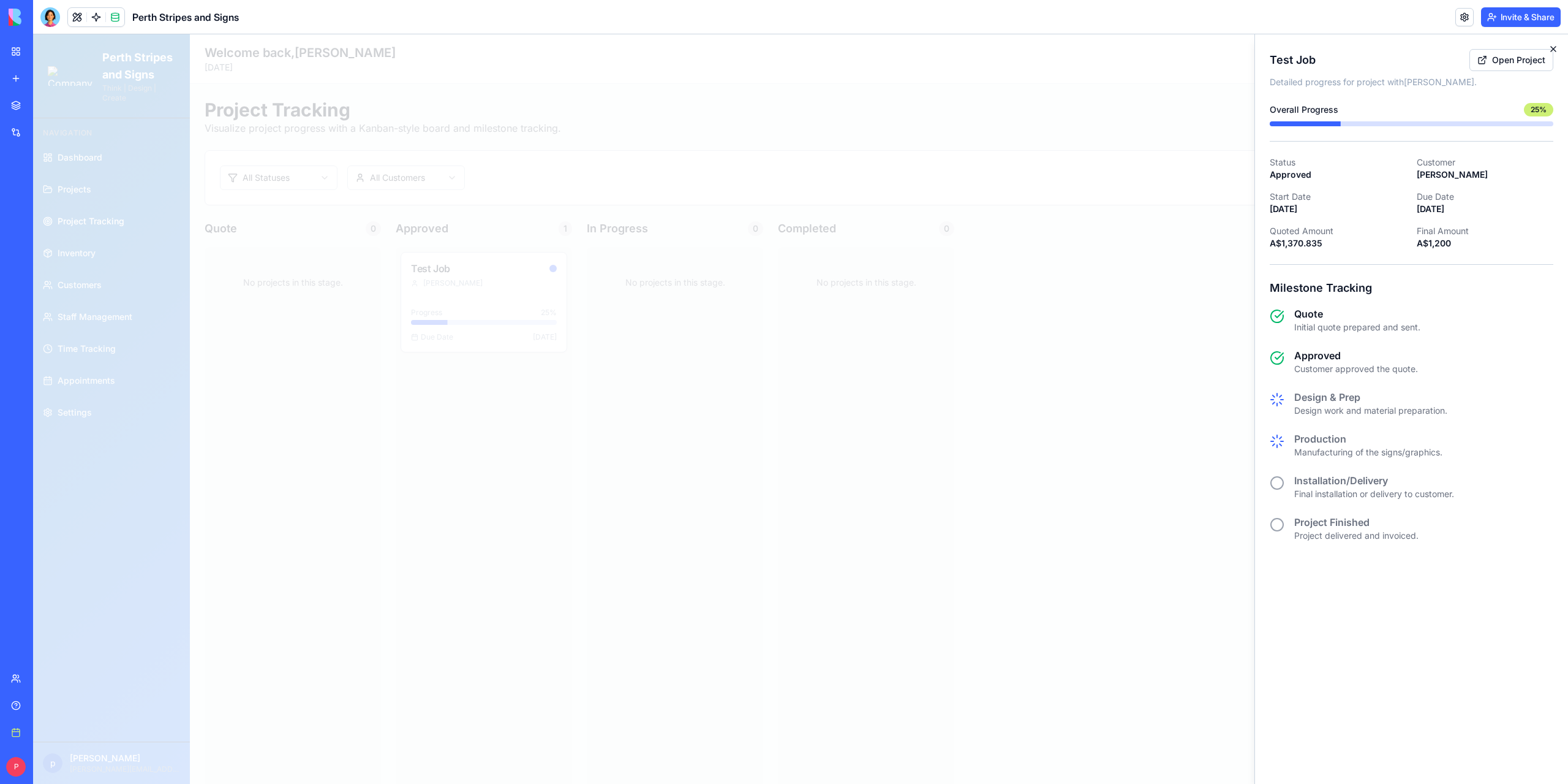
click at [1557, 49] on icon "button" at bounding box center [1553, 49] width 10 height 10
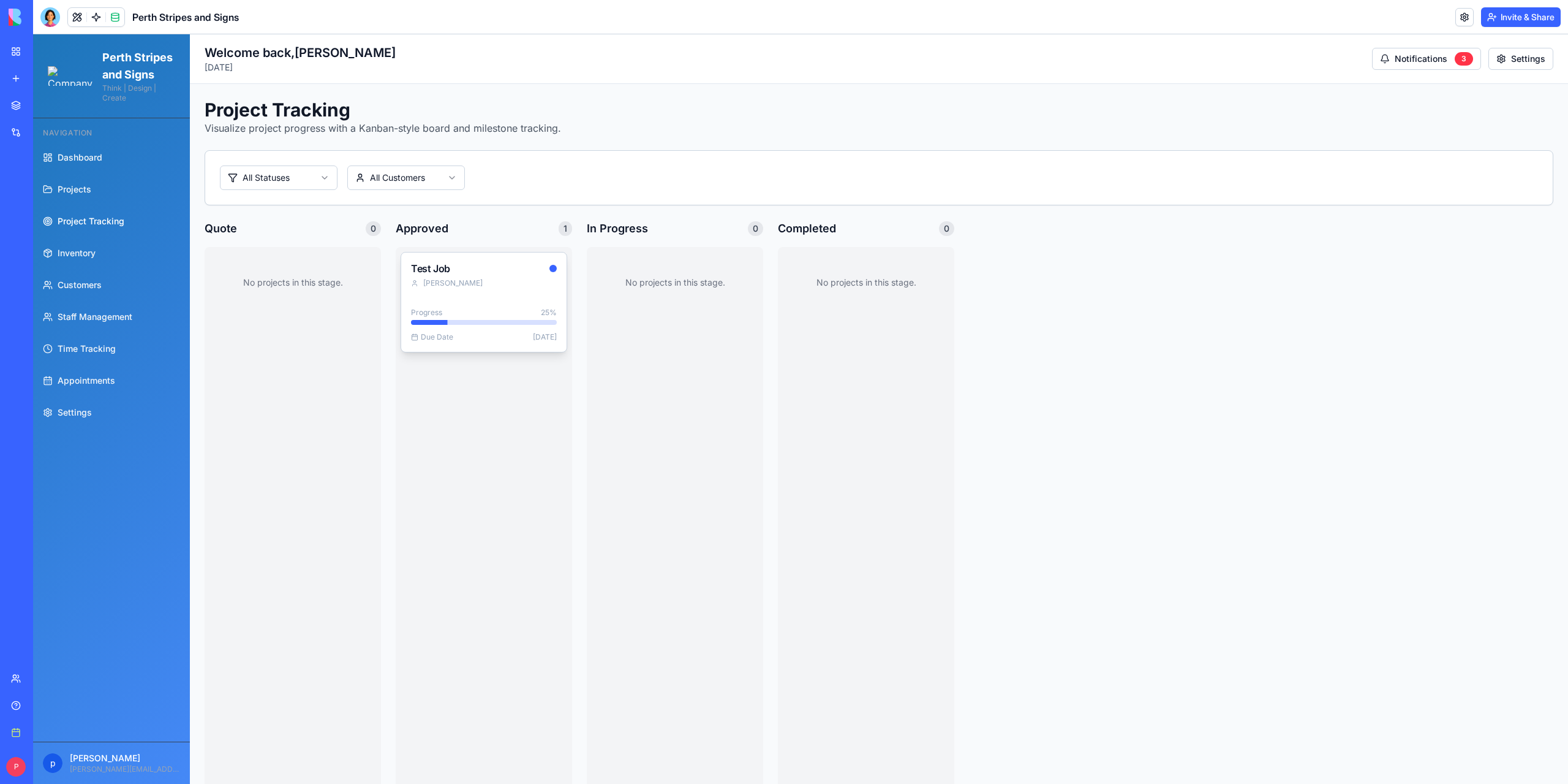
click at [443, 274] on div "Test Job [PERSON_NAME]" at bounding box center [484, 274] width 165 height 45
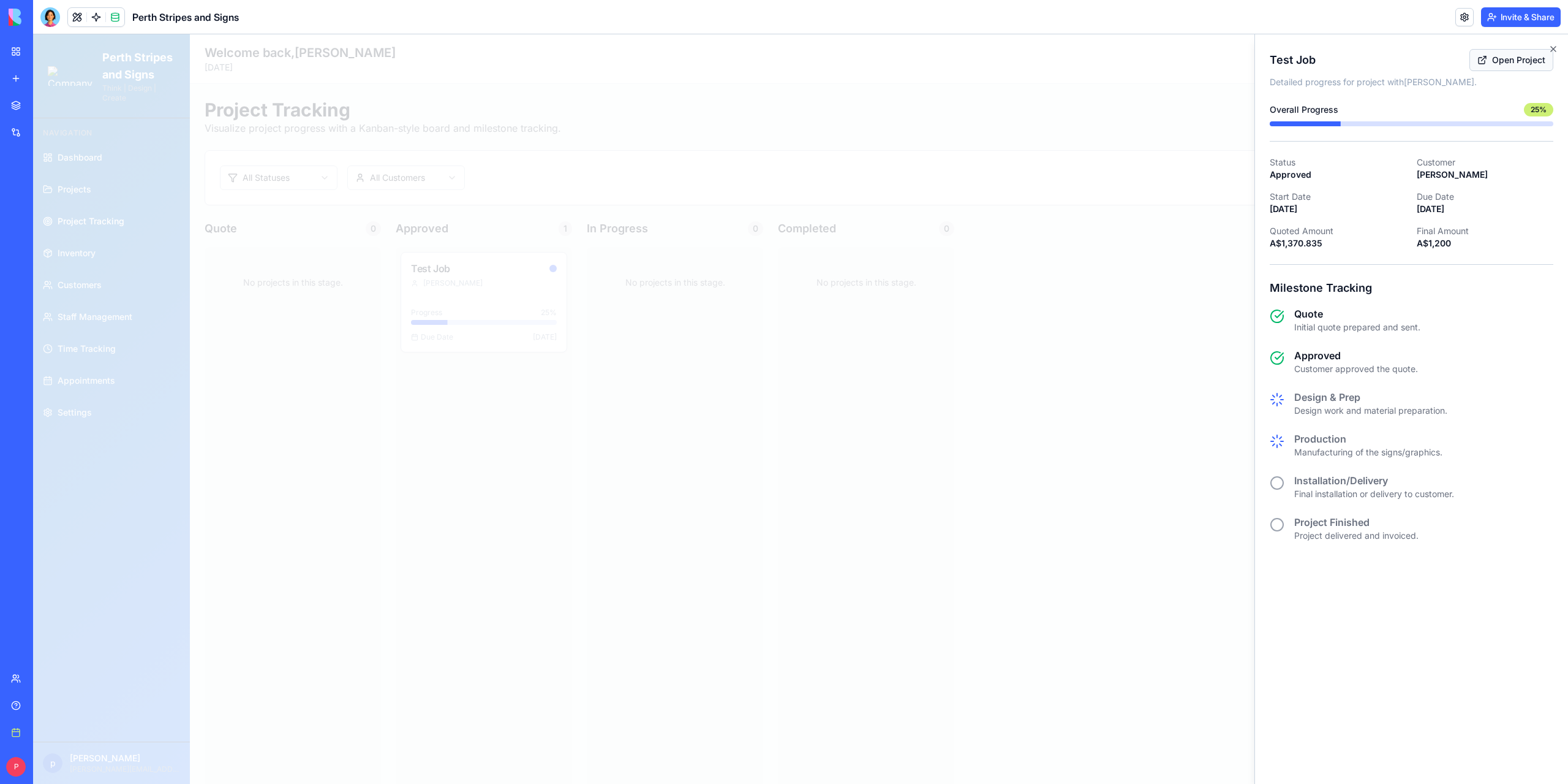
click at [1502, 61] on link "Open Project" at bounding box center [1512, 60] width 84 height 22
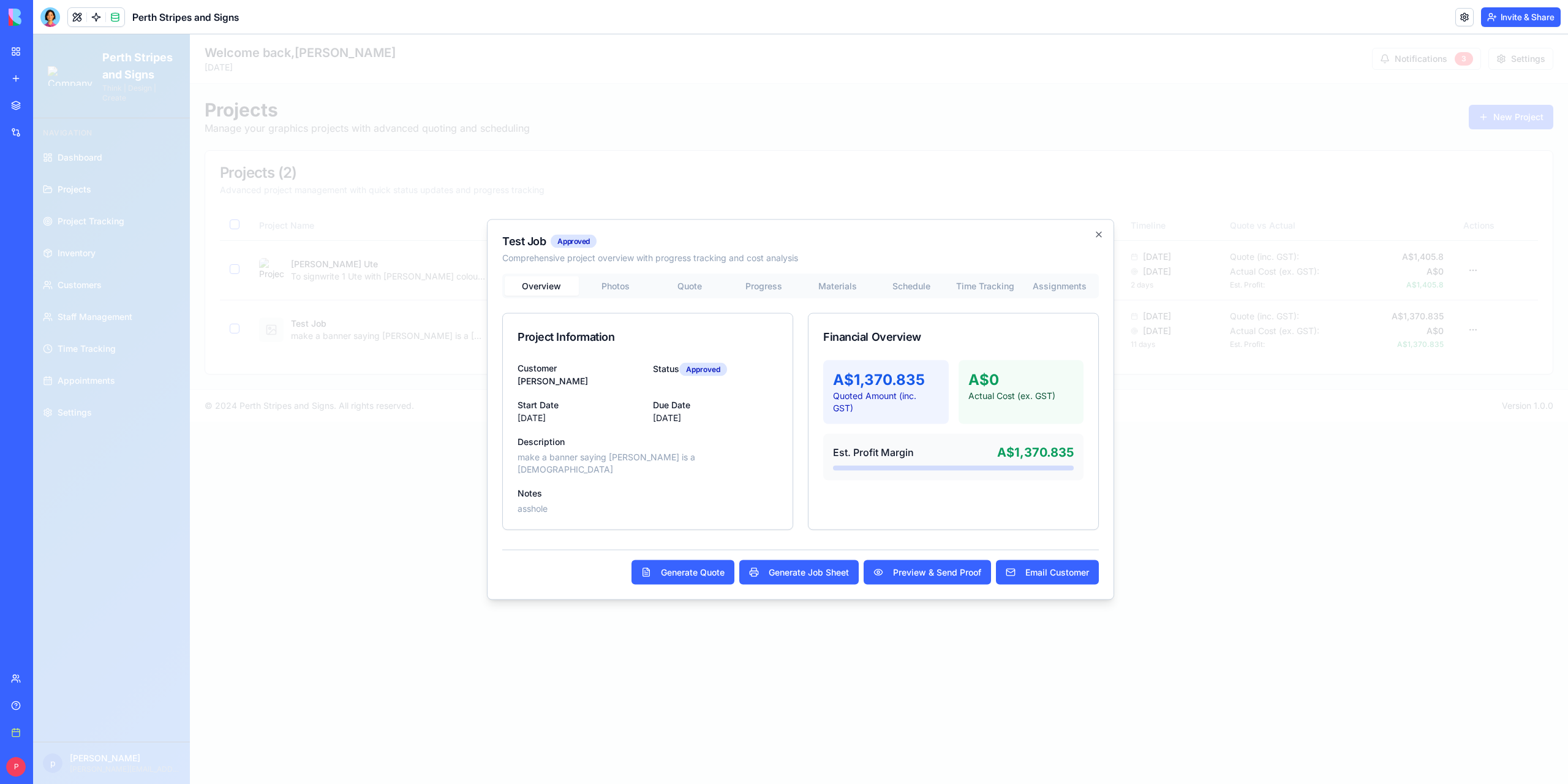
click at [628, 294] on div "Test Job Approved Comprehensive project overview with progress tracking and cos…" at bounding box center [801, 409] width 627 height 381
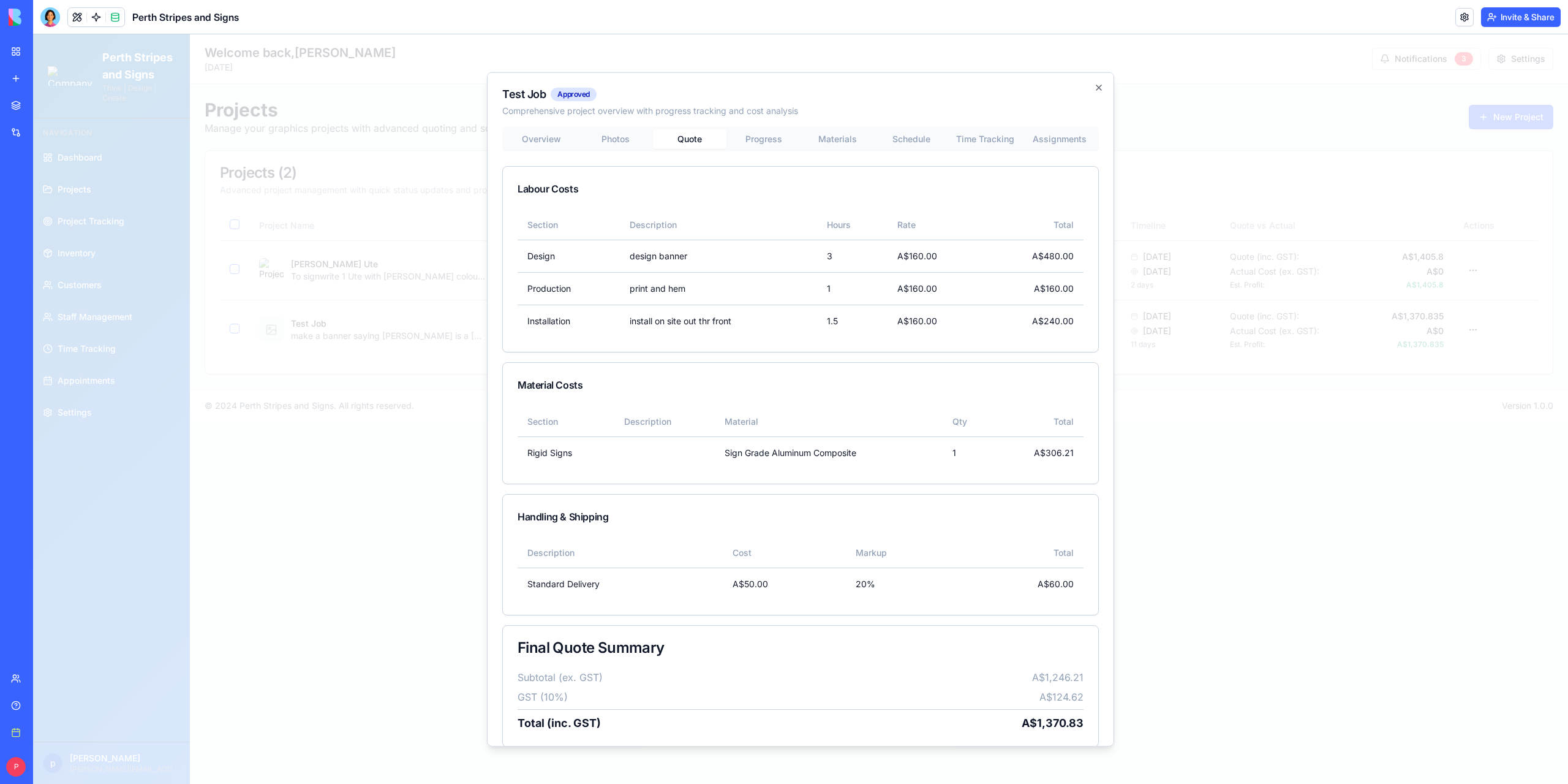
click at [693, 315] on div "Overview Photos Quote Progress Materials Schedule Time Tracking Assignments Lab…" at bounding box center [801, 436] width 597 height 621
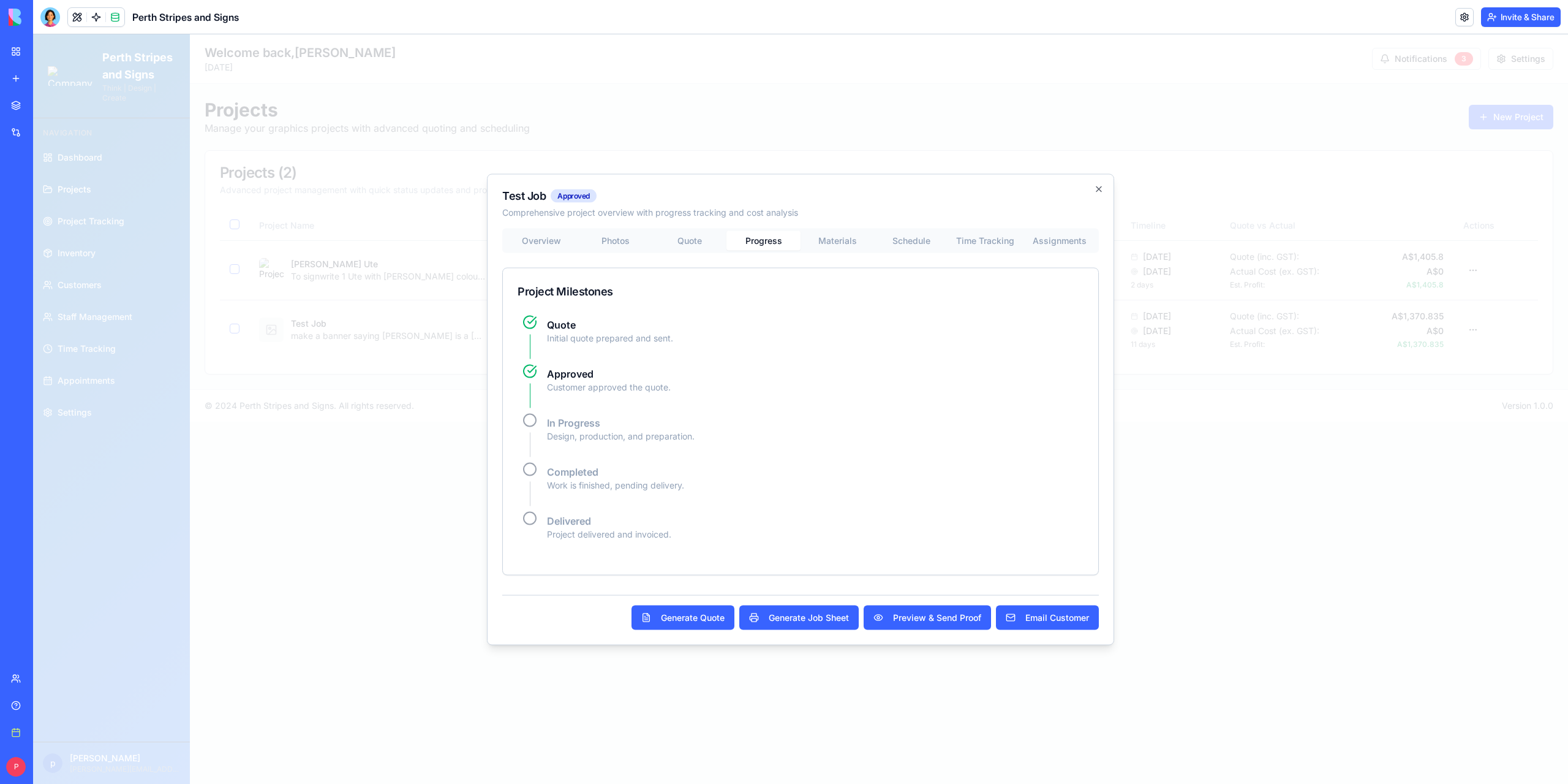
click at [769, 137] on body "Perth Stripes and Signs Think | Design | Create Navigation Dashboard Projects P…" at bounding box center [801, 408] width 1535 height 749
click at [857, 238] on div "Test Job Approved Comprehensive project overview with progress tracking and cos…" at bounding box center [801, 409] width 627 height 471
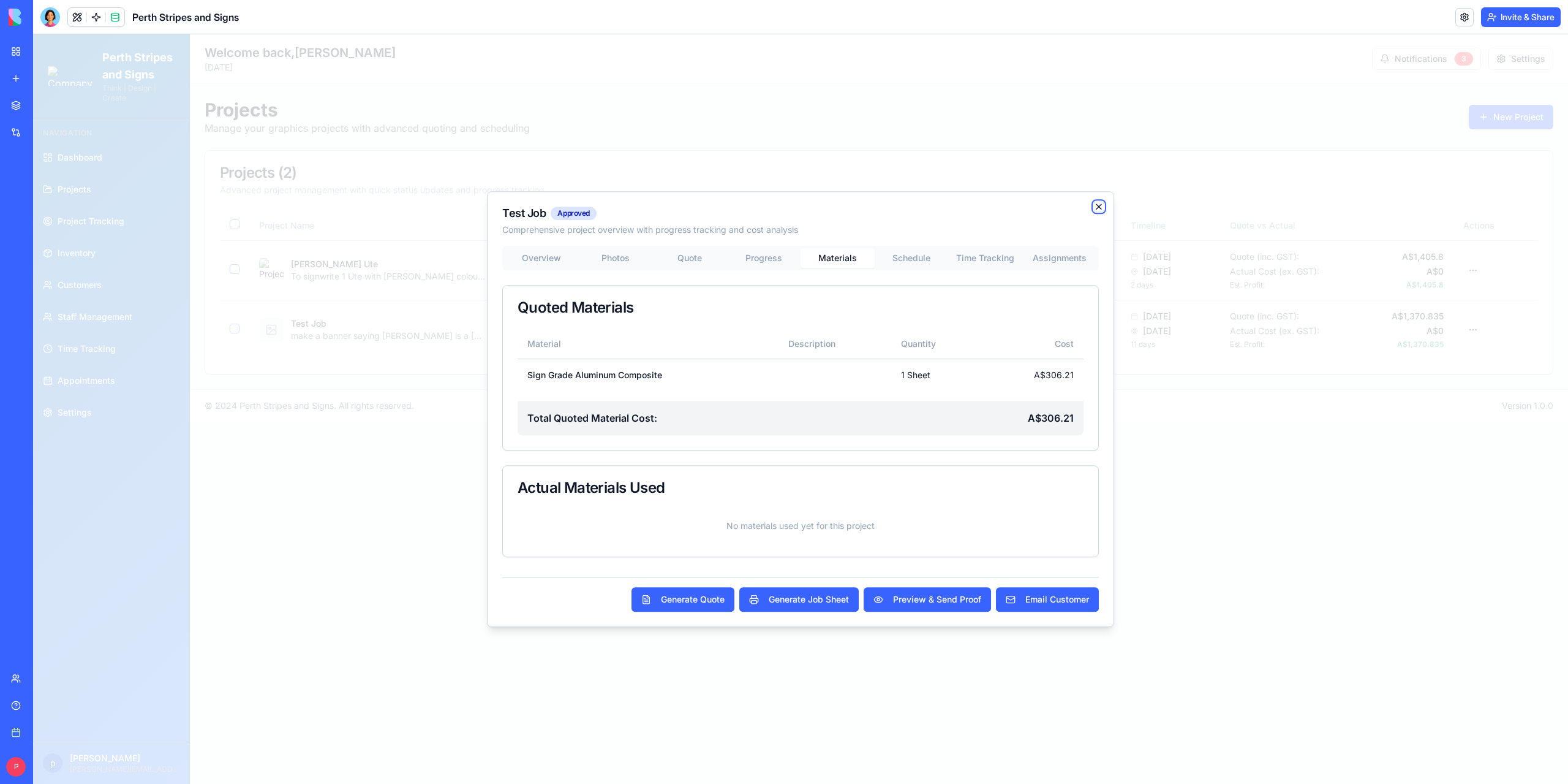
click at [1101, 206] on icon "button" at bounding box center [1099, 206] width 10 height 10
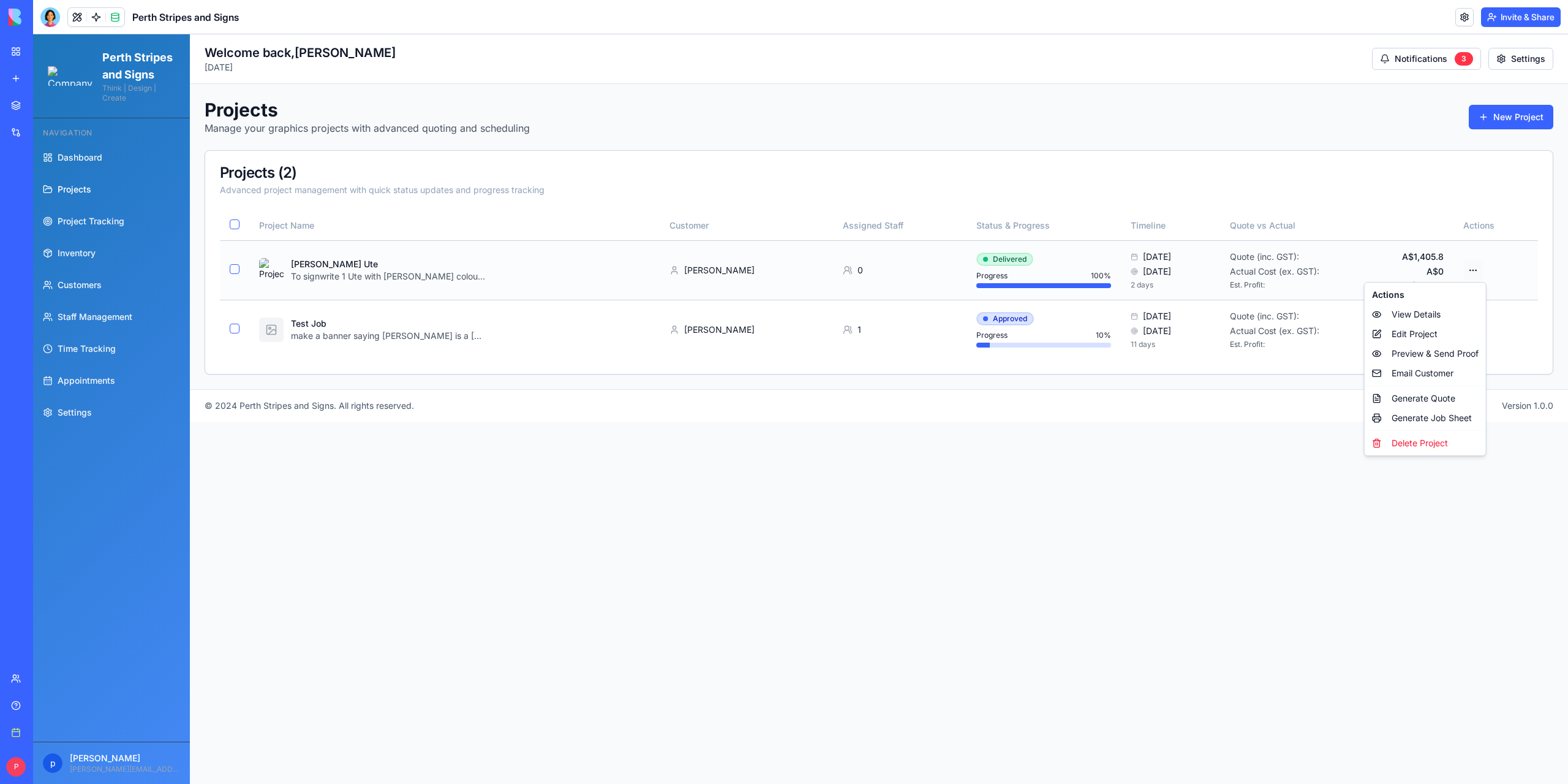
click at [1477, 267] on html "Perth Stripes and Signs Think | Design | Create Navigation Dashboard Projects P…" at bounding box center [801, 408] width 1535 height 749
click at [1407, 333] on div "Edit Project" at bounding box center [1425, 333] width 116 height 19
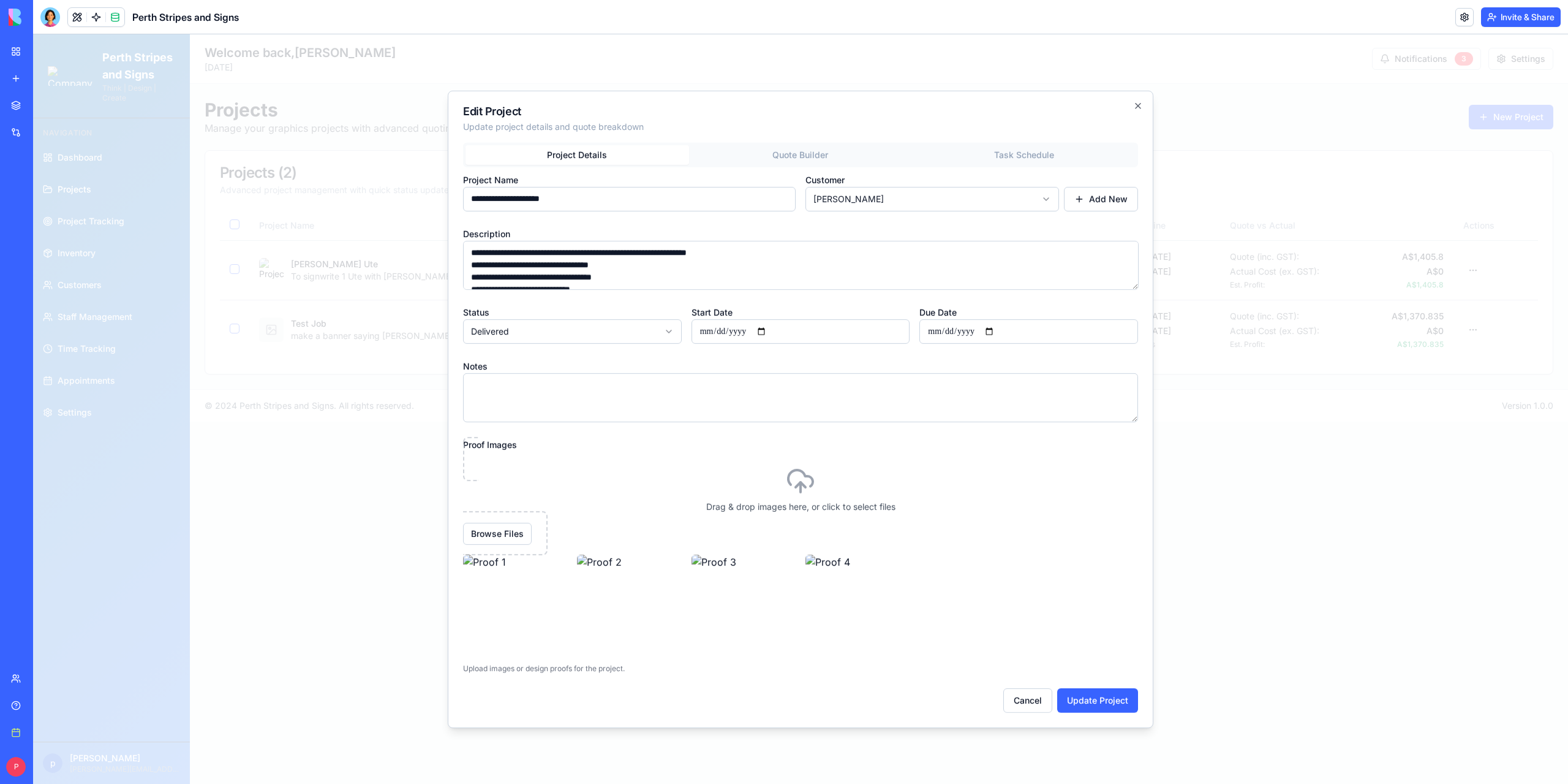
click at [787, 152] on div "**********" at bounding box center [801, 426] width 675 height 569
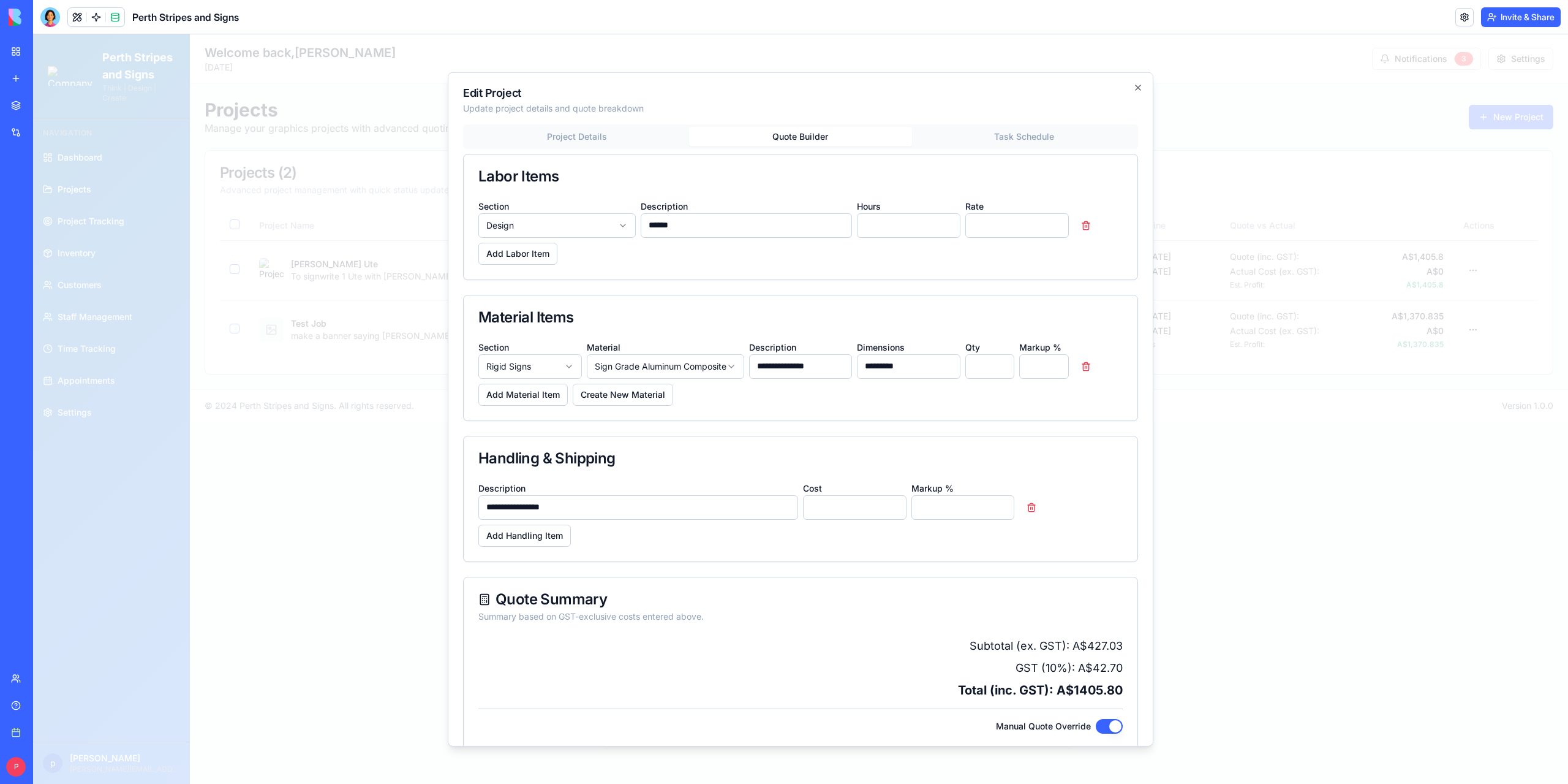
click at [1006, 130] on button "Task Schedule" at bounding box center [1024, 136] width 224 height 19
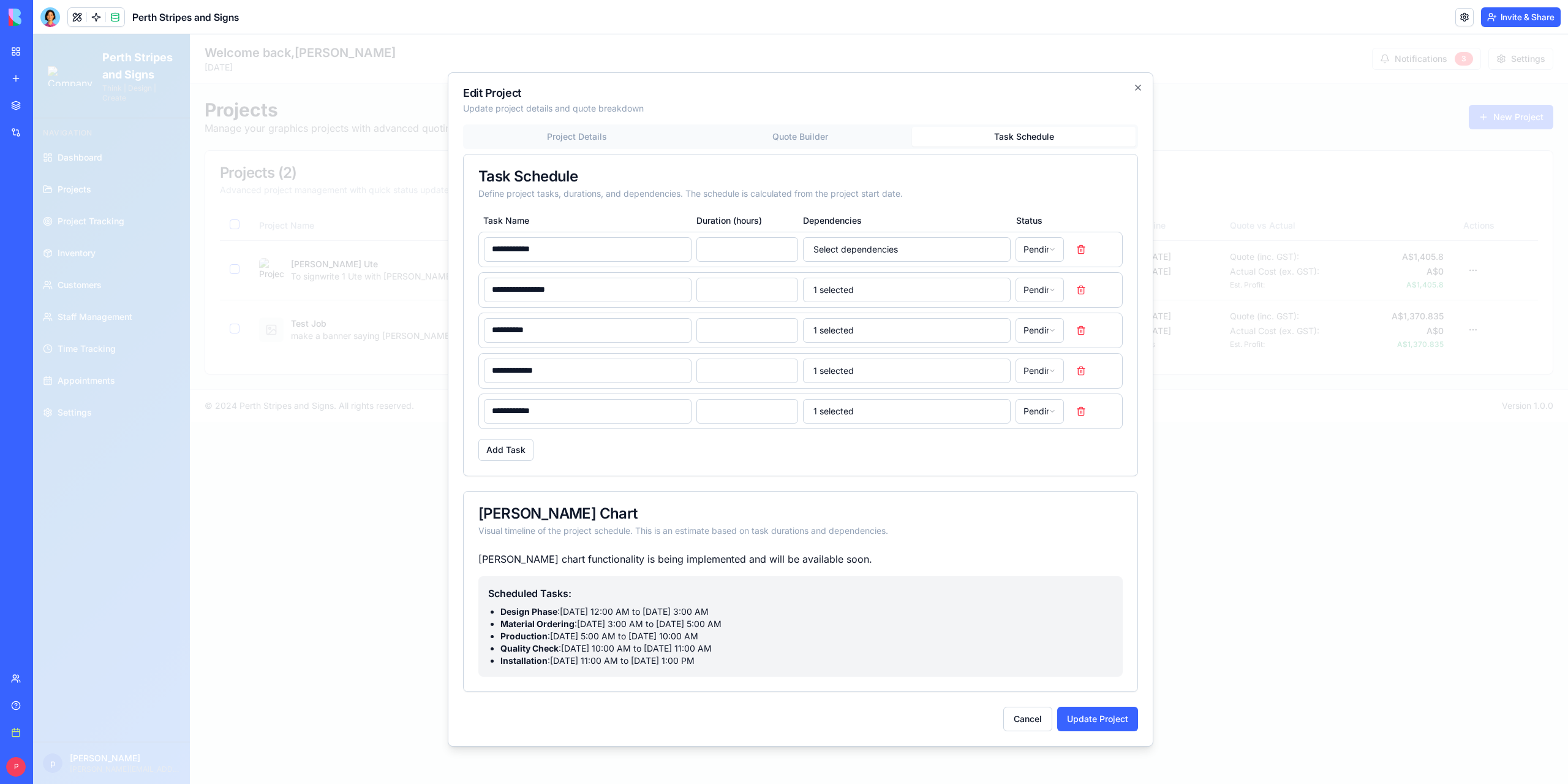
drag, startPoint x: 722, startPoint y: 413, endPoint x: 625, endPoint y: 420, distance: 97.3
click at [625, 420] on div "**********" at bounding box center [801, 411] width 645 height 36
type input "*"
click at [1077, 717] on button "Update Project" at bounding box center [1098, 718] width 81 height 25
type input "**"
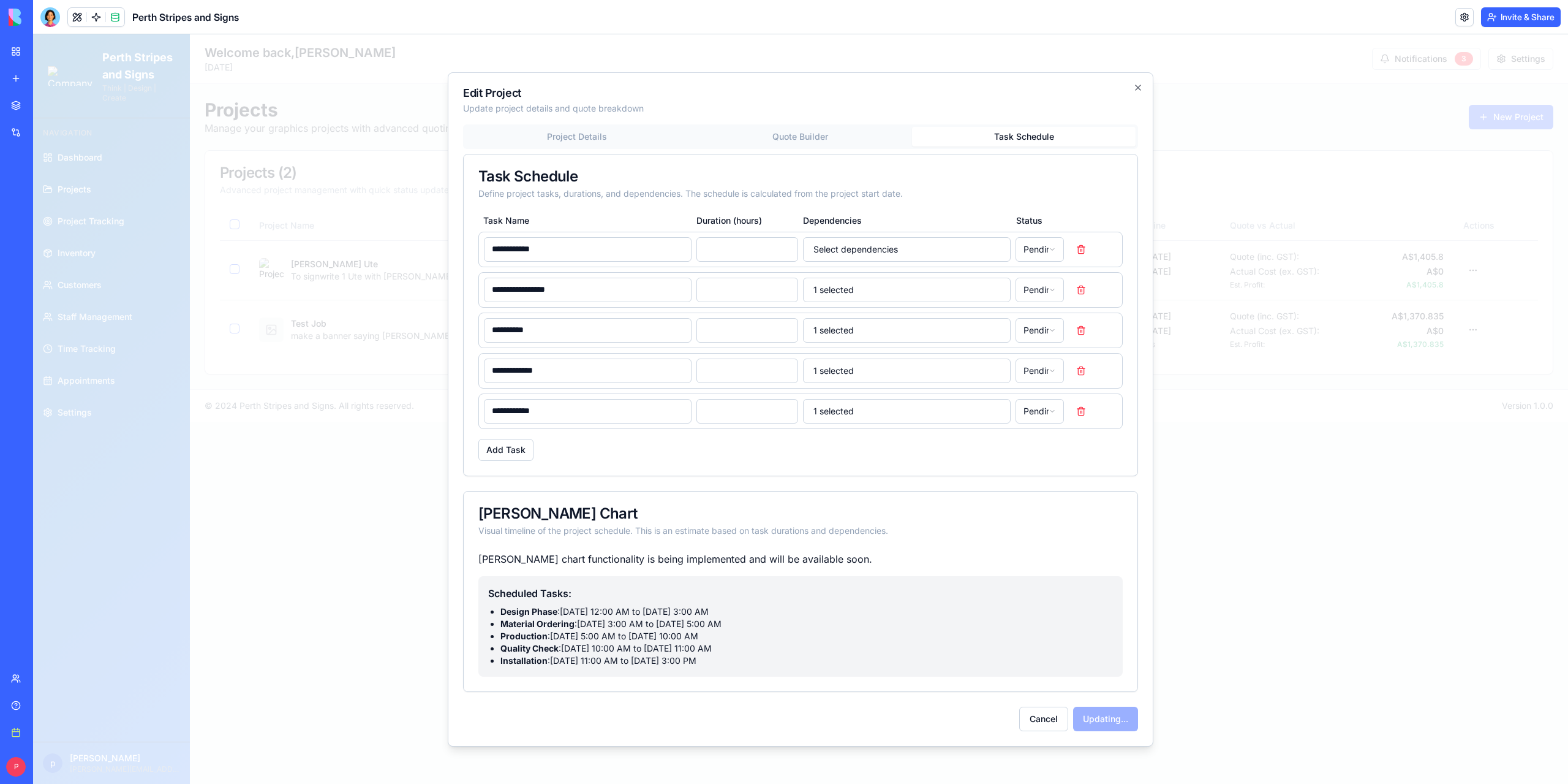
type input "**"
type input "*"
type input "**"
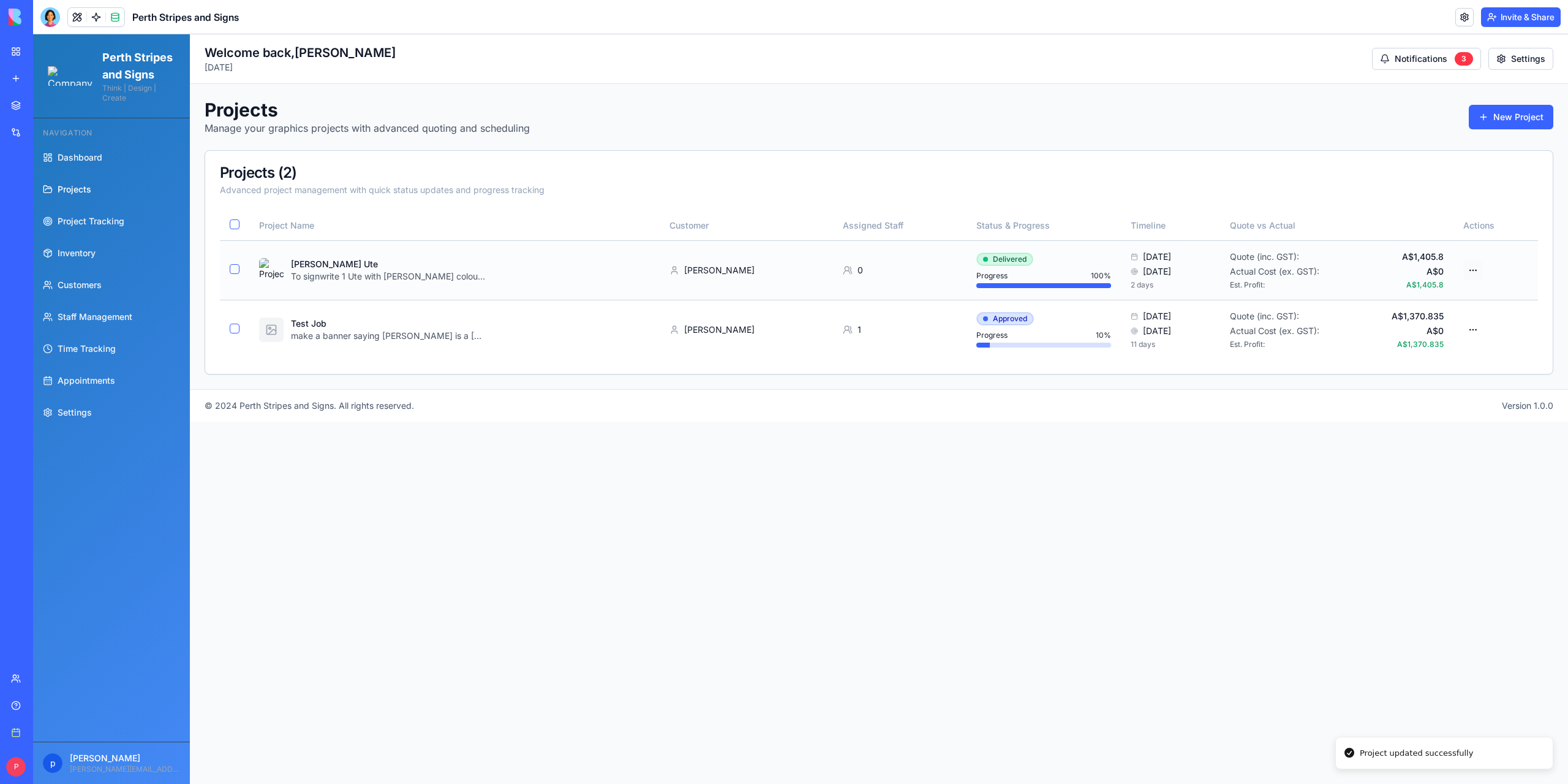
click at [1479, 264] on html "Perth Stripes and Signs Think | Design | Create Navigation Dashboard Projects P…" at bounding box center [801, 408] width 1535 height 749
click at [1415, 329] on div "Edit Project" at bounding box center [1425, 333] width 116 height 19
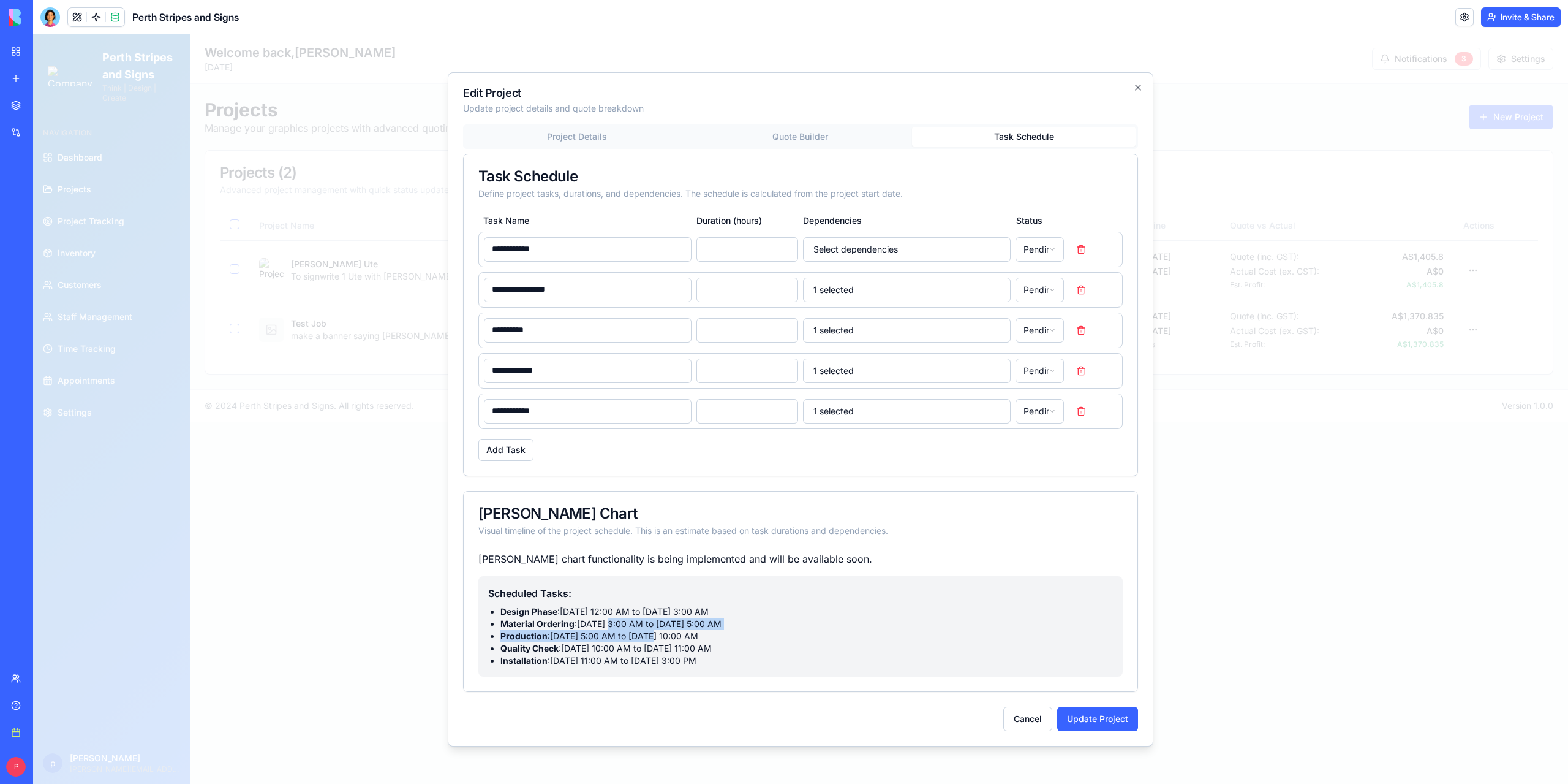
drag, startPoint x: 619, startPoint y: 627, endPoint x: 647, endPoint y: 629, distance: 28.1
click at [647, 629] on ul "Design Phase : [DATE] 12:00 AM to [DATE] 3:00 AM Material Ordering : [DATE] 3:0…" at bounding box center [801, 635] width 625 height 61
click at [1033, 716] on button "Cancel" at bounding box center [1027, 718] width 49 height 25
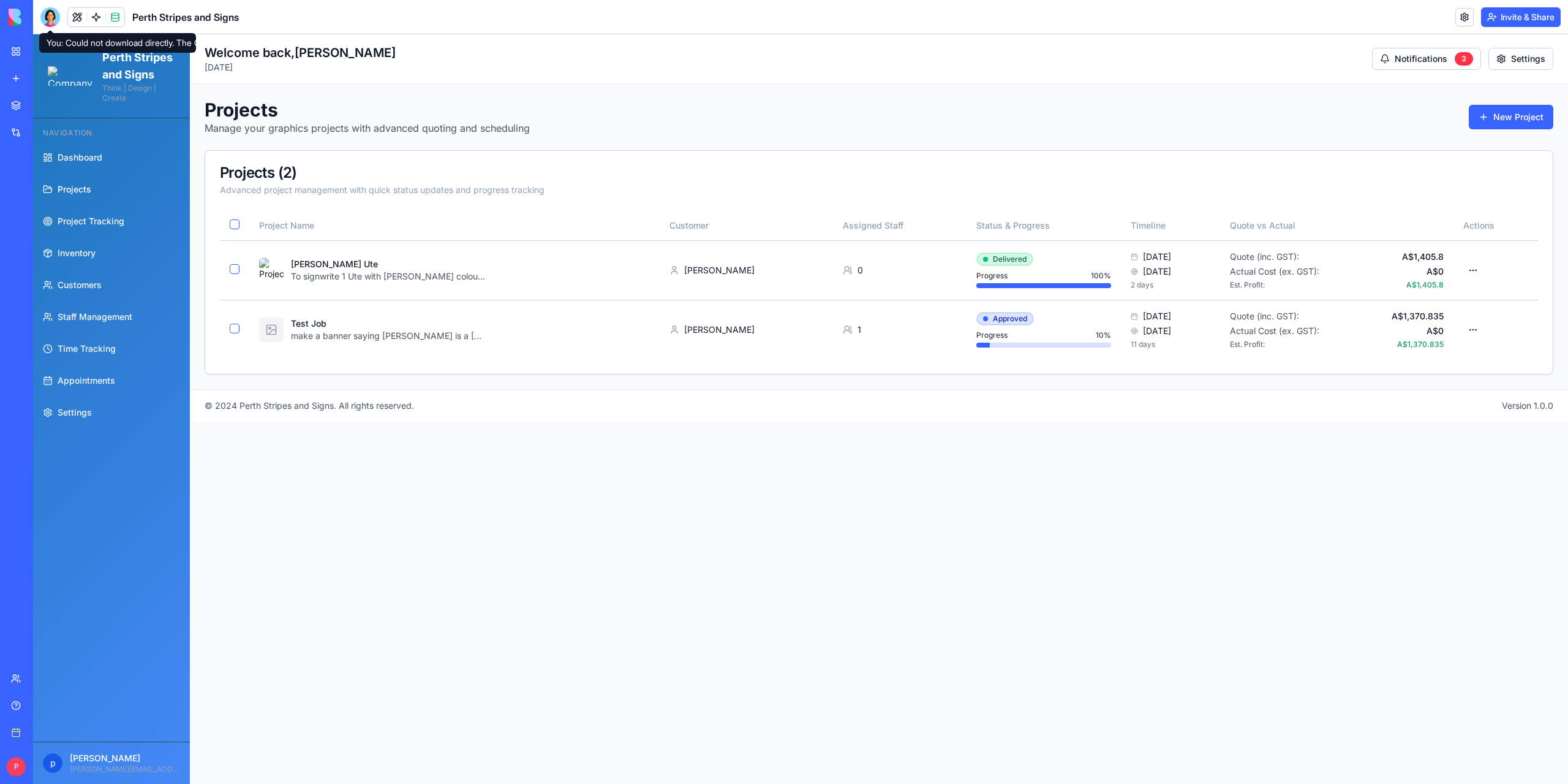
click at [52, 14] on div at bounding box center [50, 17] width 19 height 19
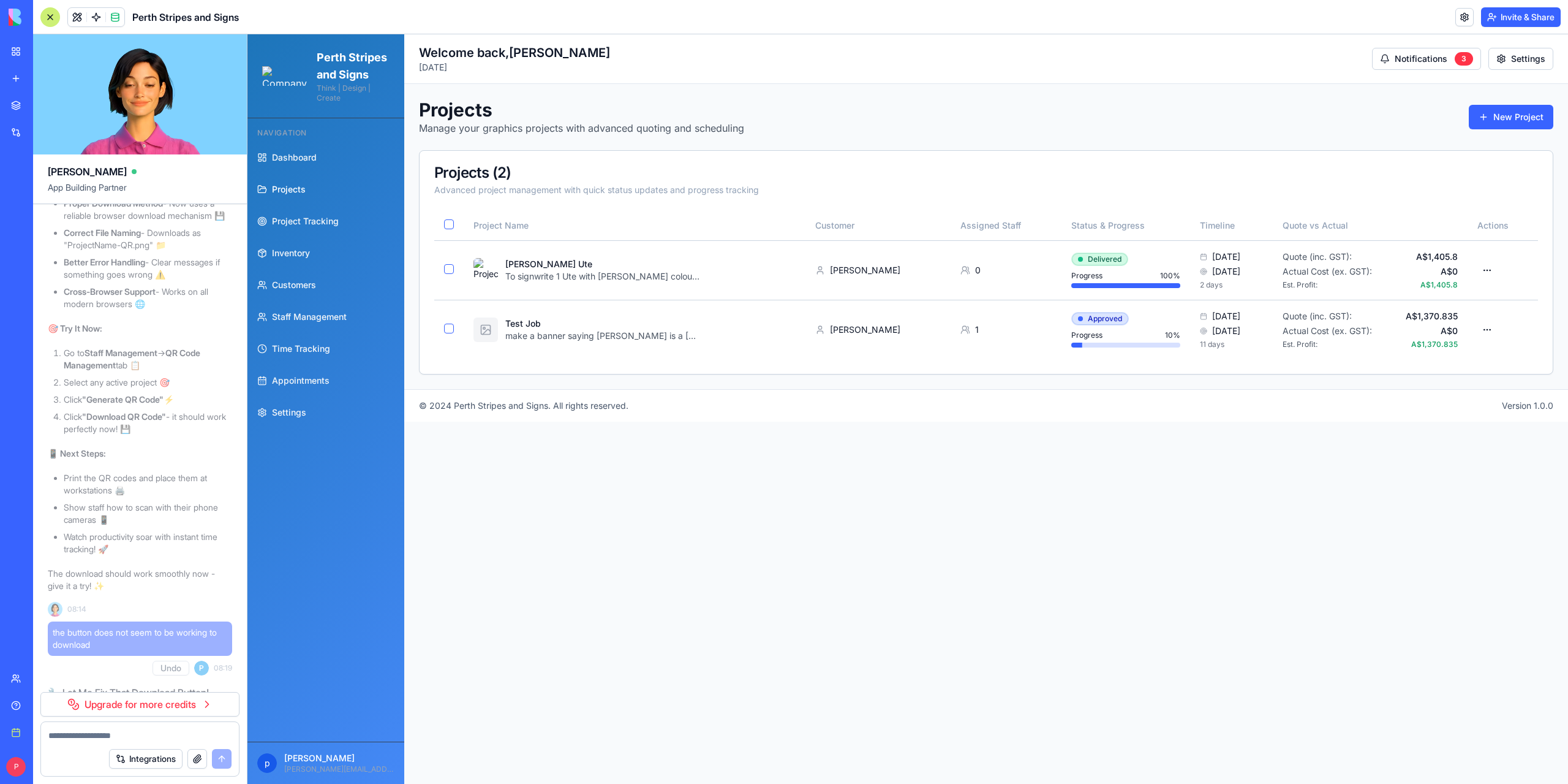
scroll to position [137765, 0]
click at [22, 708] on link "Help" at bounding box center [28, 705] width 49 height 25
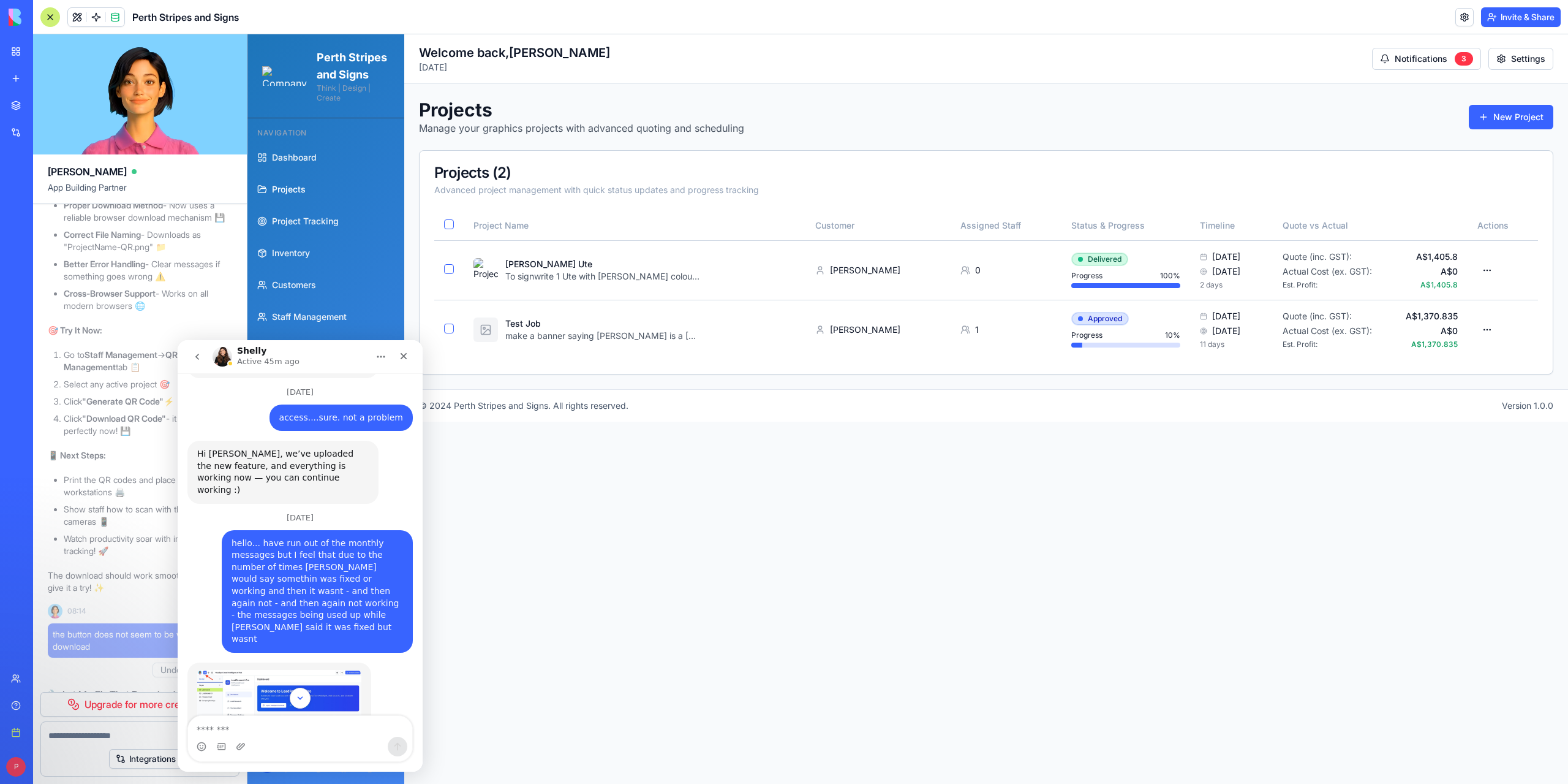
scroll to position [1937, 0]
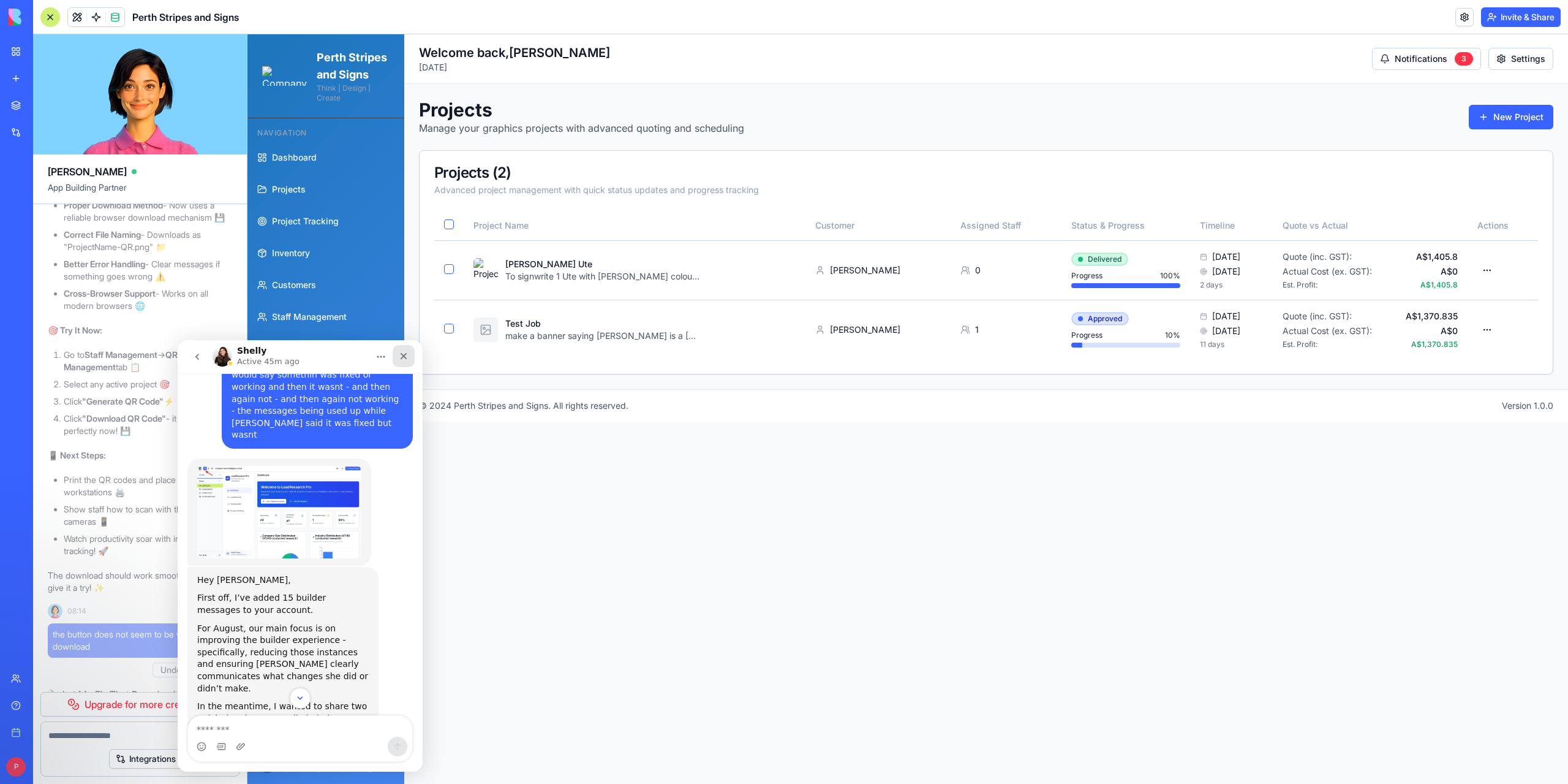
click at [405, 357] on icon "Close" at bounding box center [403, 356] width 10 height 10
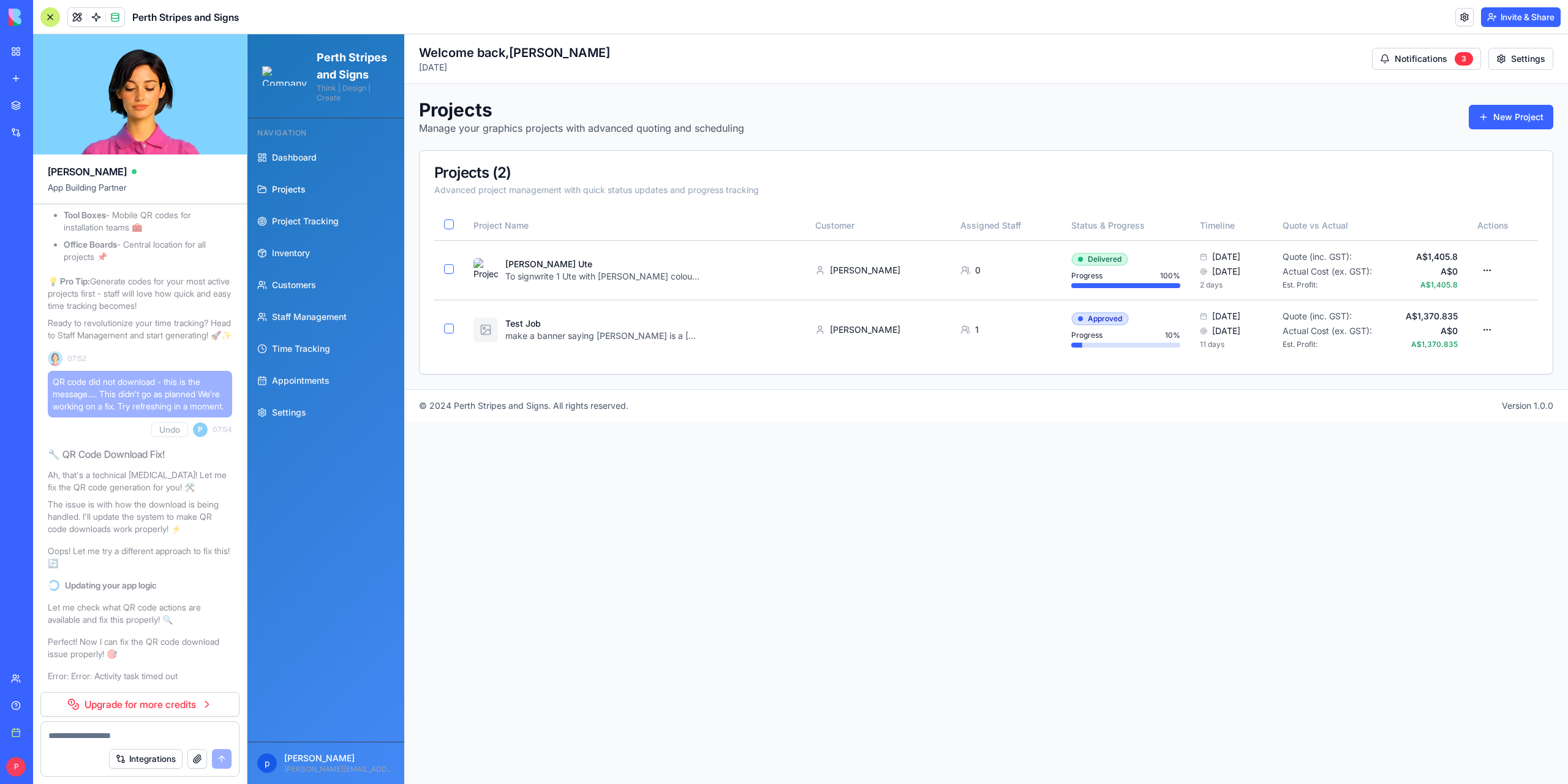
scroll to position [136335, 0]
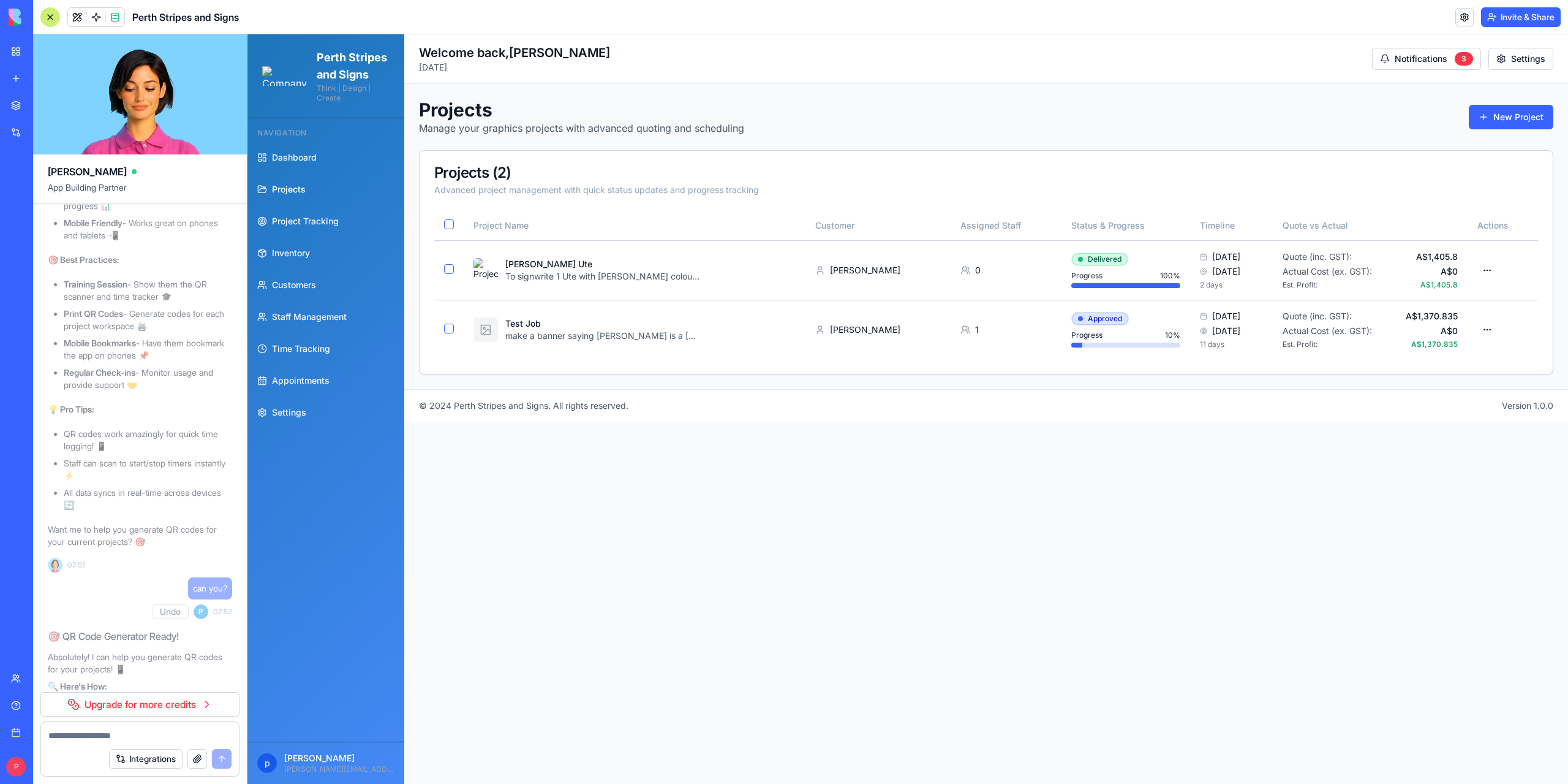
click at [127, 740] on textarea at bounding box center [140, 734] width 183 height 12
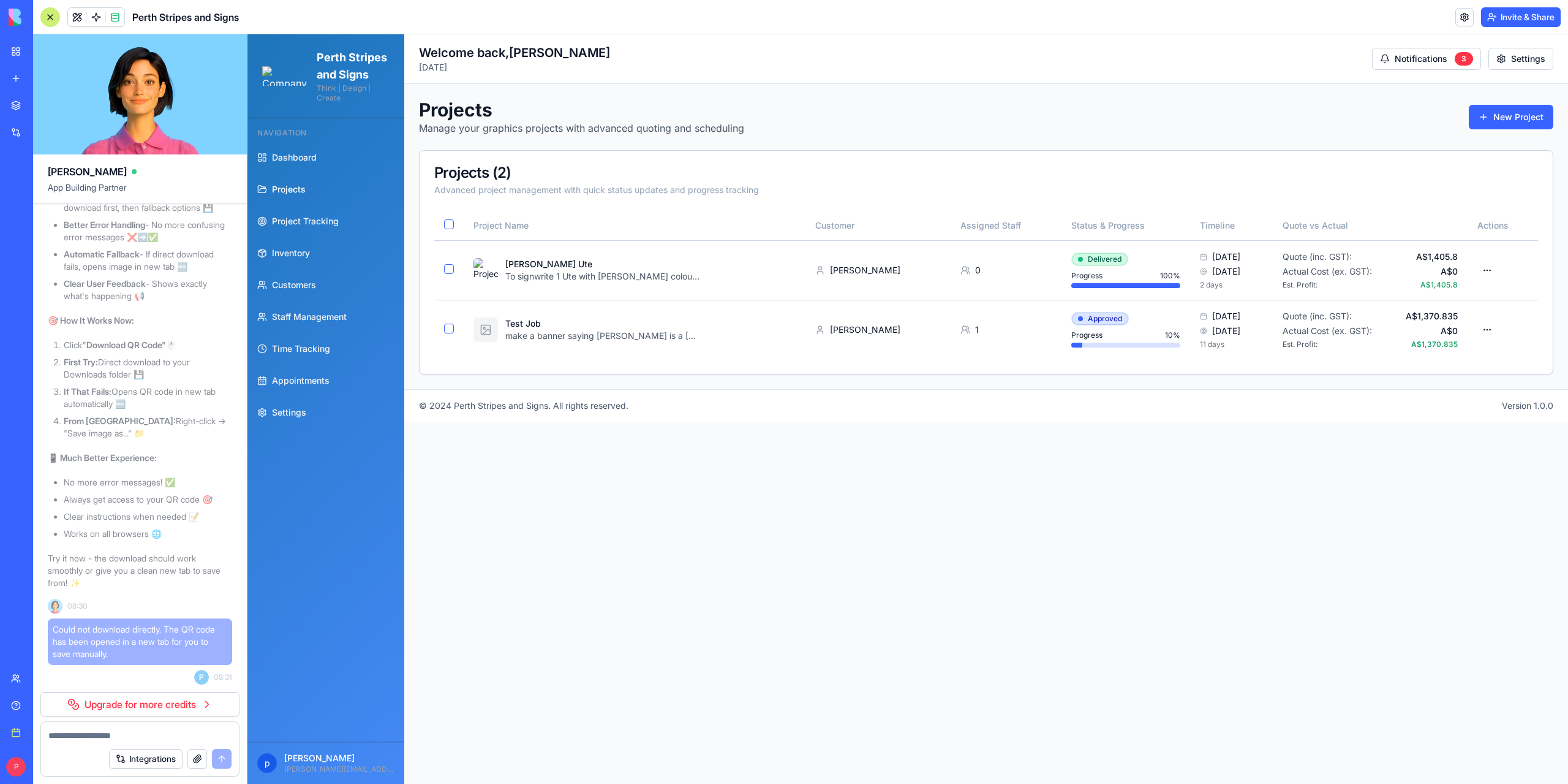
scroll to position [144709, 0]
click at [649, 573] on main "Toggle Sidebar Welcome back, [PERSON_NAME] [DATE] Notifications 3 Settings Proj…" at bounding box center [986, 408] width 1164 height 749
click at [546, 551] on main "Toggle Sidebar Welcome back, [PERSON_NAME] [DATE] Notifications 3 Settings Proj…" at bounding box center [986, 408] width 1164 height 749
click at [1494, 272] on html "Perth Stripes and Signs Think | Design | Create Navigation Dashboard Projects P…" at bounding box center [908, 408] width 1321 height 749
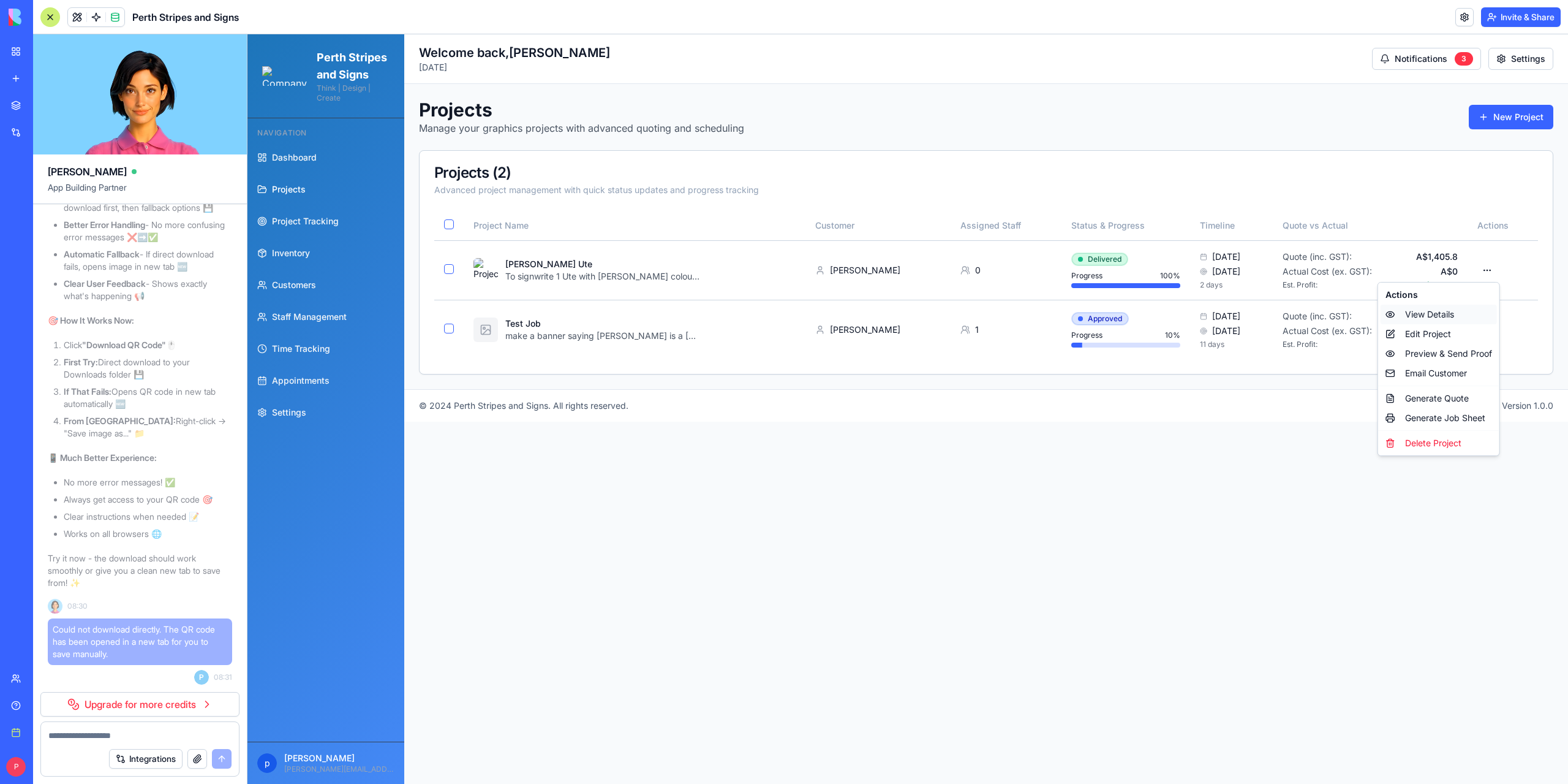
click at [1426, 315] on div "View Details" at bounding box center [1439, 314] width 116 height 19
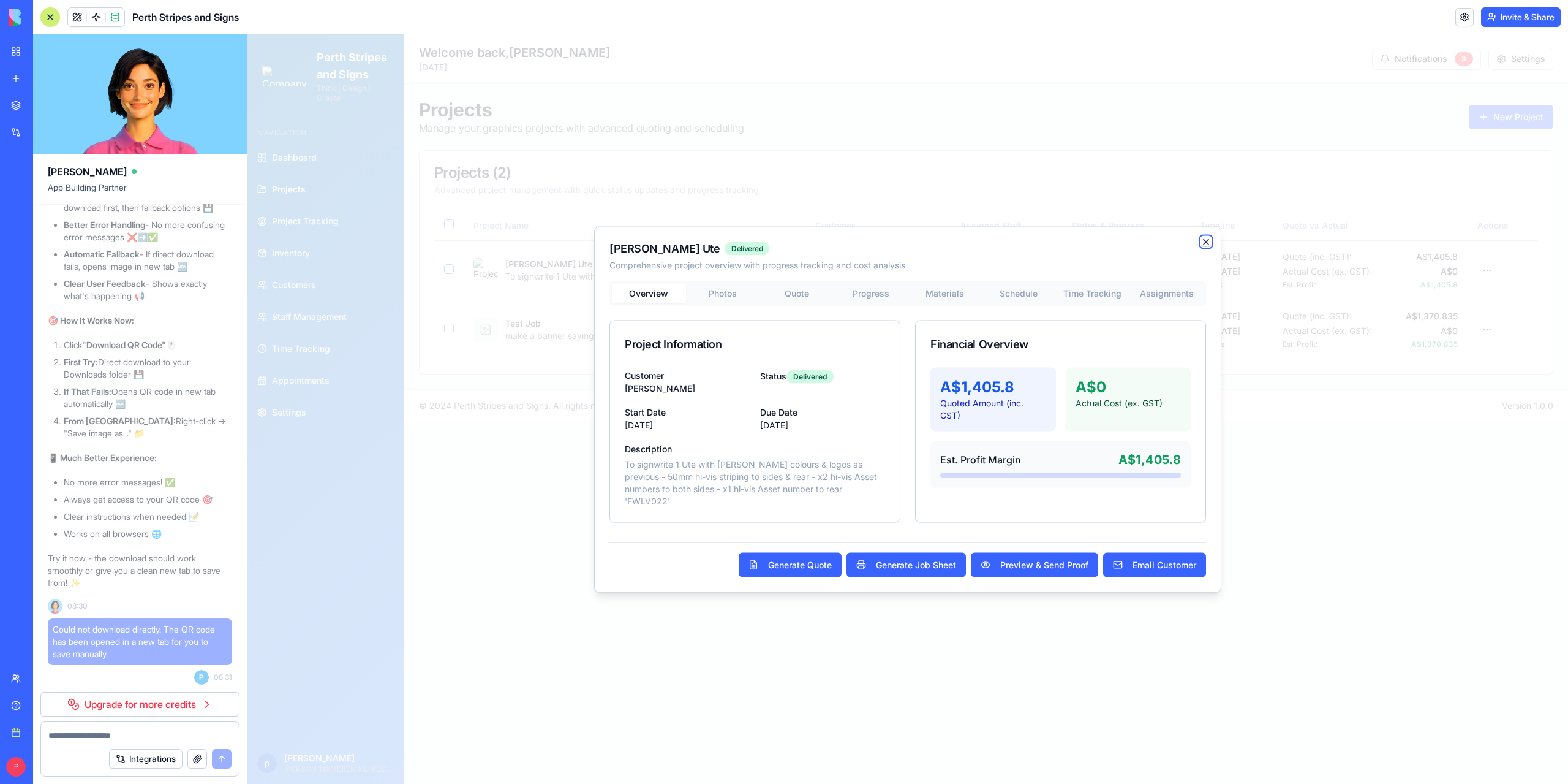
click at [1207, 244] on icon "button" at bounding box center [1206, 241] width 10 height 10
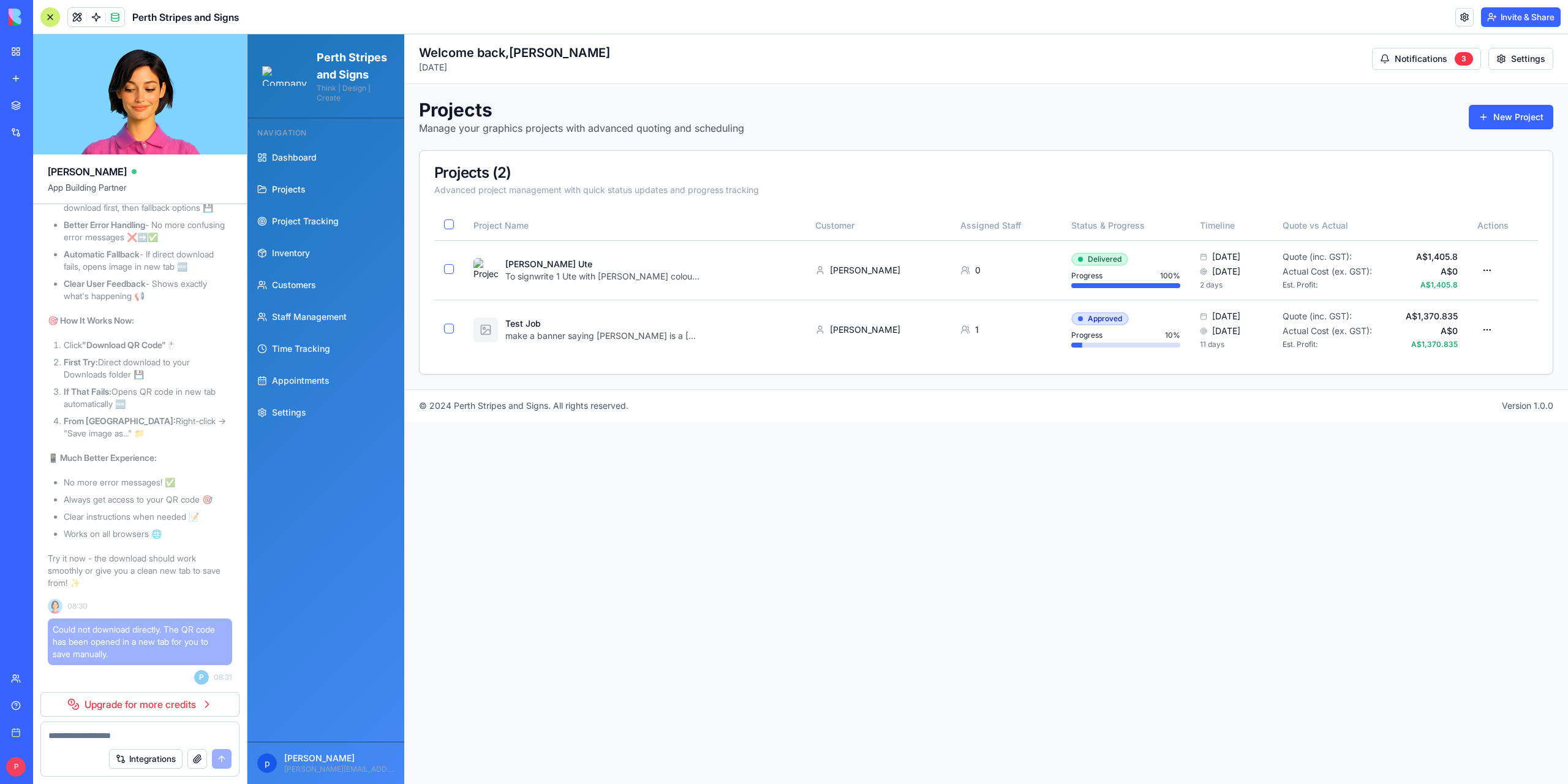
click at [139, 710] on link "Upgrade for more credits" at bounding box center [139, 703] width 199 height 25
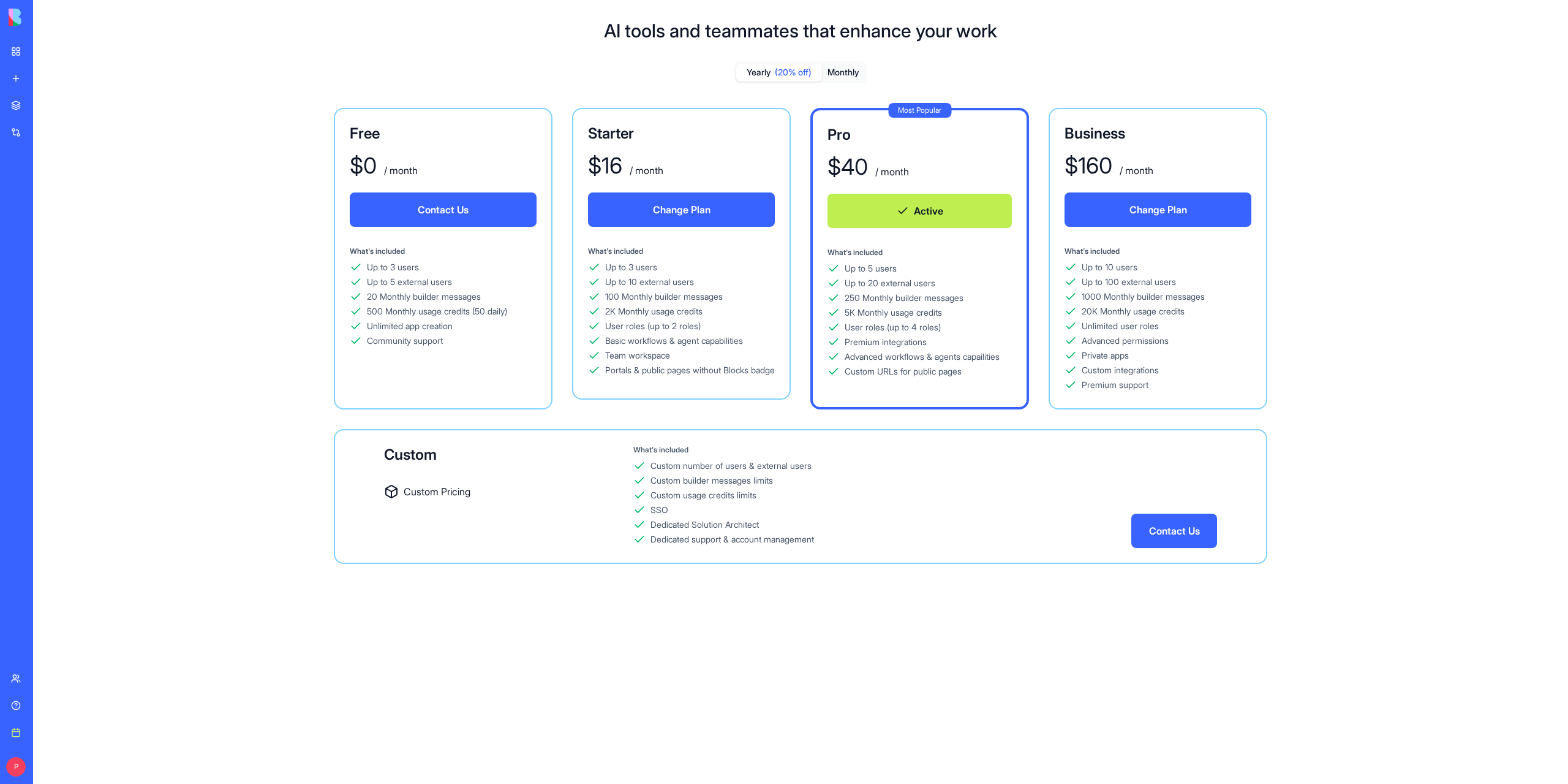
click at [843, 72] on button "Monthly" at bounding box center [844, 72] width 43 height 17
